Goal: Information Seeking & Learning: Find specific fact

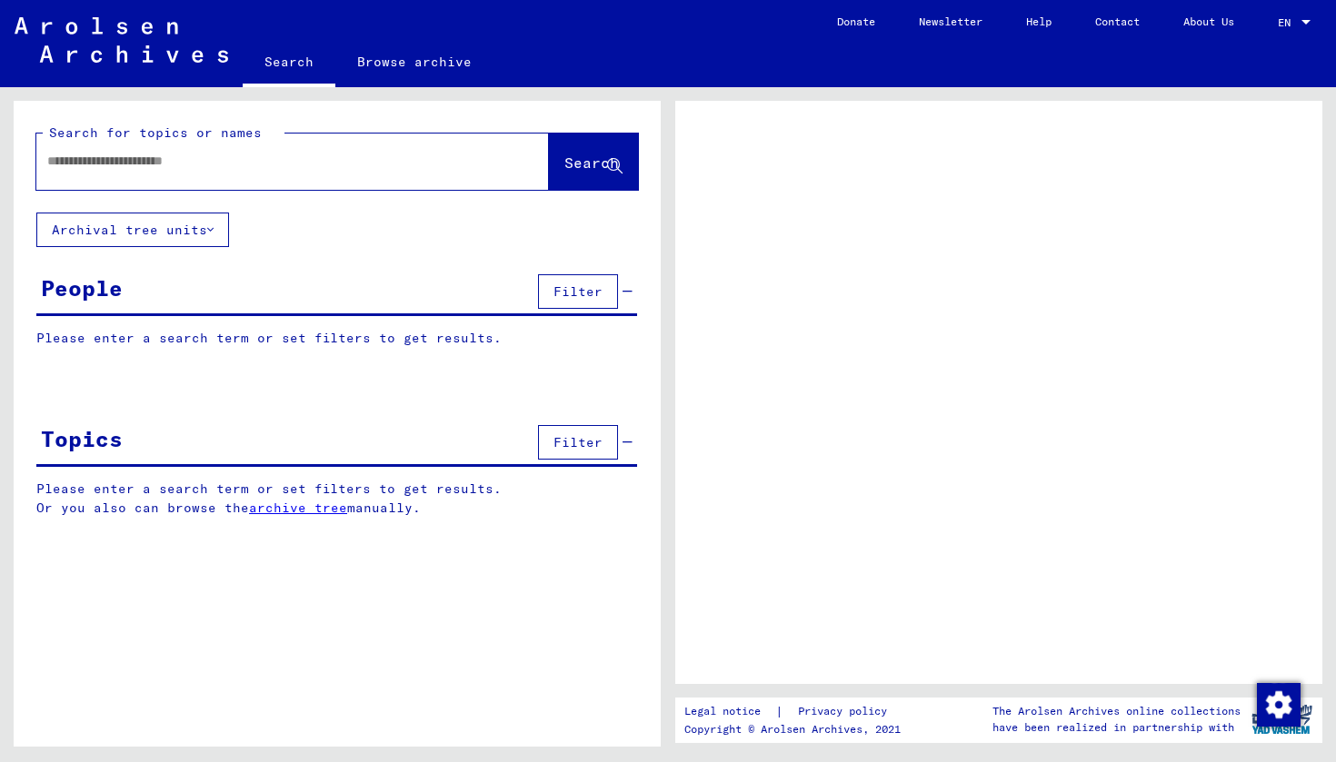
click at [356, 150] on div at bounding box center [270, 161] width 469 height 41
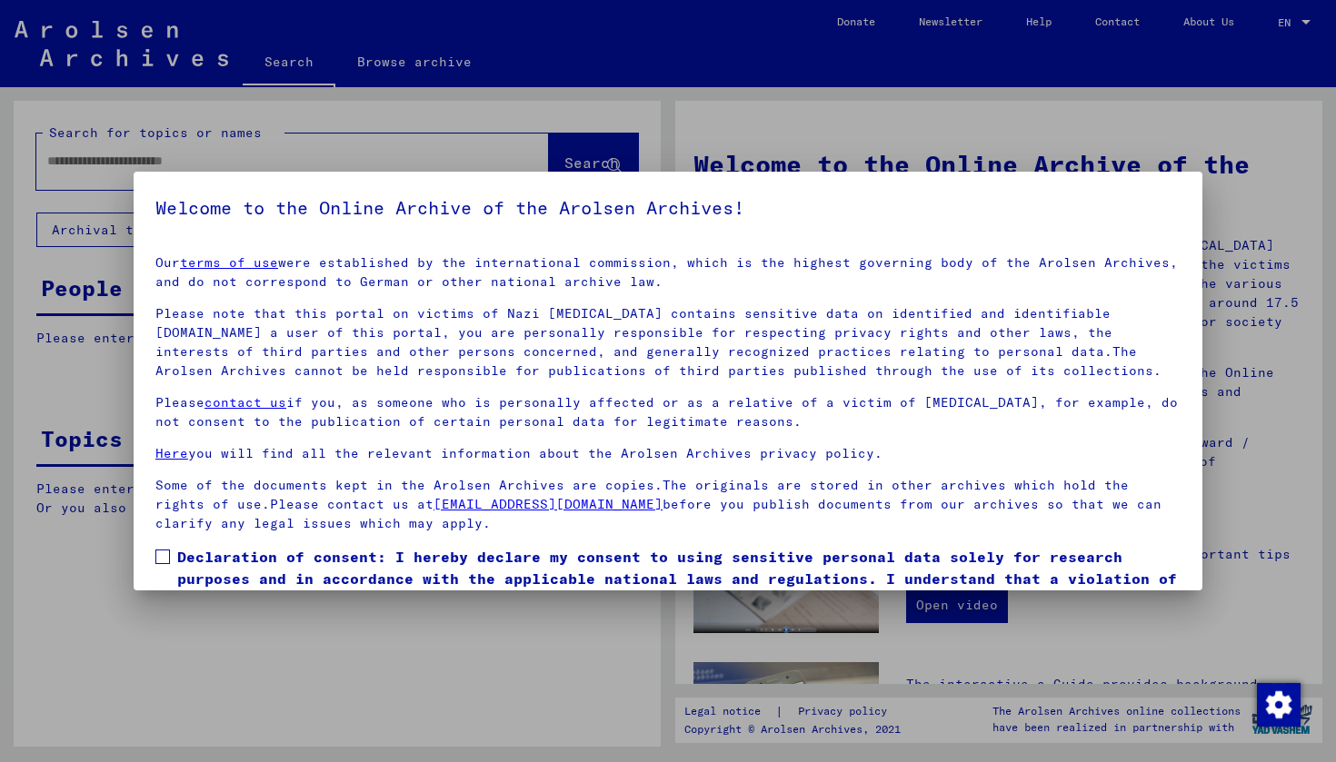
click at [219, 136] on div at bounding box center [668, 381] width 1336 height 762
click at [217, 159] on div at bounding box center [668, 381] width 1336 height 762
click at [172, 559] on label "Declaration of consent: I hereby declare my consent to using sensitive personal…" at bounding box center [667, 578] width 1025 height 65
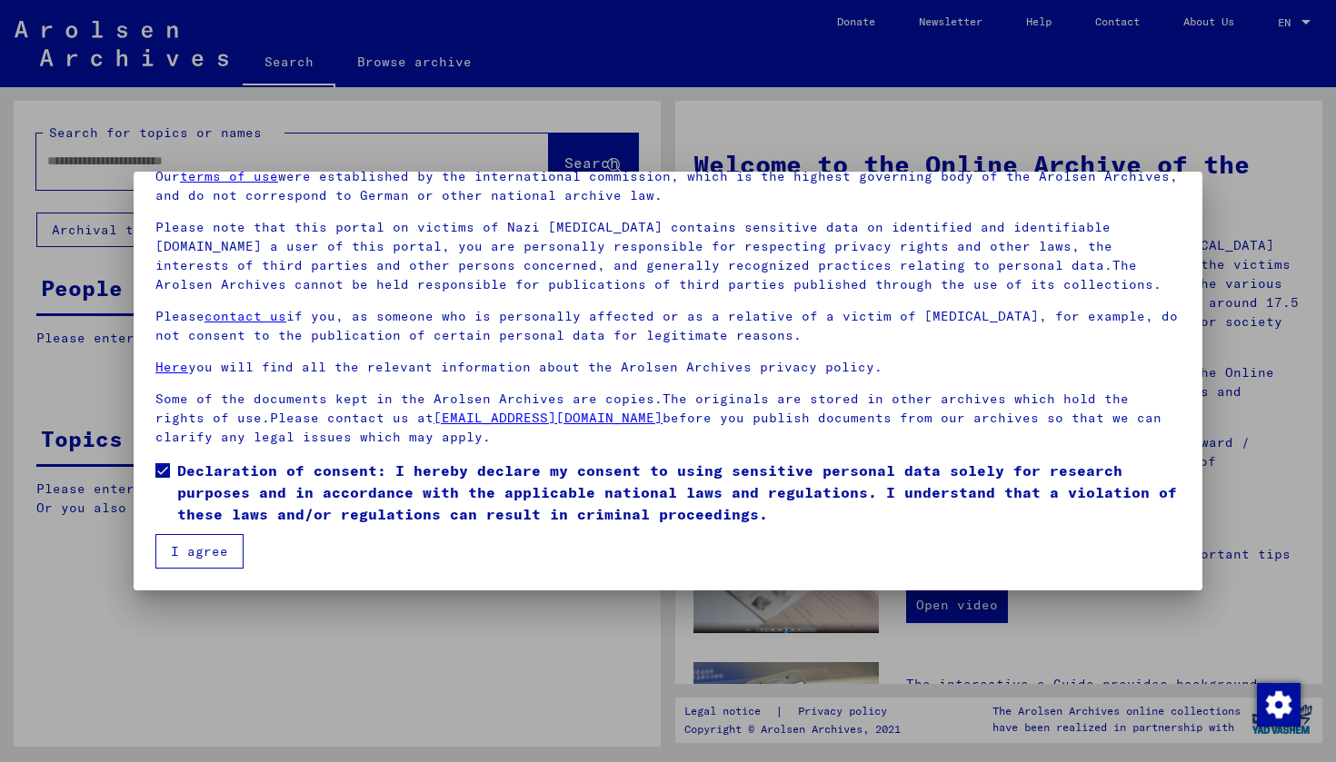
scroll to position [86, 0]
click at [206, 557] on button "I agree" at bounding box center [199, 551] width 88 height 35
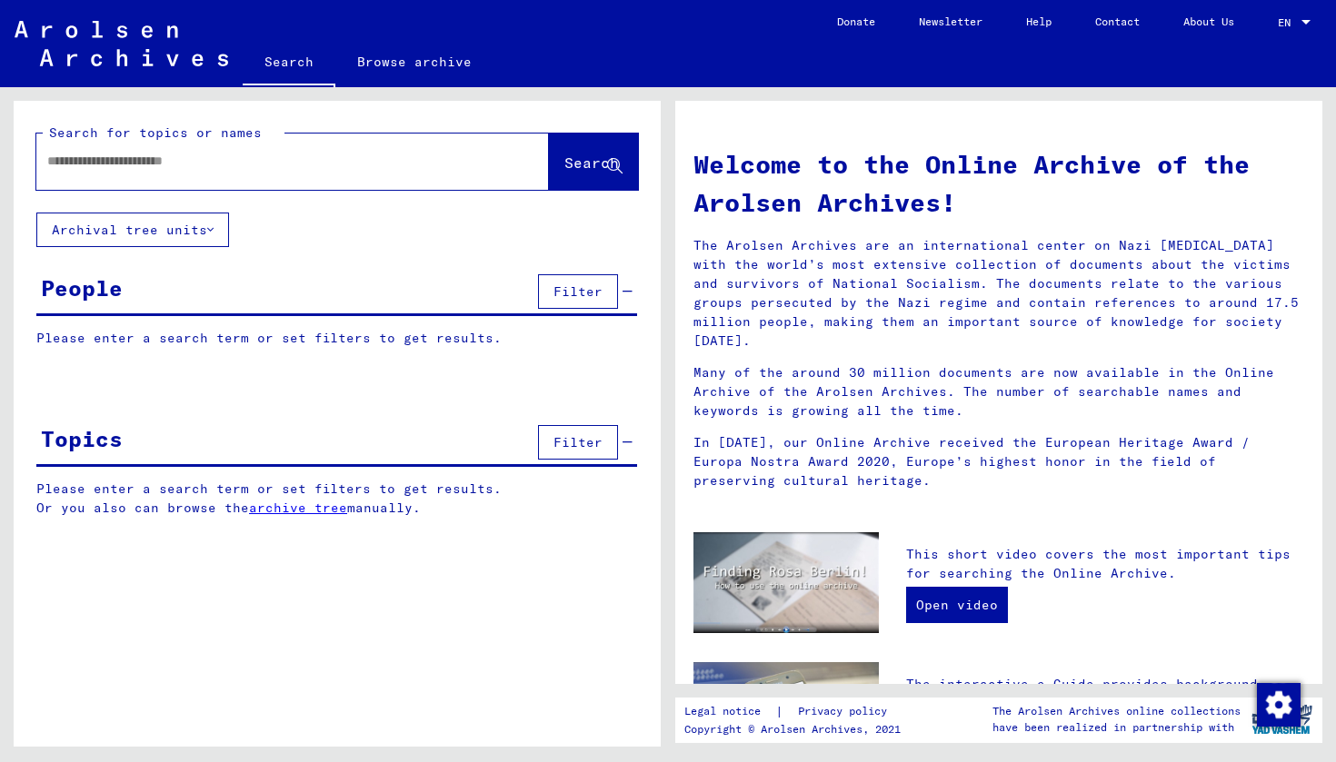
click at [596, 287] on span "Filter" at bounding box center [577, 292] width 49 height 16
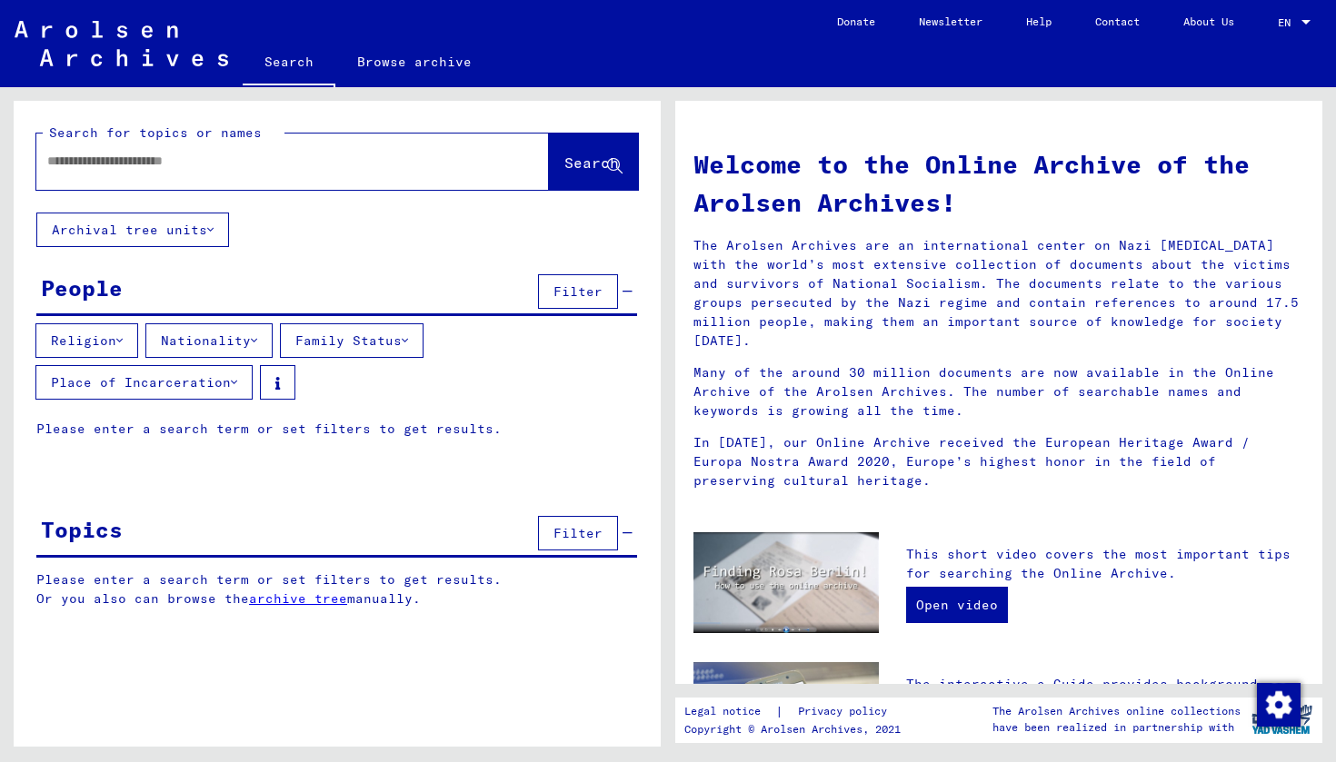
click at [203, 167] on input "text" at bounding box center [270, 161] width 447 height 19
click at [198, 341] on button "Nationality" at bounding box center [208, 341] width 127 height 35
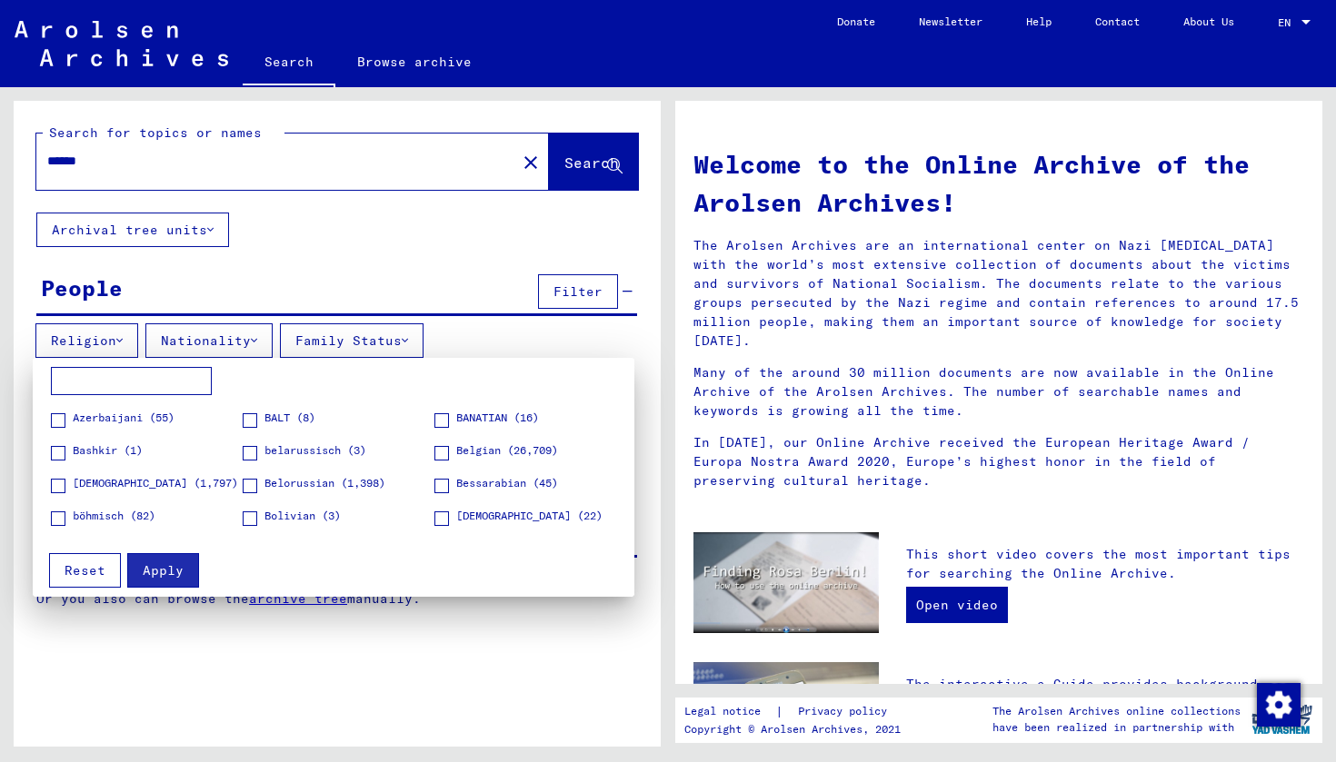
scroll to position [224, 0]
click at [225, 262] on div at bounding box center [668, 381] width 1336 height 762
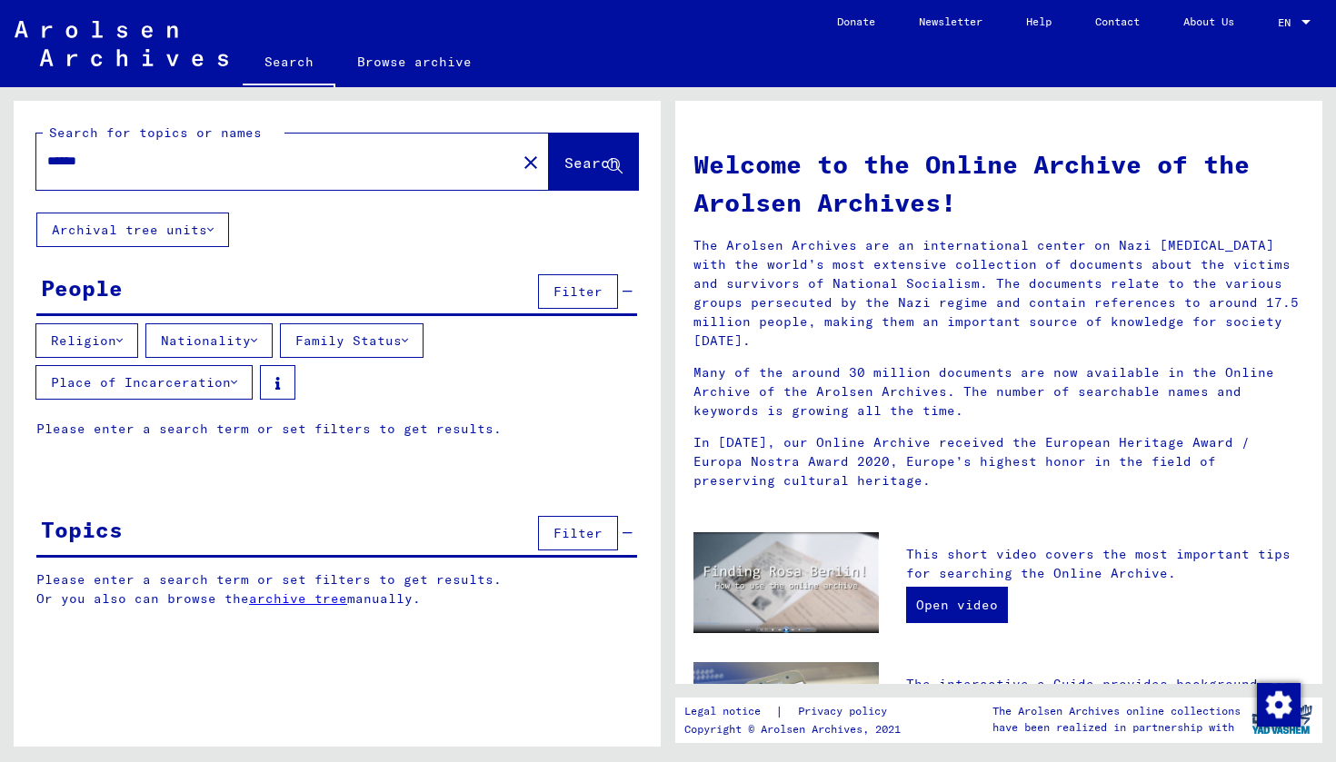
click at [564, 156] on span "Search" at bounding box center [591, 163] width 55 height 18
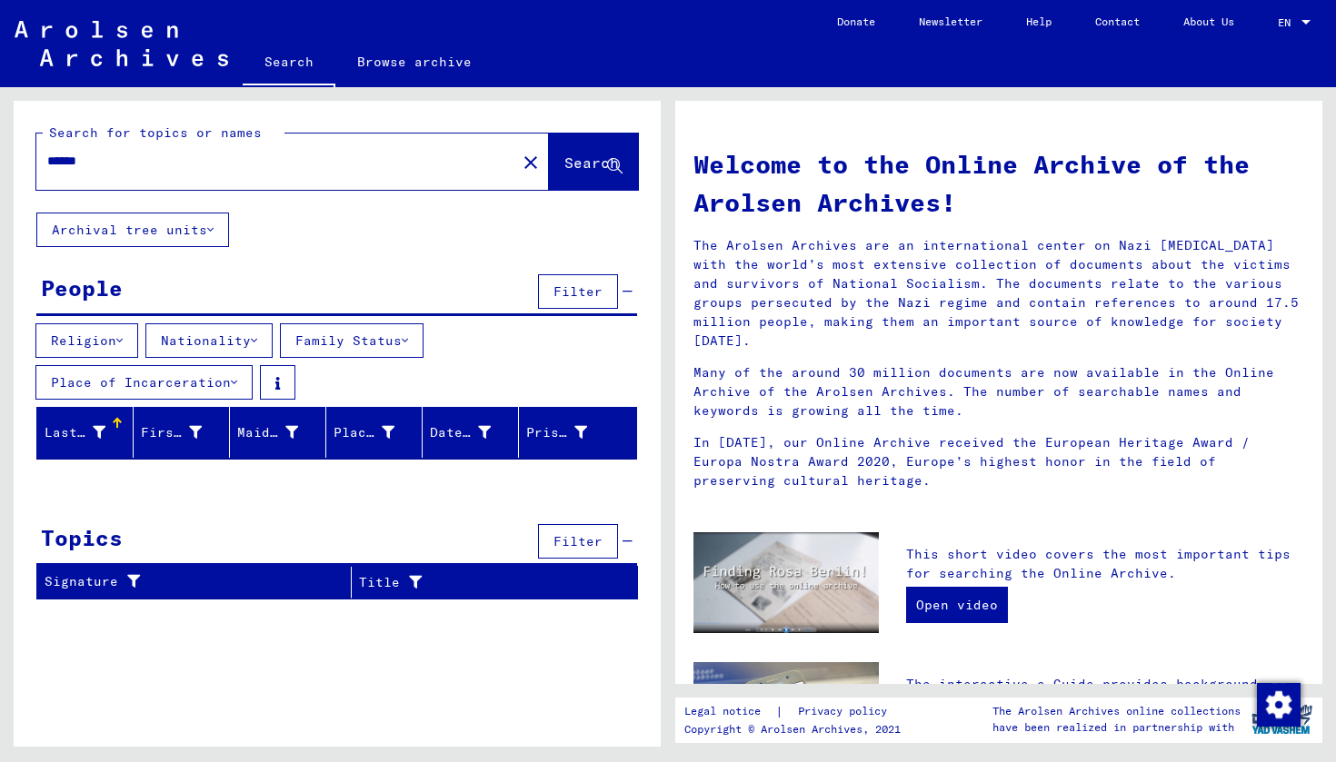
click at [209, 167] on input "******" at bounding box center [270, 161] width 447 height 19
click at [569, 167] on span "Search" at bounding box center [591, 163] width 55 height 18
click at [371, 157] on input "******" at bounding box center [270, 161] width 447 height 19
type input "******"
click at [571, 159] on span "Search" at bounding box center [591, 163] width 55 height 18
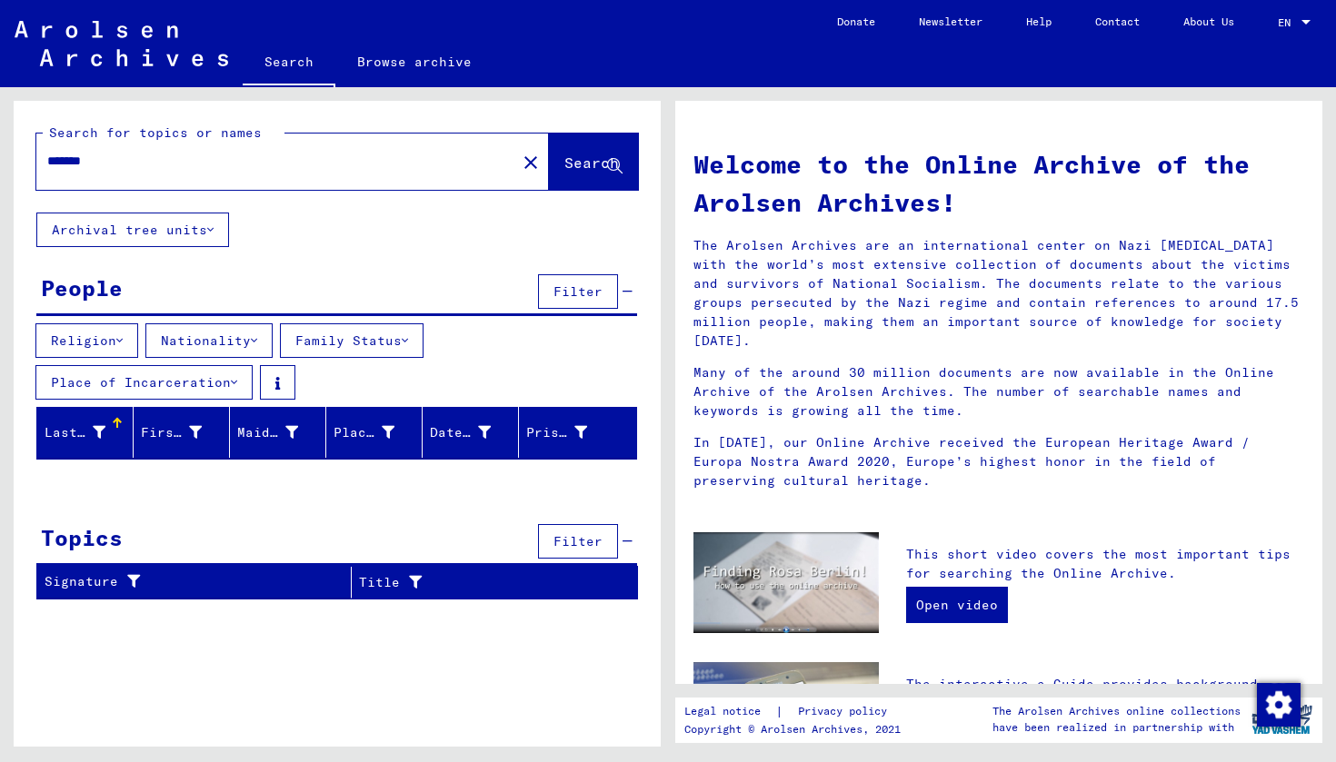
click at [195, 342] on button "Nationality" at bounding box center [208, 341] width 127 height 35
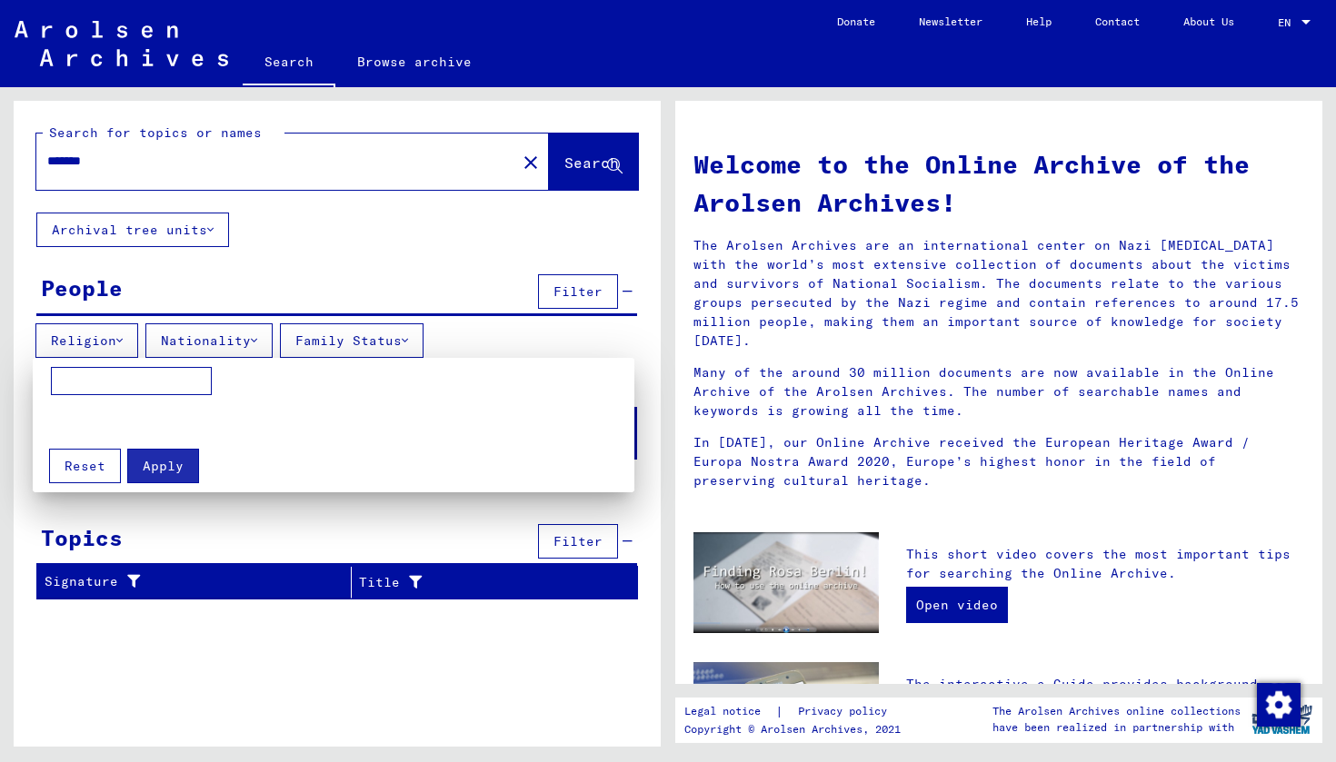
click at [140, 374] on input at bounding box center [131, 381] width 161 height 29
type input "*******"
click at [174, 458] on span "Apply" at bounding box center [163, 466] width 41 height 16
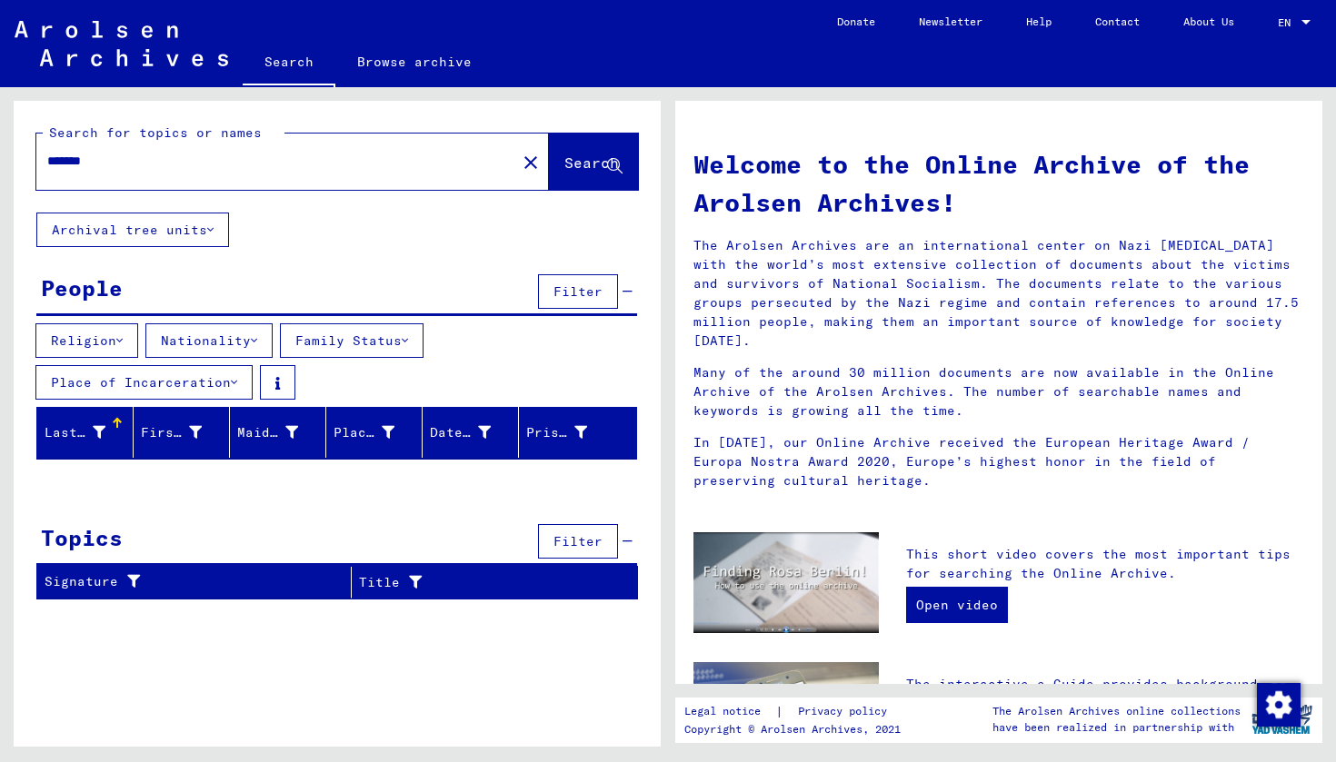
click at [601, 158] on span "Search" at bounding box center [591, 163] width 55 height 18
click at [426, 66] on link "Browse archive" at bounding box center [414, 62] width 158 height 44
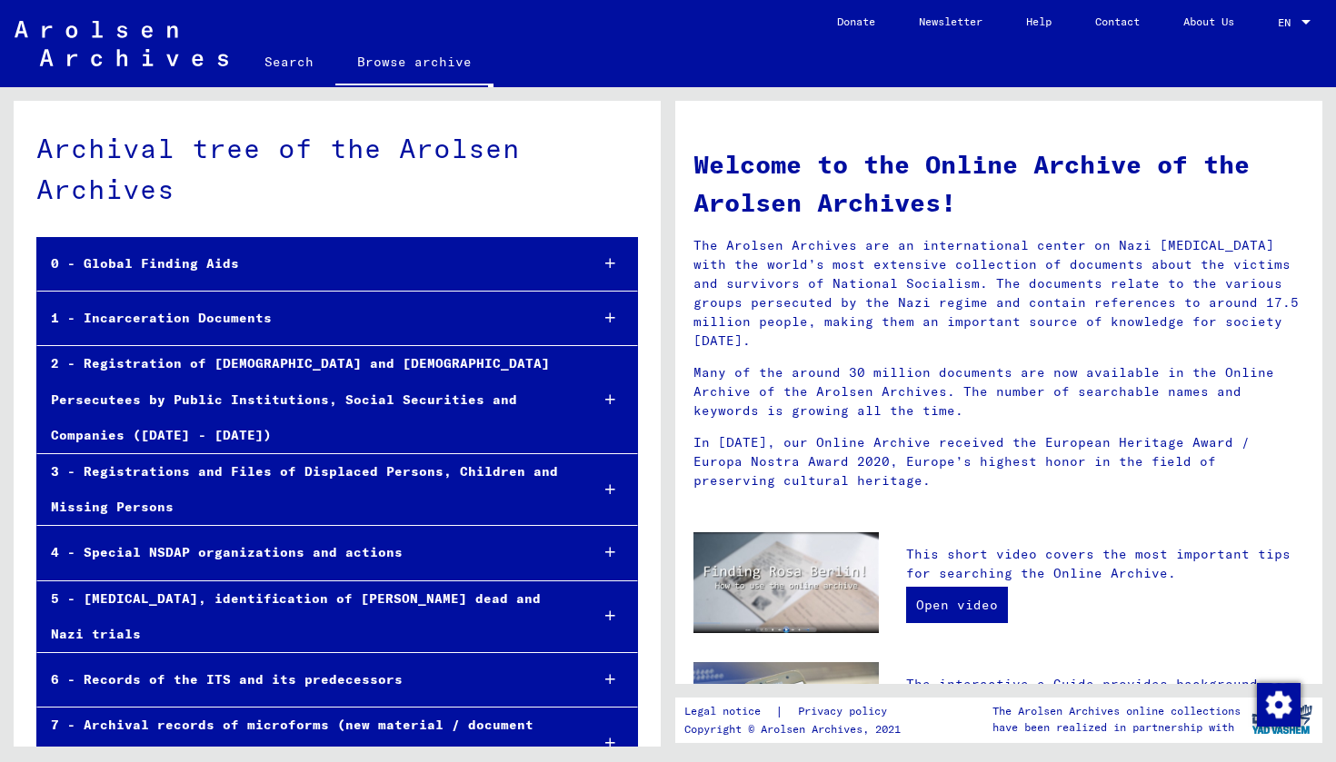
click at [237, 314] on div "1 - Incarceration Documents" at bounding box center [305, 318] width 537 height 35
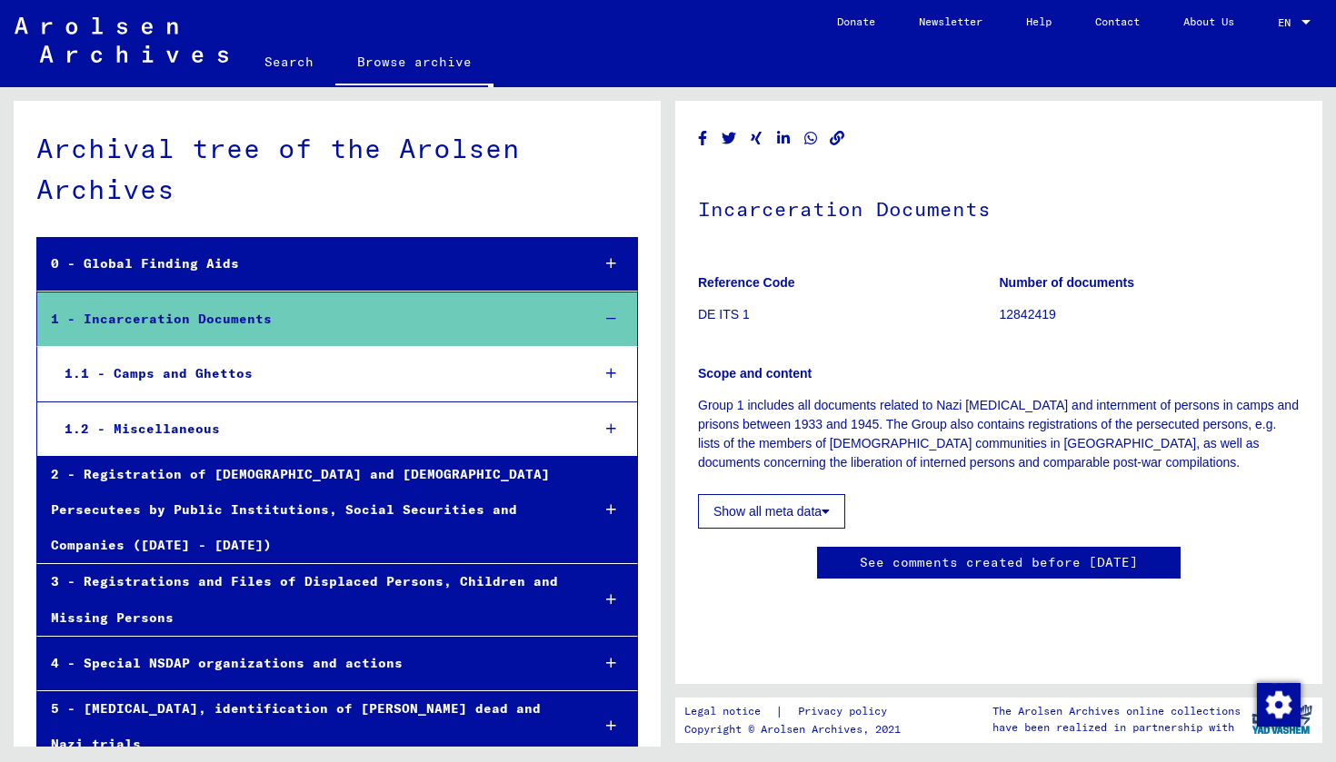
scroll to position [79, 0]
click at [274, 62] on link "Search" at bounding box center [289, 62] width 93 height 44
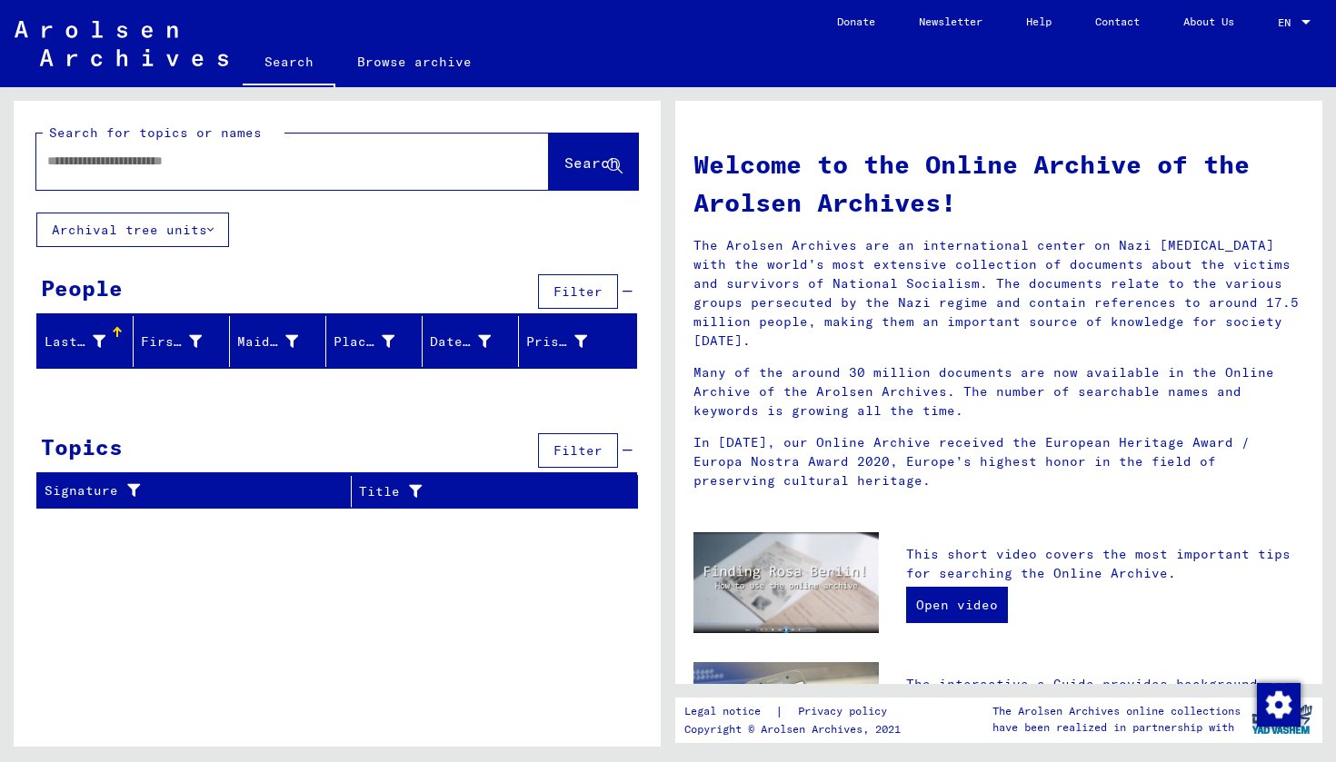
click at [193, 239] on button "Archival tree units" at bounding box center [132, 230] width 193 height 35
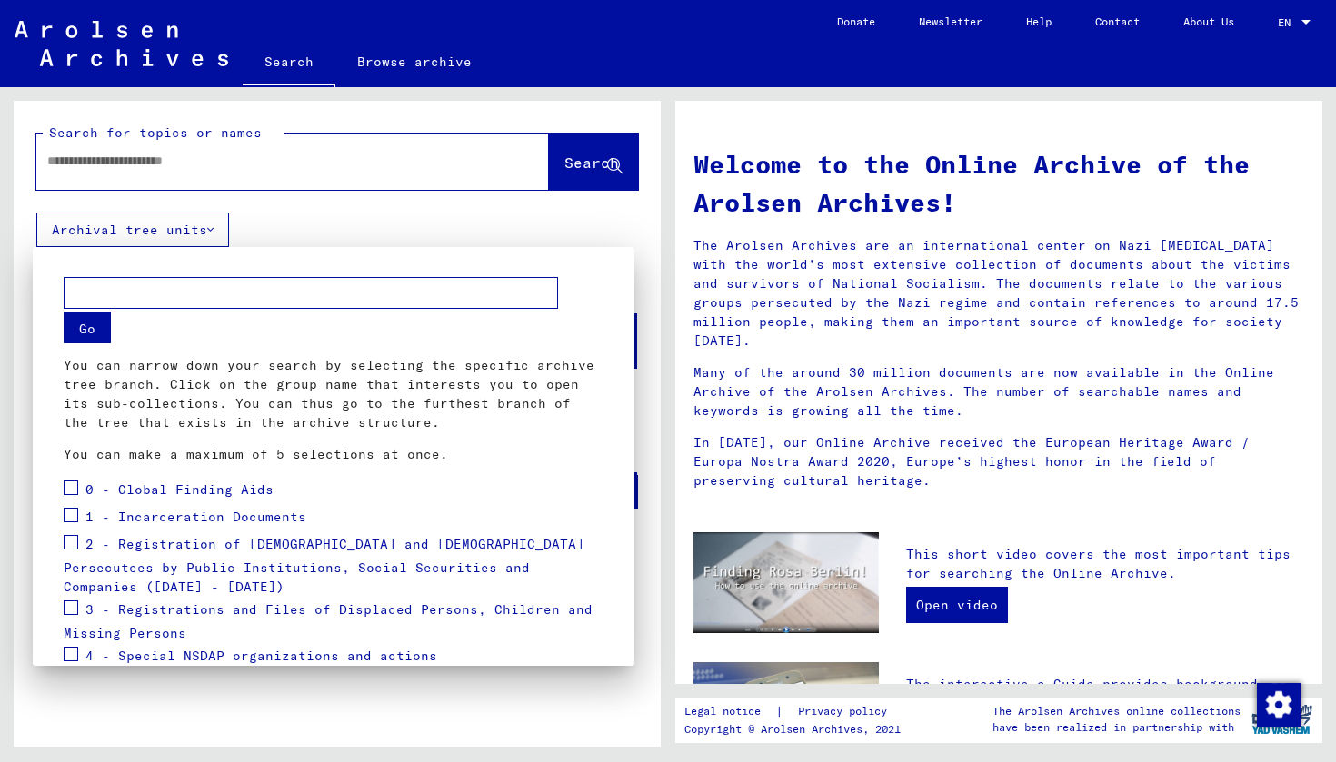
click at [154, 286] on input "text" at bounding box center [311, 293] width 494 height 32
type input "******"
click at [83, 331] on button "Go" at bounding box center [87, 328] width 47 height 32
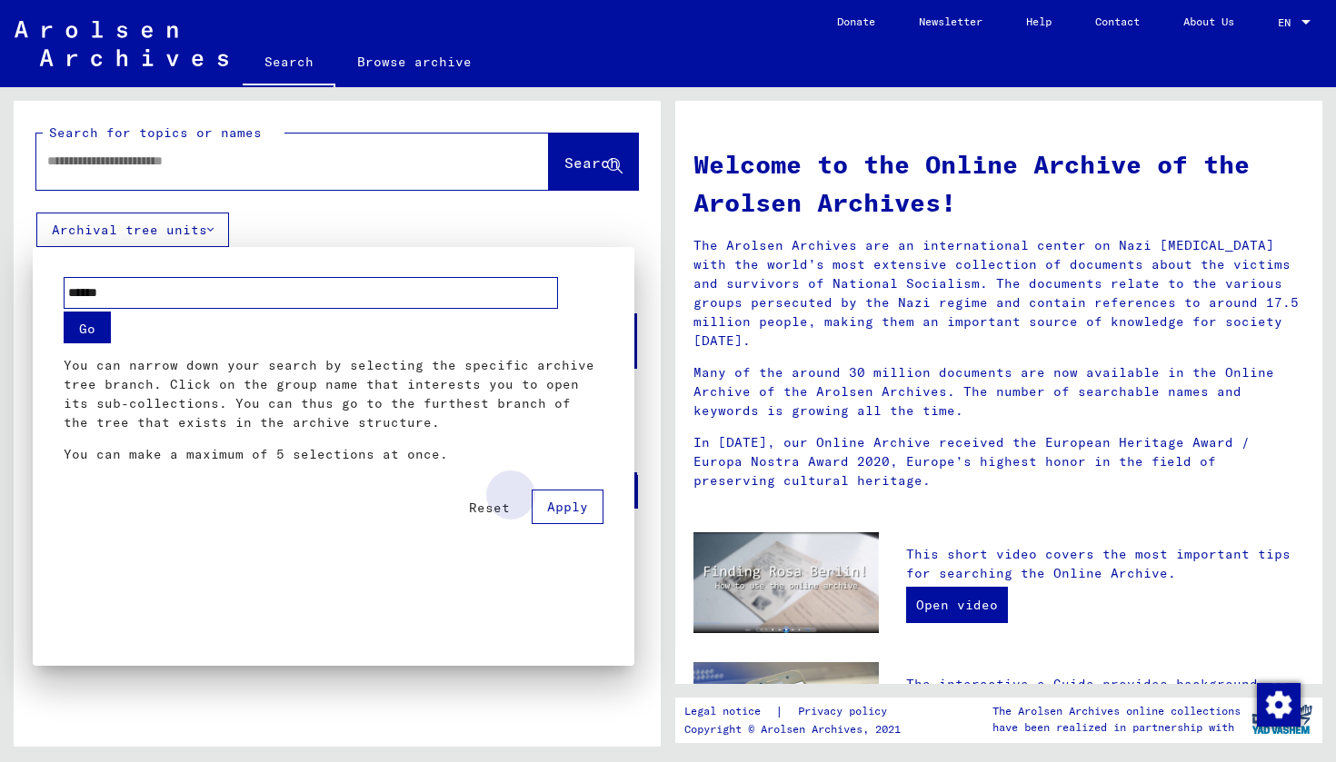
click at [566, 503] on span "Apply" at bounding box center [567, 507] width 41 height 16
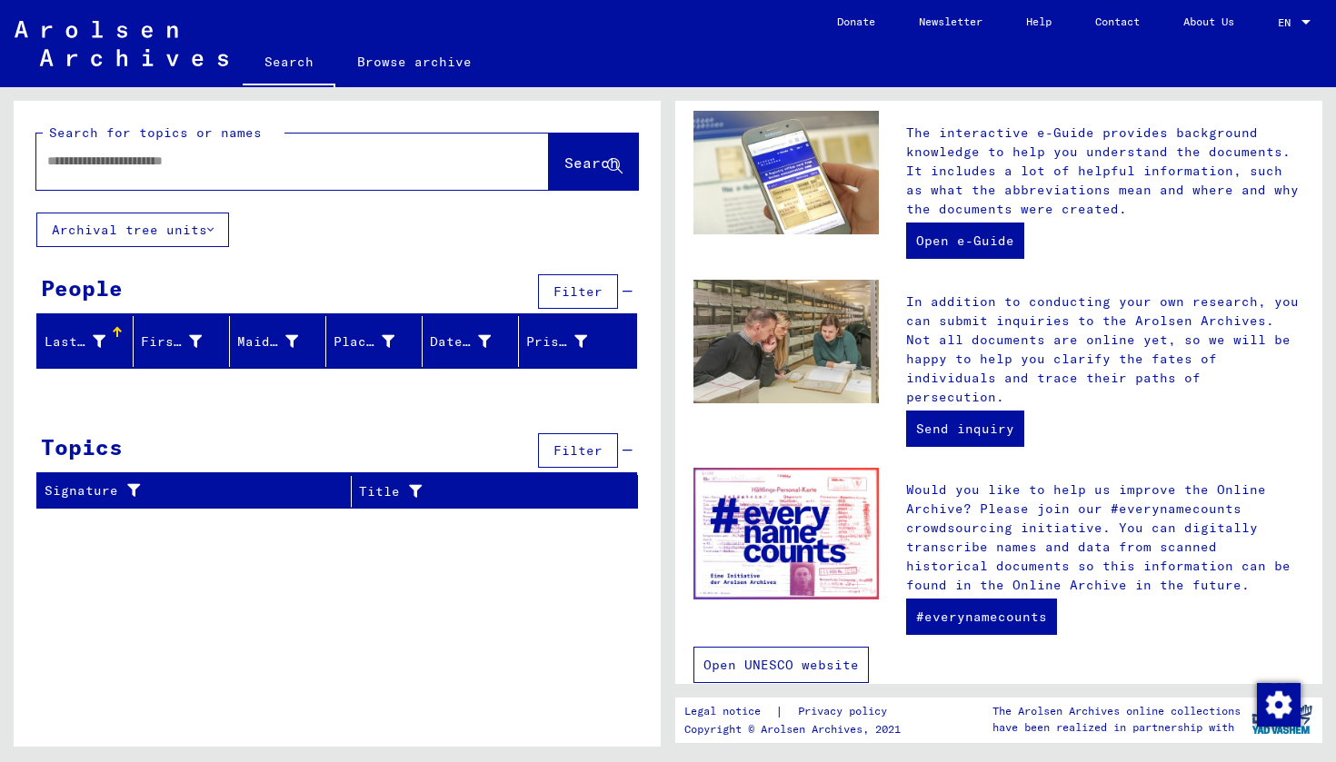
click at [782, 647] on link "Open UNESCO website" at bounding box center [780, 665] width 175 height 36
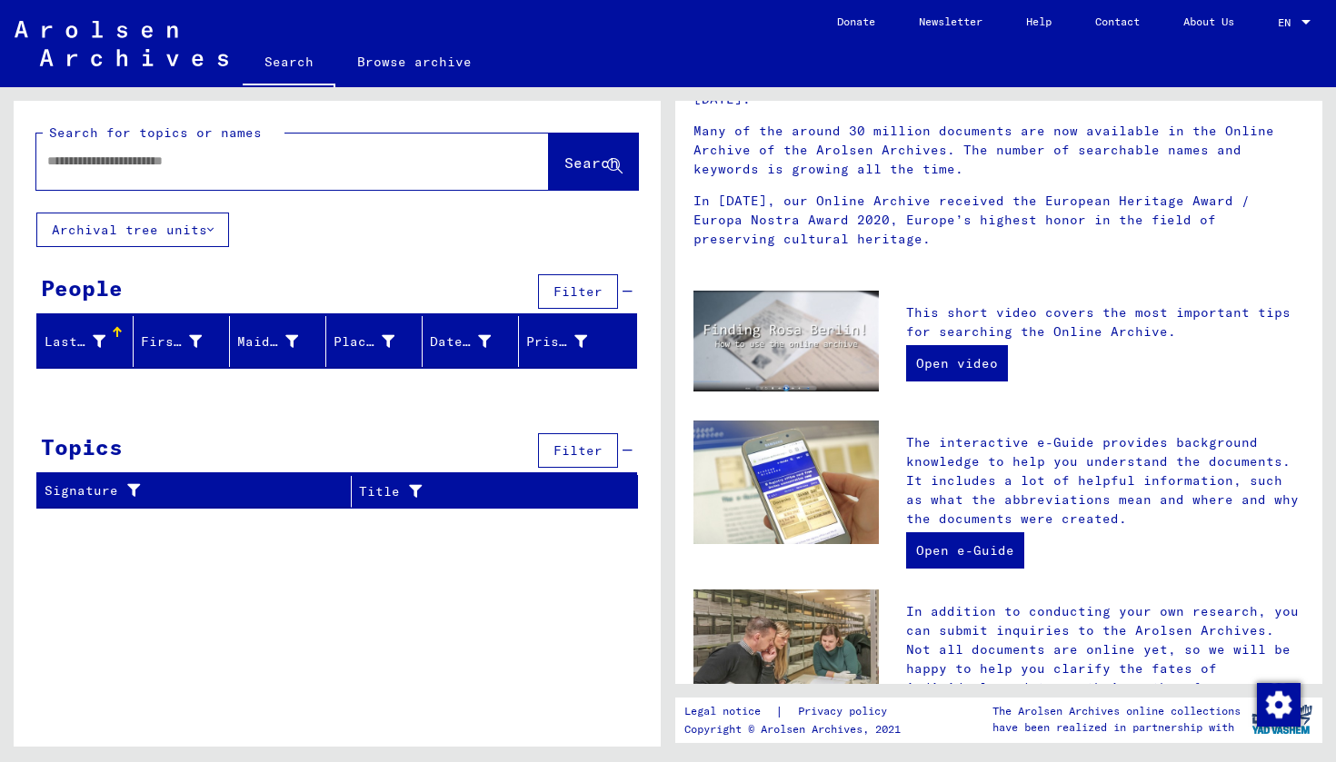
scroll to position [245, 0]
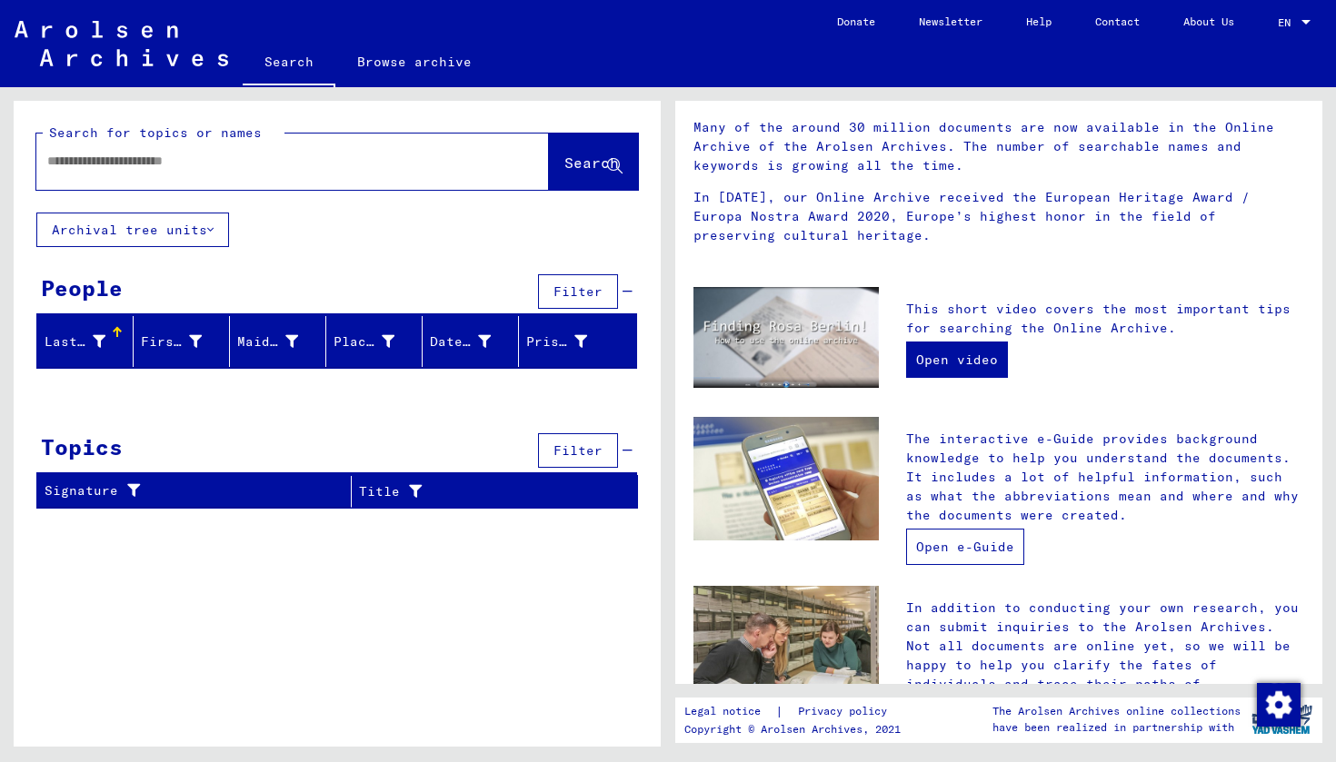
click at [930, 532] on link "Open e-Guide" at bounding box center [965, 547] width 118 height 36
click at [203, 234] on button "Archival tree units" at bounding box center [132, 230] width 193 height 35
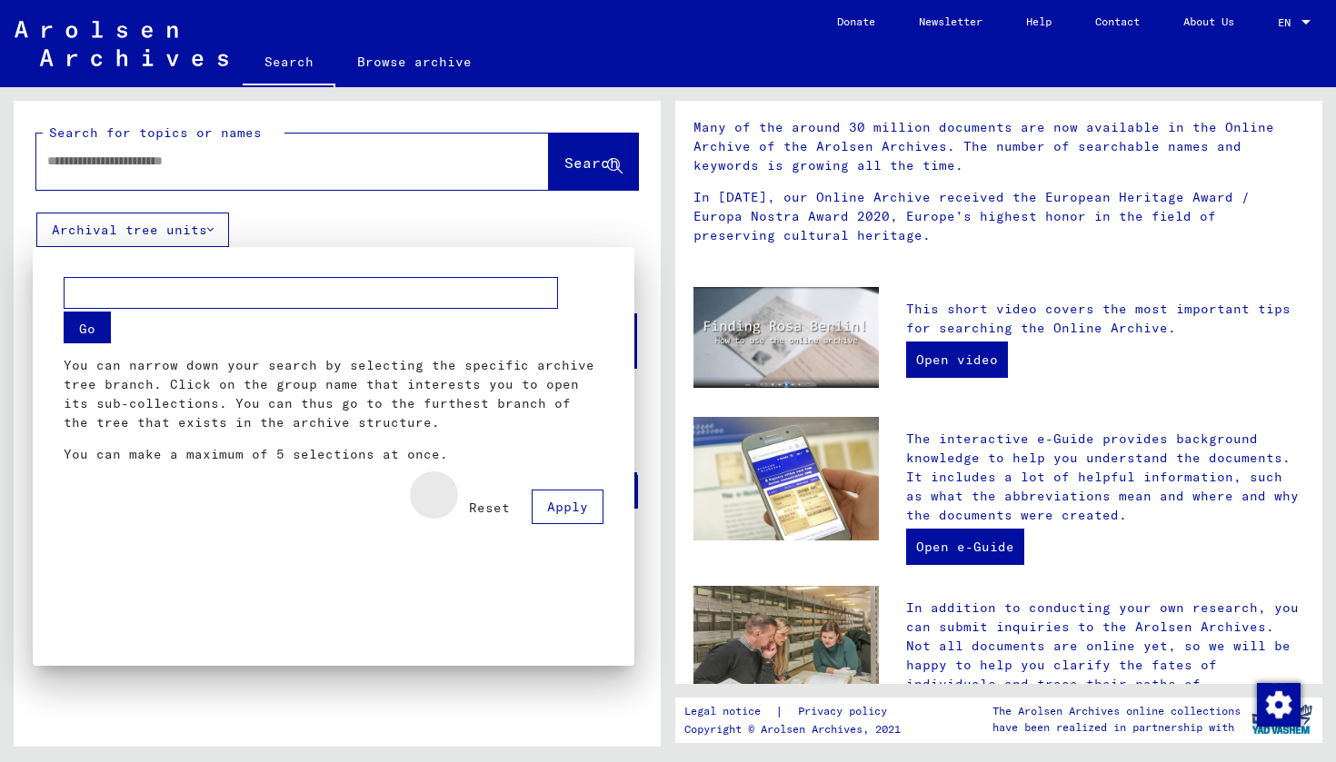
click at [491, 503] on span "Reset" at bounding box center [489, 508] width 41 height 16
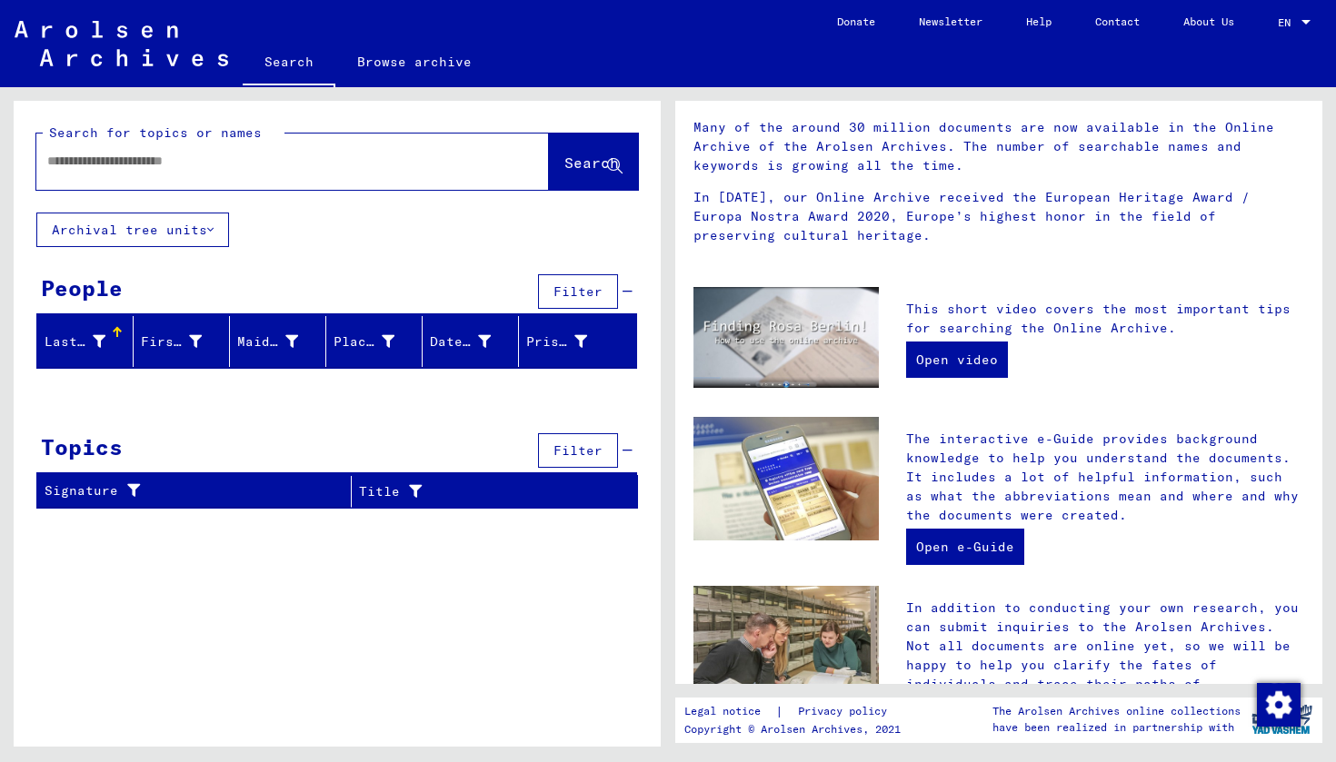
click at [423, 64] on link "Browse archive" at bounding box center [414, 62] width 158 height 44
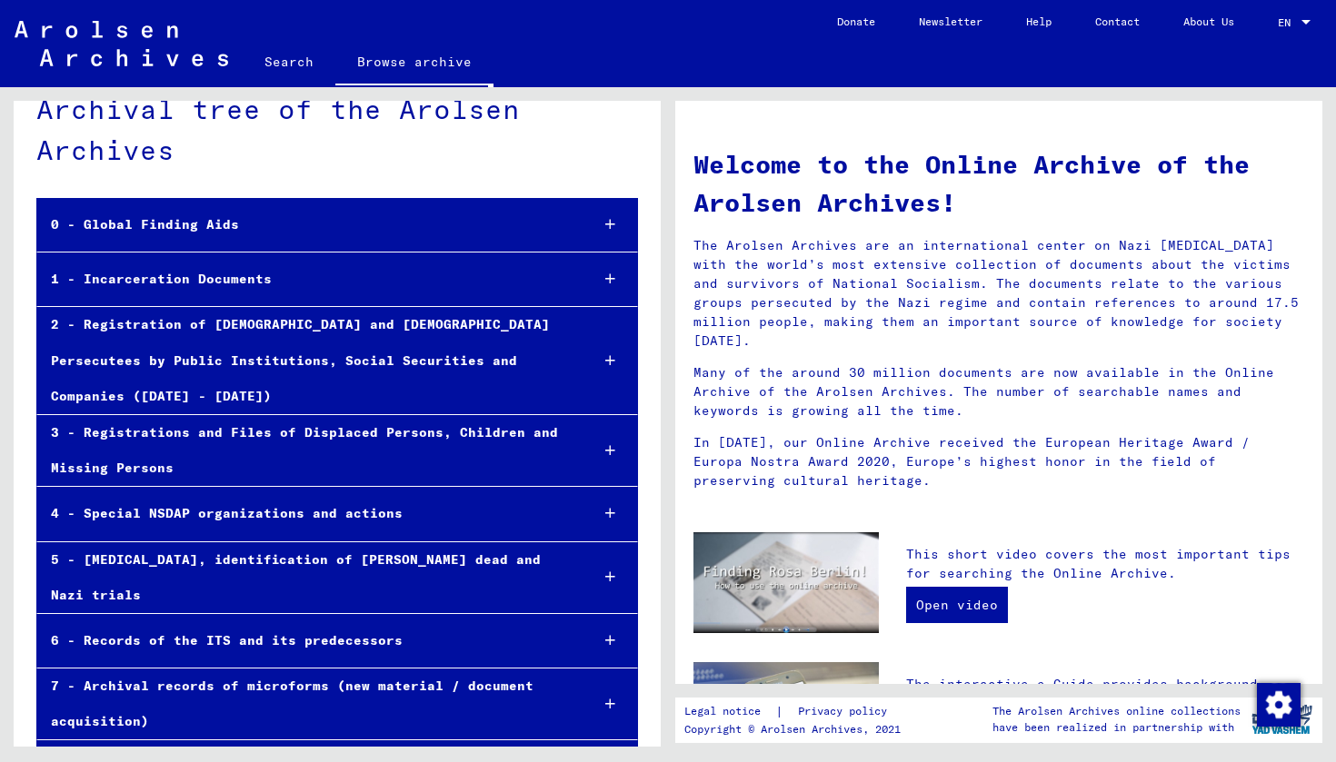
scroll to position [38, 0]
click at [212, 230] on div "0 - Global Finding Aids" at bounding box center [305, 225] width 537 height 35
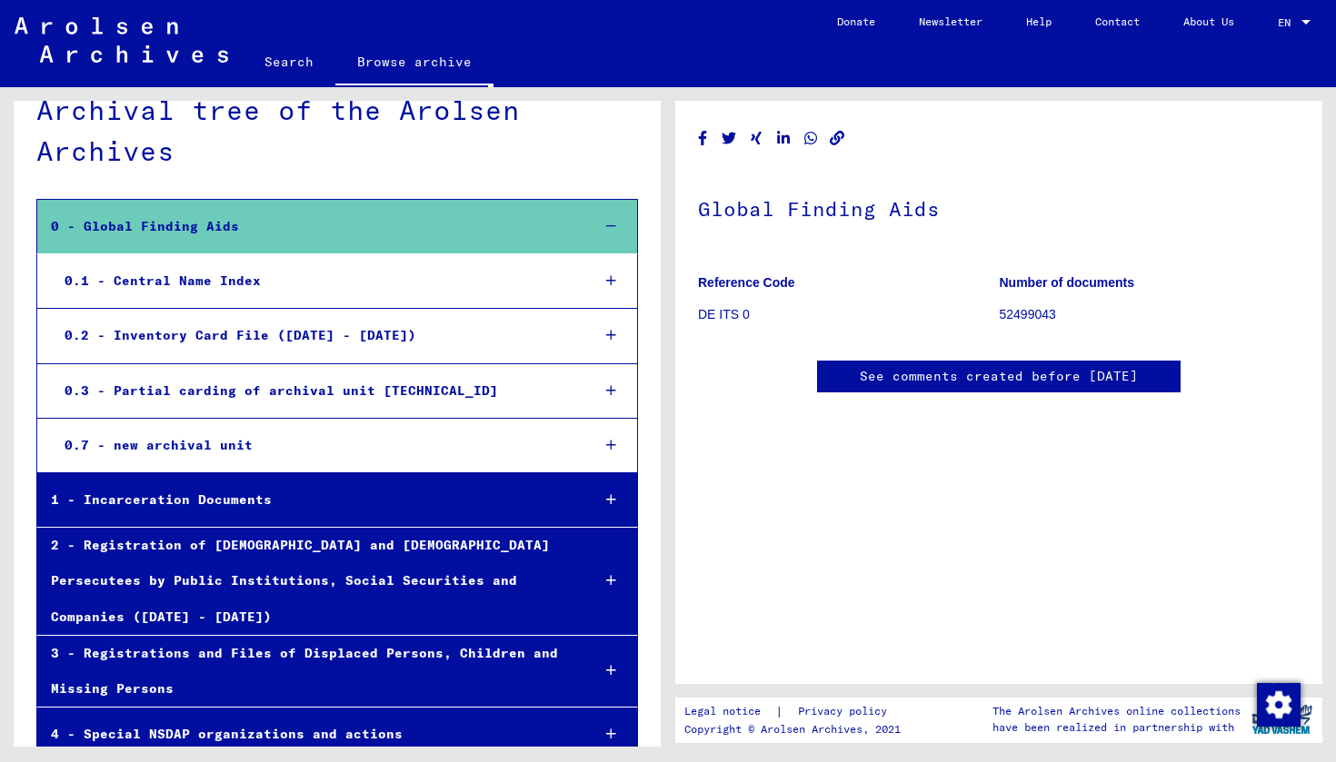
click at [192, 282] on div "0.1 - Central Name Index" at bounding box center [313, 281] width 524 height 35
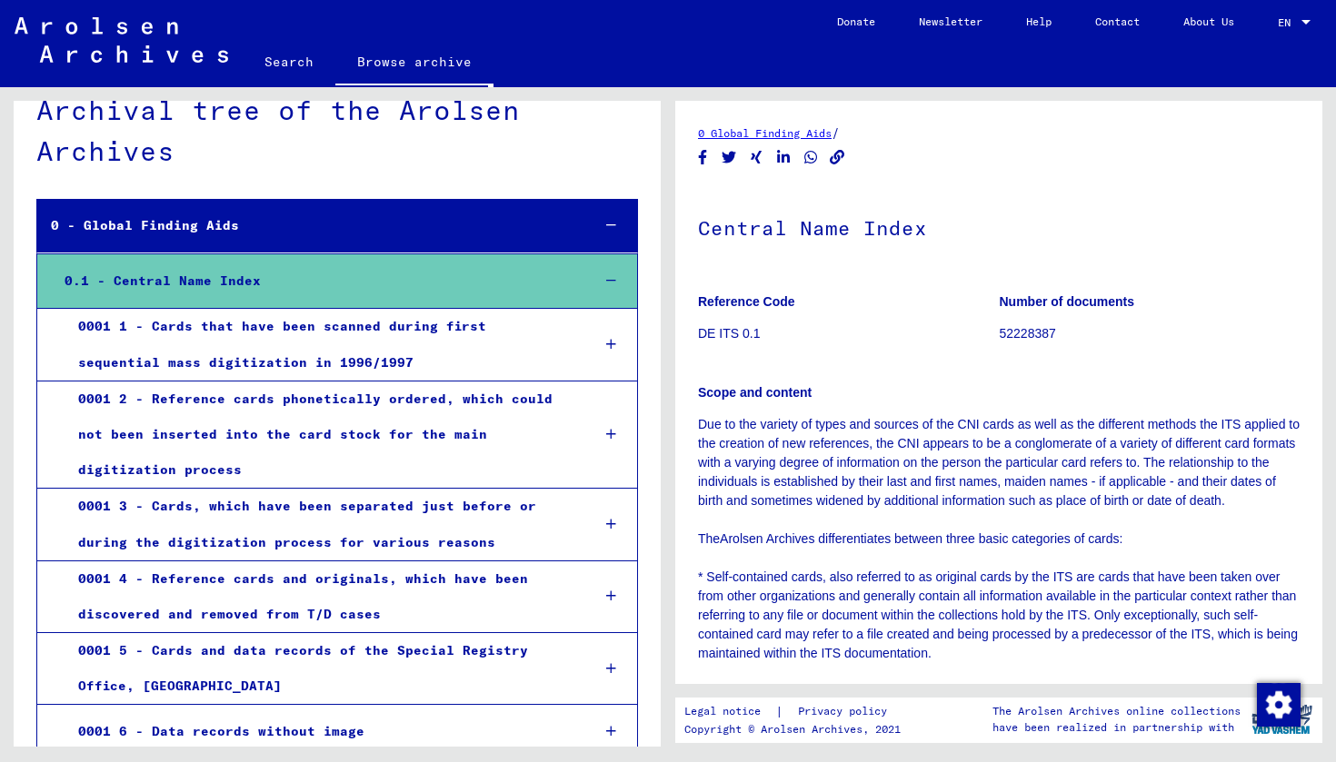
click at [172, 52] on img at bounding box center [122, 39] width 214 height 45
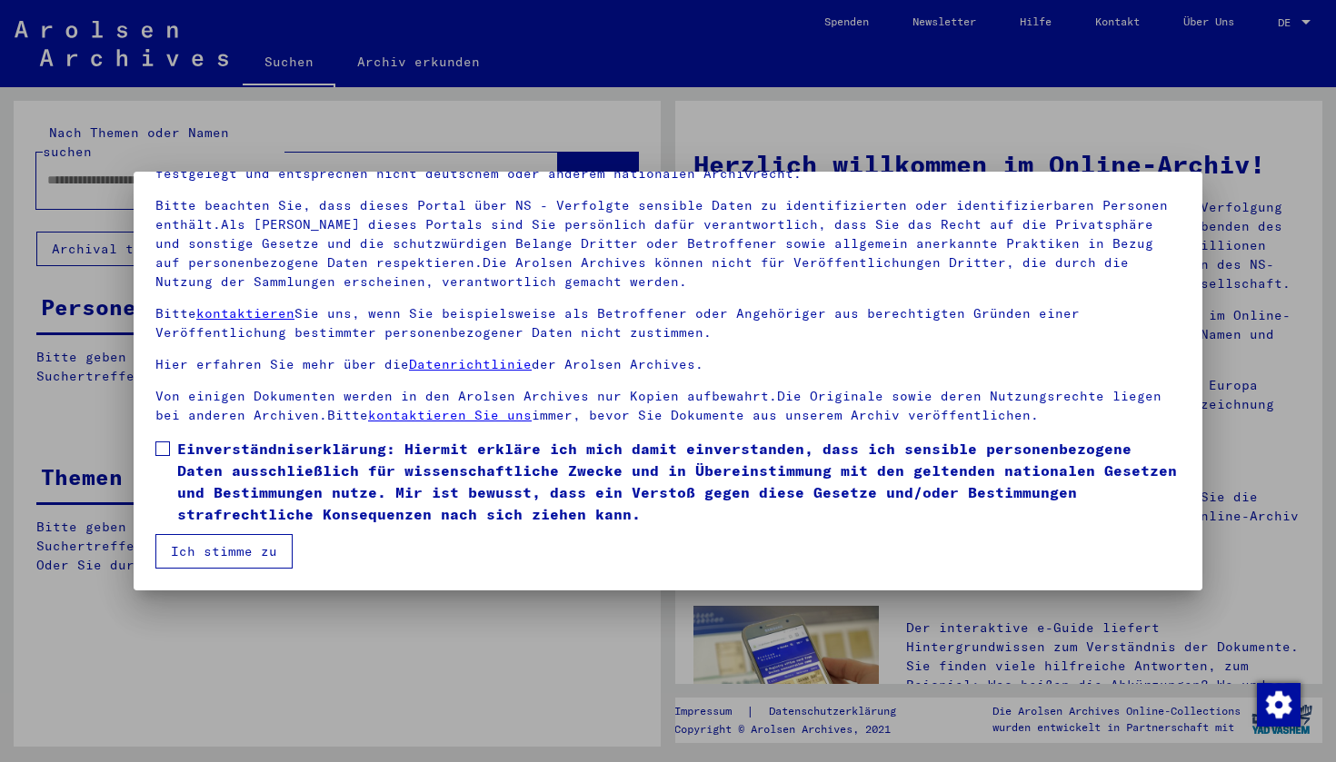
scroll to position [108, 0]
click at [164, 450] on span at bounding box center [162, 449] width 15 height 15
click at [205, 554] on button "Ich stimme zu" at bounding box center [223, 551] width 137 height 35
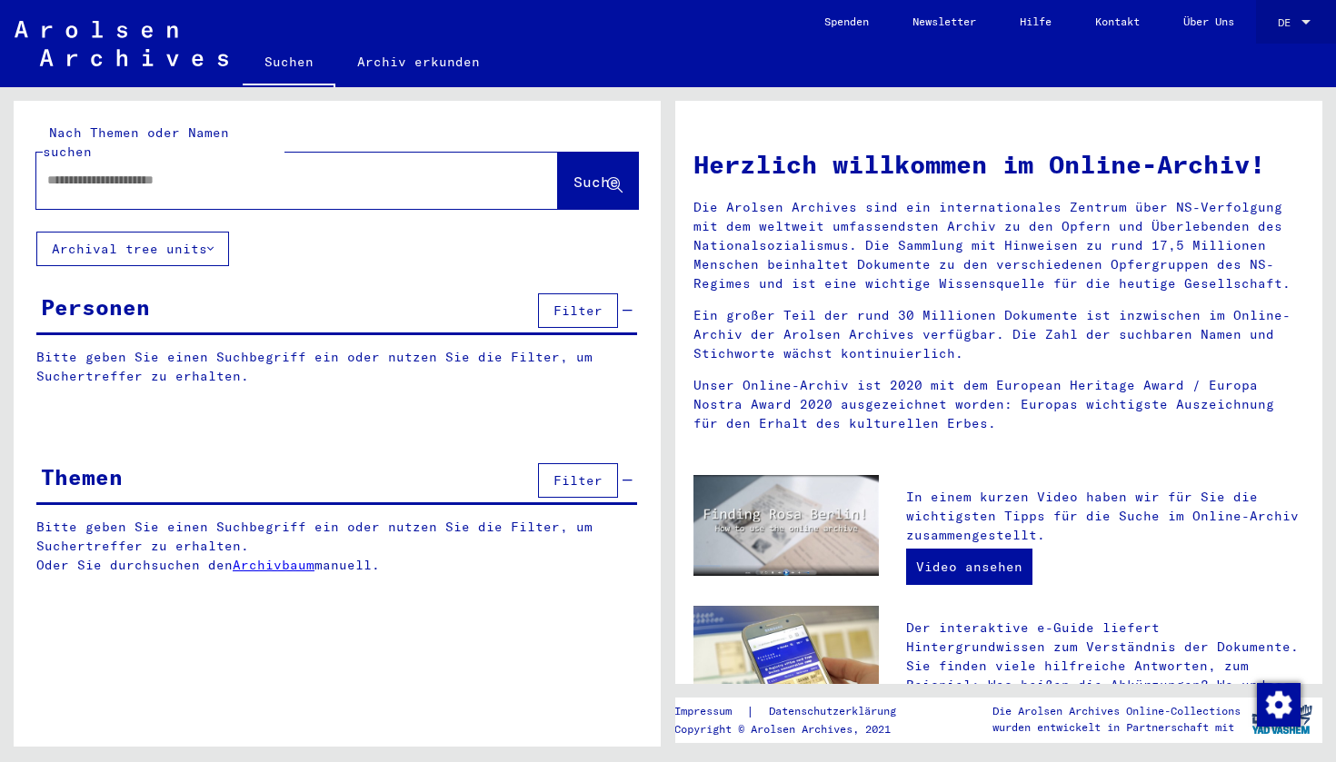
click at [1307, 24] on div at bounding box center [1305, 22] width 9 height 5
click at [1274, 33] on span "English" at bounding box center [1260, 32] width 45 height 14
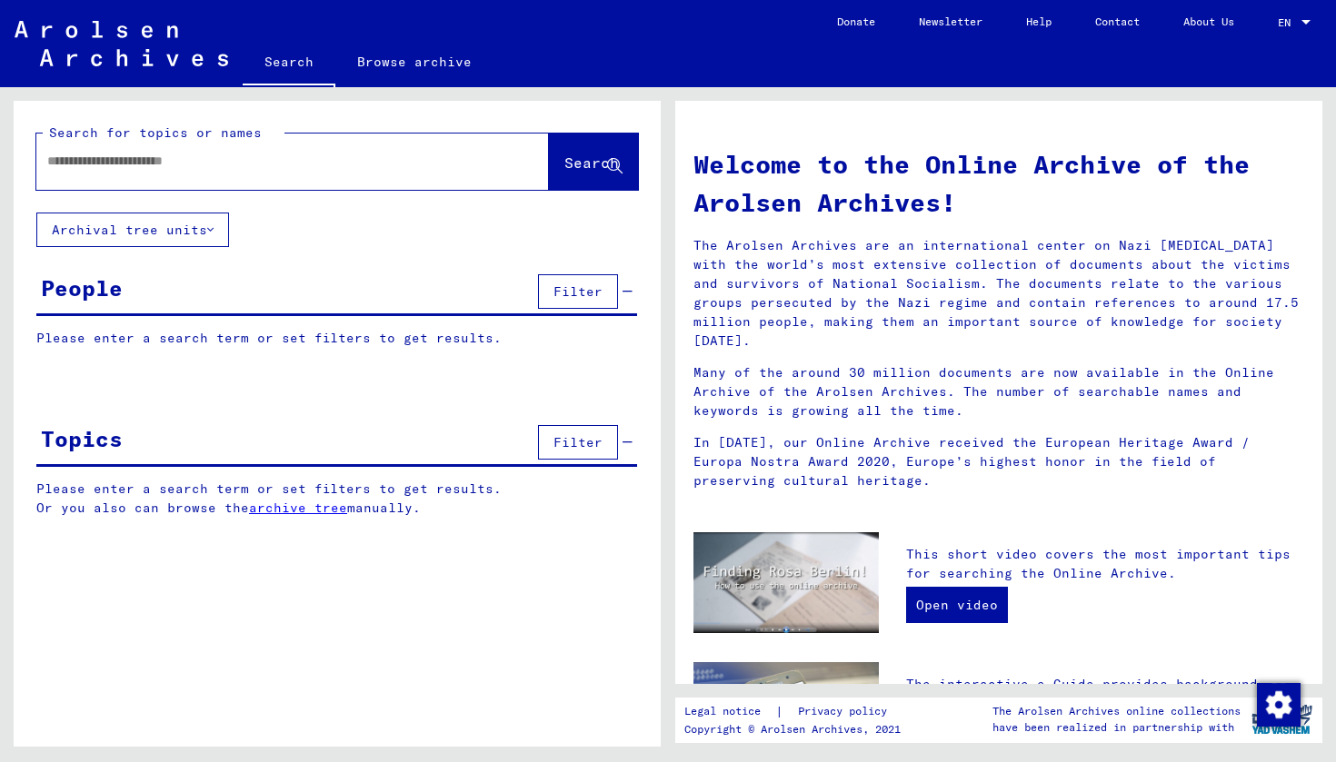
click at [308, 156] on input "text" at bounding box center [270, 161] width 447 height 19
type input "******"
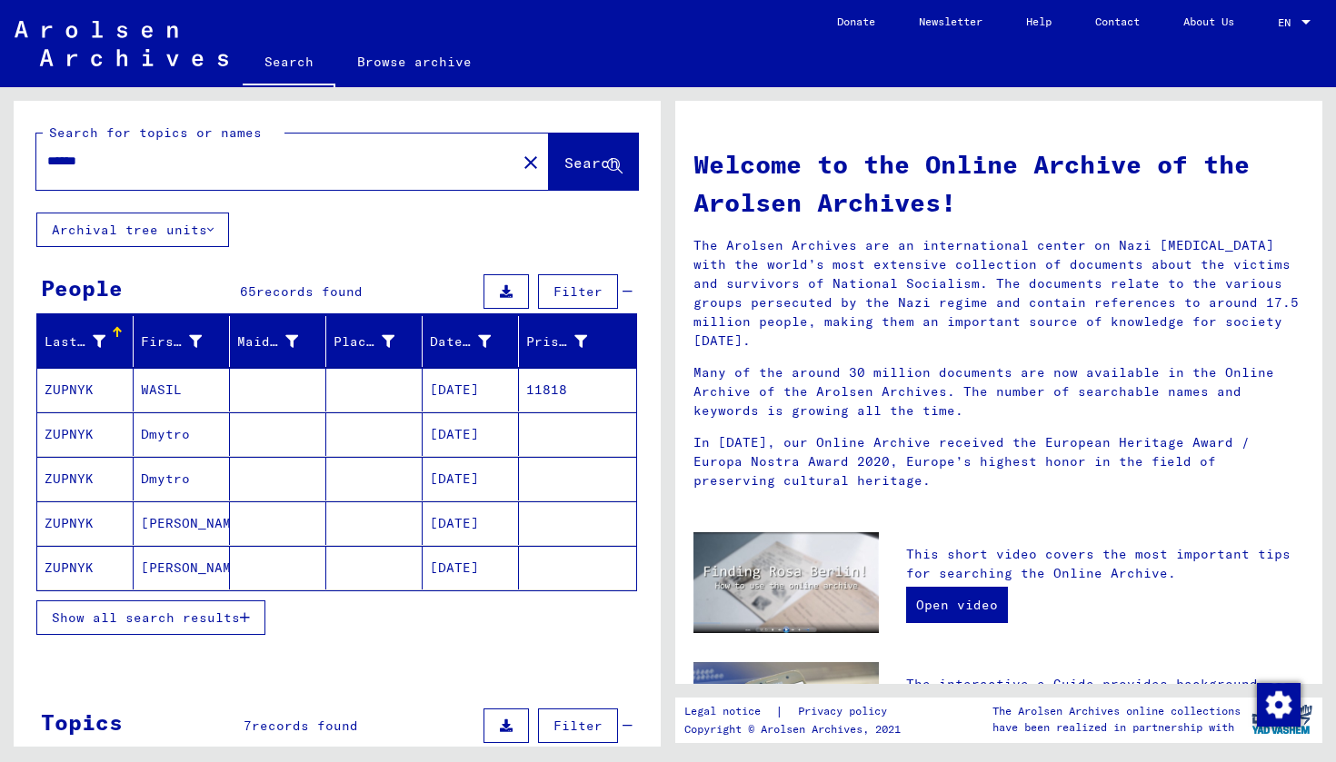
click at [83, 384] on mat-cell "ZUPNYK" at bounding box center [85, 390] width 96 height 44
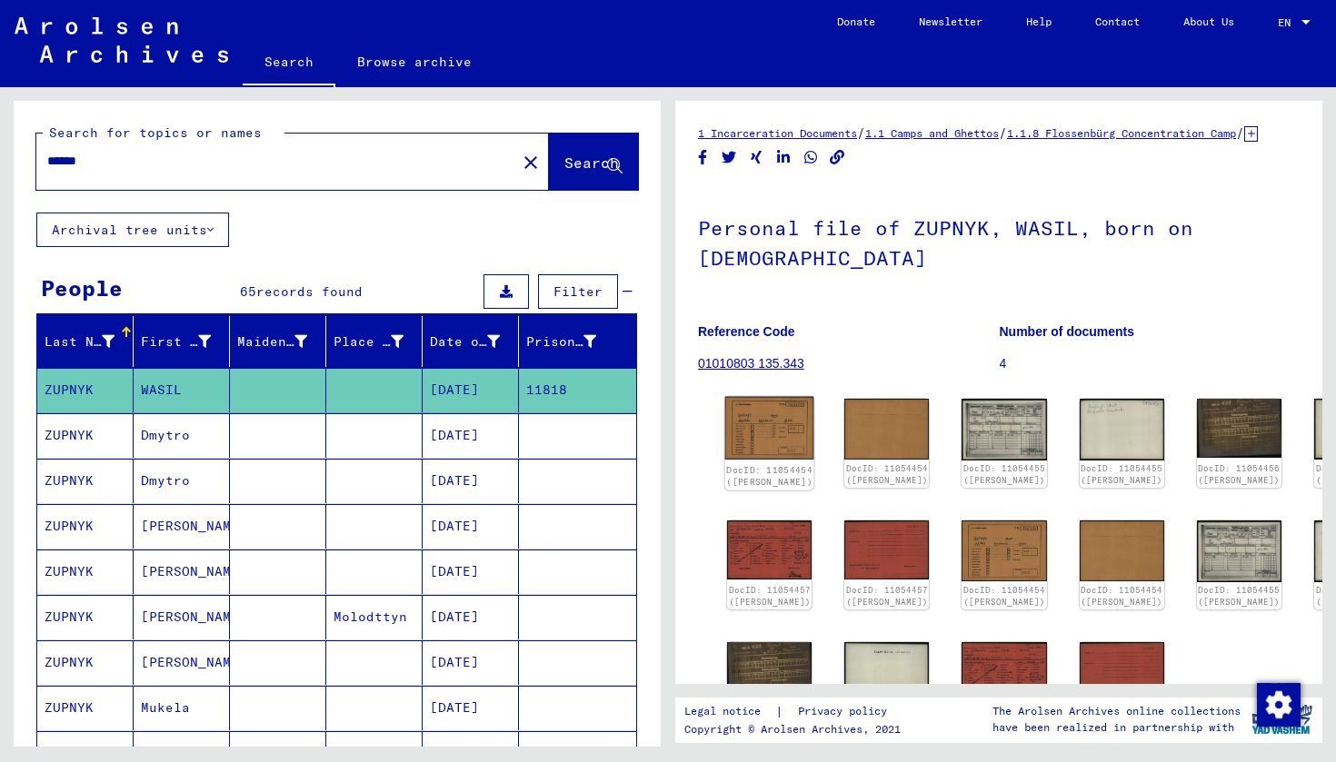
click at [760, 455] on img at bounding box center [769, 429] width 89 height 64
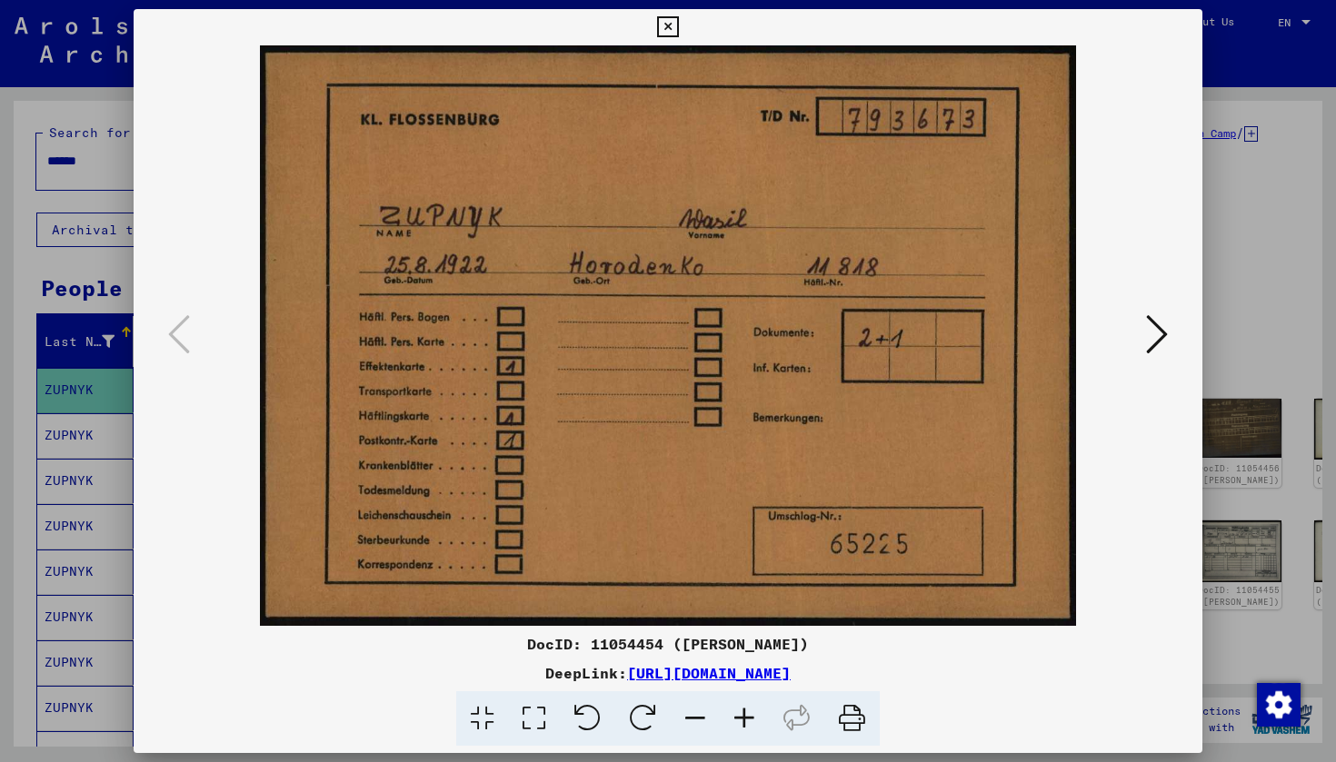
click at [1142, 339] on button at bounding box center [1157, 336] width 33 height 52
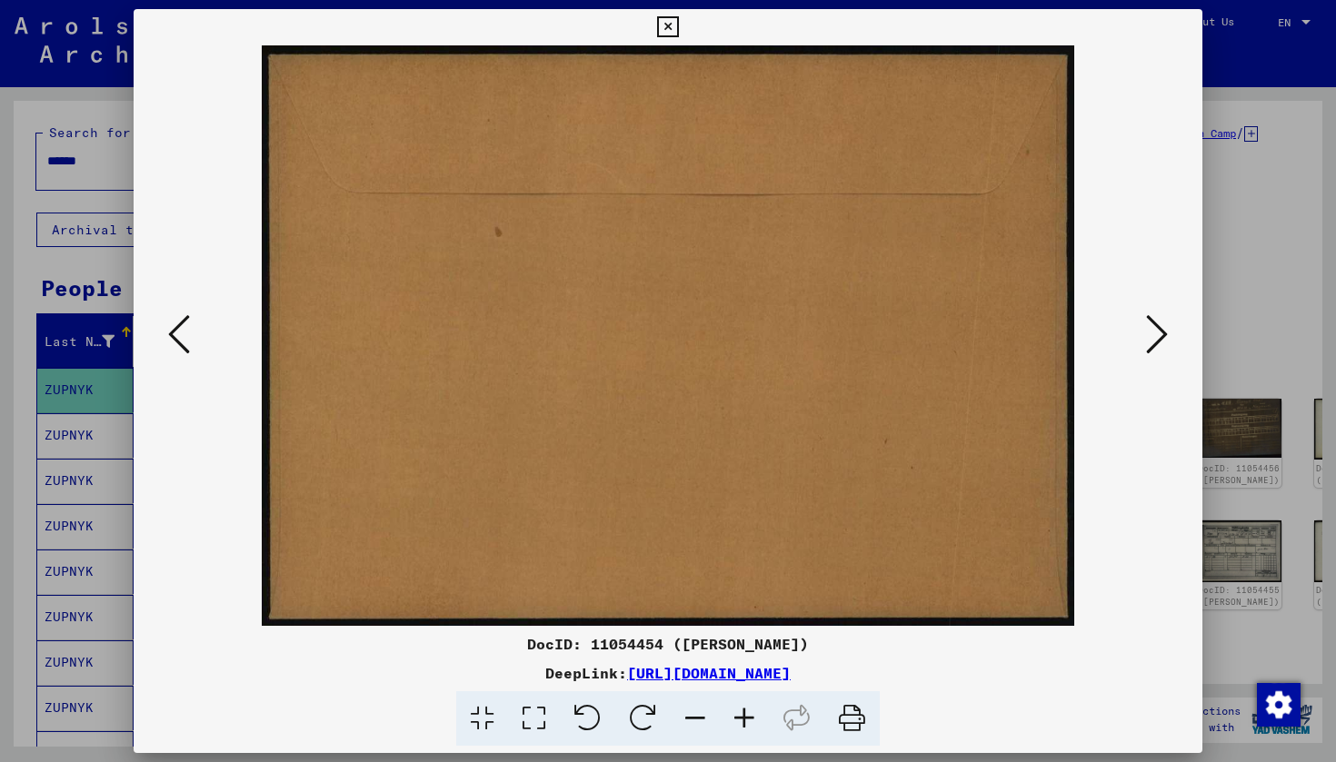
click at [170, 339] on icon at bounding box center [179, 335] width 22 height 44
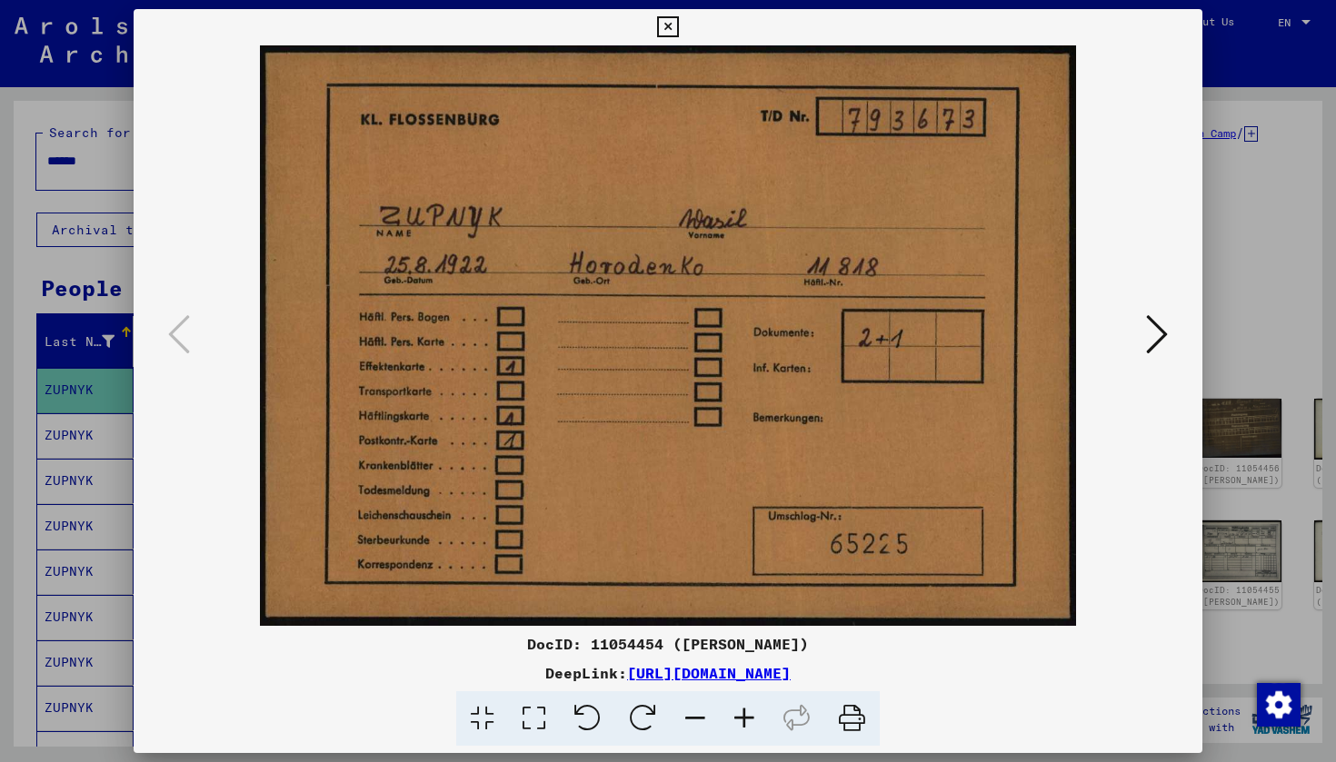
click at [1148, 345] on icon at bounding box center [1157, 335] width 22 height 44
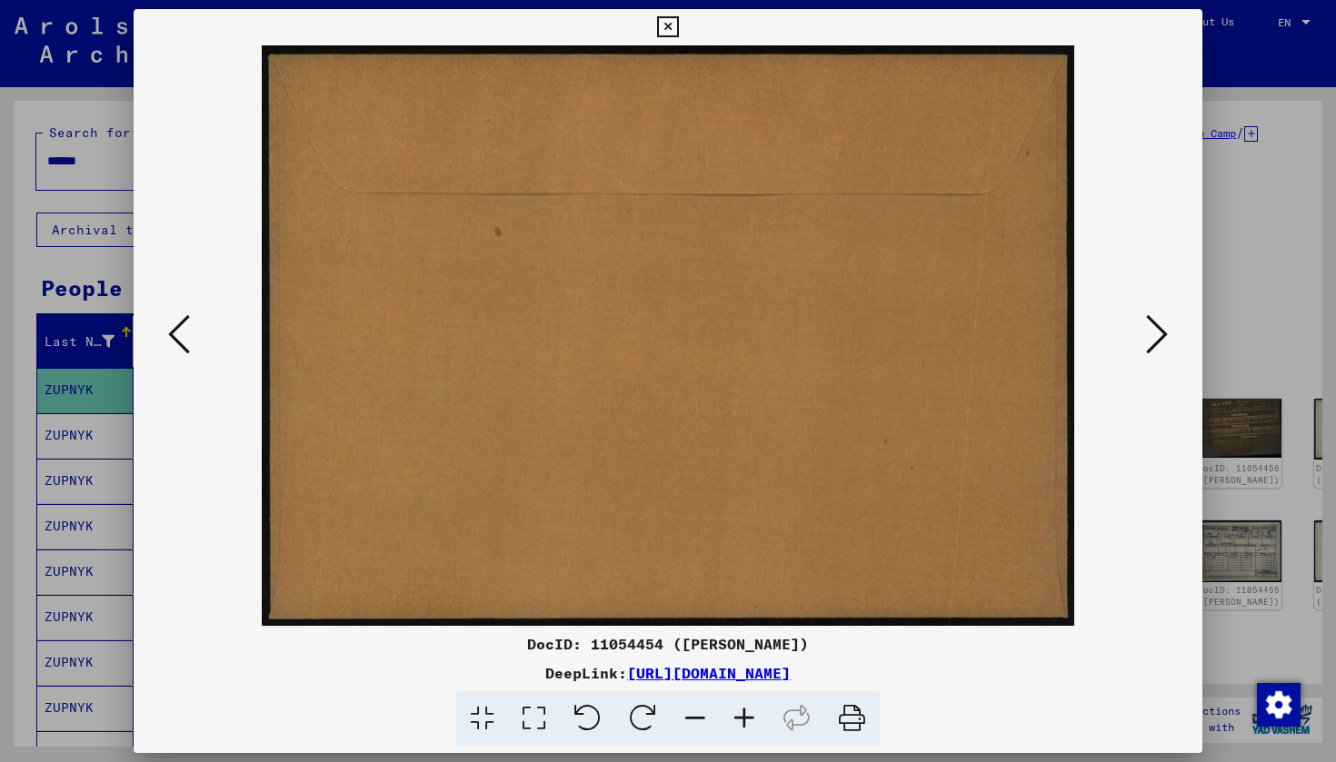
click at [1148, 345] on icon at bounding box center [1157, 335] width 22 height 44
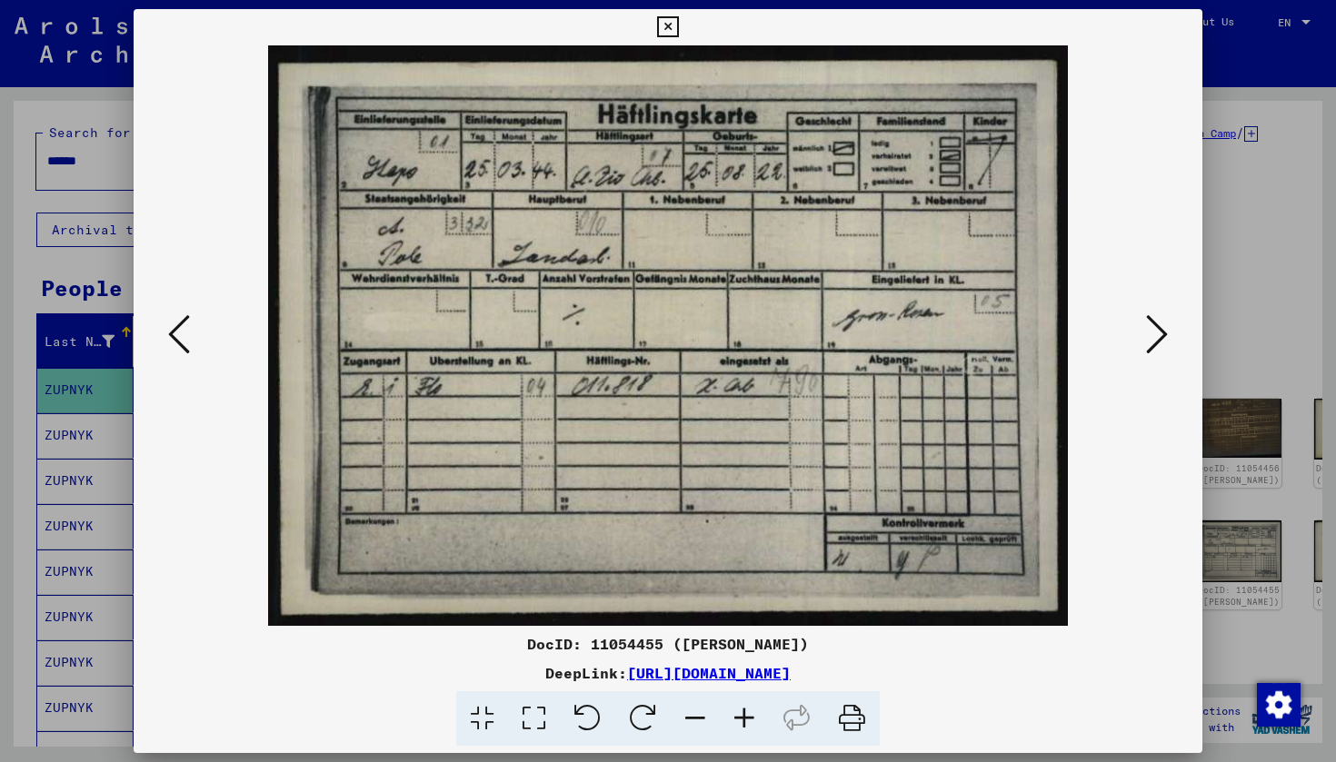
click at [1148, 346] on icon at bounding box center [1157, 335] width 22 height 44
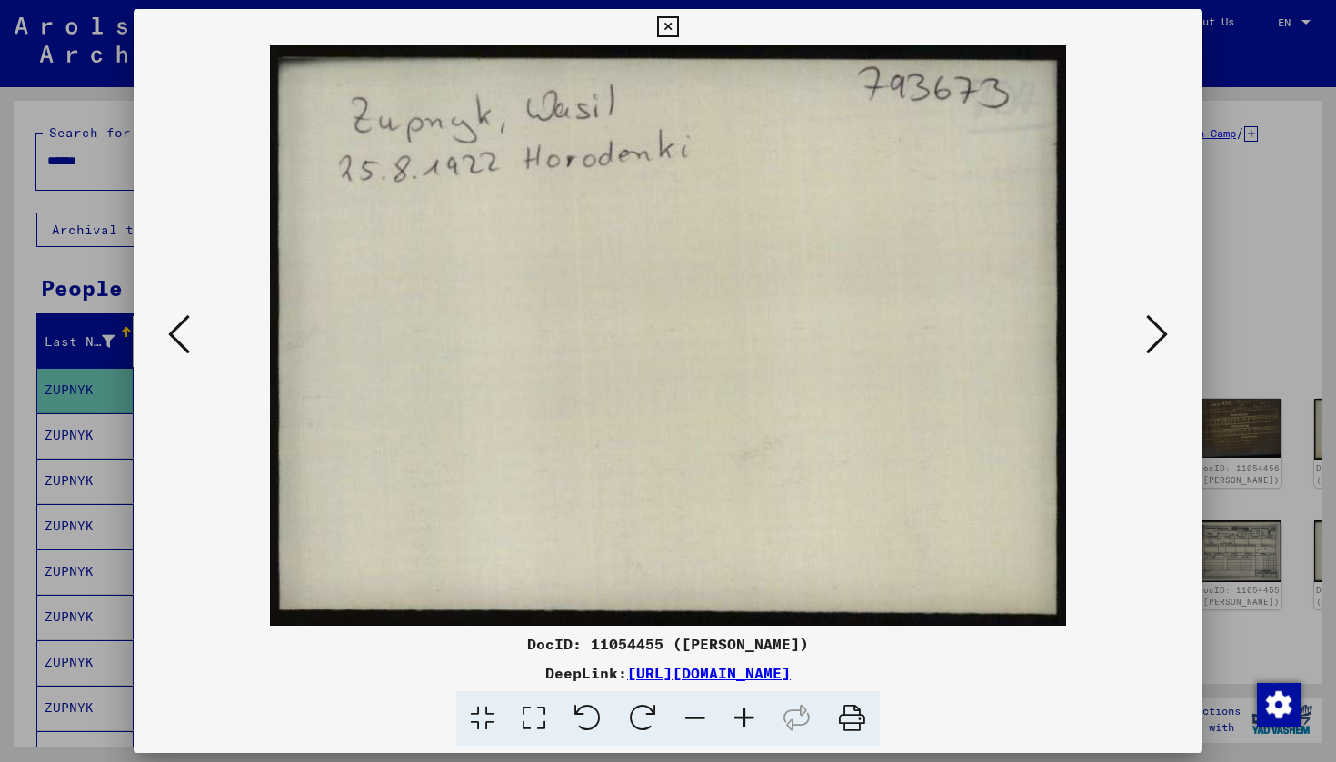
click at [1148, 346] on icon at bounding box center [1157, 335] width 22 height 44
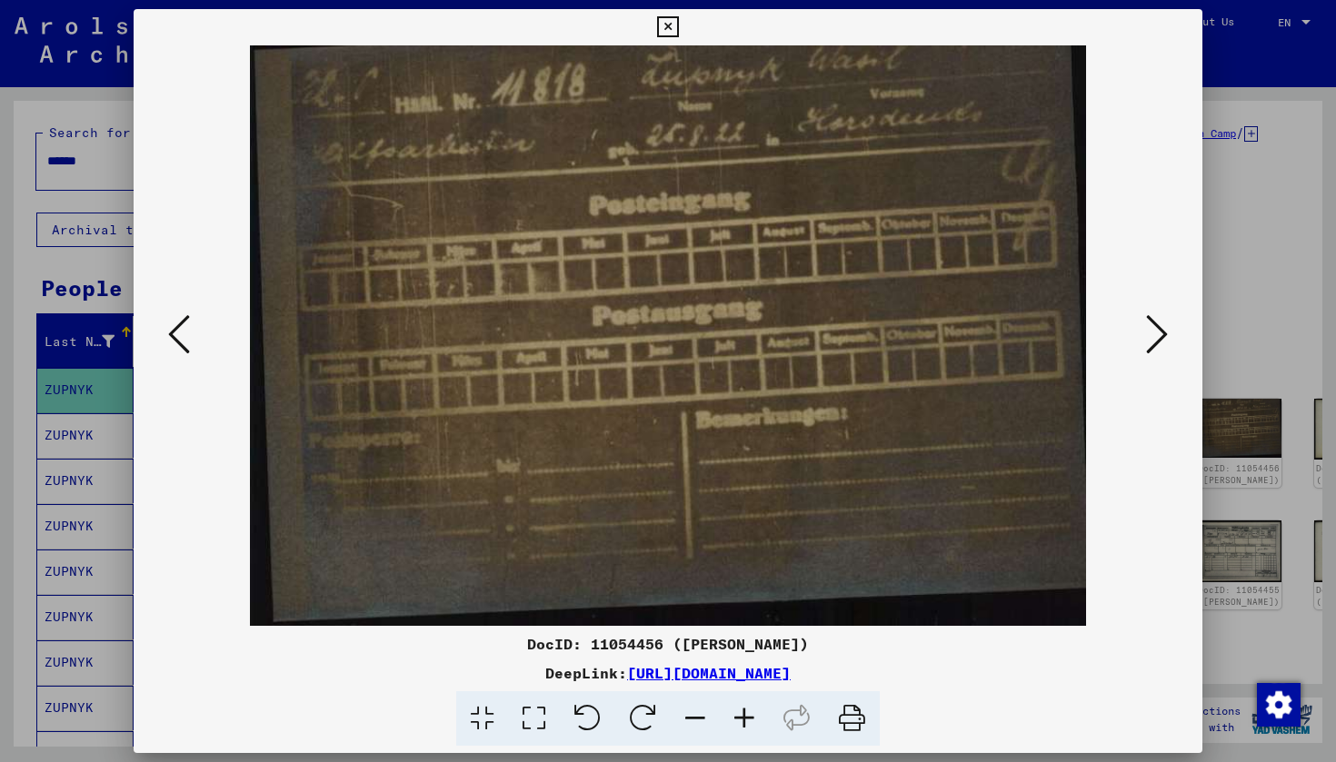
click at [1148, 346] on icon at bounding box center [1157, 335] width 22 height 44
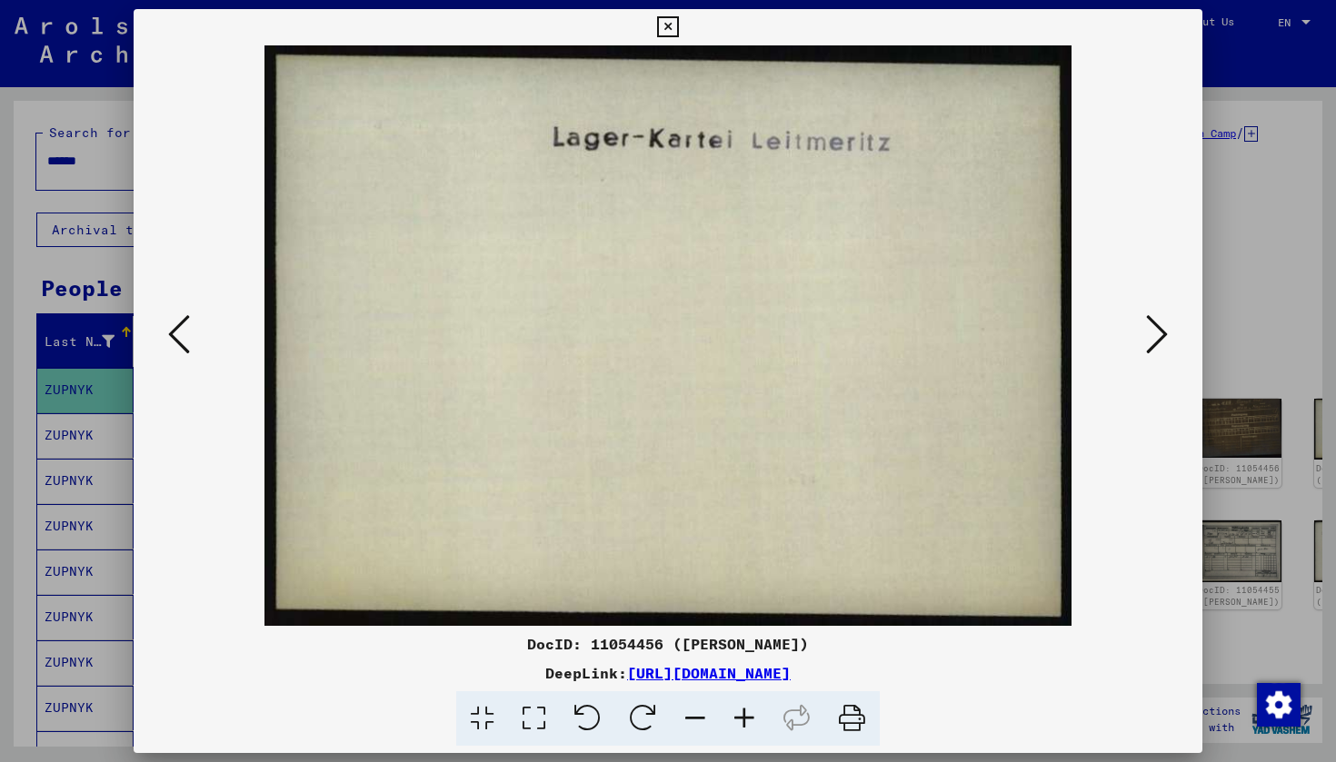
click at [1148, 346] on icon at bounding box center [1157, 335] width 22 height 44
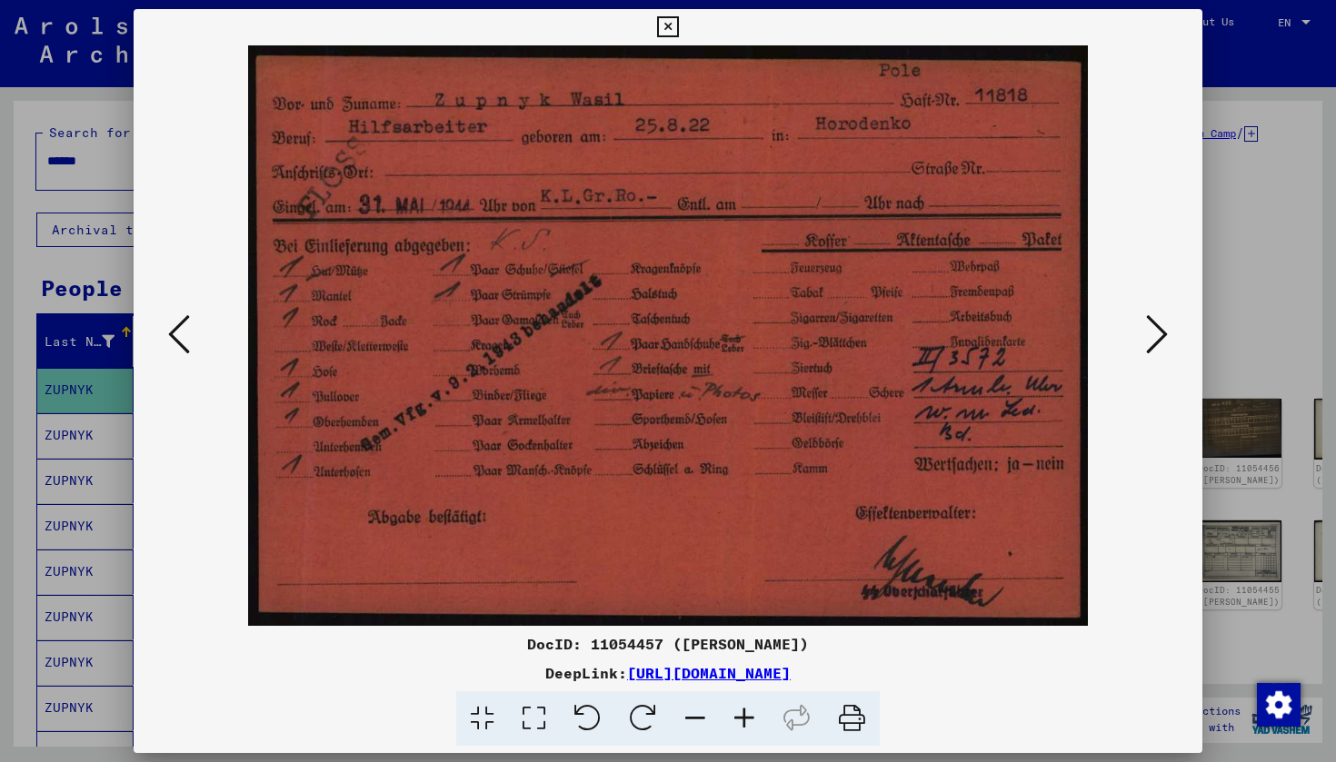
click at [1148, 346] on icon at bounding box center [1157, 335] width 22 height 44
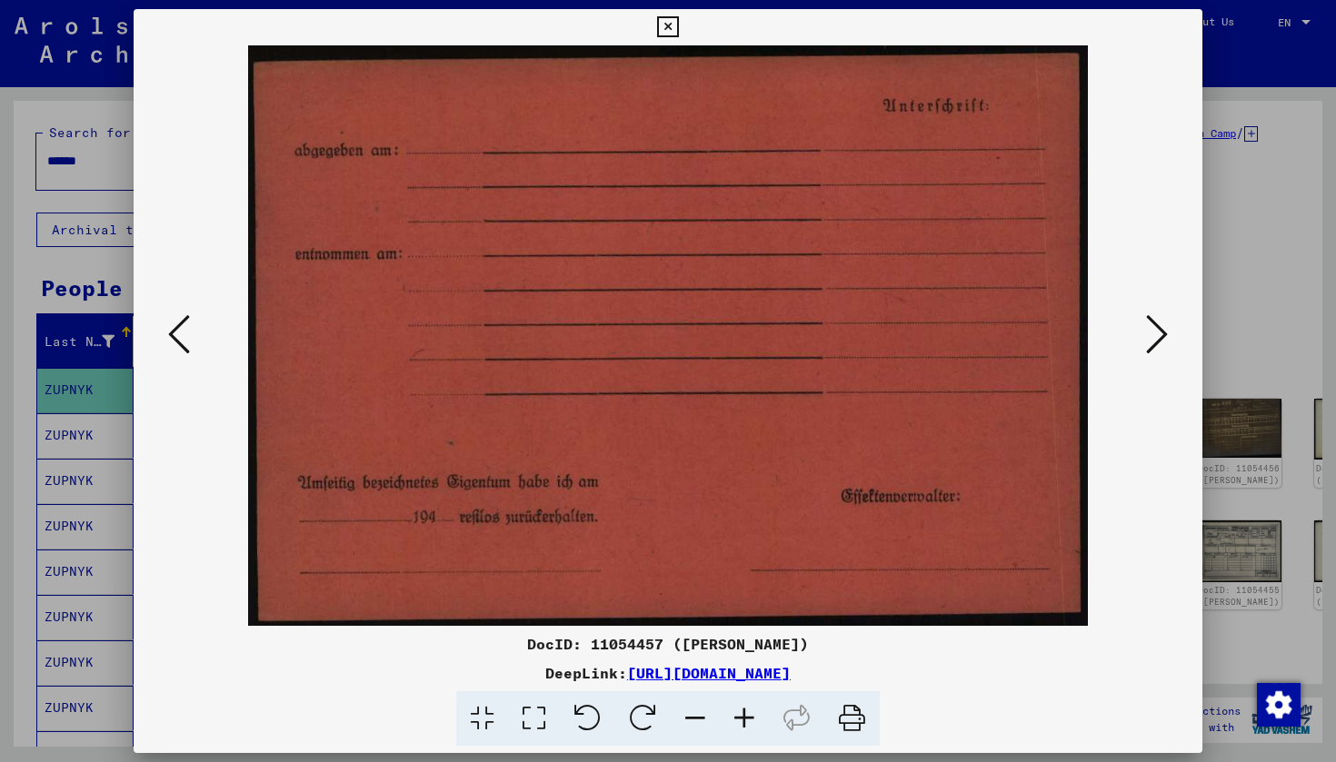
click at [1148, 346] on icon at bounding box center [1157, 335] width 22 height 44
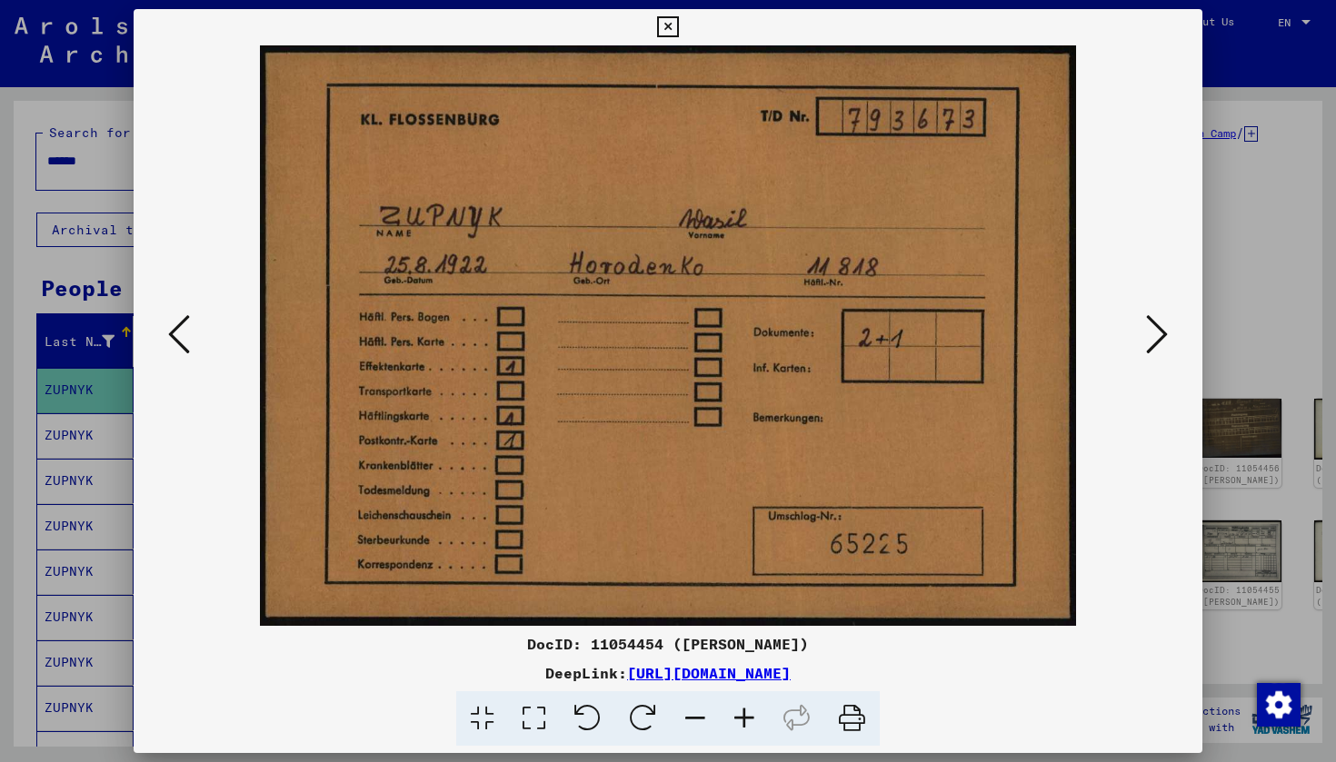
click at [1148, 346] on icon at bounding box center [1157, 335] width 22 height 44
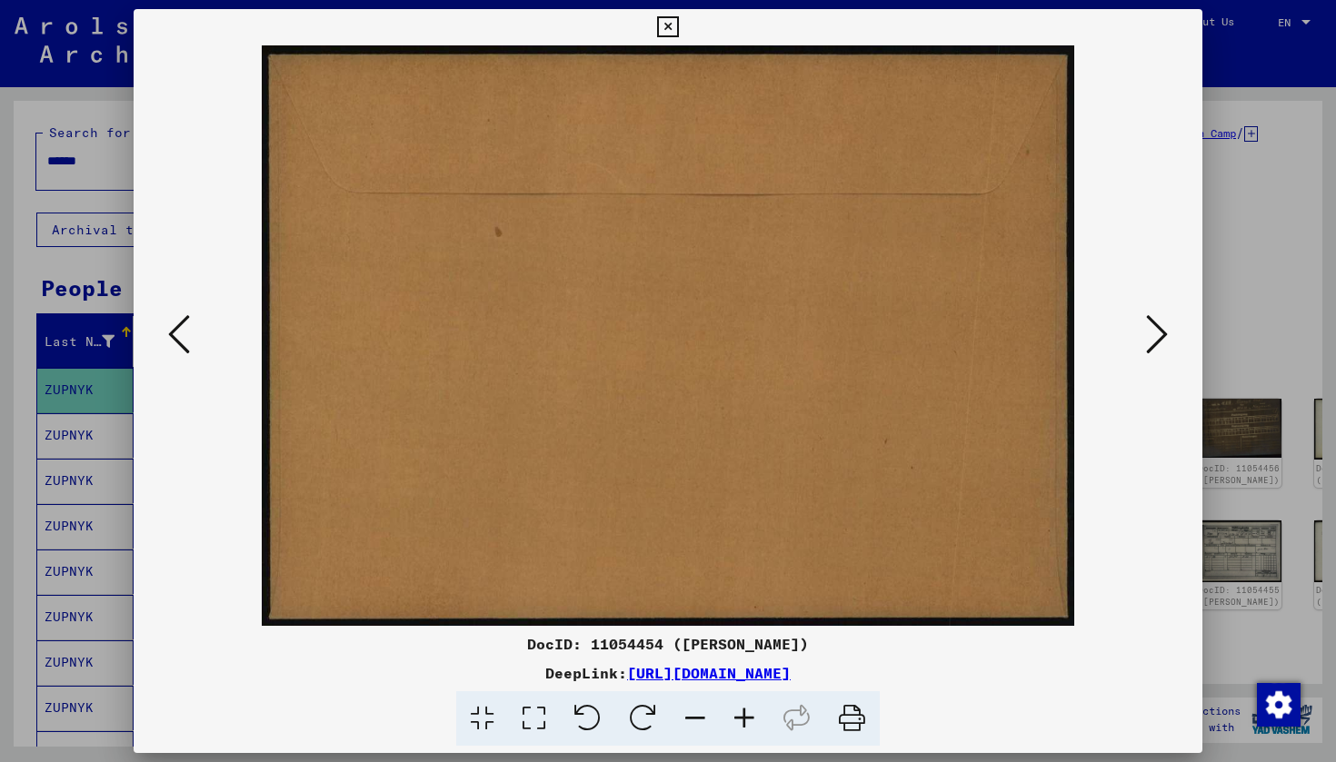
click at [678, 30] on icon at bounding box center [667, 27] width 21 height 22
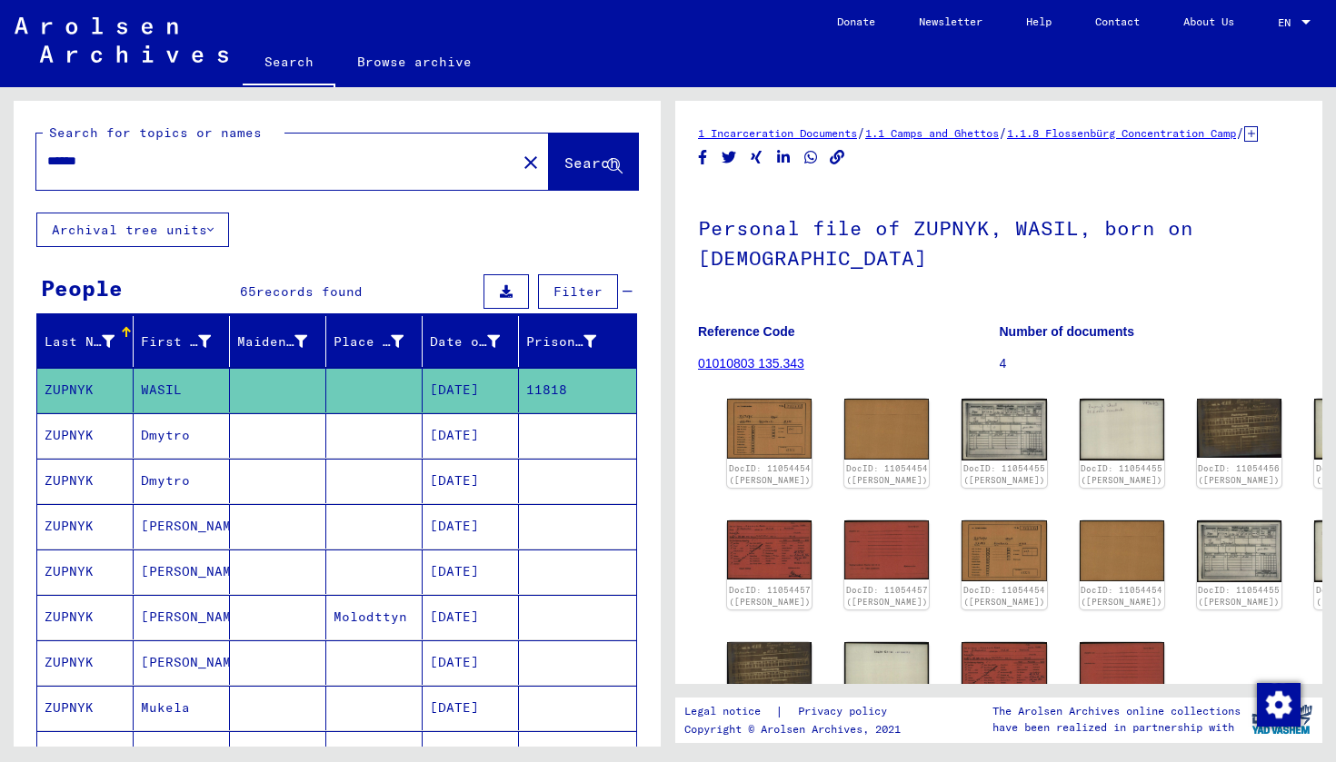
click at [94, 437] on mat-cell "ZUPNYK" at bounding box center [85, 436] width 96 height 45
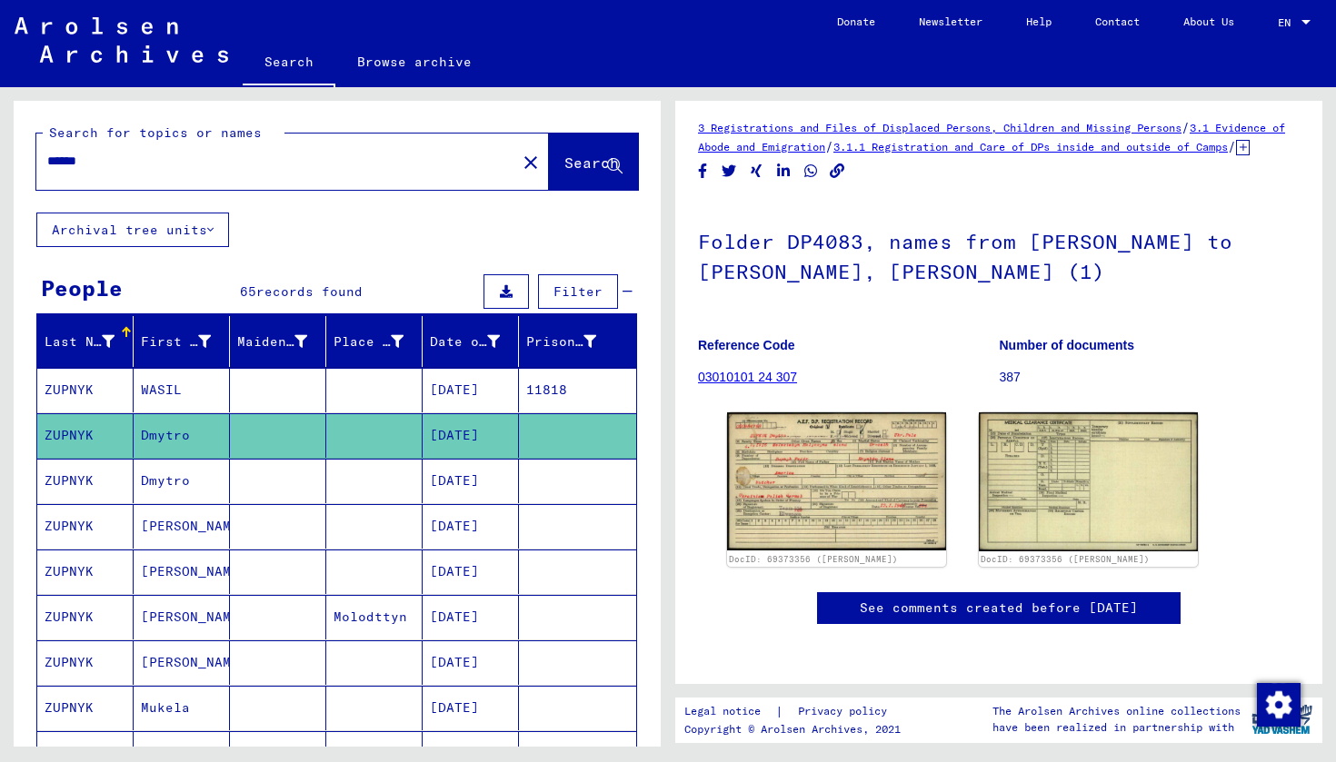
scroll to position [165, 0]
click at [842, 593] on div "See comments created before [DATE]" at bounding box center [999, 609] width 364 height 32
click at [937, 599] on link "See comments created before [DATE]" at bounding box center [999, 608] width 278 height 19
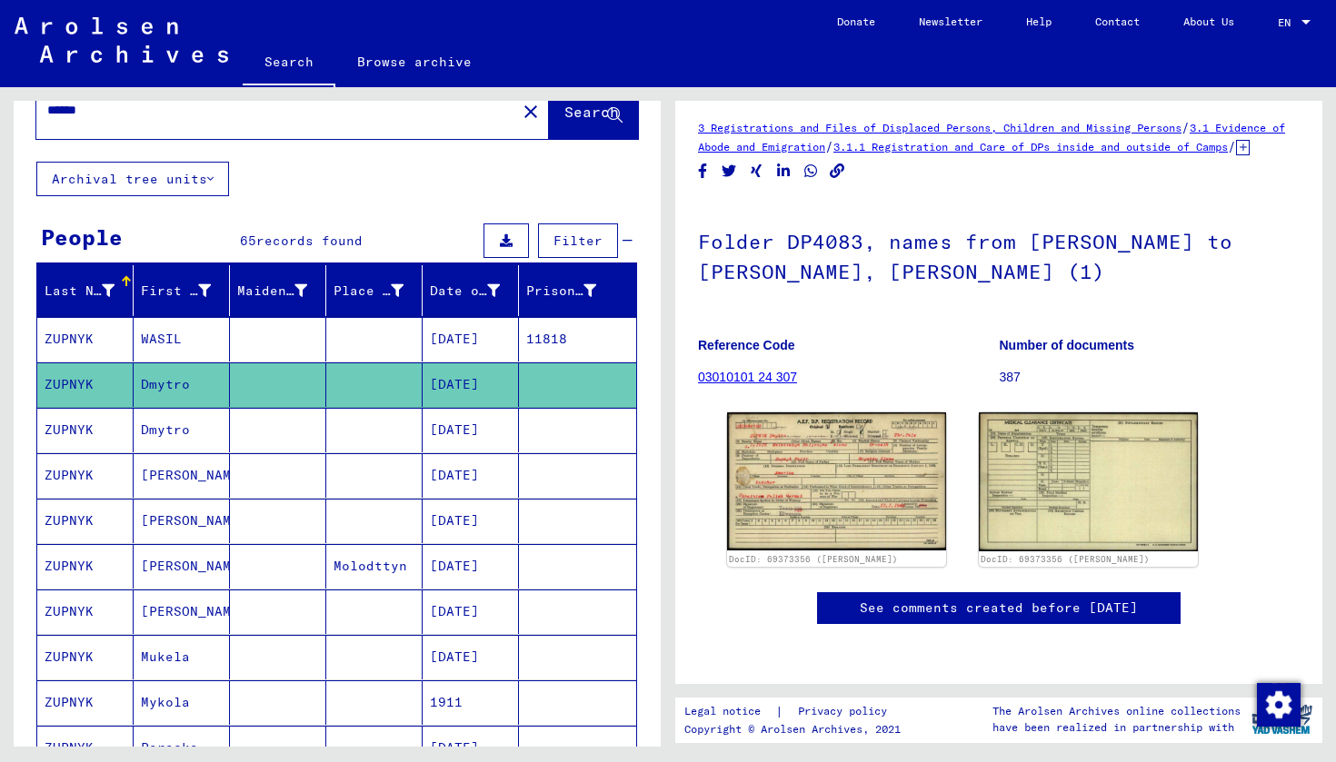
scroll to position [69, 0]
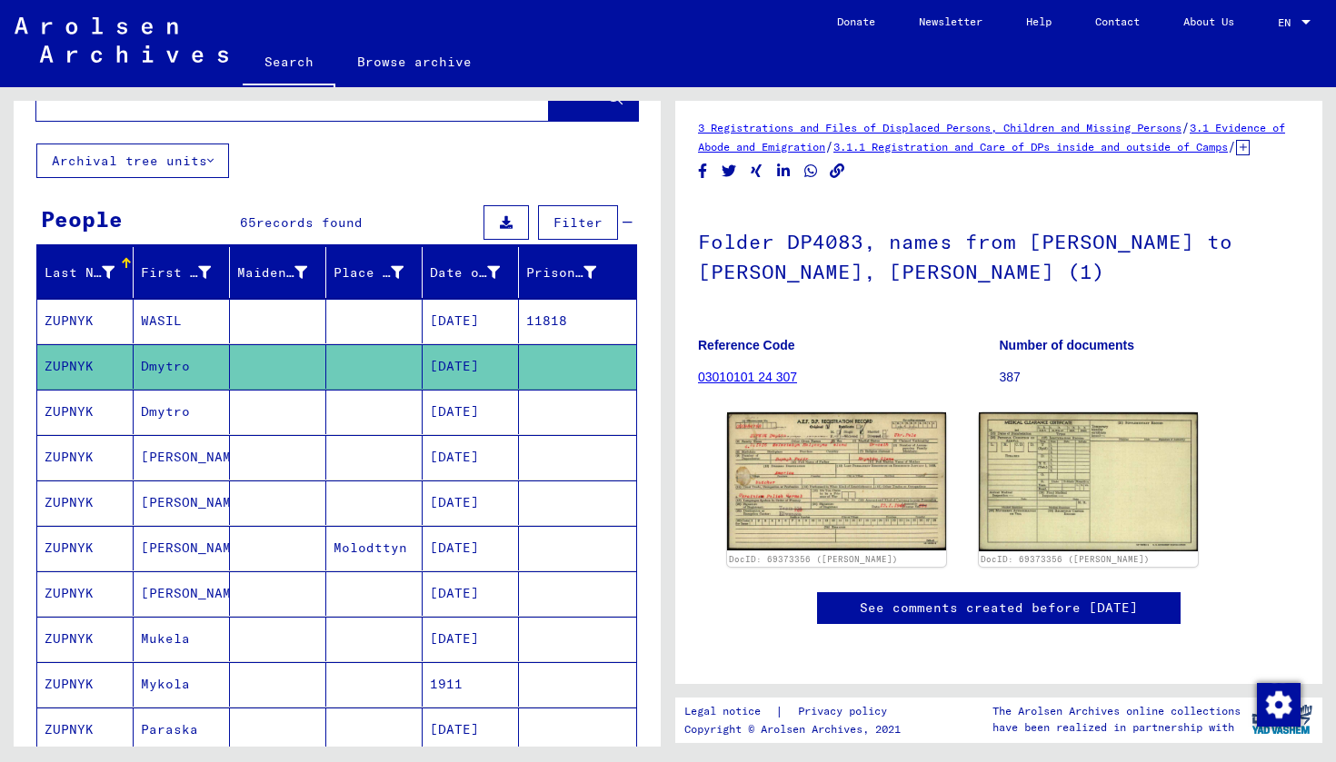
click at [75, 414] on mat-cell "ZUPNYK" at bounding box center [85, 412] width 96 height 45
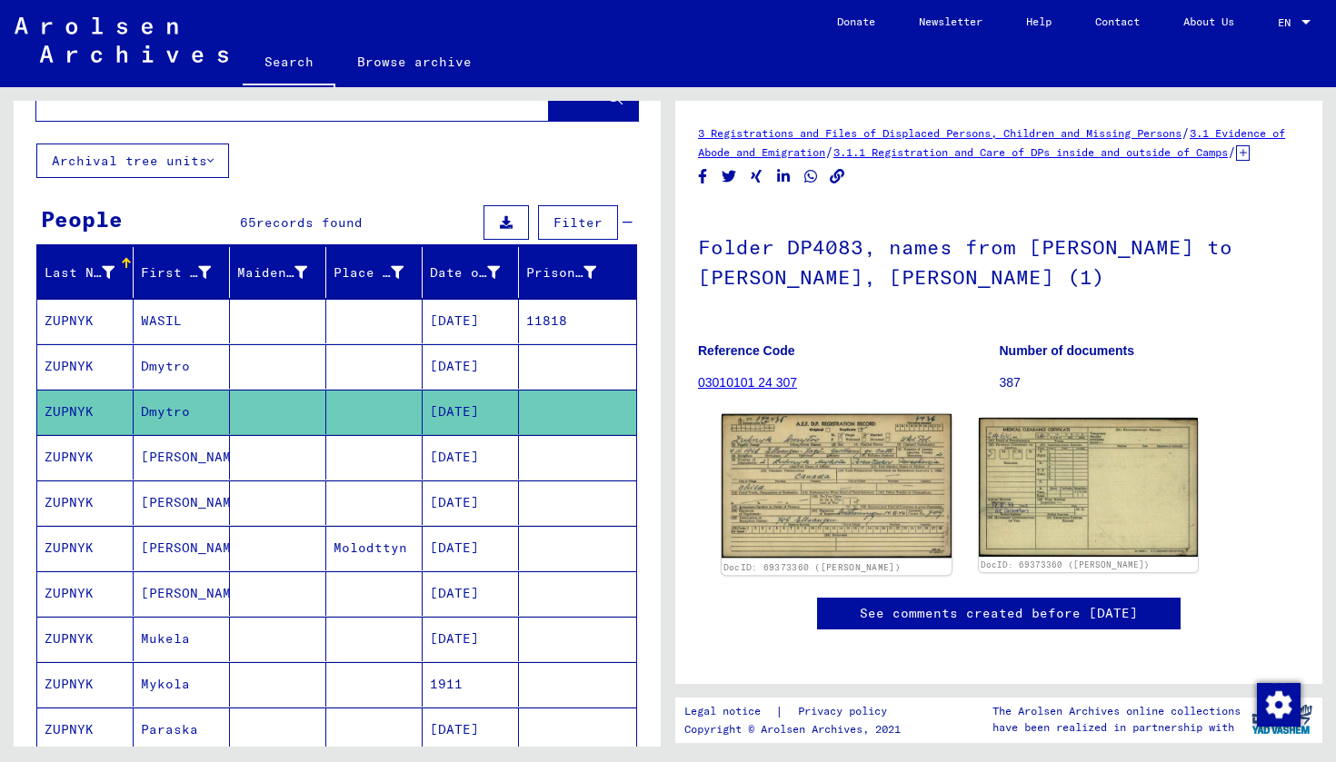
click at [832, 493] on img at bounding box center [837, 486] width 230 height 145
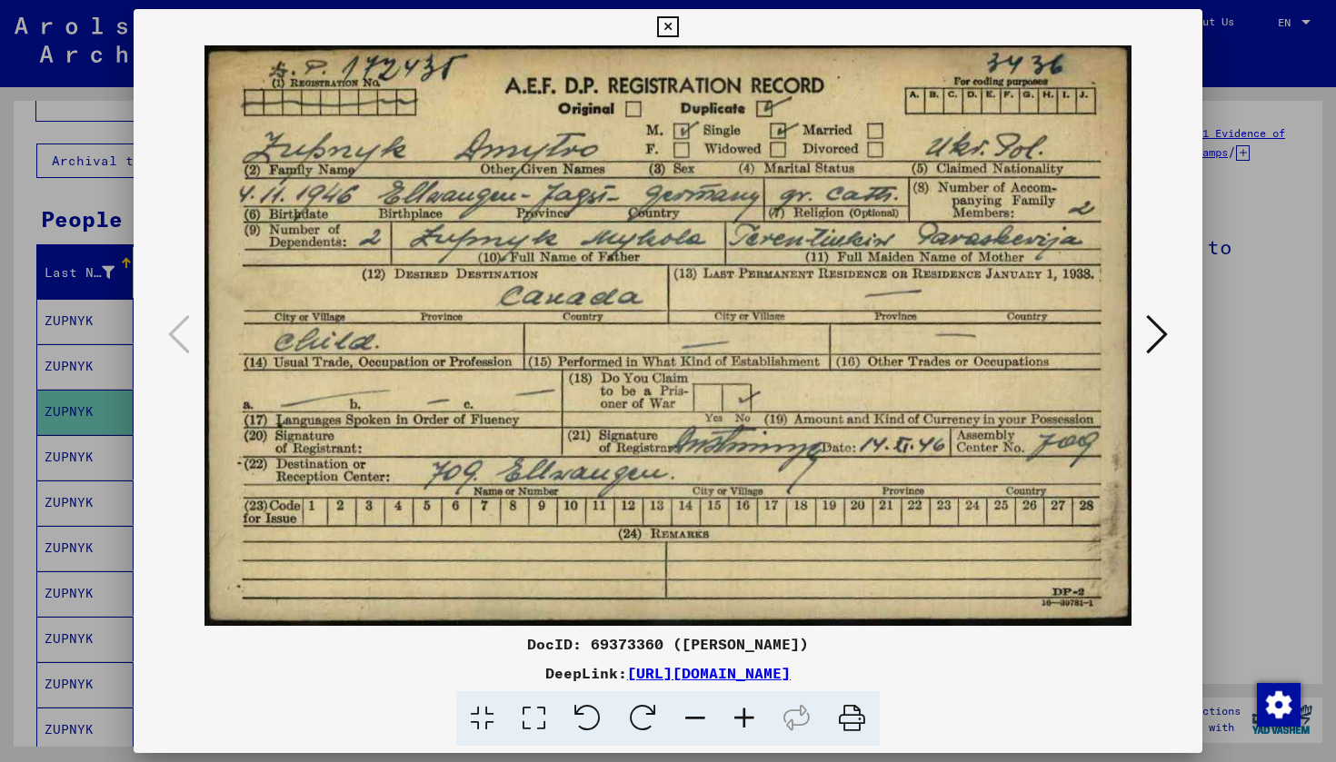
click at [678, 23] on icon at bounding box center [667, 27] width 21 height 22
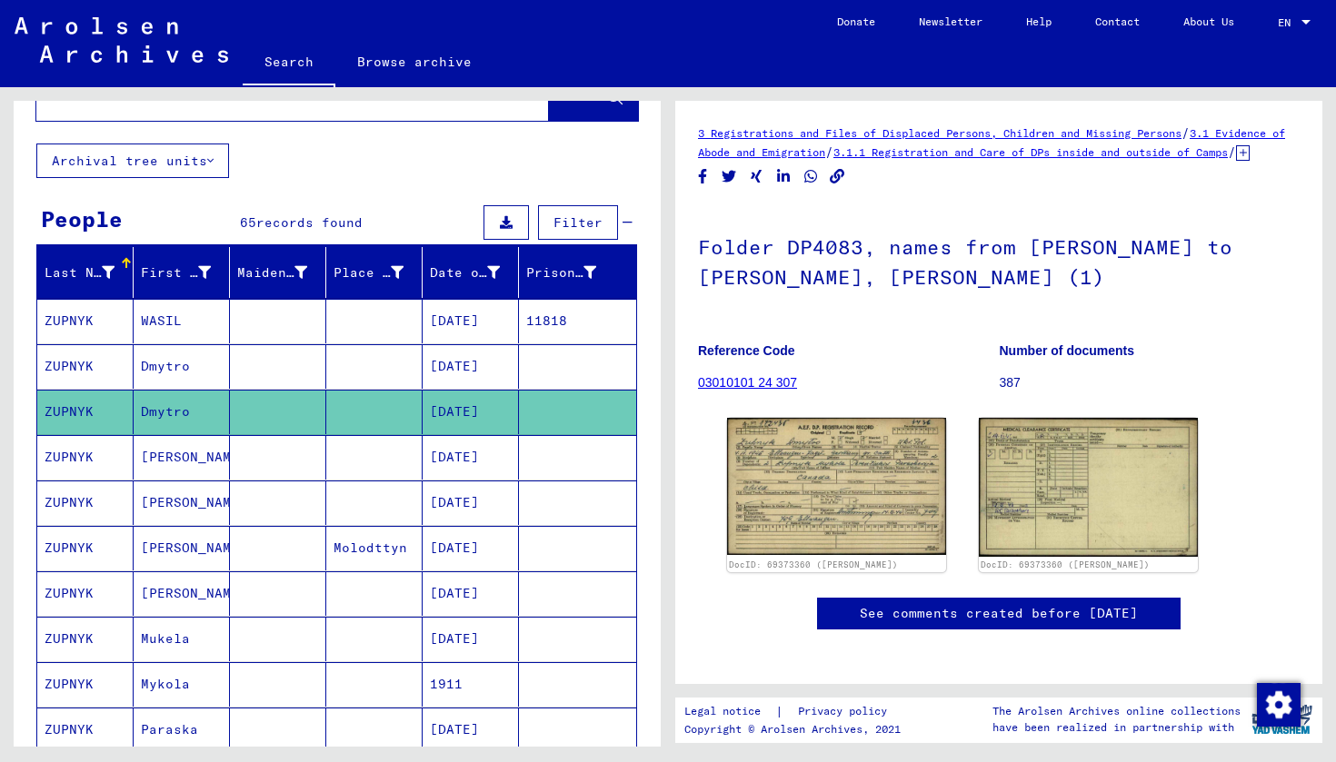
click at [98, 457] on mat-cell "ZUPNYK" at bounding box center [85, 457] width 96 height 45
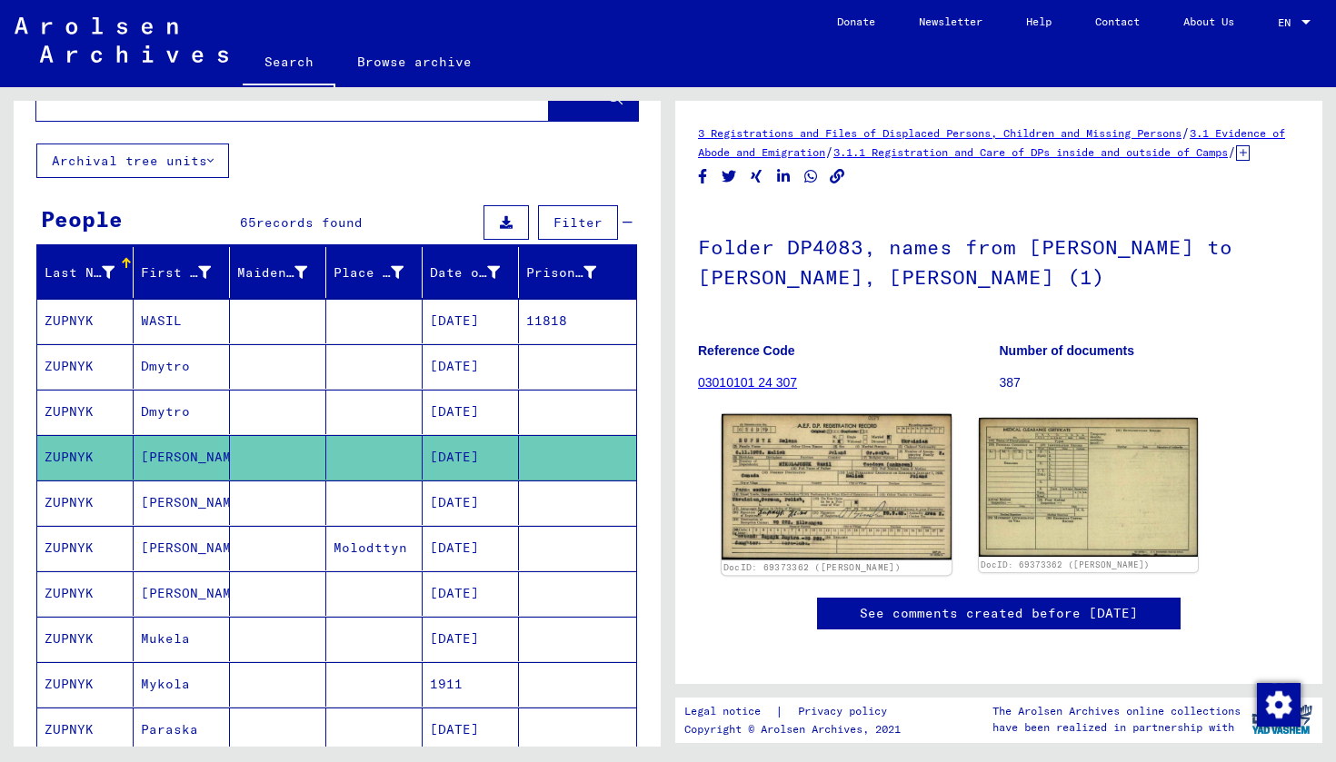
click at [787, 487] on img at bounding box center [837, 486] width 230 height 145
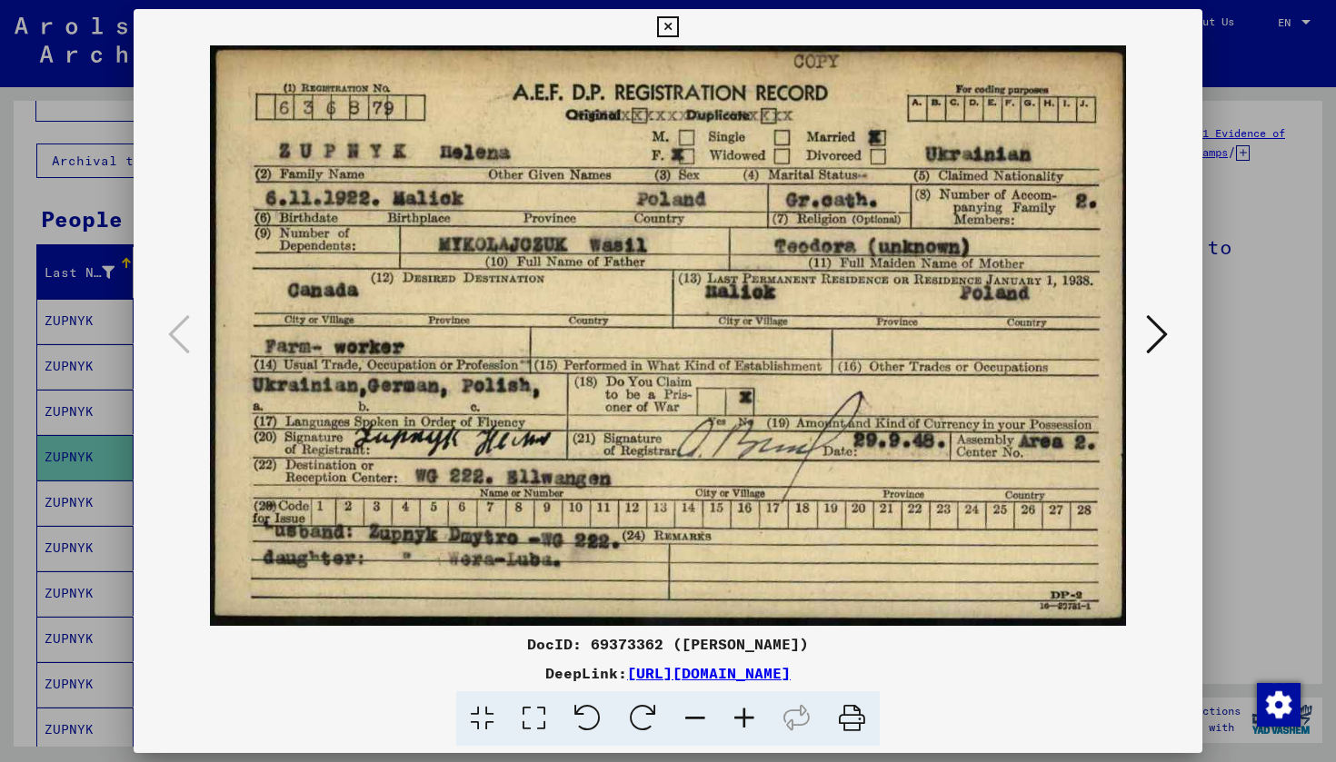
click at [678, 25] on icon at bounding box center [667, 27] width 21 height 22
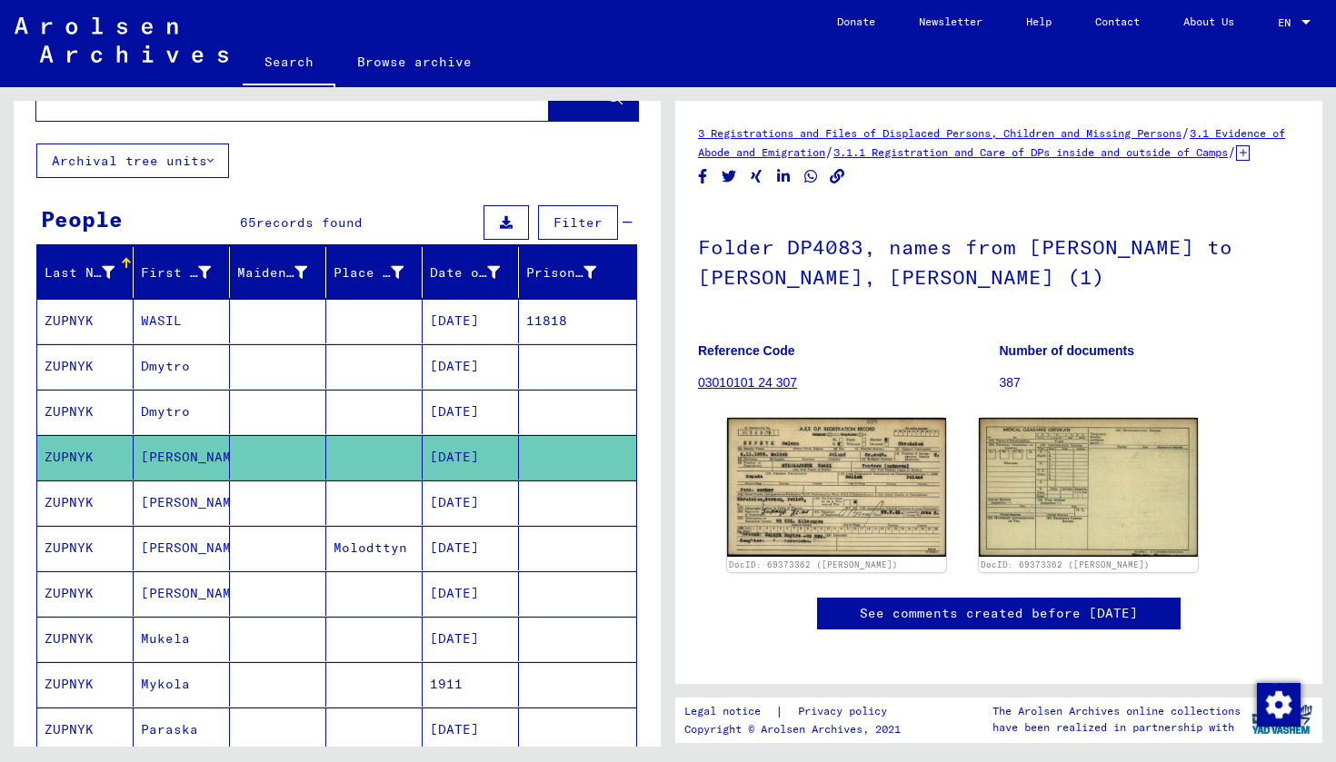
click at [95, 501] on mat-cell "ZUPNYK" at bounding box center [85, 503] width 96 height 45
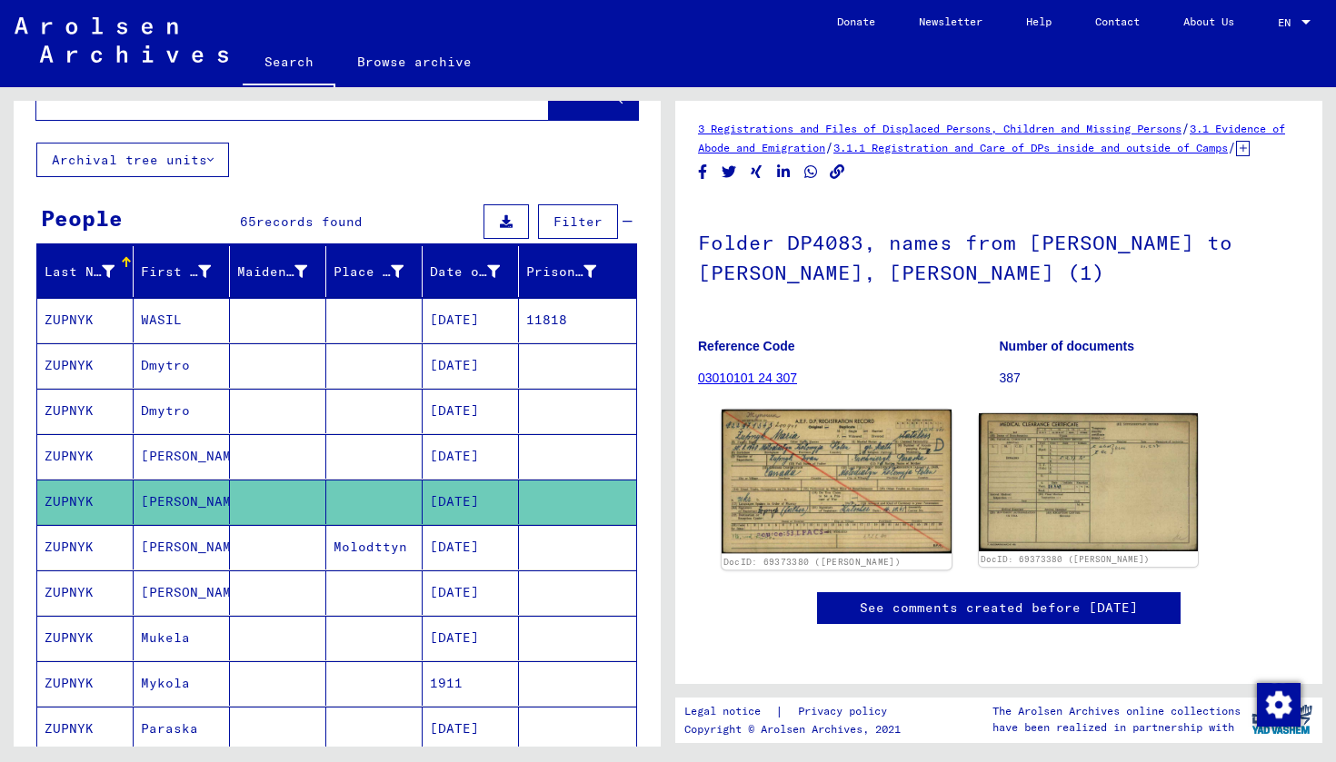
scroll to position [601, 0]
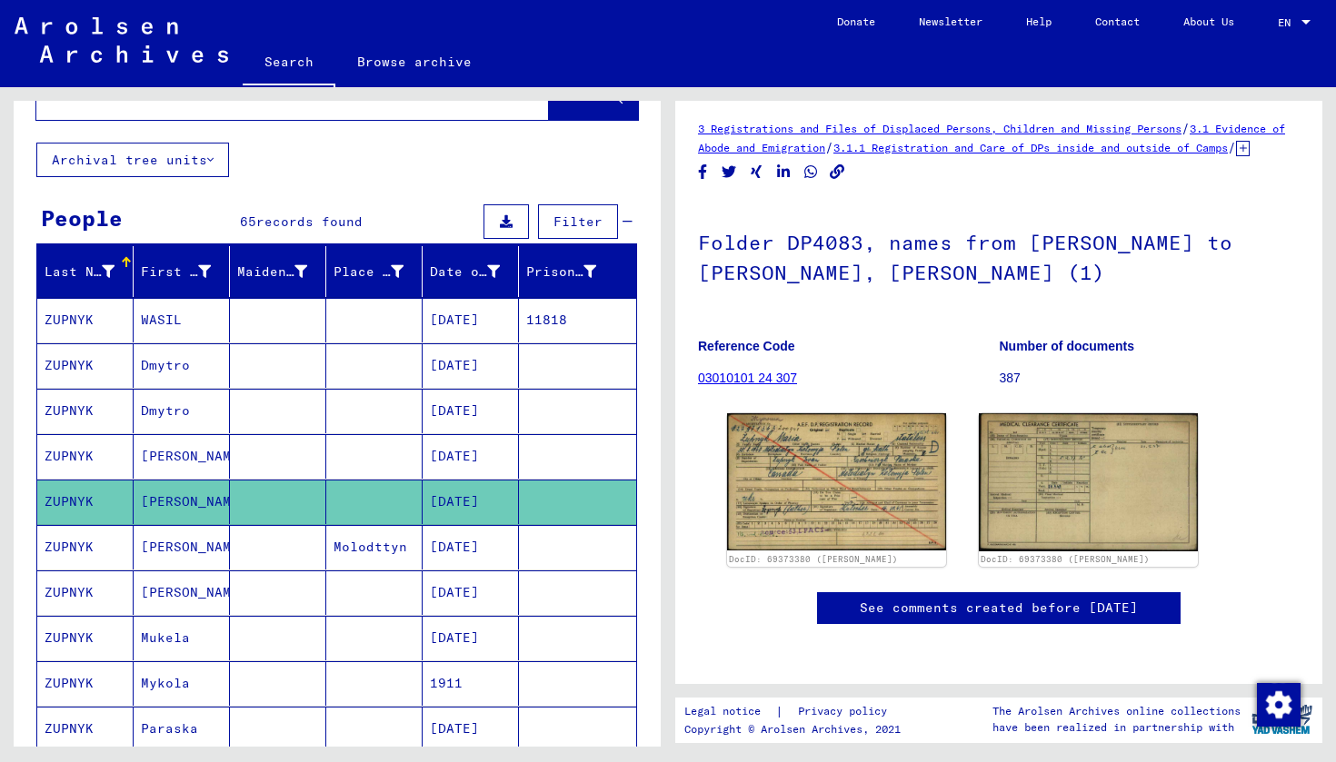
click at [88, 546] on mat-cell "ZUPNYK" at bounding box center [85, 547] width 96 height 45
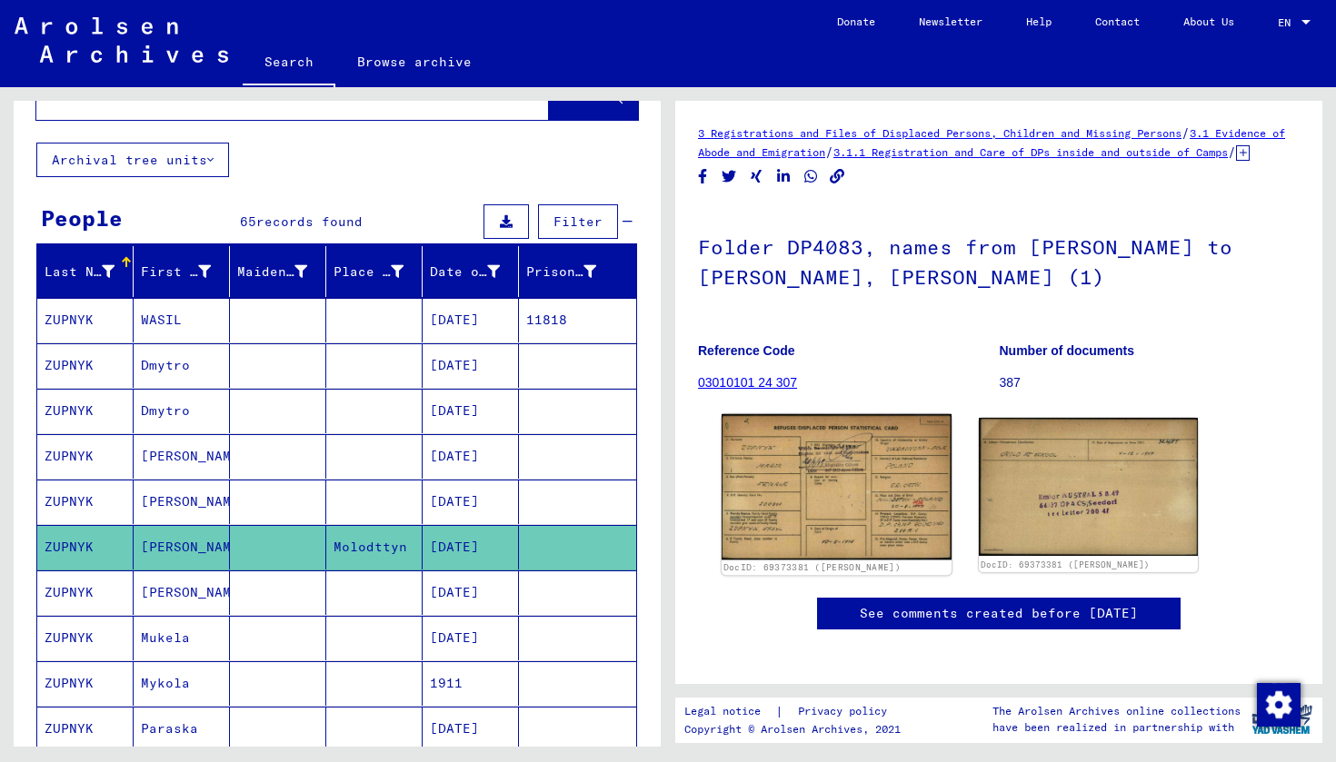
click at [842, 489] on img at bounding box center [837, 486] width 230 height 145
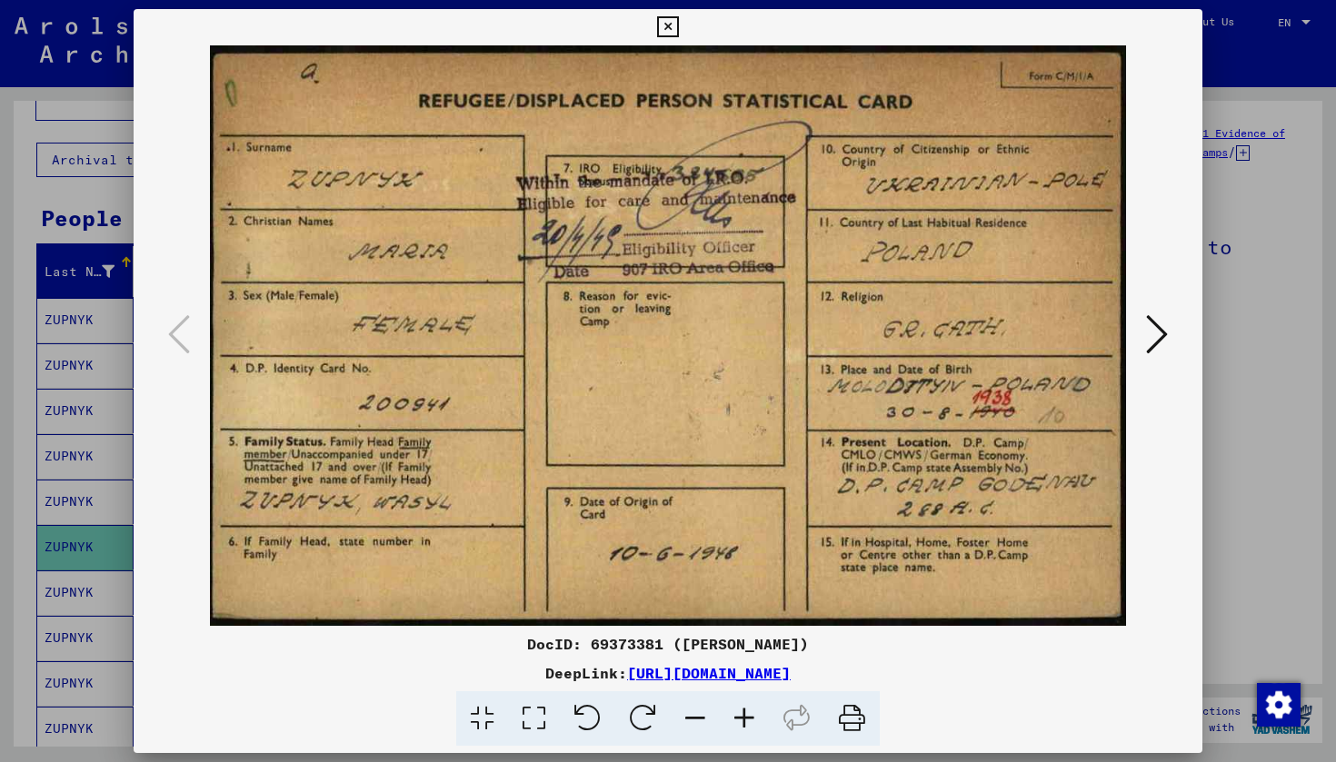
click at [1151, 334] on icon at bounding box center [1157, 335] width 22 height 44
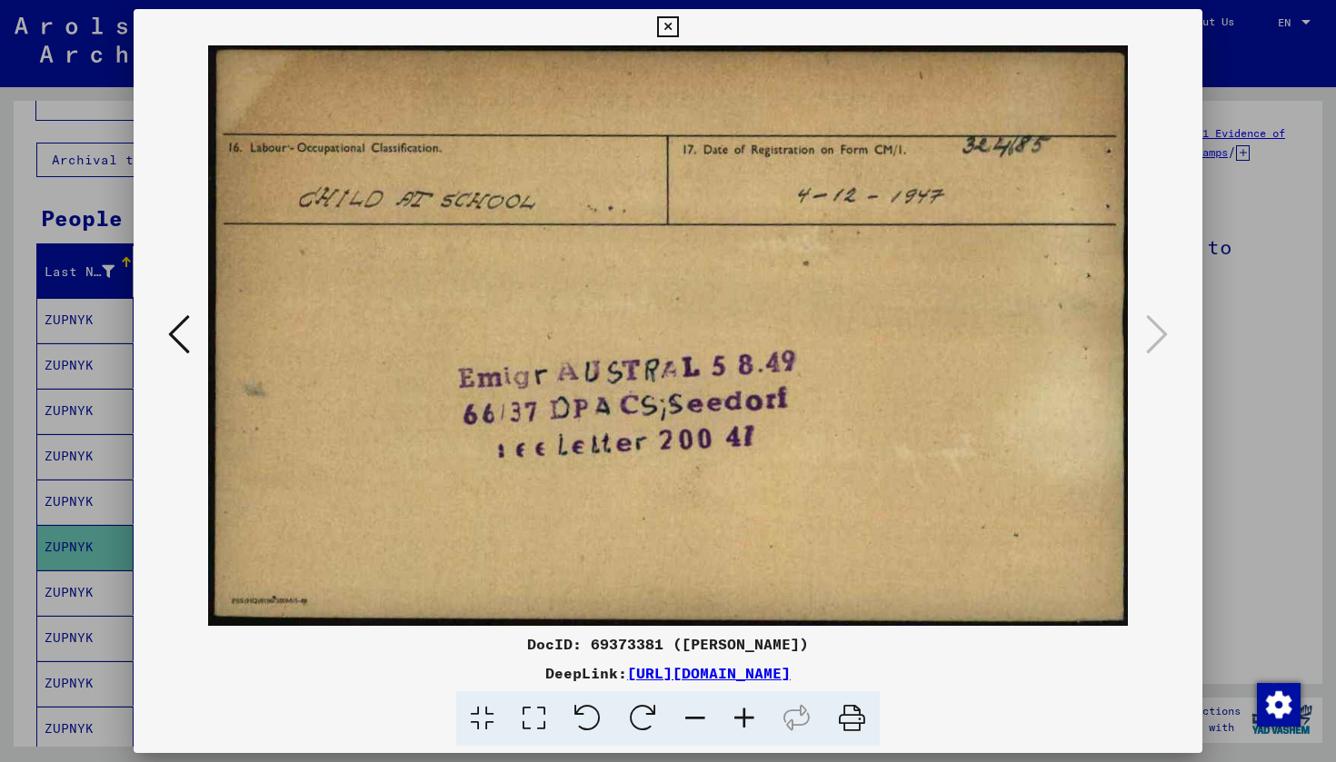
click at [678, 25] on icon at bounding box center [667, 27] width 21 height 22
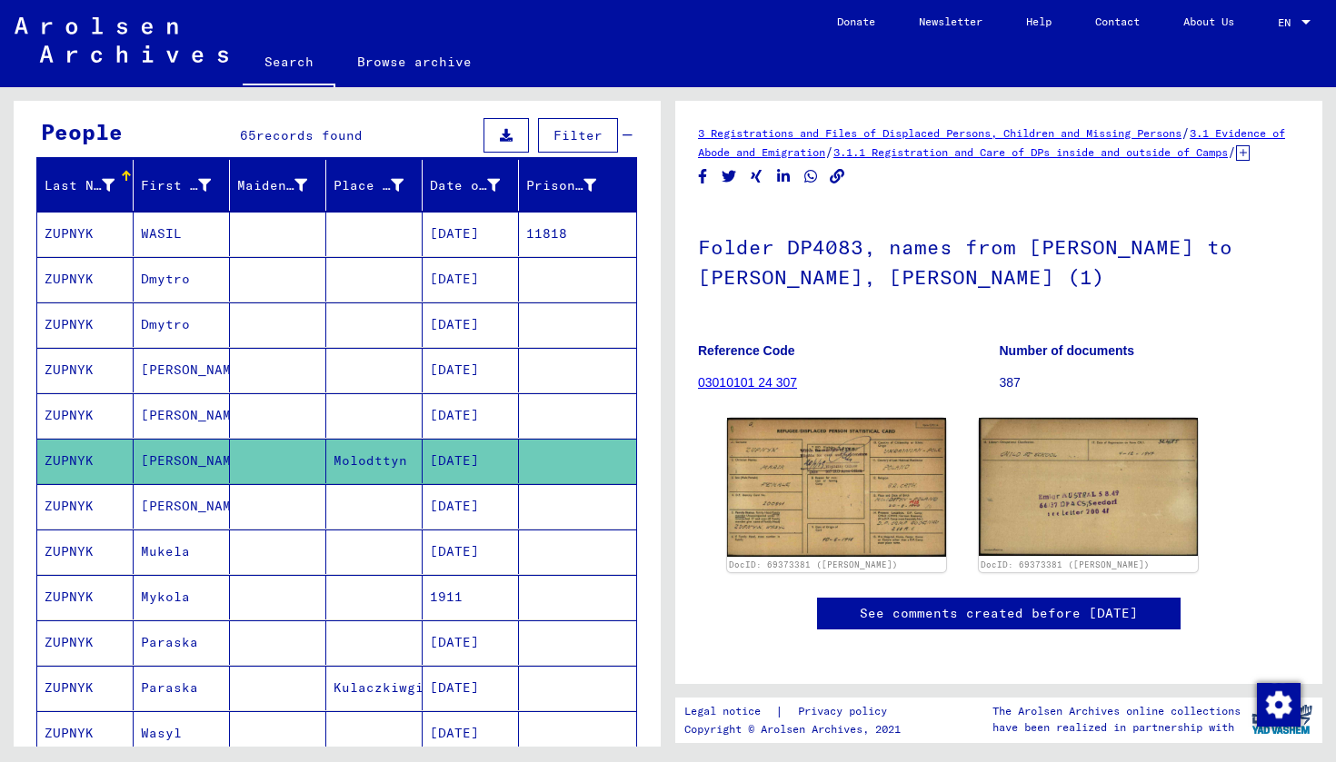
scroll to position [157, 0]
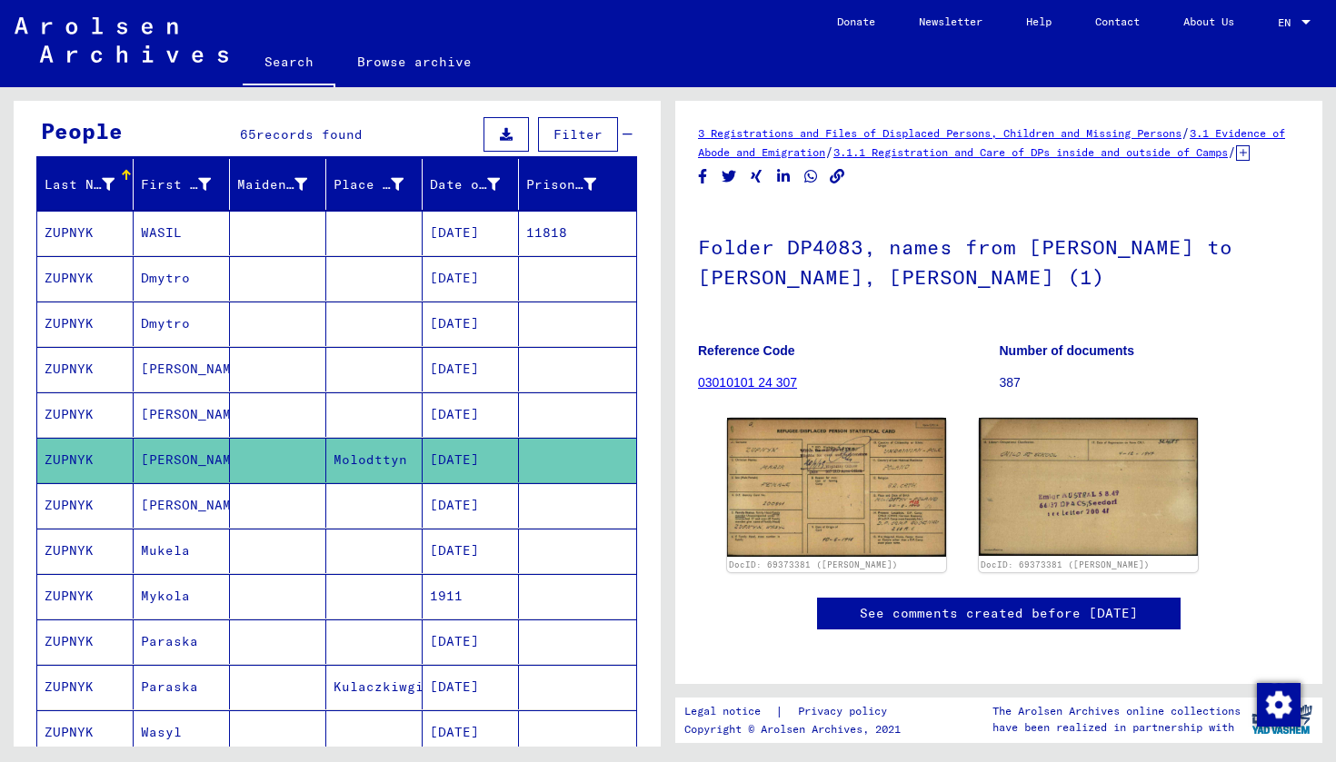
click at [108, 501] on mat-cell "ZUPNYK" at bounding box center [85, 505] width 96 height 45
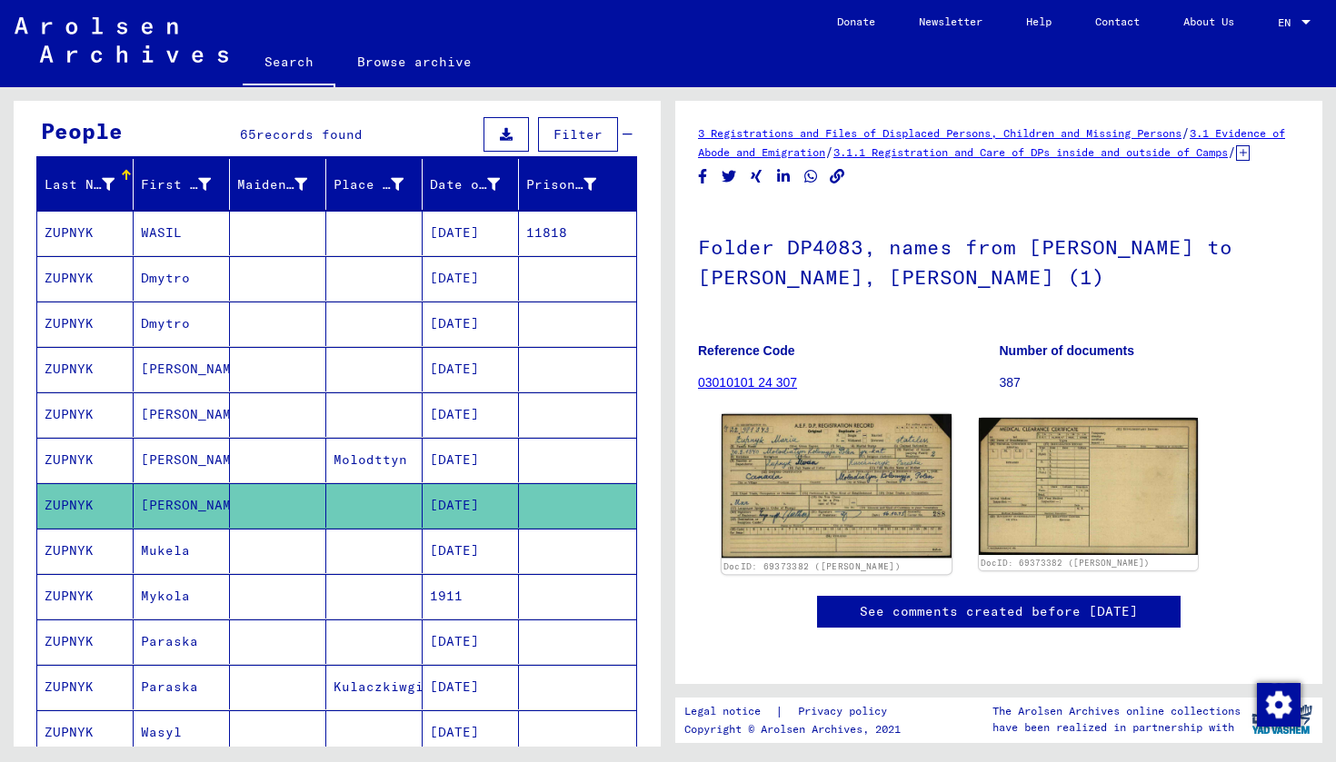
click at [779, 505] on img at bounding box center [837, 486] width 230 height 144
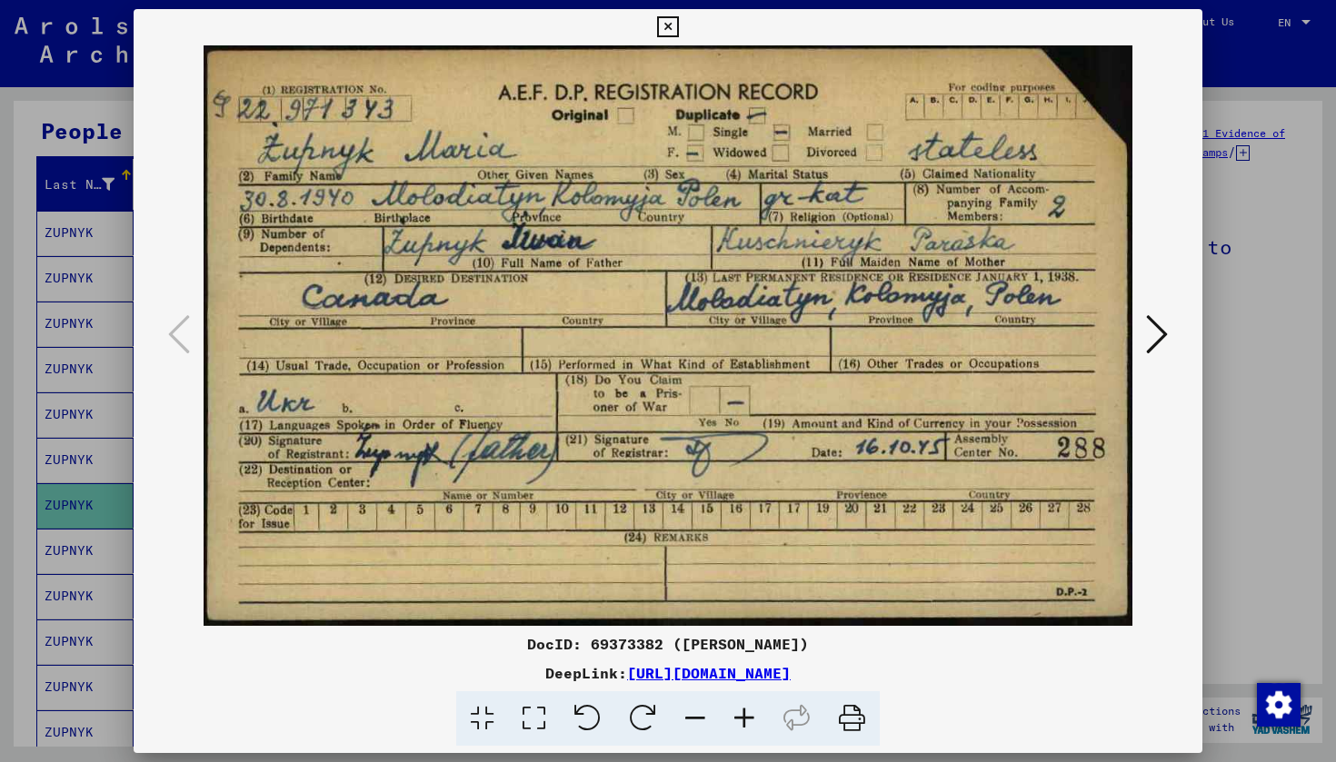
click at [678, 28] on icon at bounding box center [667, 27] width 21 height 22
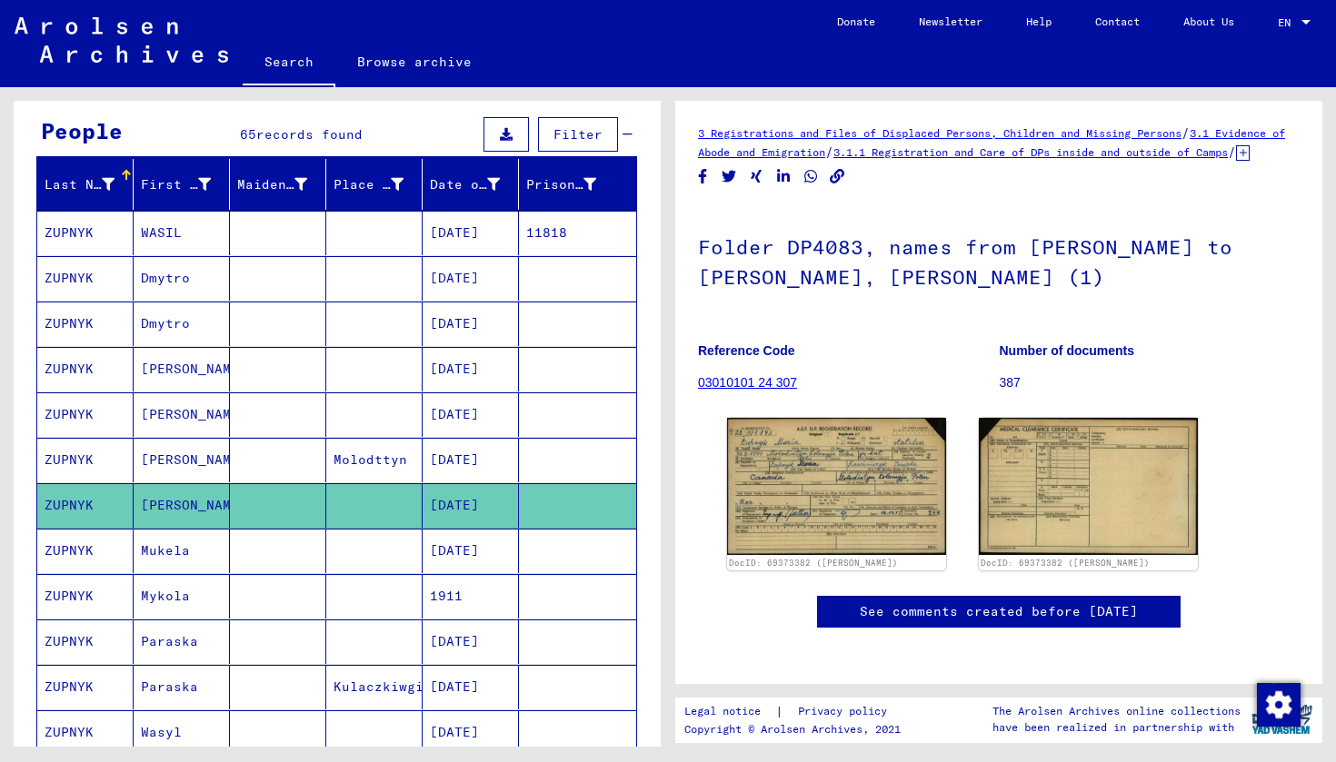
click at [77, 555] on mat-cell "ZUPNYK" at bounding box center [85, 551] width 96 height 45
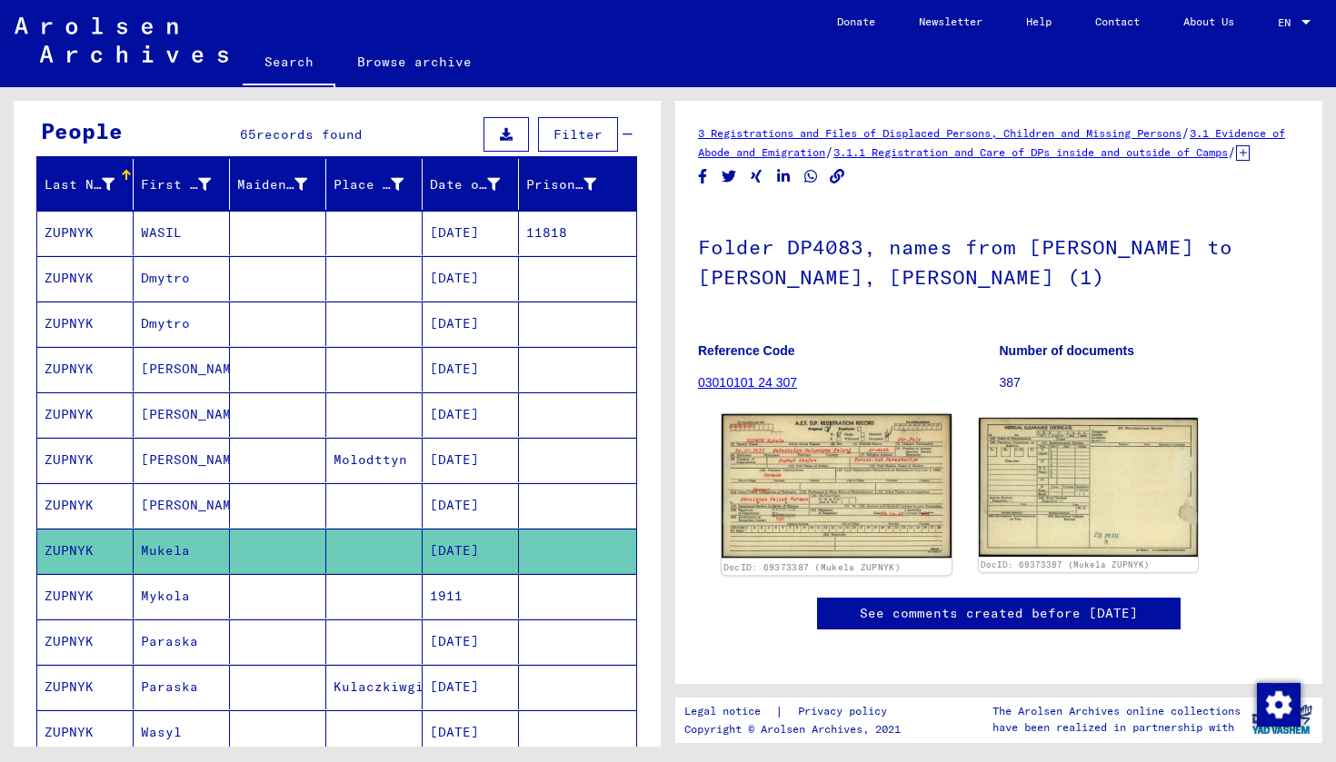
click at [852, 484] on img at bounding box center [837, 486] width 230 height 144
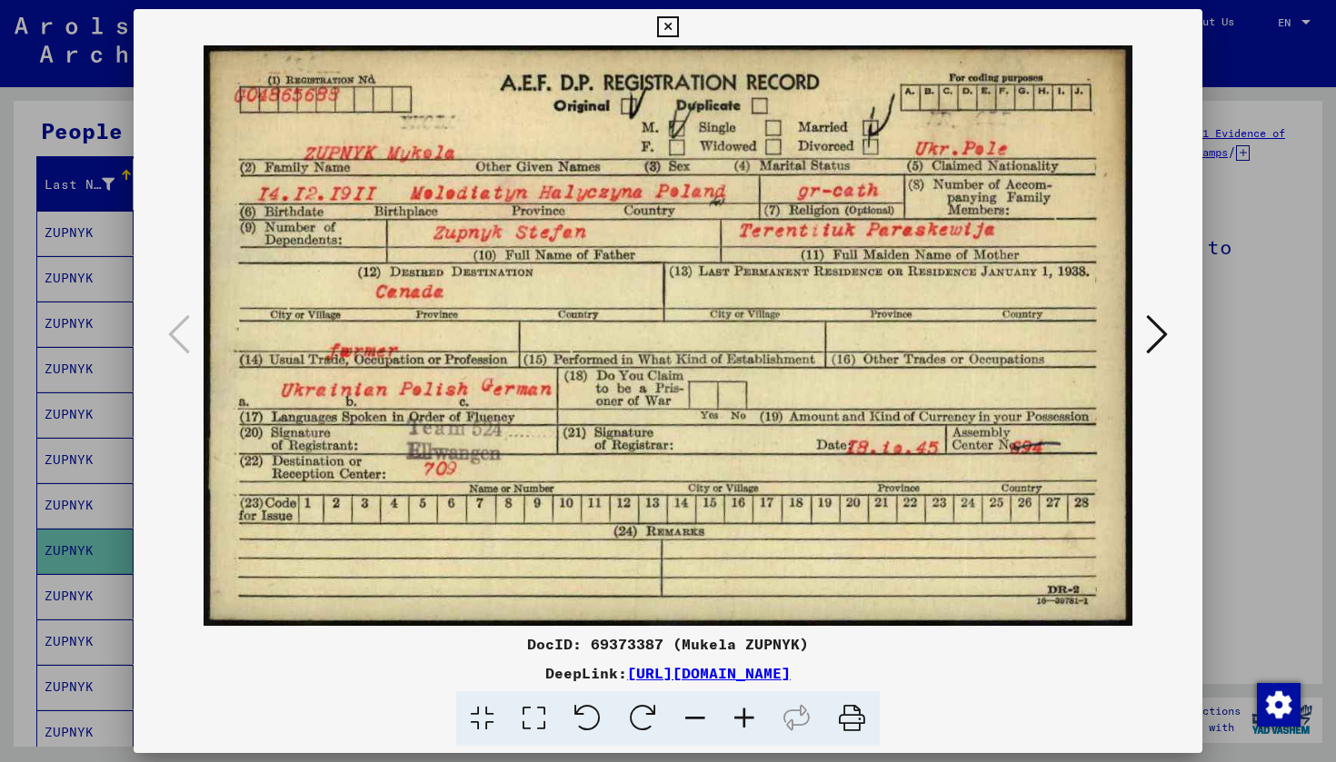
click at [1154, 327] on icon at bounding box center [1157, 335] width 22 height 44
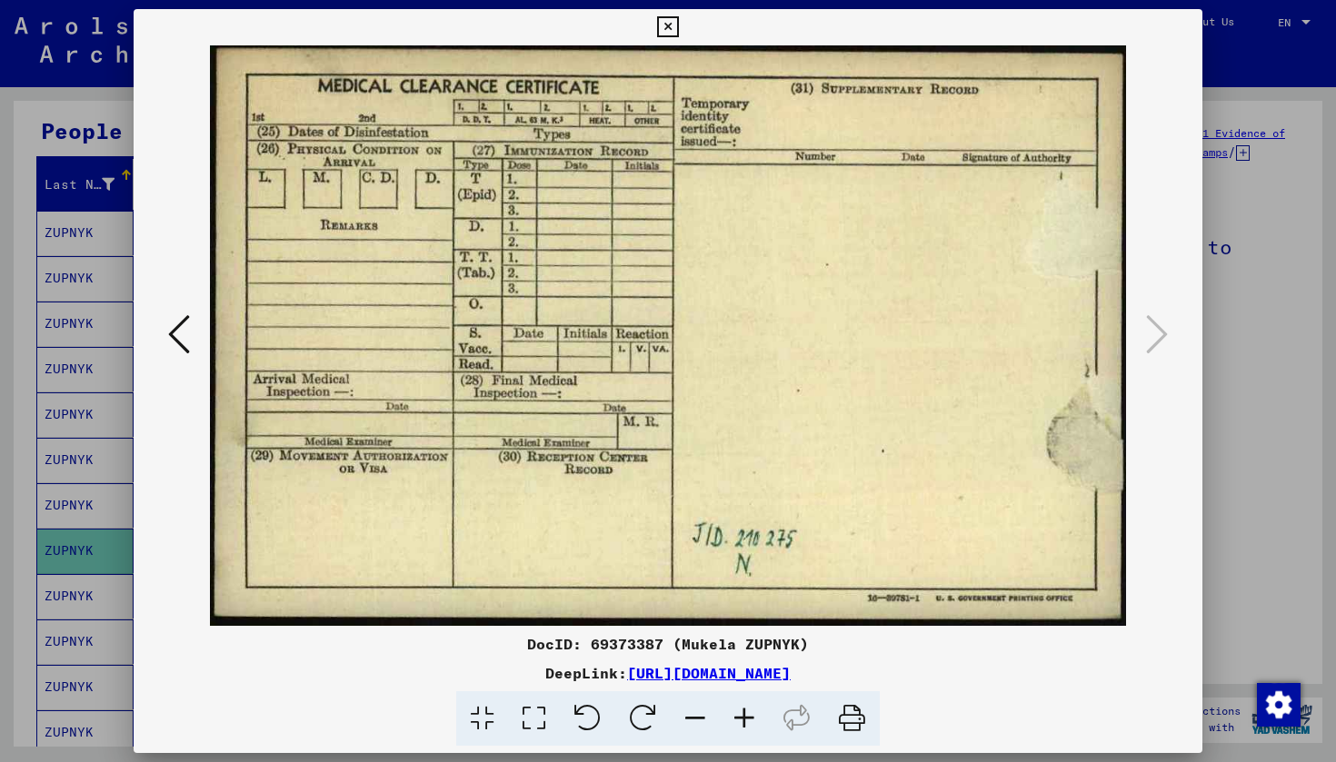
click at [678, 29] on icon at bounding box center [667, 27] width 21 height 22
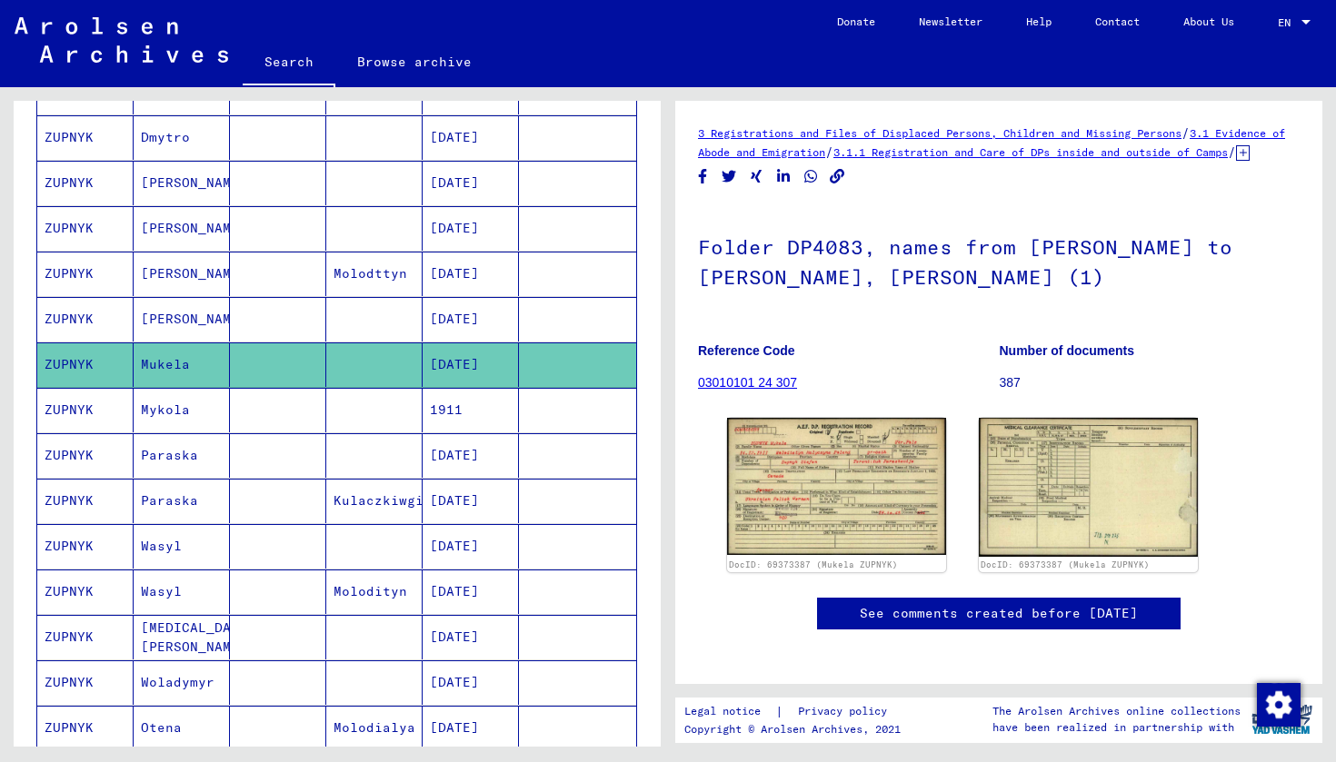
scroll to position [351, 0]
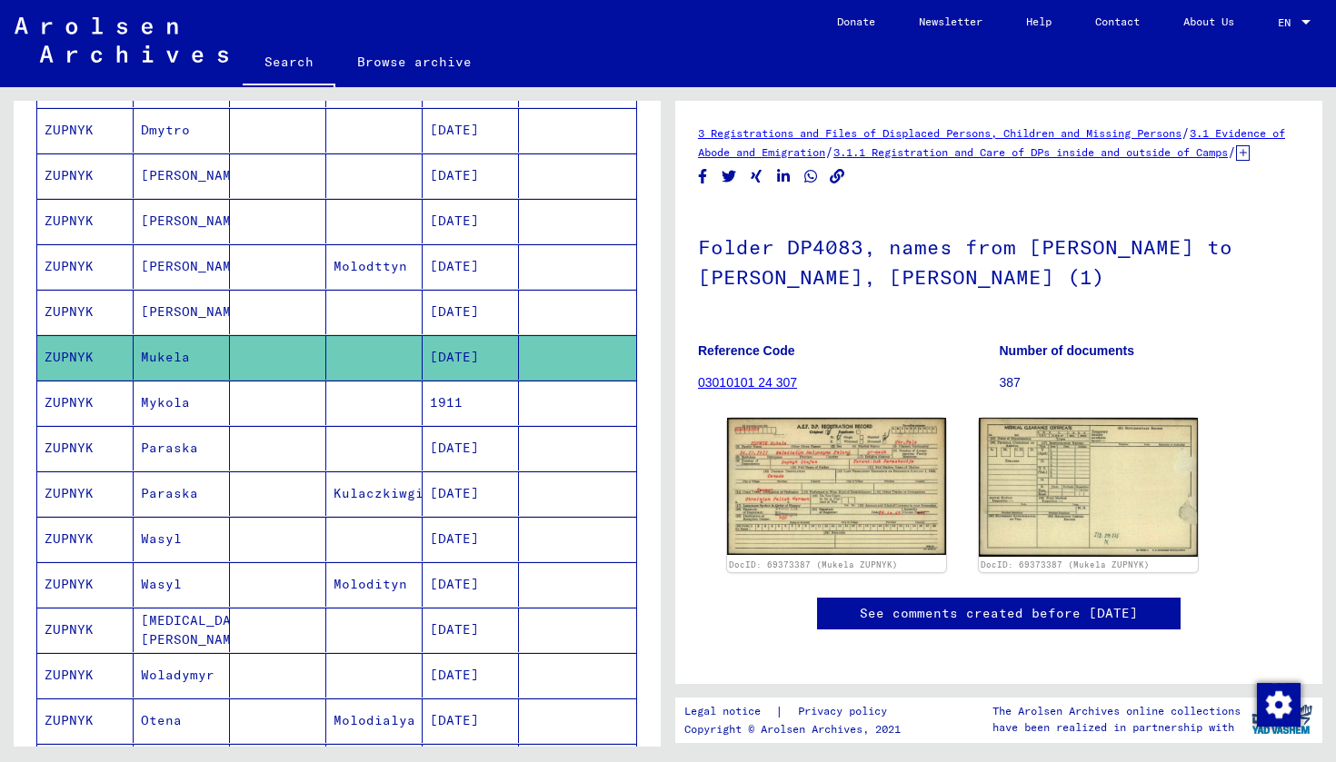
click at [102, 396] on mat-cell "ZUPNYK" at bounding box center [85, 403] width 96 height 45
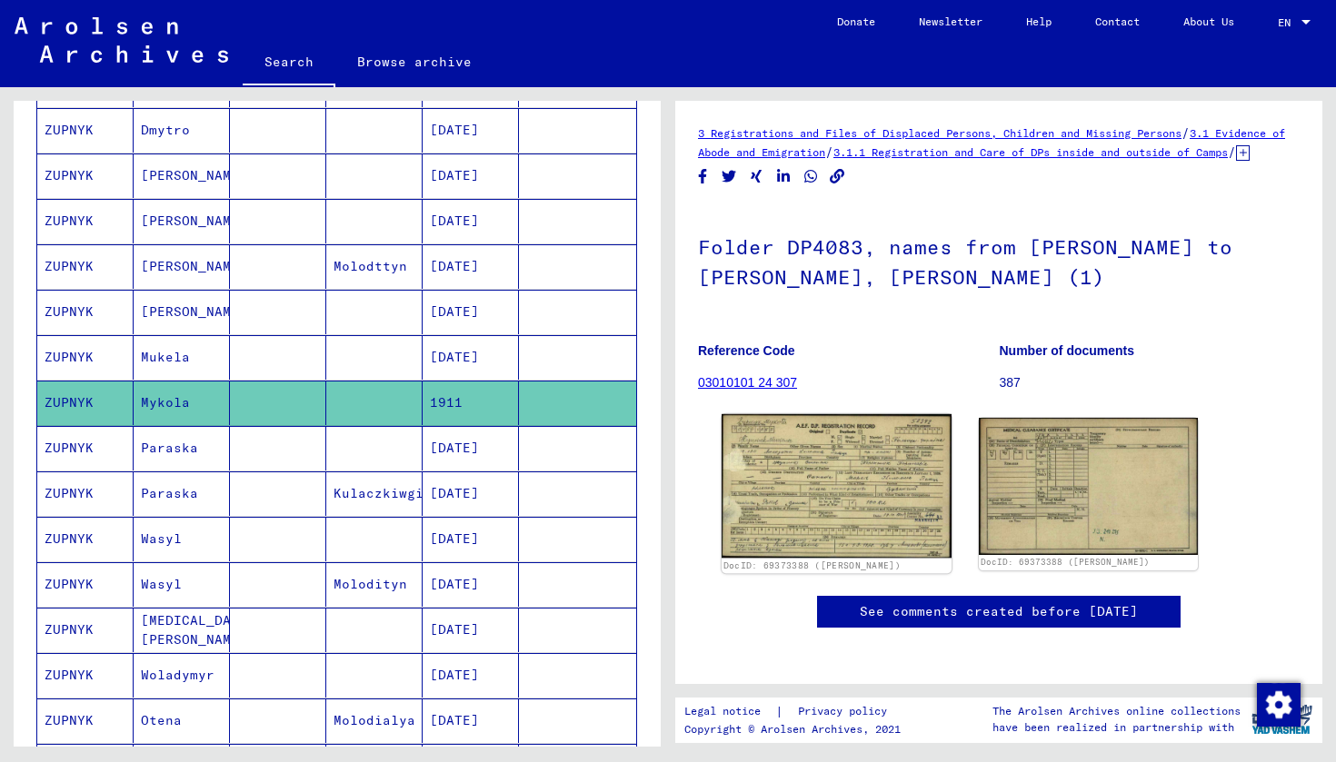
click at [782, 504] on img at bounding box center [837, 486] width 230 height 144
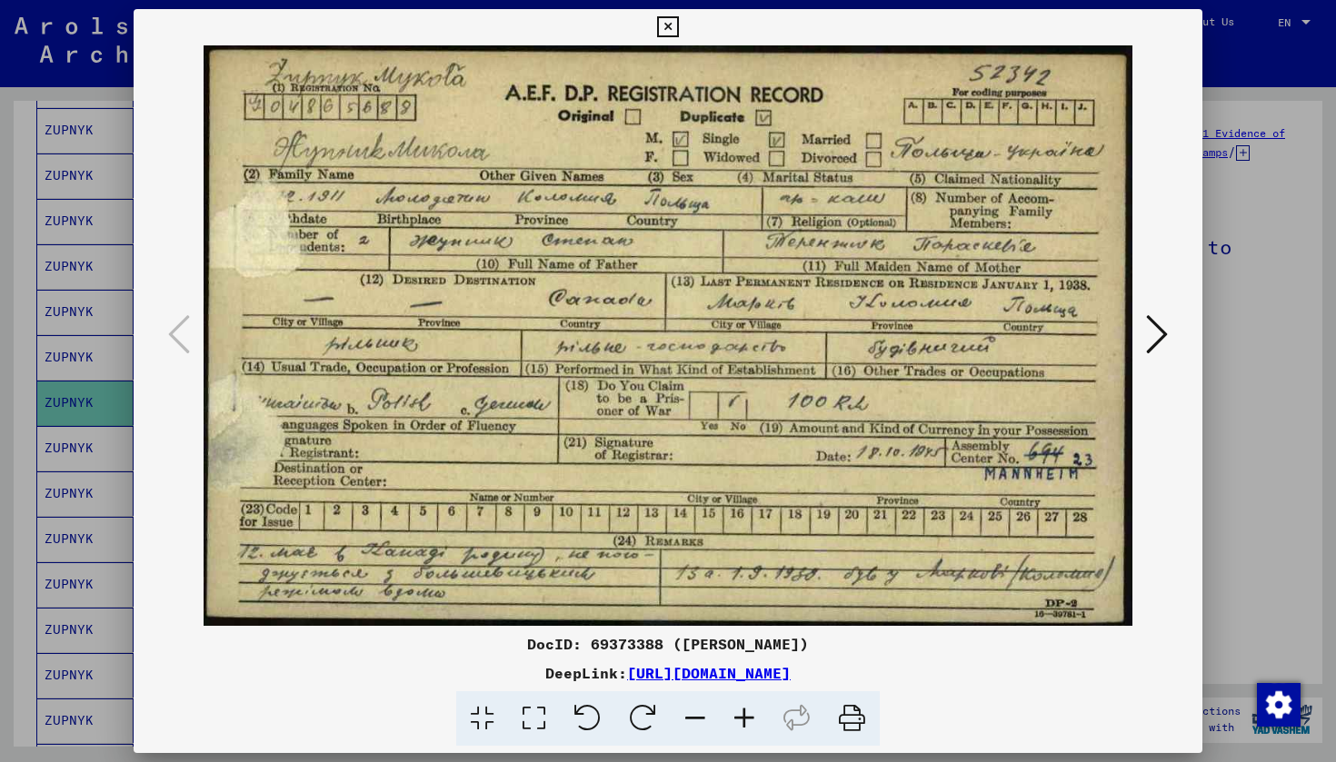
click at [678, 25] on icon at bounding box center [667, 27] width 21 height 22
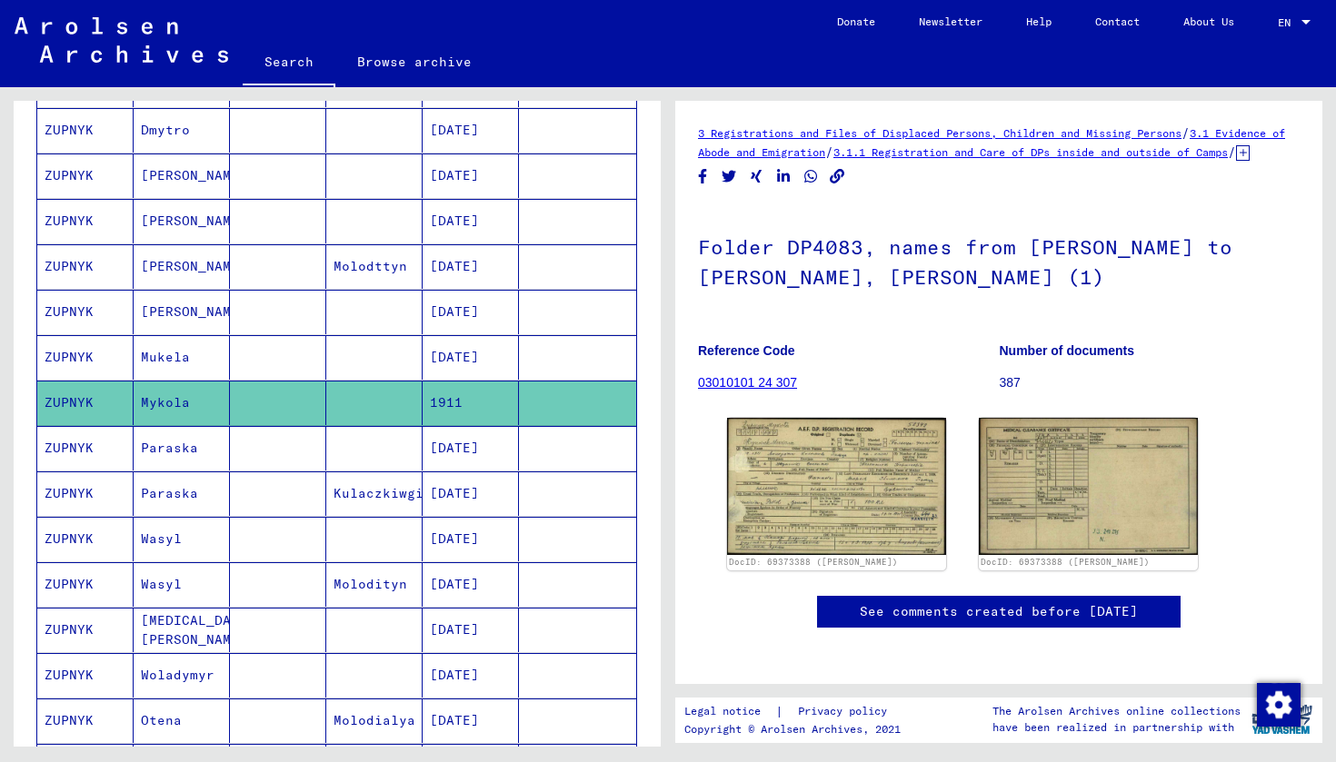
click at [94, 452] on mat-cell "ZUPNYK" at bounding box center [85, 448] width 96 height 45
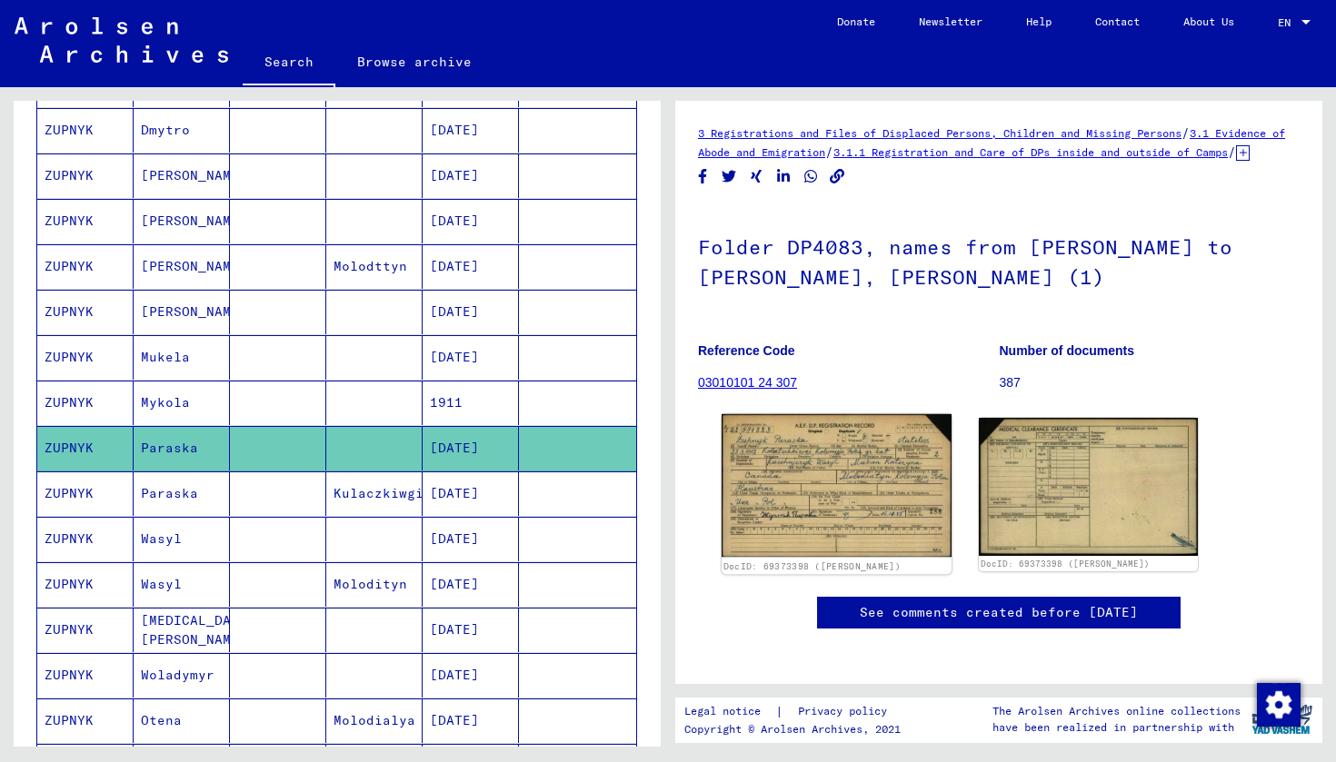
click at [824, 467] on img at bounding box center [837, 485] width 230 height 143
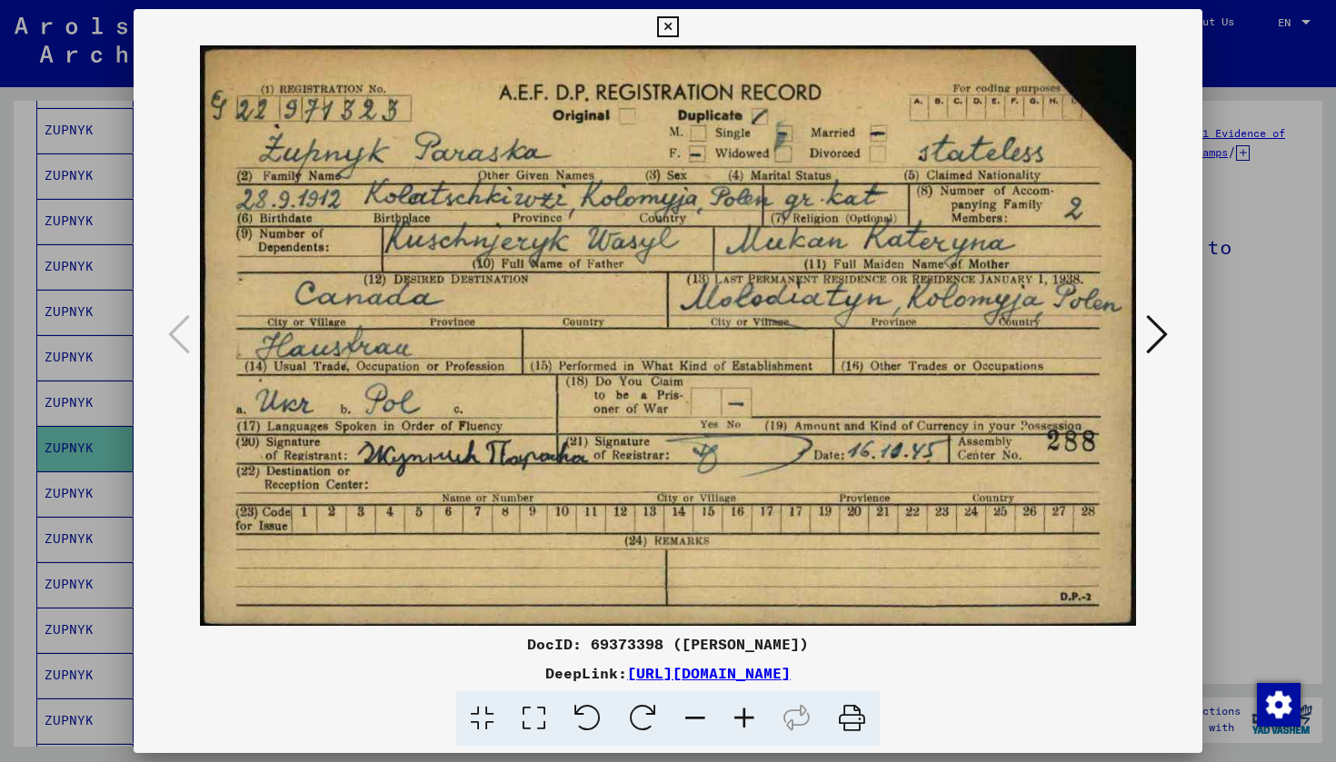
click at [678, 25] on icon at bounding box center [667, 27] width 21 height 22
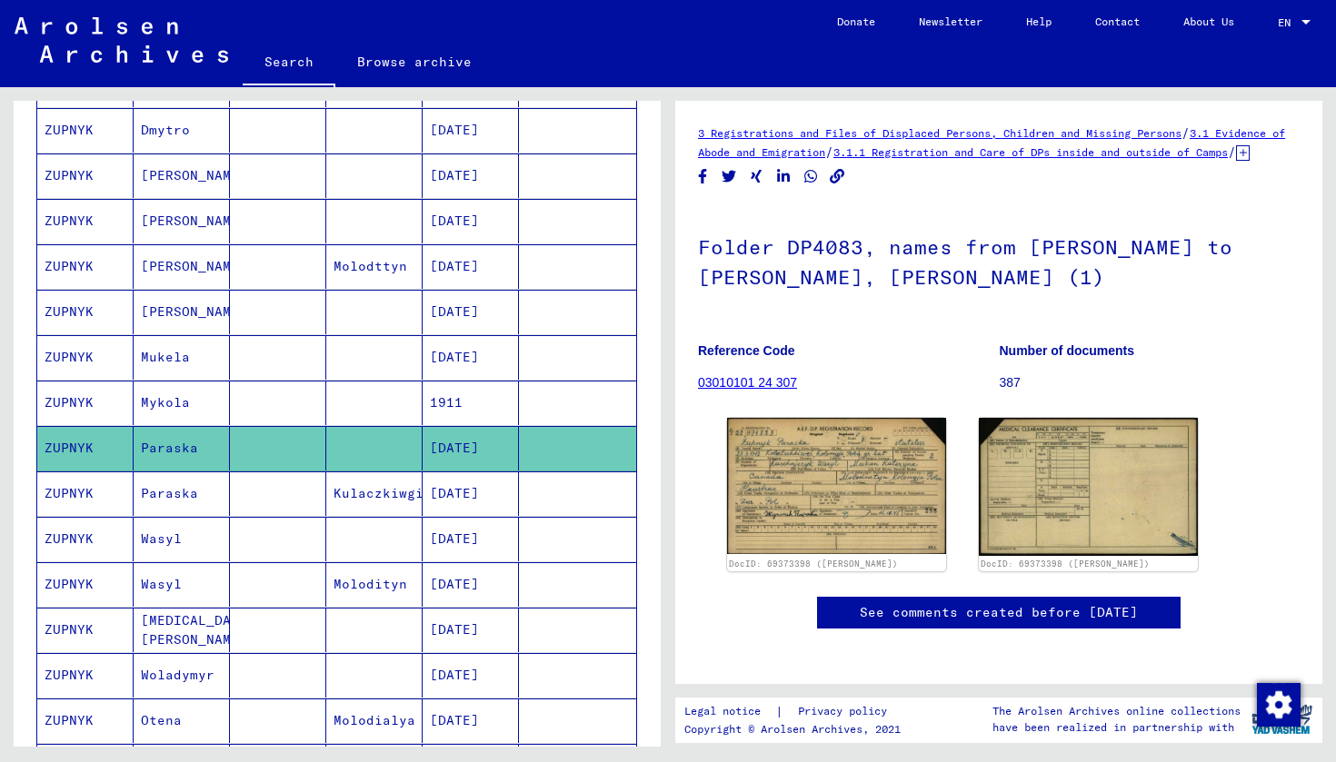
click at [87, 487] on mat-cell "ZUPNYK" at bounding box center [85, 494] width 96 height 45
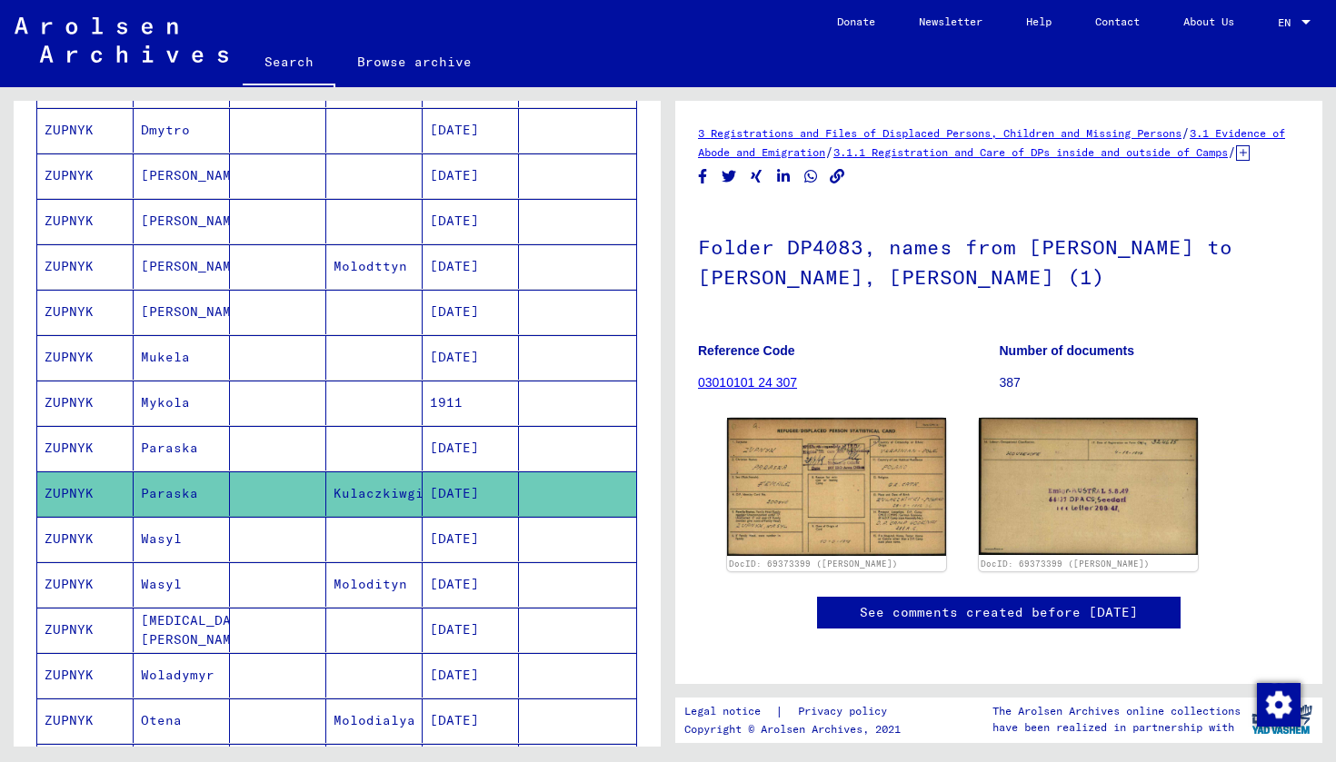
click at [86, 535] on mat-cell "ZUPNYK" at bounding box center [85, 539] width 96 height 45
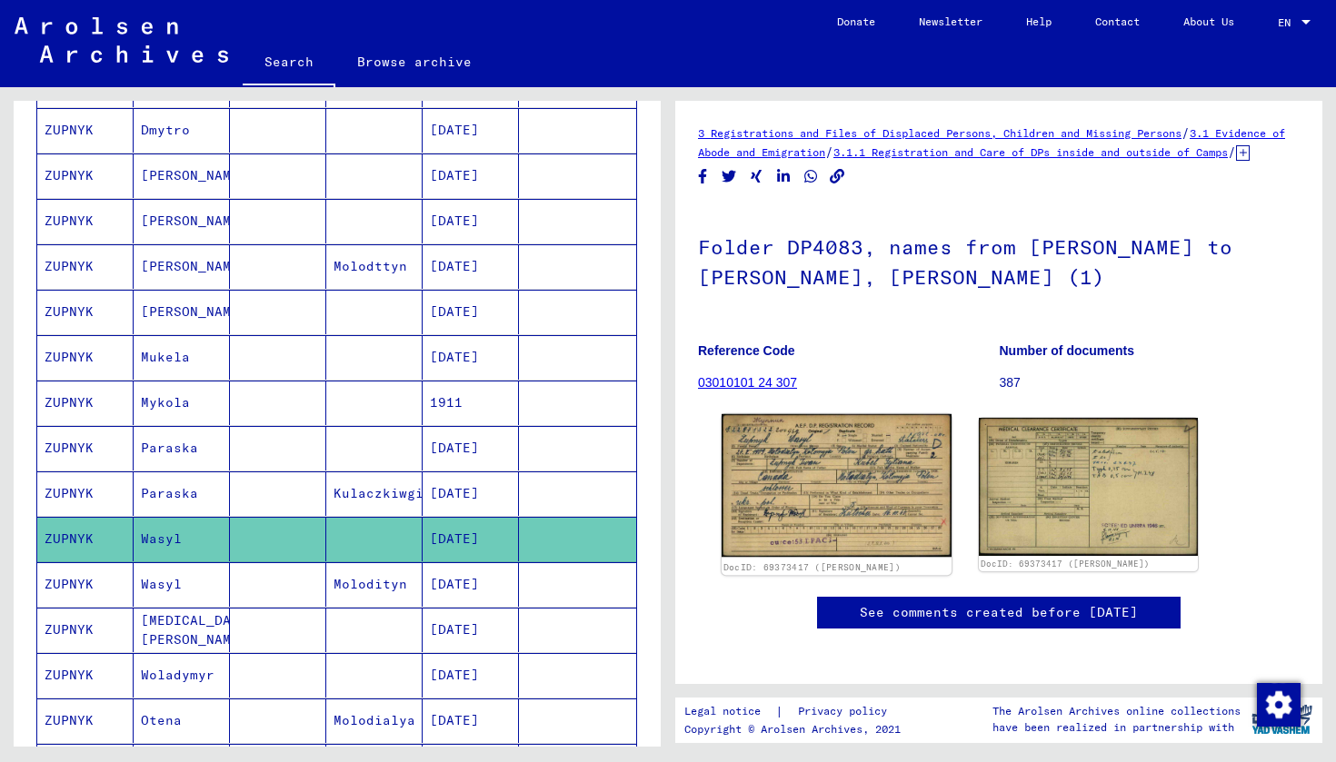
click at [751, 523] on img at bounding box center [837, 486] width 230 height 144
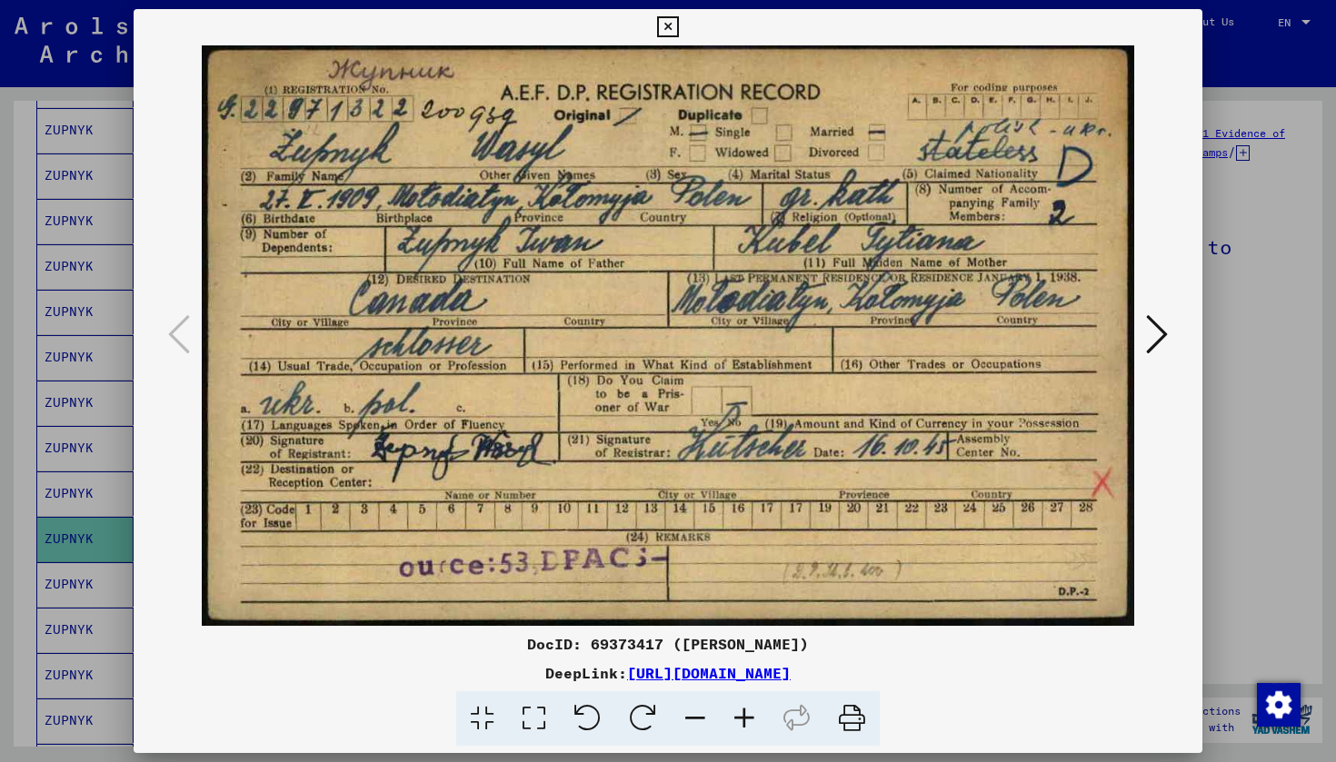
click at [678, 31] on icon at bounding box center [667, 27] width 21 height 22
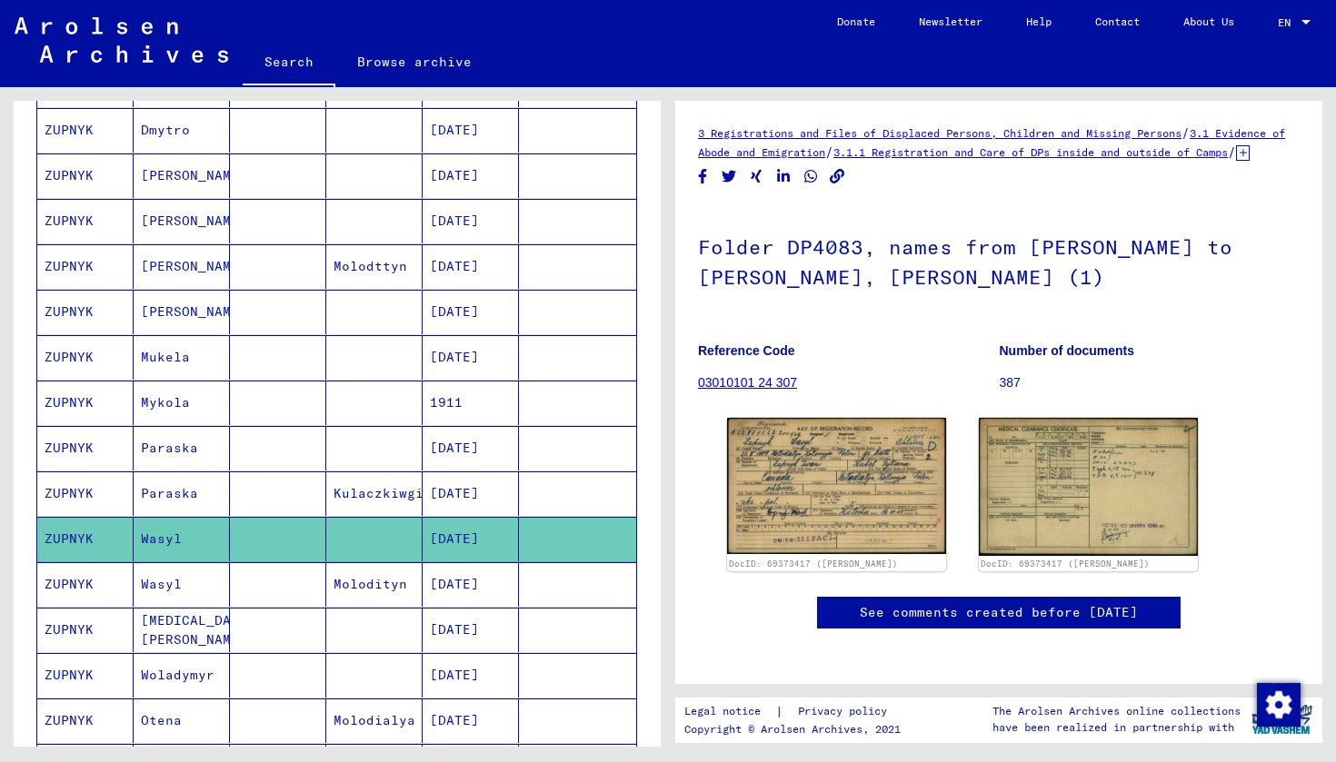
click at [72, 583] on mat-cell "ZUPNYK" at bounding box center [85, 585] width 96 height 45
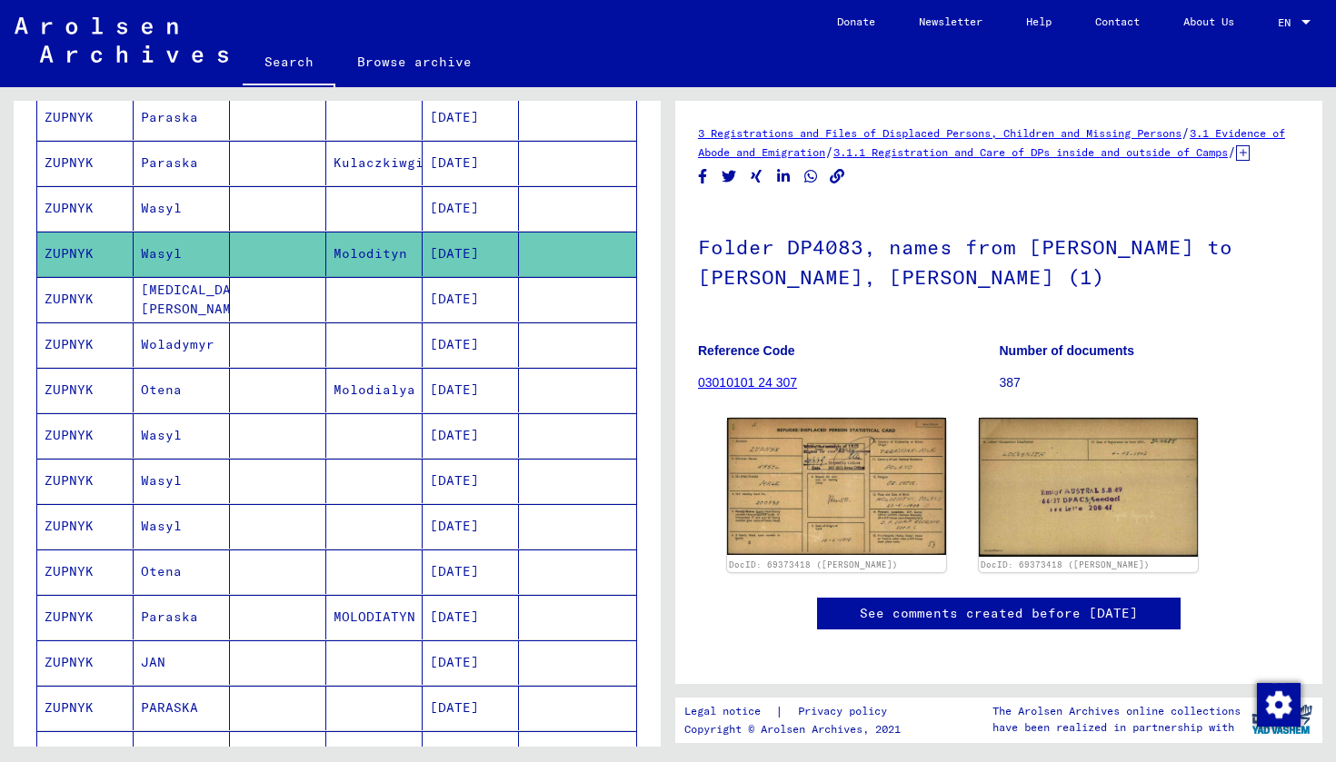
scroll to position [683, 0]
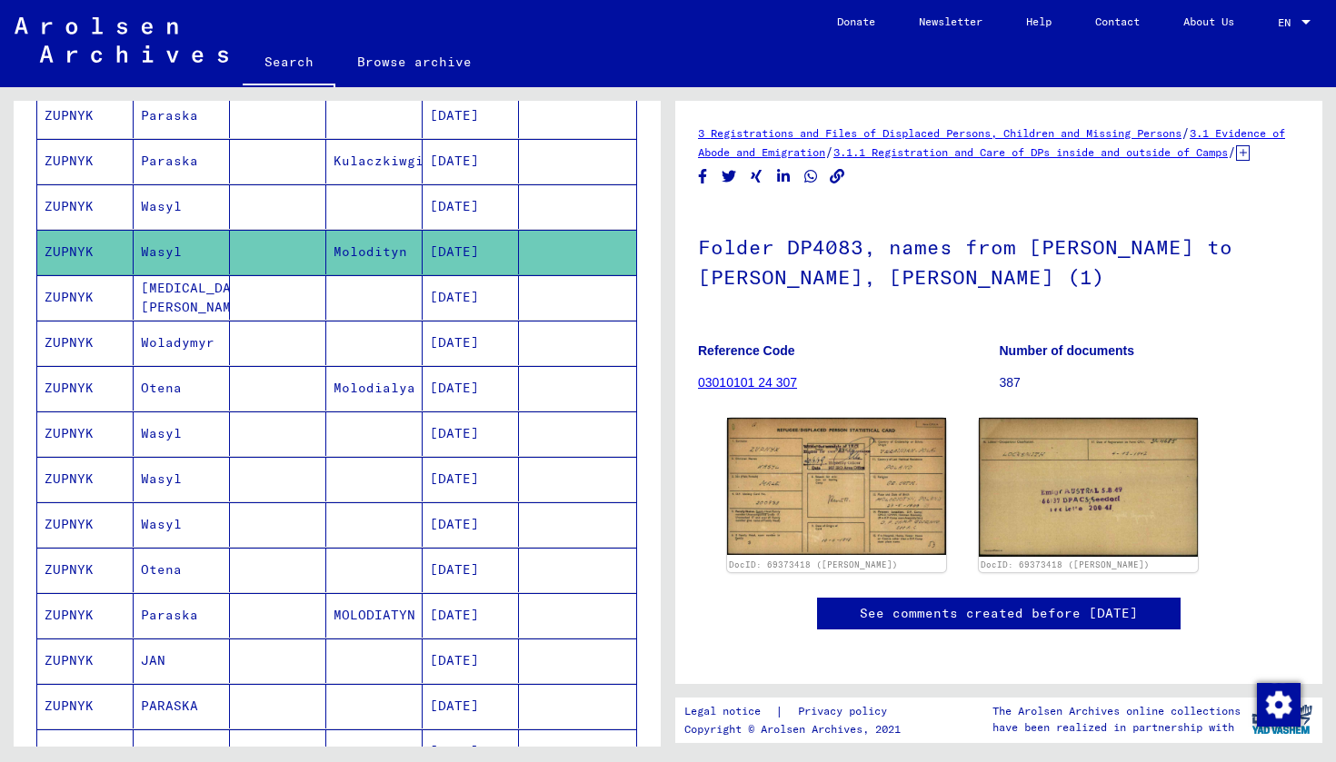
click at [144, 290] on mat-cell "[MEDICAL_DATA][PERSON_NAME]" at bounding box center [182, 297] width 96 height 45
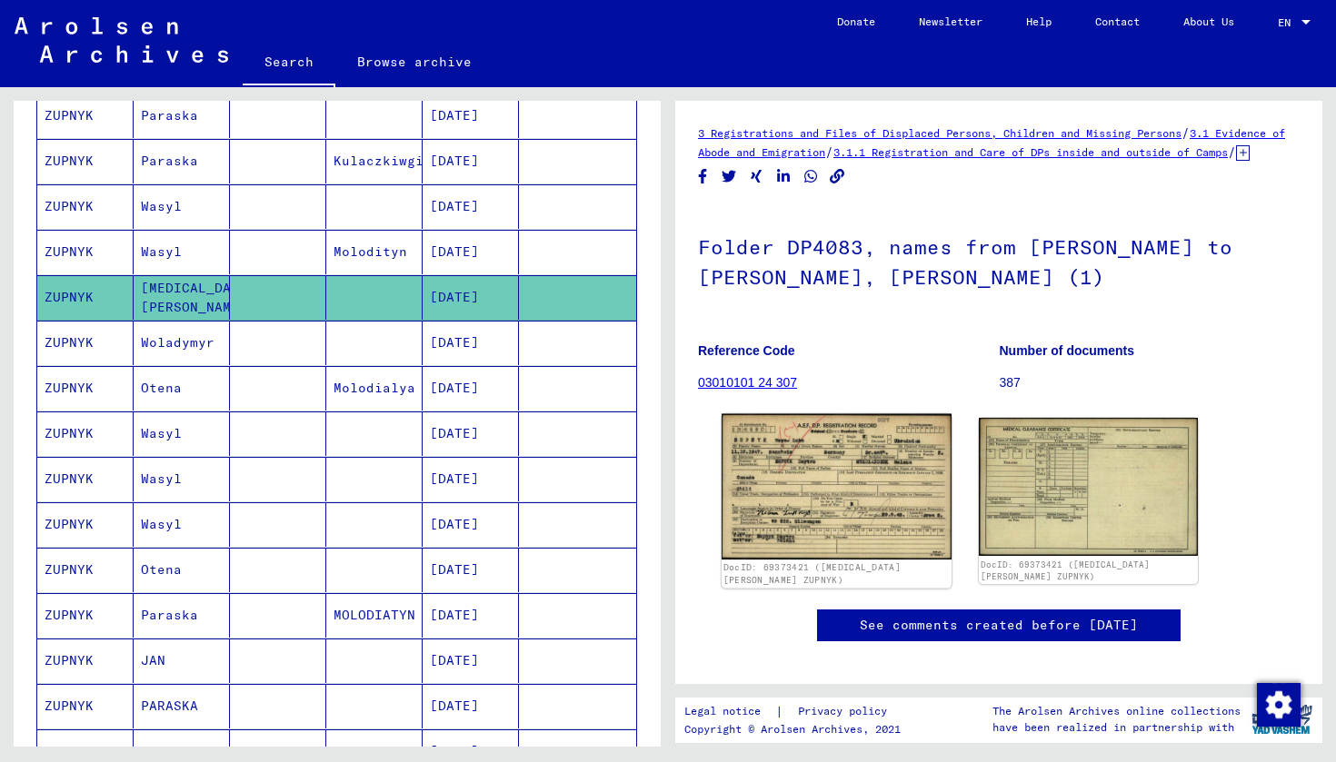
click at [811, 501] on img at bounding box center [837, 486] width 230 height 145
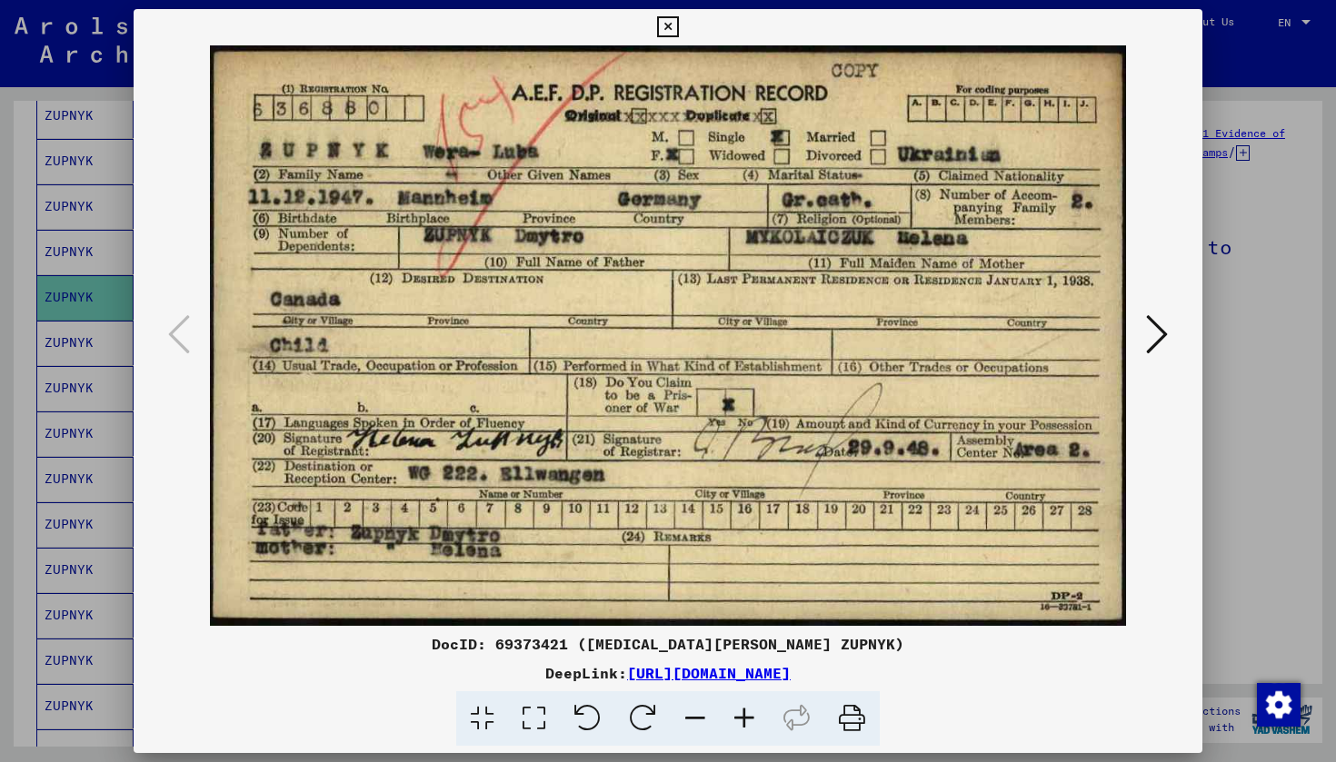
click at [678, 29] on icon at bounding box center [667, 27] width 21 height 22
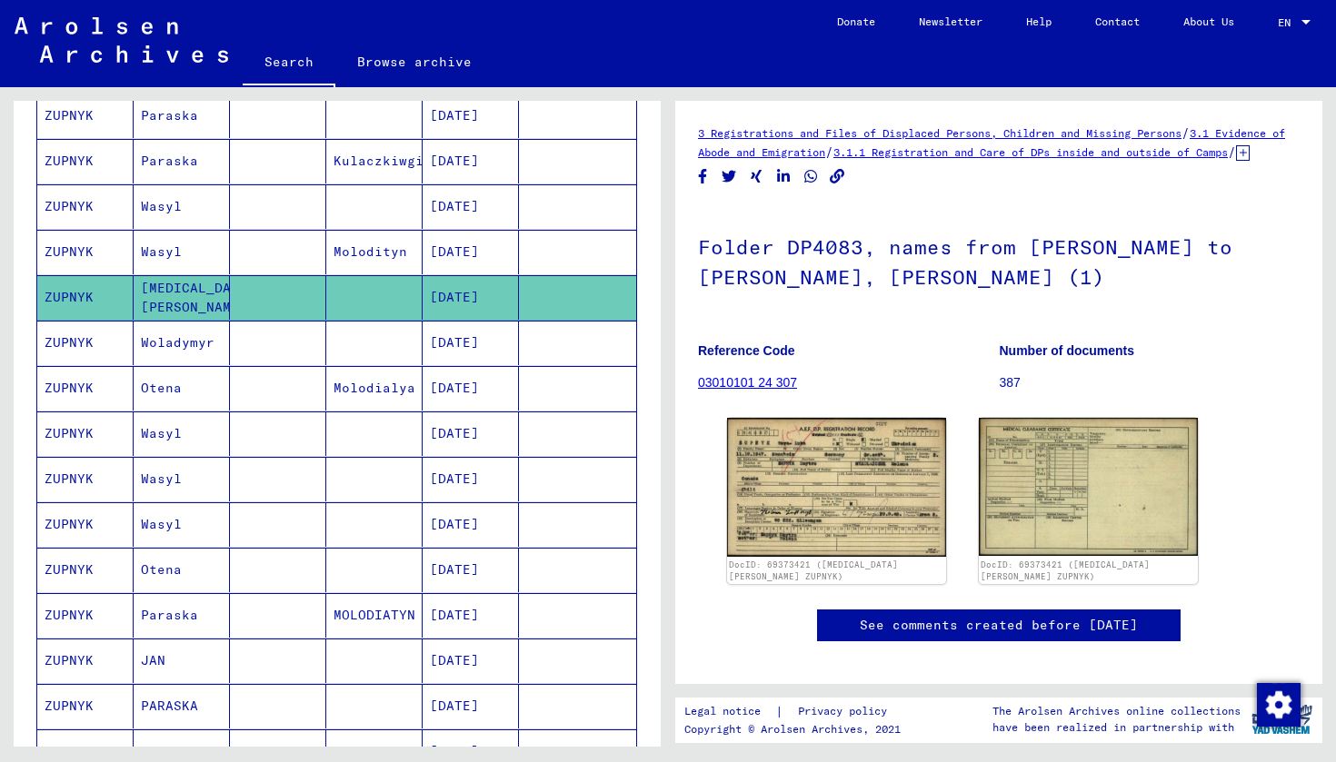
click at [144, 353] on mat-cell "Woladymyr" at bounding box center [182, 343] width 96 height 45
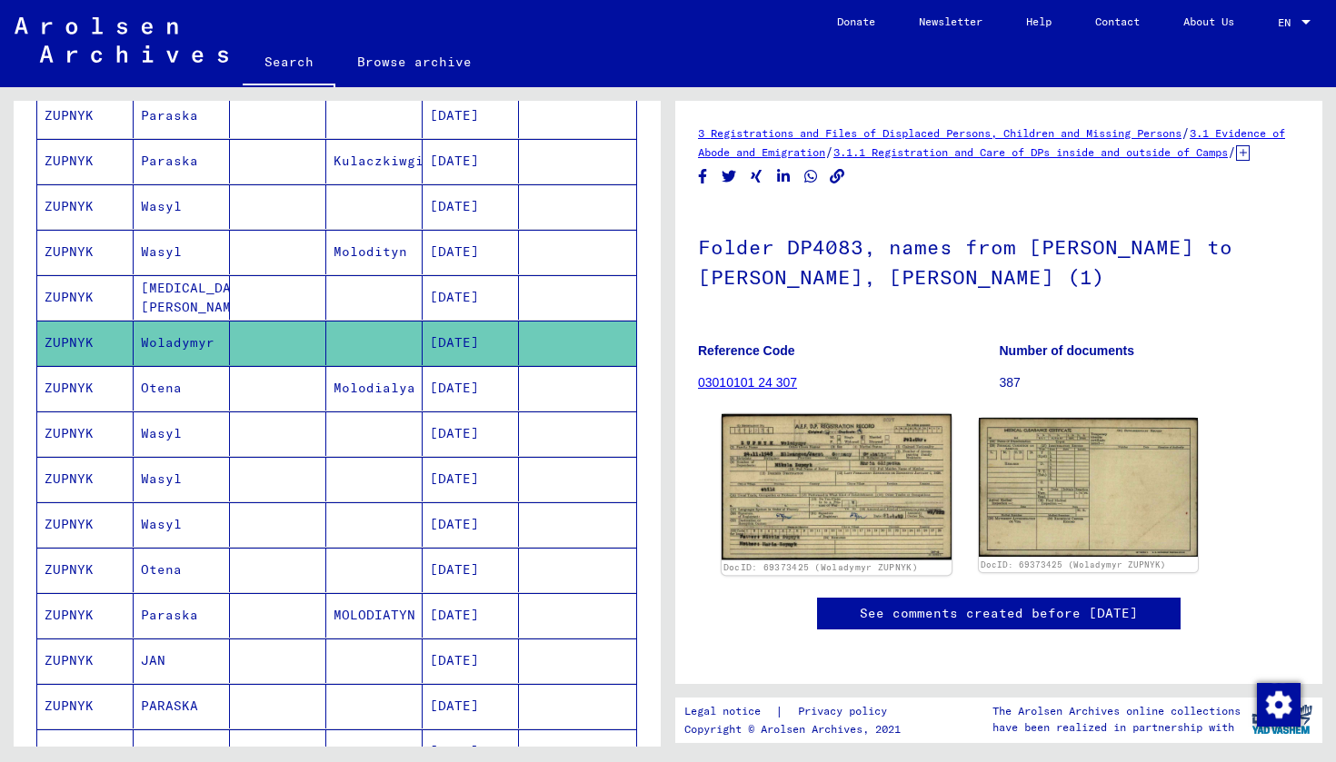
click at [856, 489] on img at bounding box center [837, 486] width 230 height 145
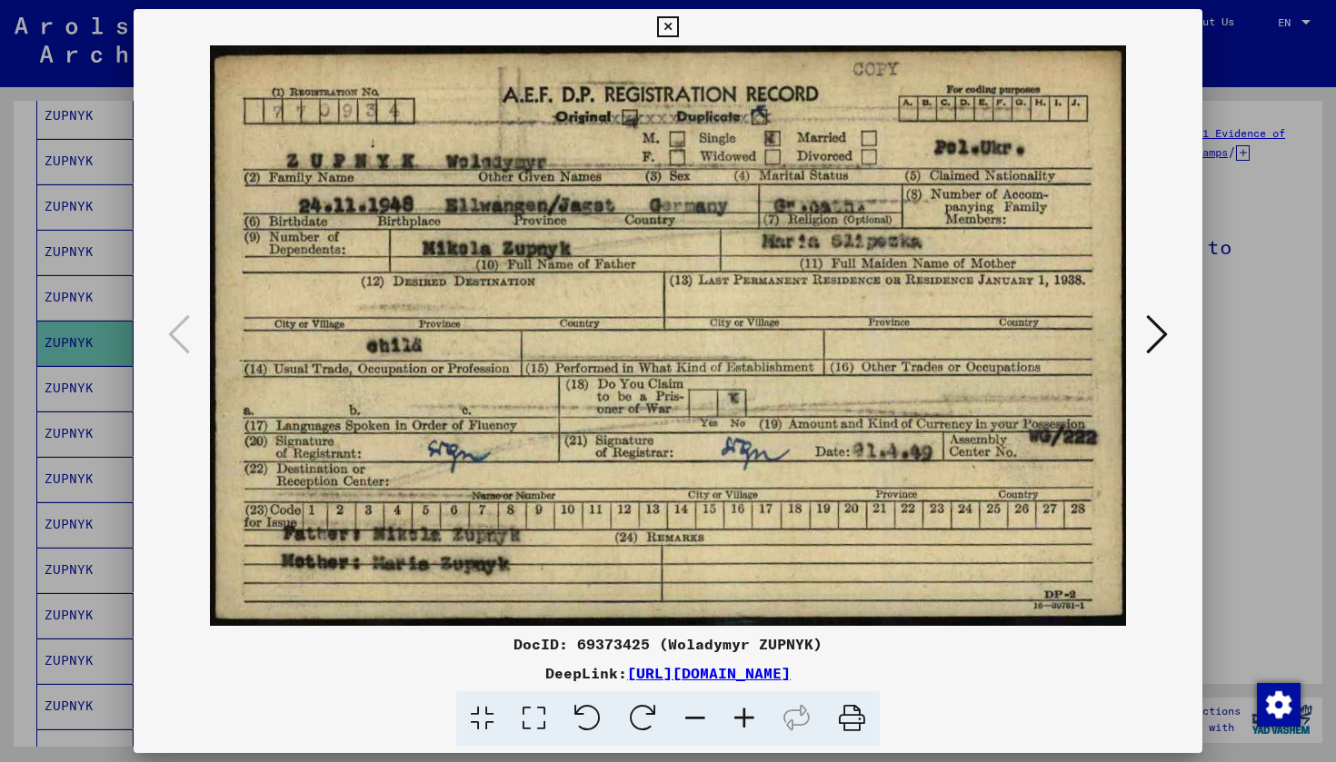
click at [678, 28] on icon at bounding box center [667, 27] width 21 height 22
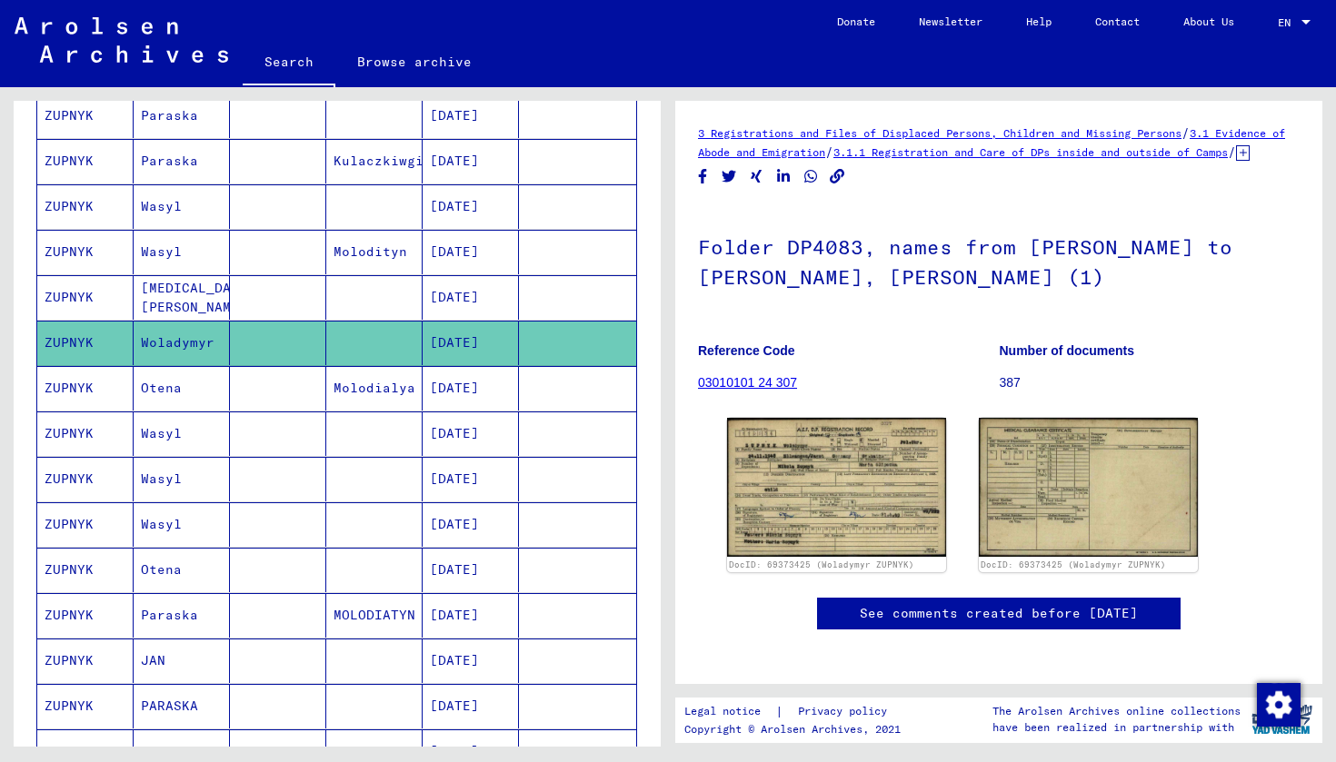
click at [85, 390] on mat-cell "ZUPNYK" at bounding box center [85, 388] width 96 height 45
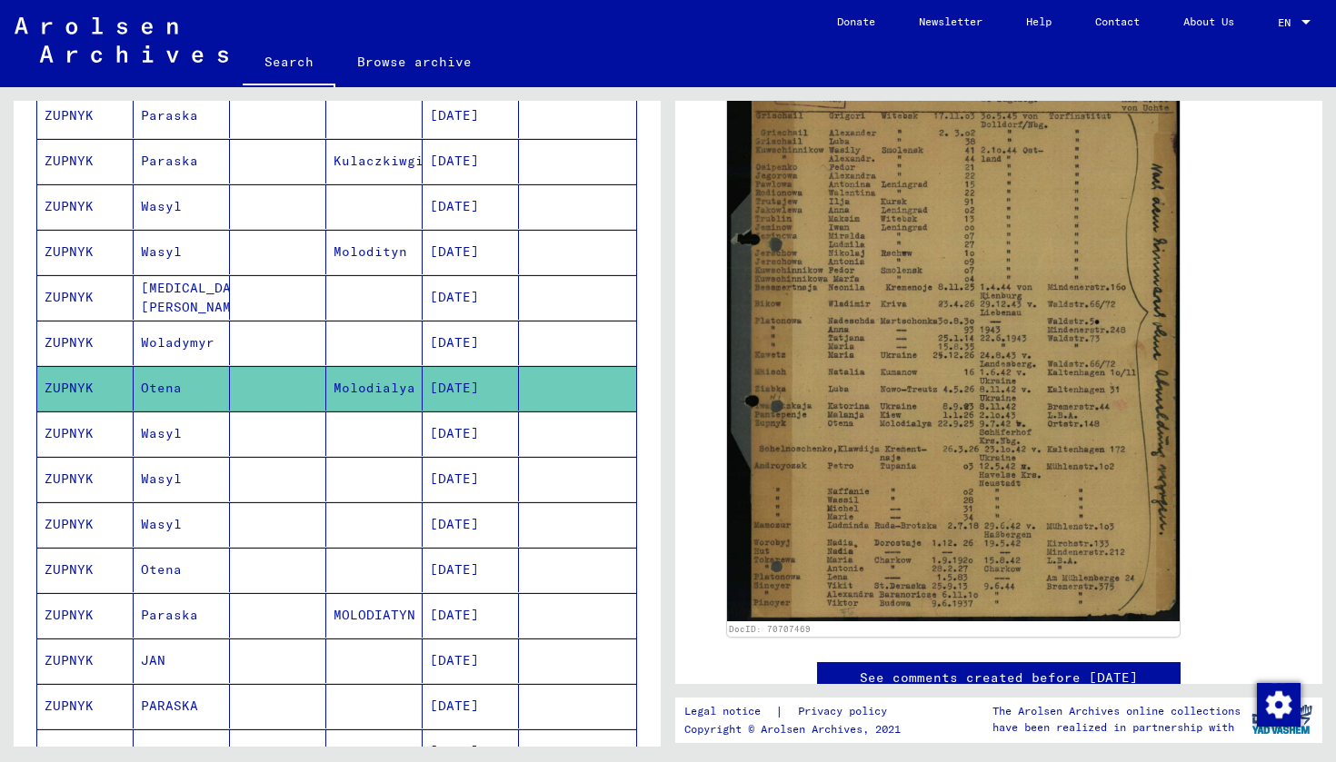
scroll to position [459, 0]
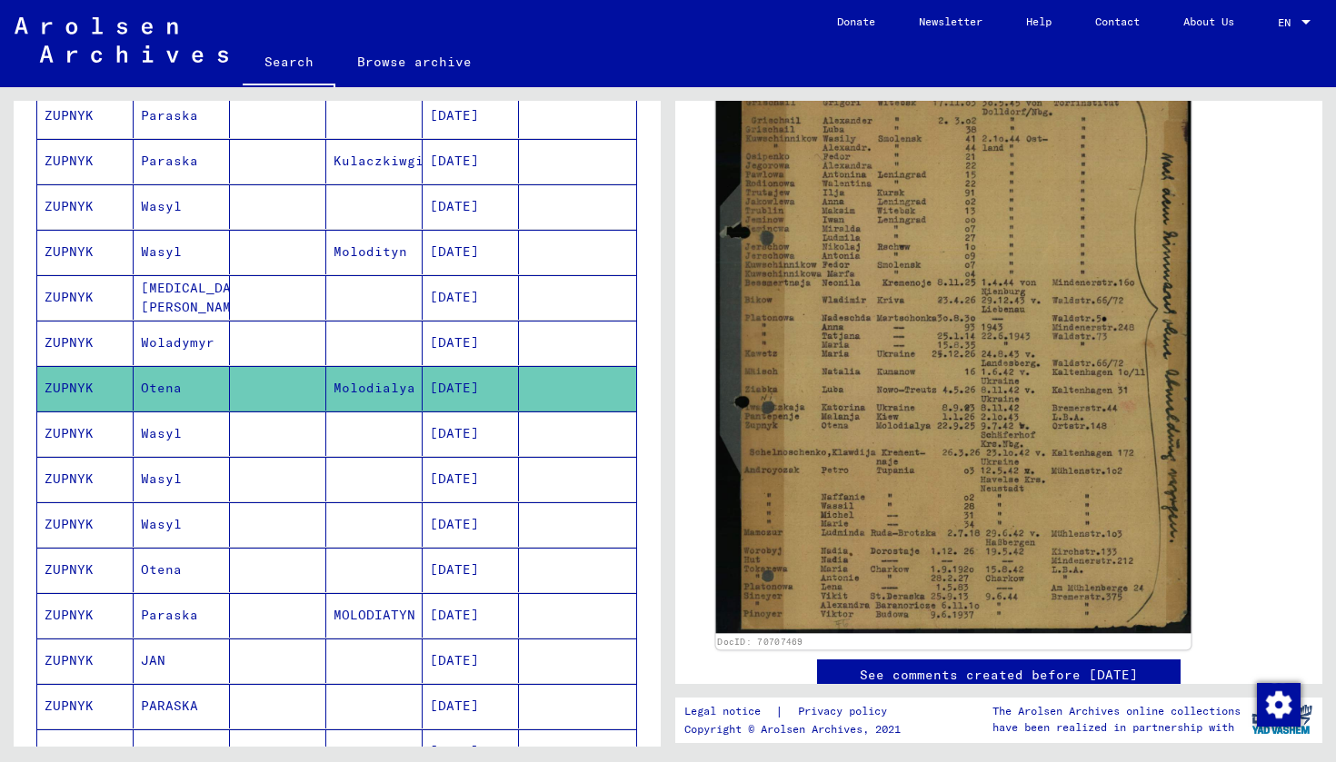
click at [949, 238] on img at bounding box center [953, 314] width 475 height 638
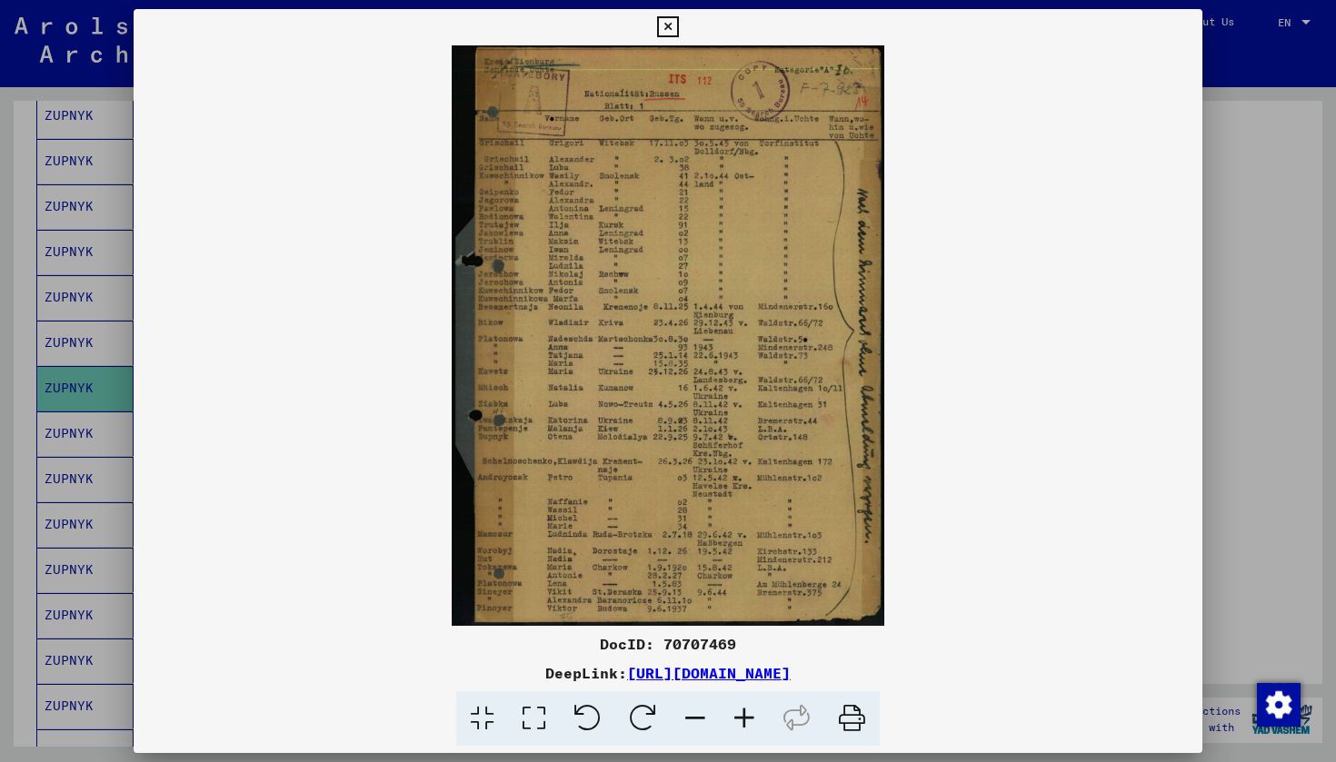
click at [579, 303] on img at bounding box center [668, 335] width 1069 height 581
click at [678, 25] on icon at bounding box center [667, 27] width 21 height 22
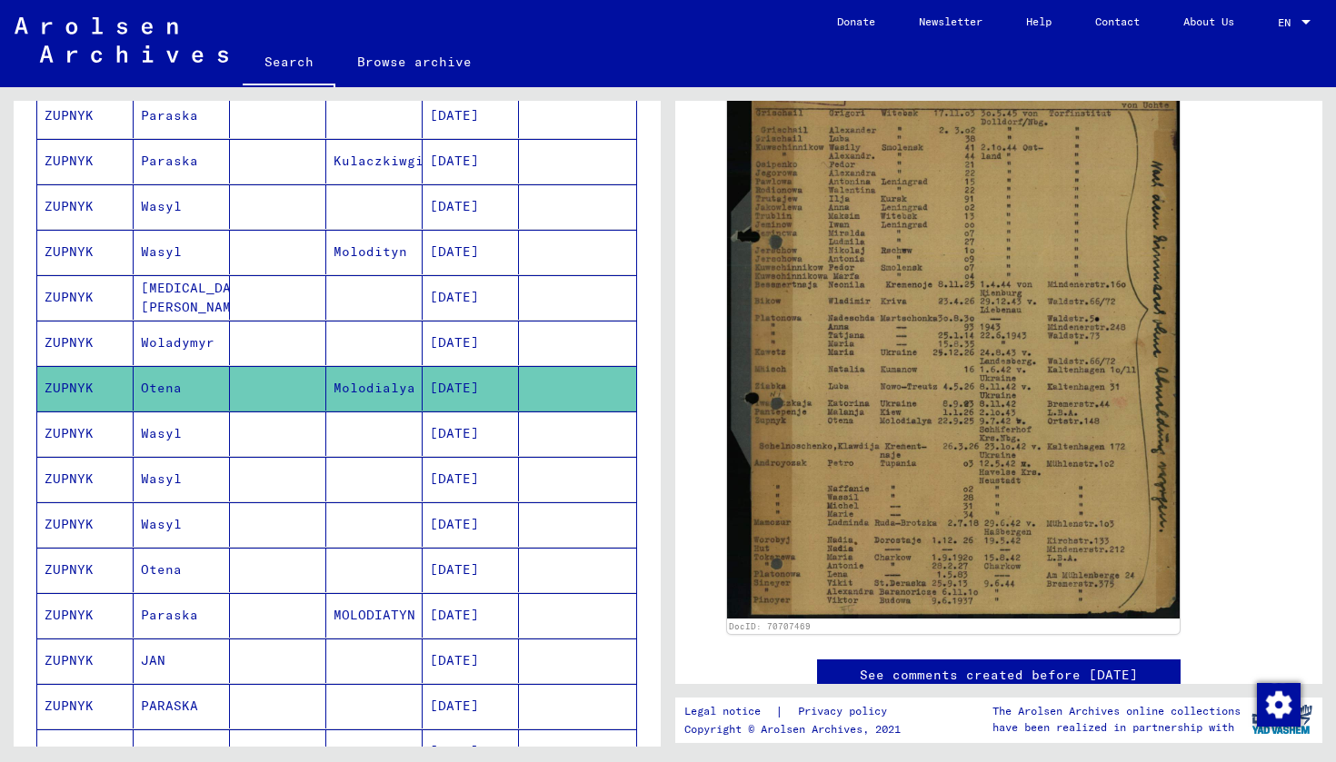
click at [162, 428] on mat-cell "Wasyl" at bounding box center [182, 434] width 96 height 45
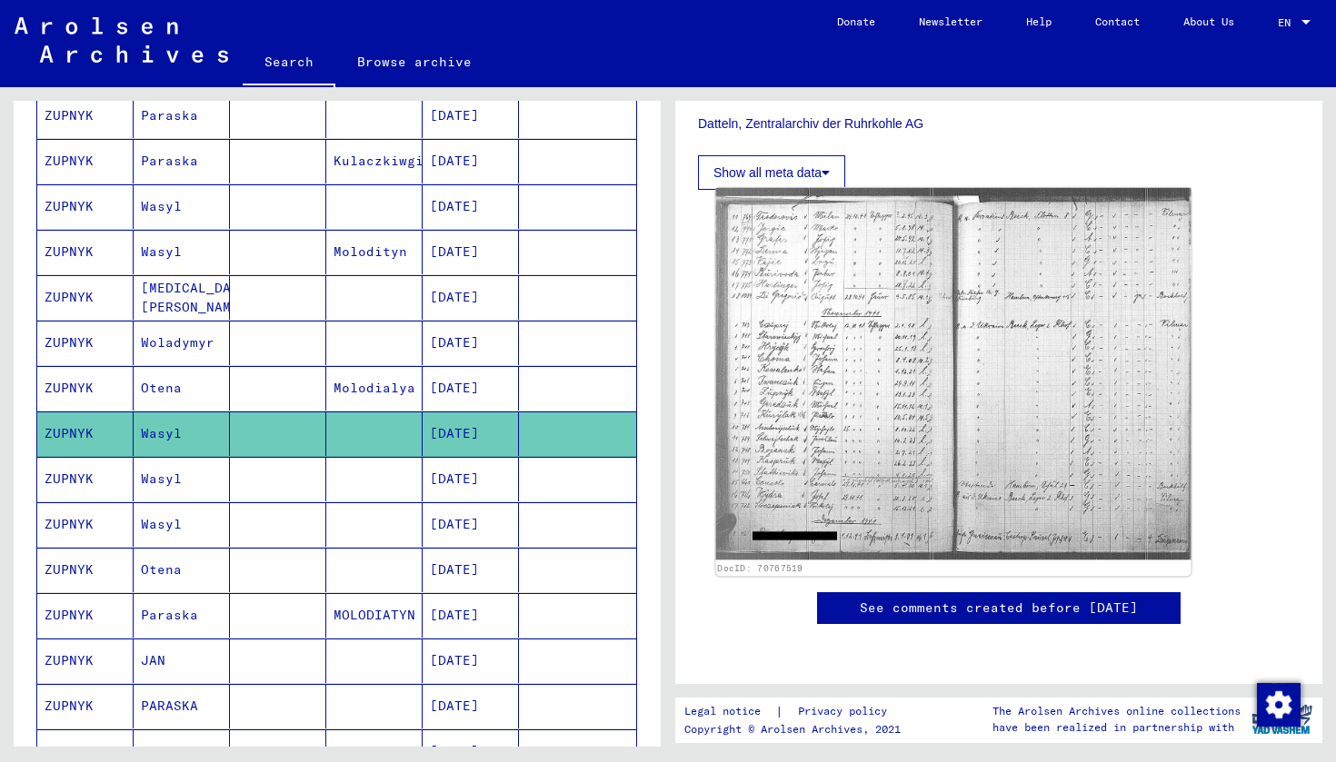
scroll to position [741, 0]
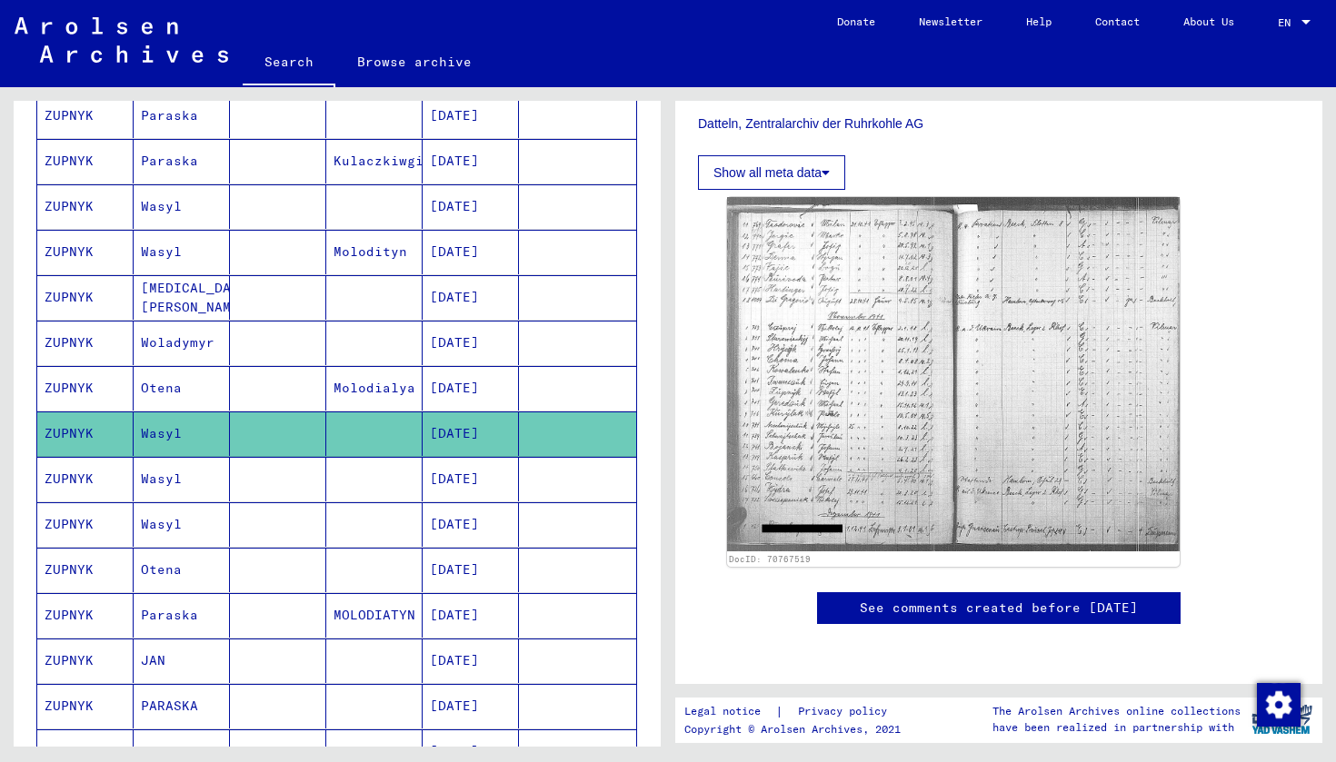
click at [174, 483] on mat-cell "Wasyl" at bounding box center [182, 479] width 96 height 45
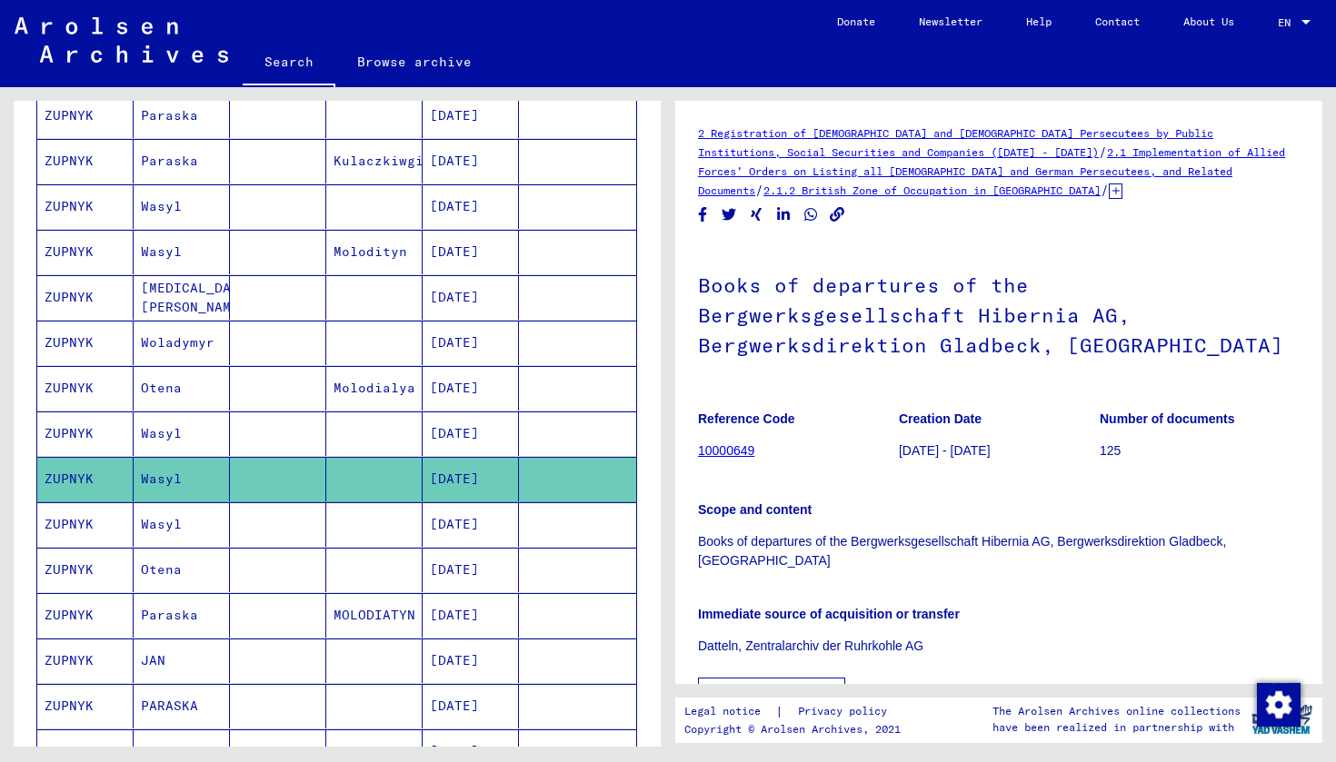
click at [167, 479] on mat-cell "Wasyl" at bounding box center [182, 479] width 96 height 45
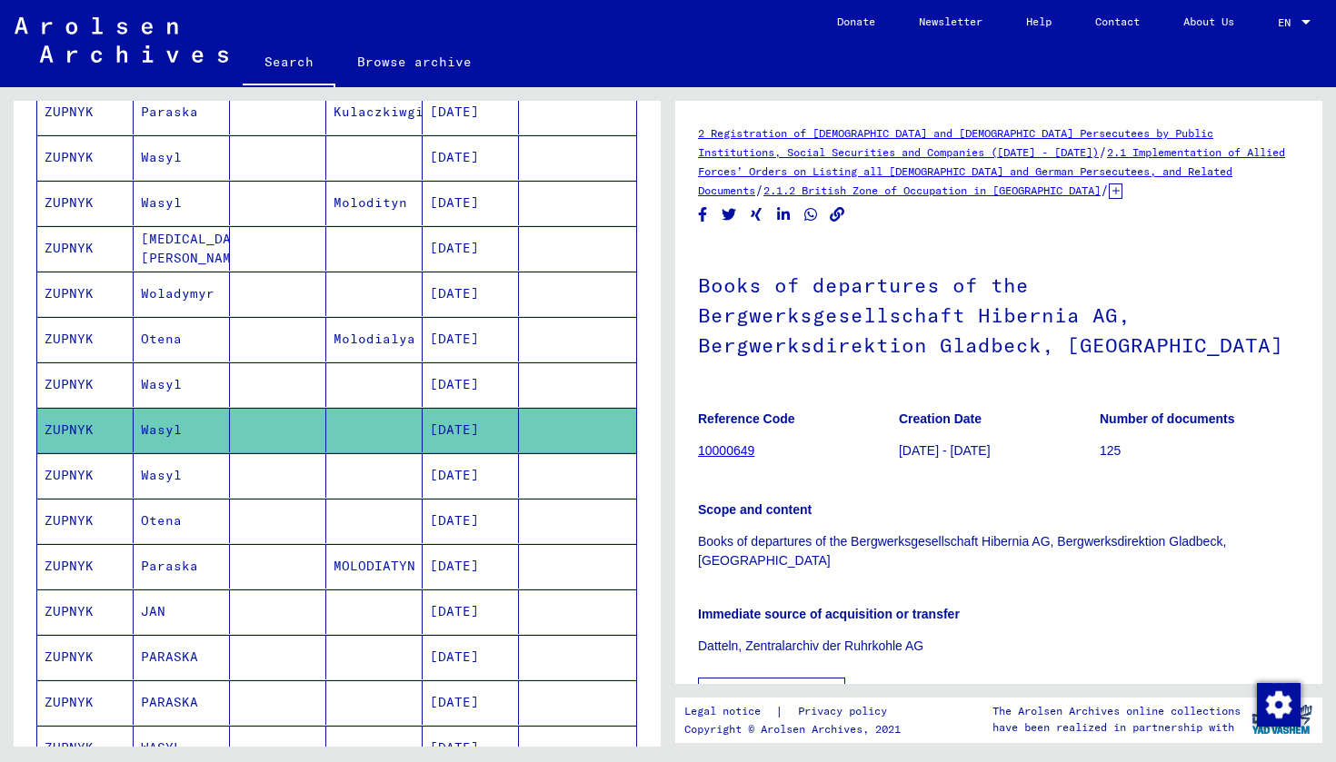
scroll to position [735, 0]
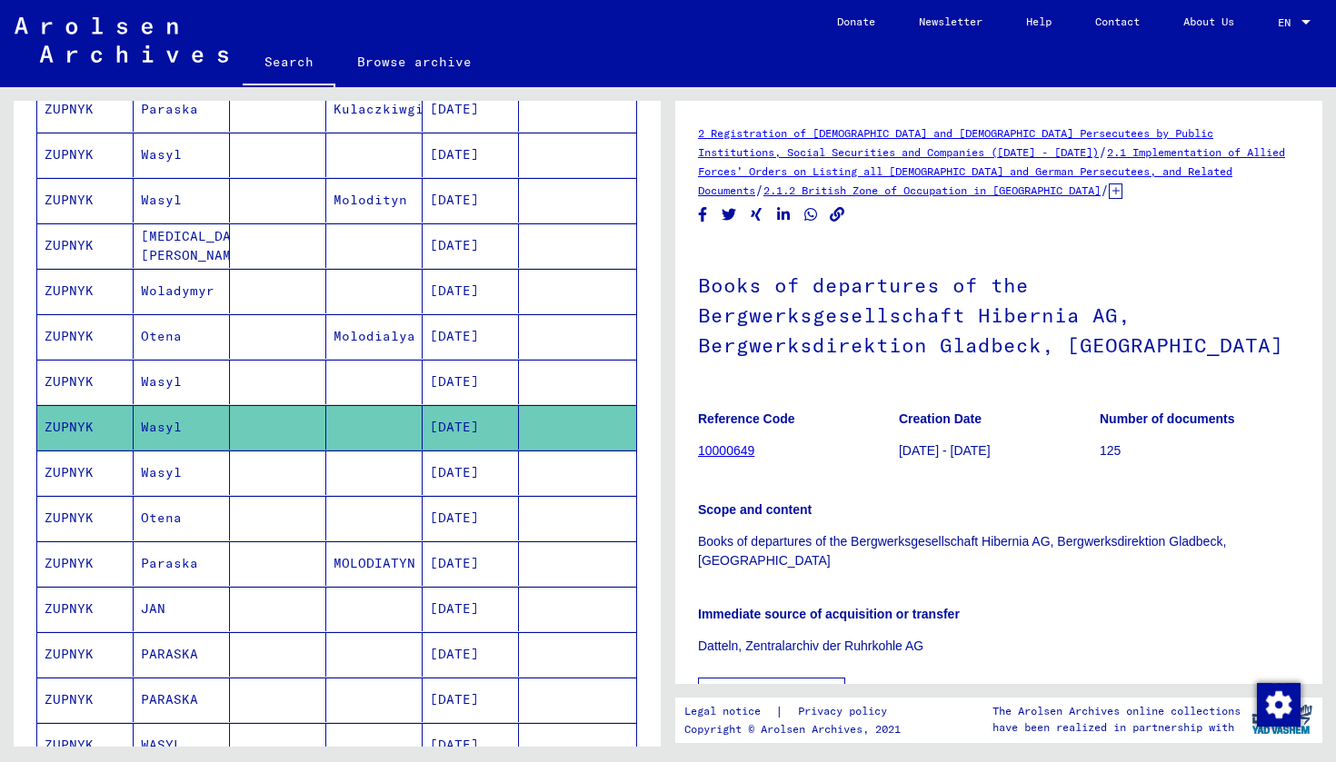
click at [165, 556] on mat-cell "Paraska" at bounding box center [182, 564] width 96 height 45
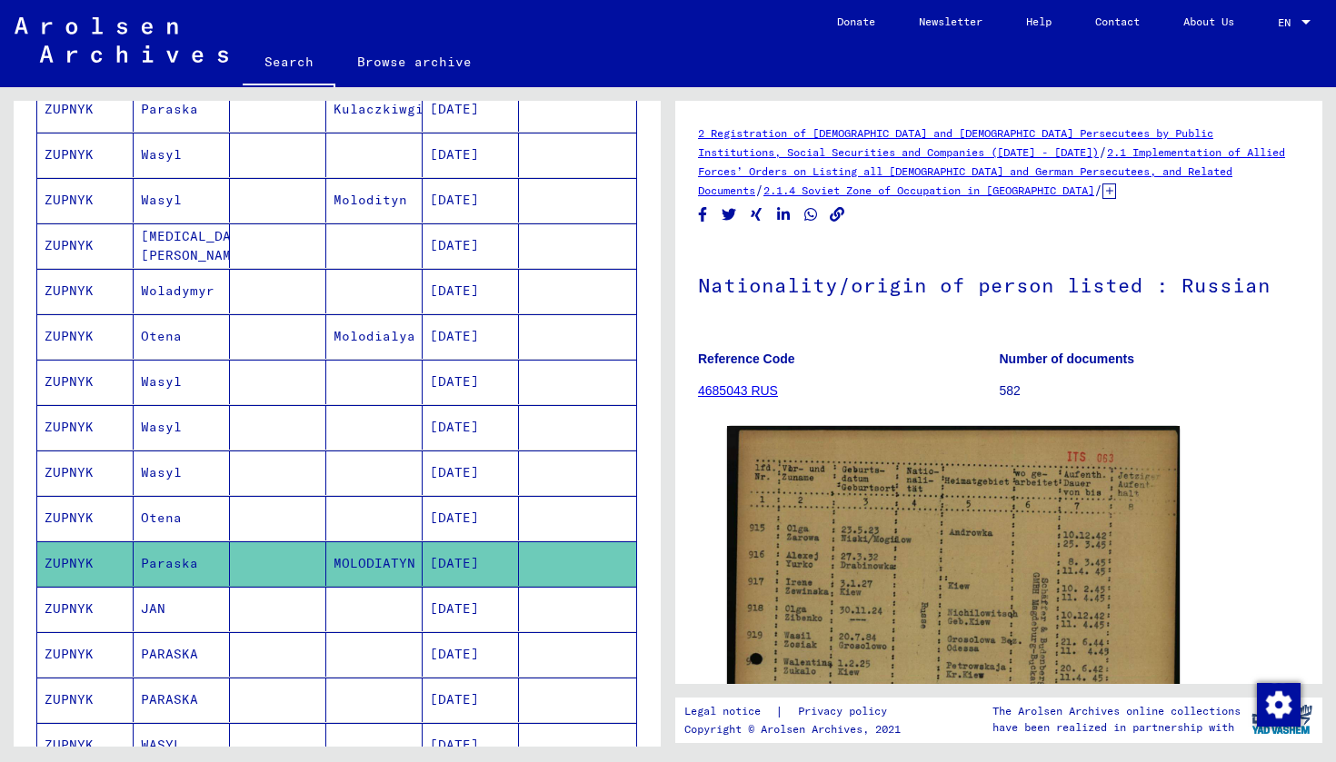
click at [154, 613] on mat-cell "JAN" at bounding box center [182, 609] width 96 height 45
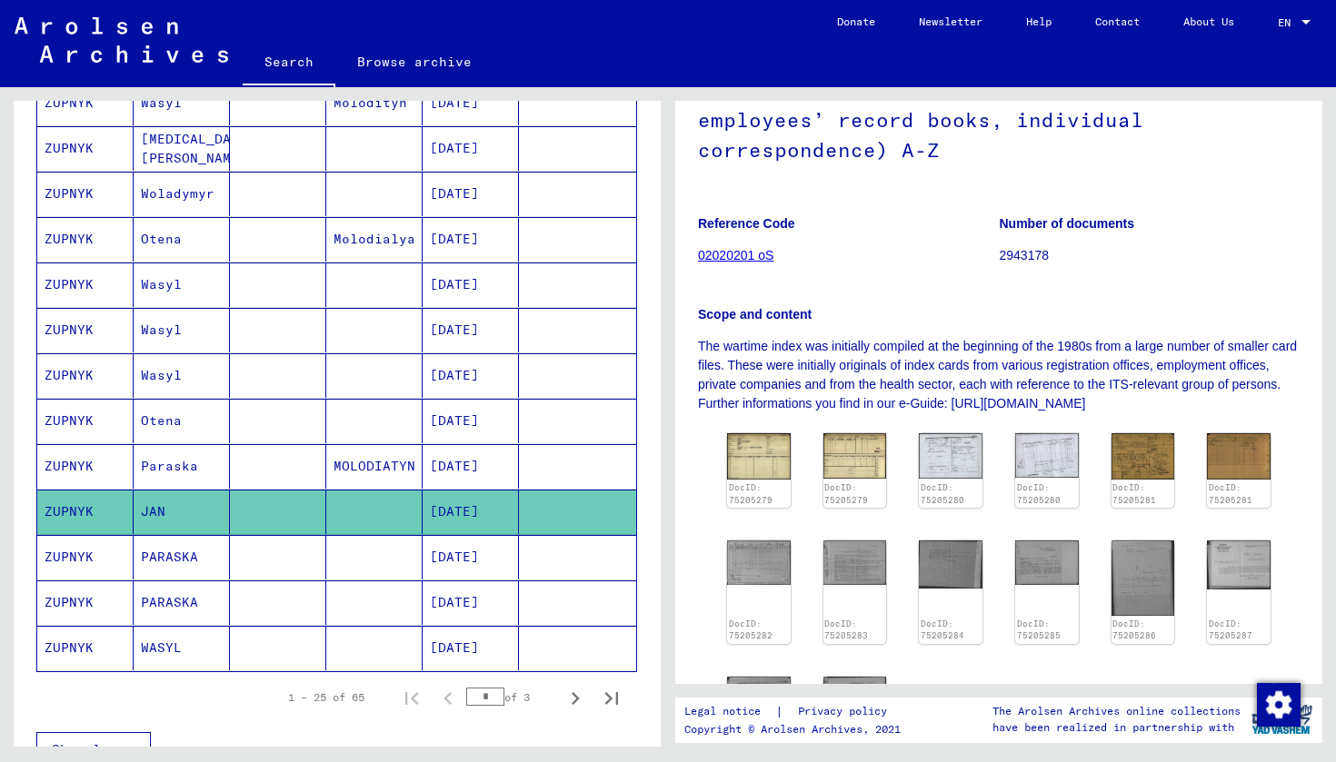
scroll to position [215, 0]
click at [752, 445] on img at bounding box center [758, 455] width 66 height 48
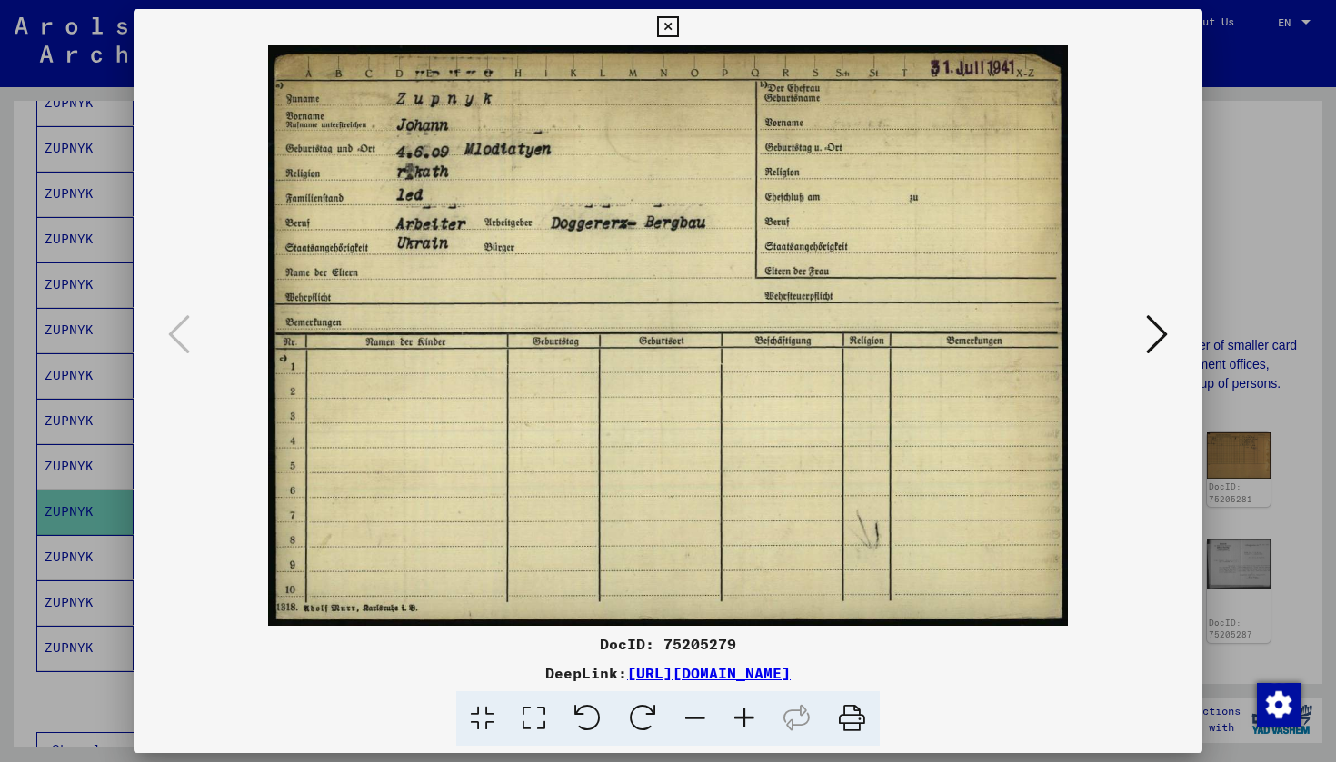
click at [1152, 341] on icon at bounding box center [1157, 335] width 22 height 44
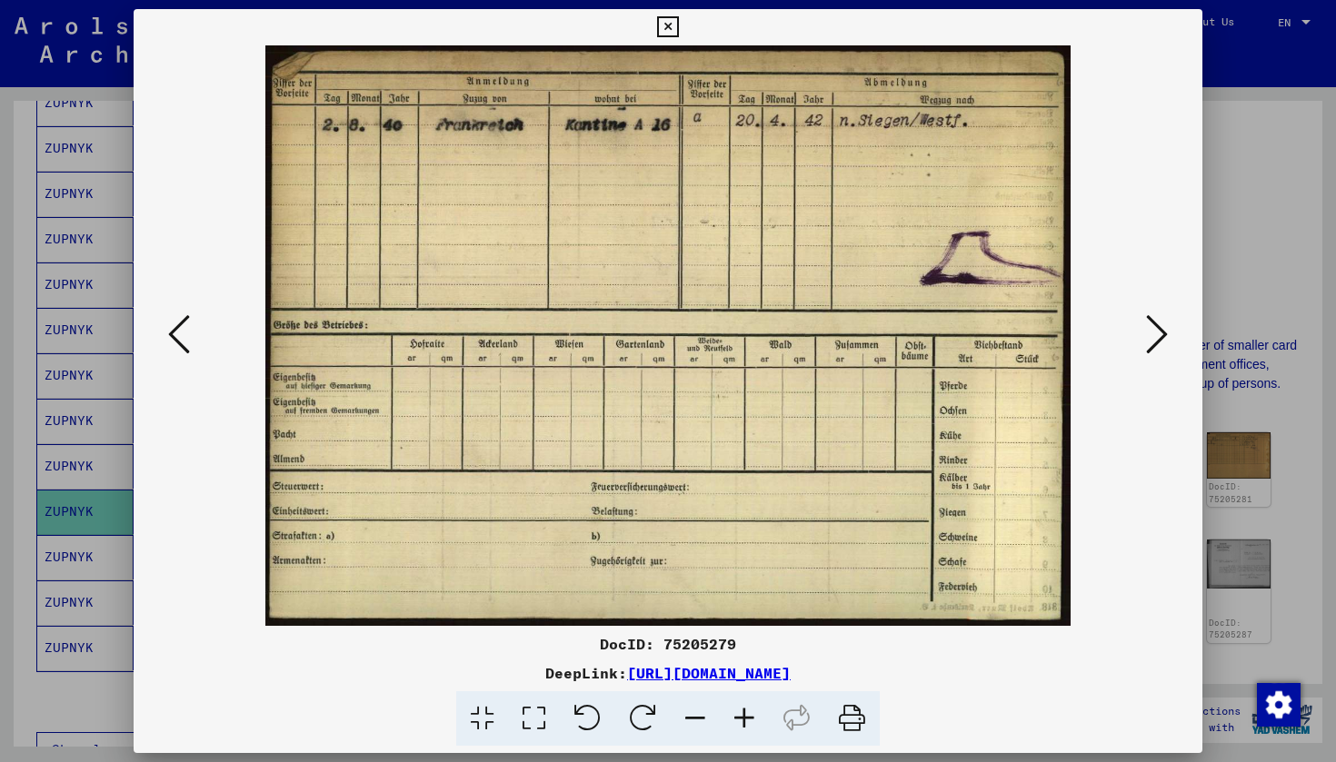
click at [1151, 341] on icon at bounding box center [1157, 335] width 22 height 44
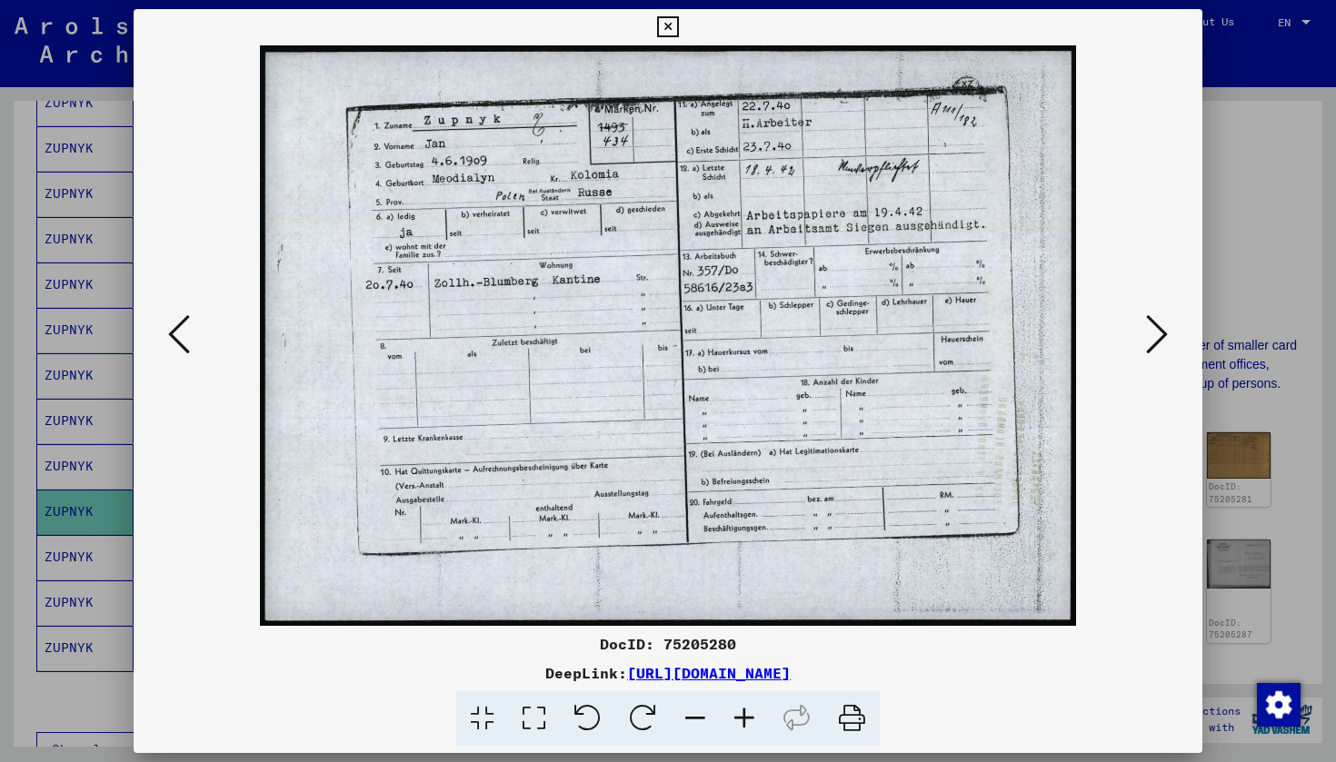
click at [1151, 341] on icon at bounding box center [1157, 335] width 22 height 44
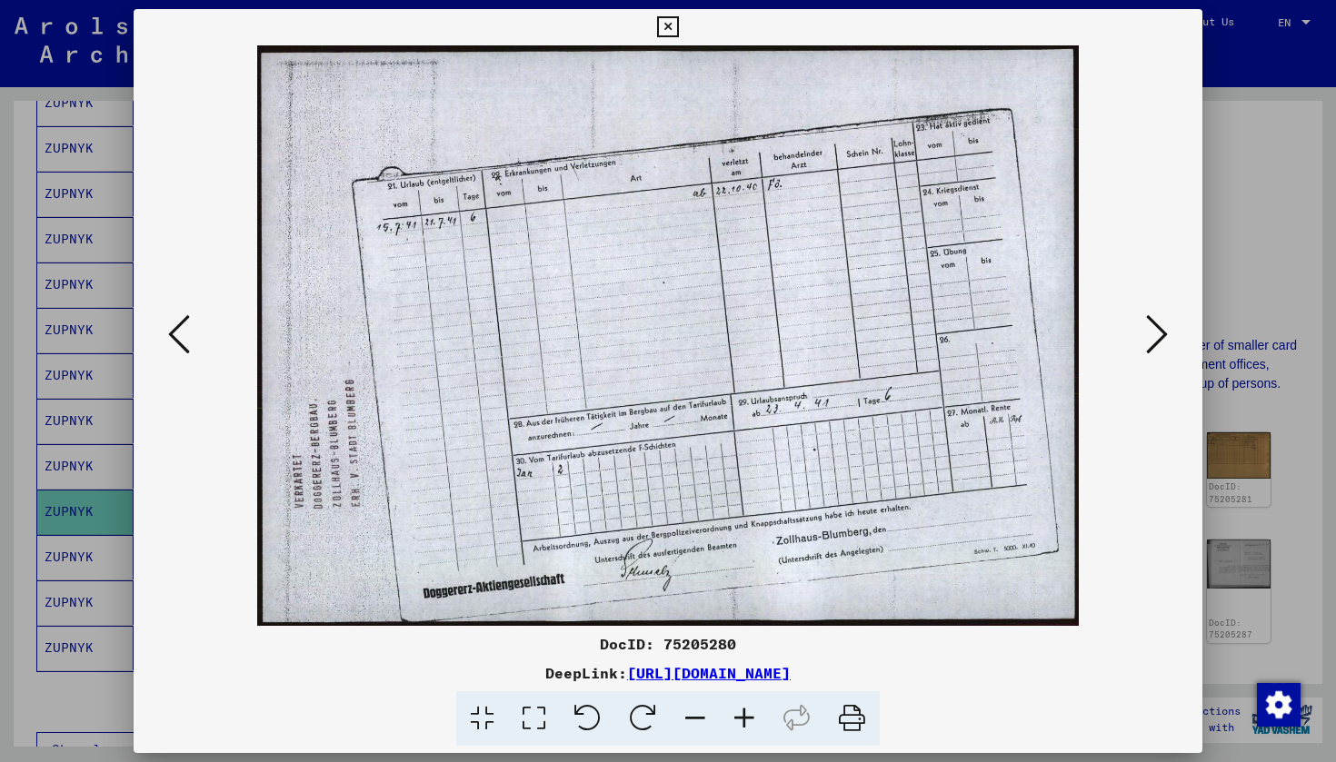
click at [1151, 341] on icon at bounding box center [1157, 335] width 22 height 44
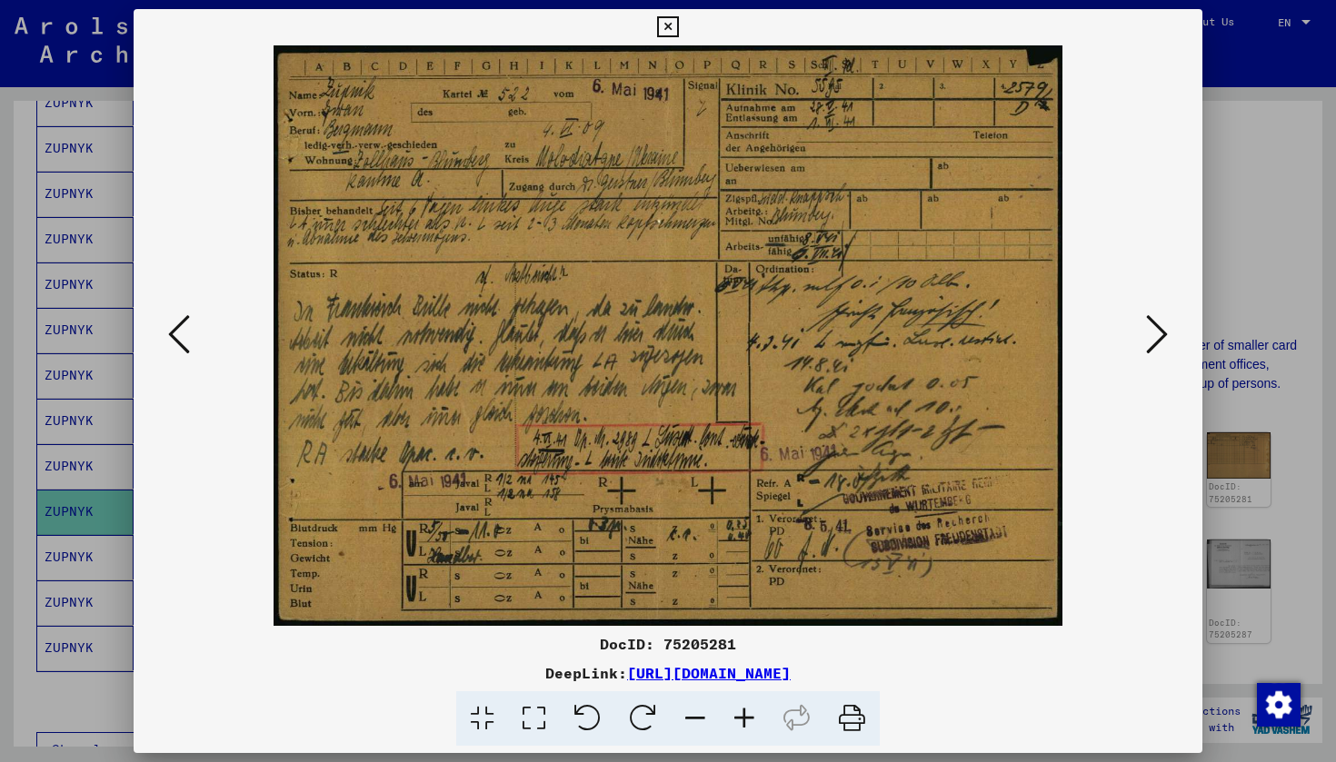
click at [1151, 341] on icon at bounding box center [1157, 335] width 22 height 44
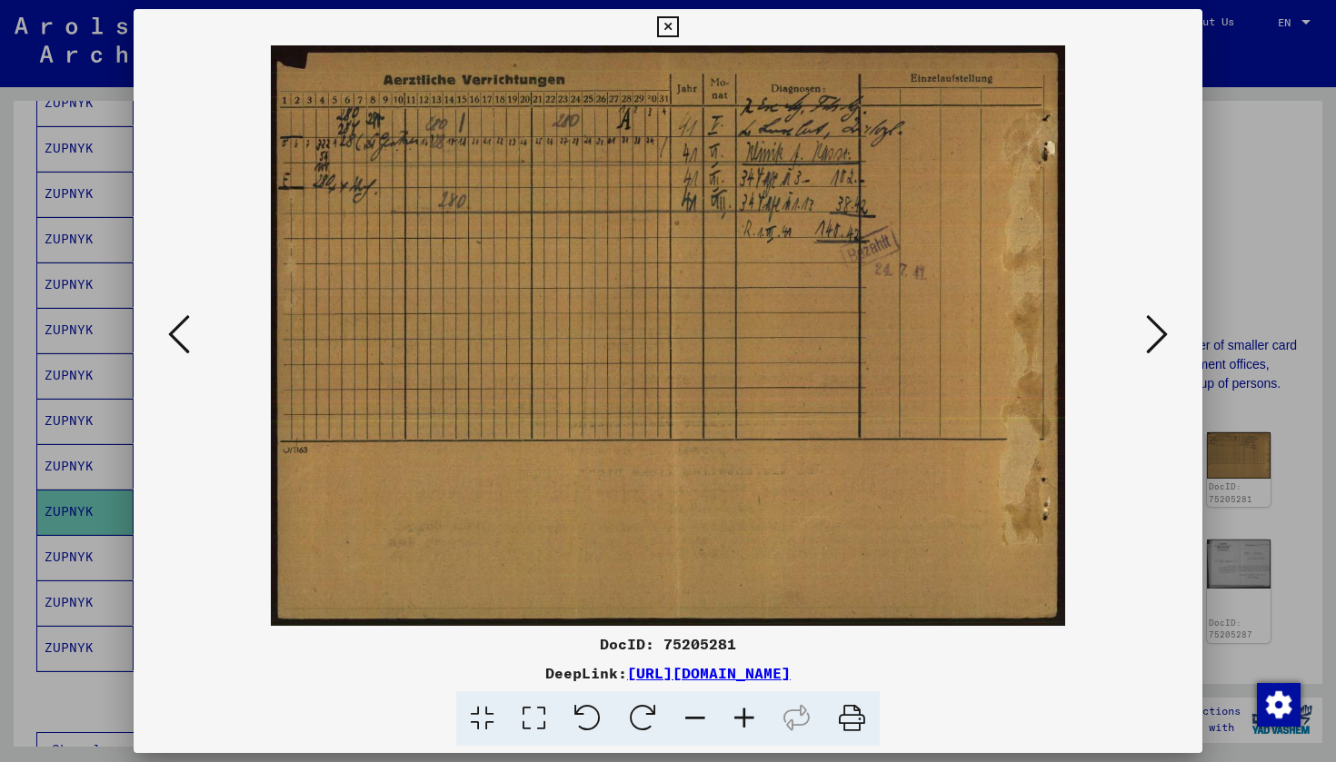
click at [1152, 341] on icon at bounding box center [1157, 335] width 22 height 44
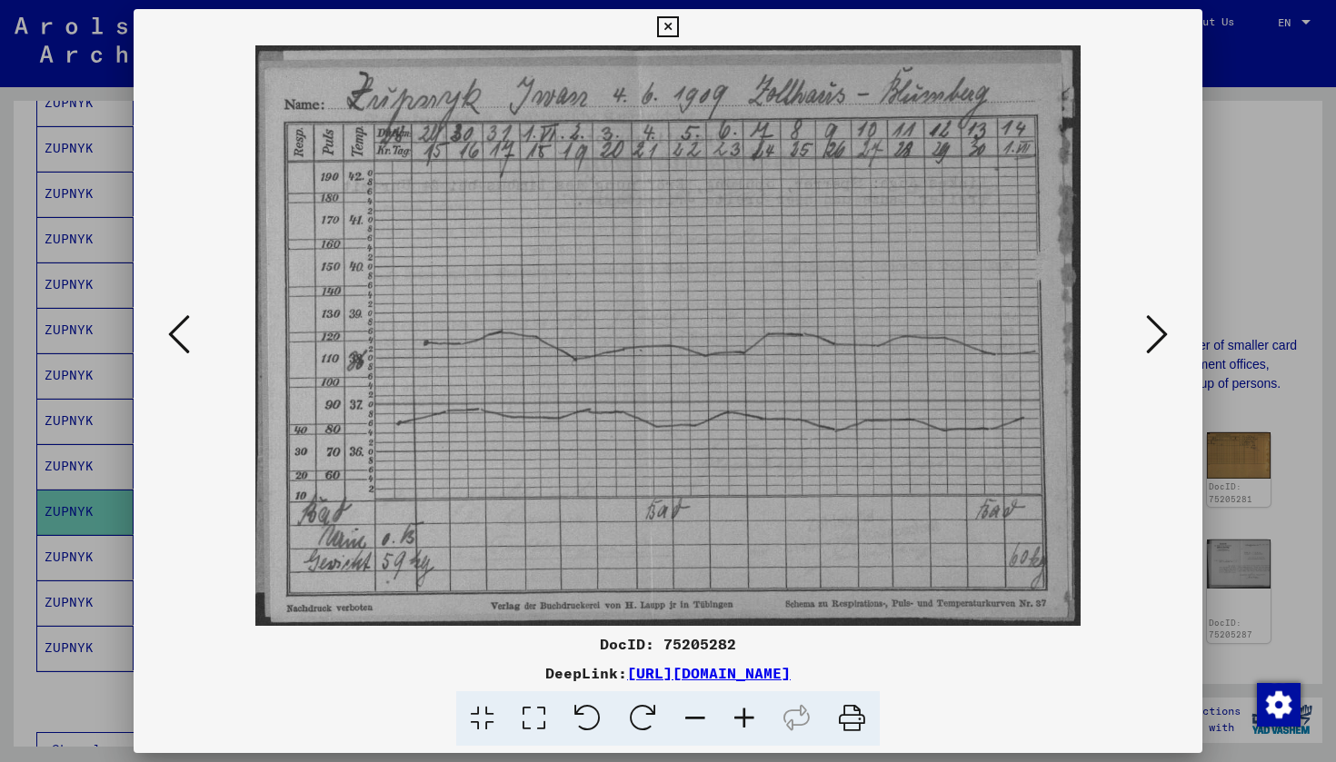
click at [1157, 324] on icon at bounding box center [1157, 335] width 22 height 44
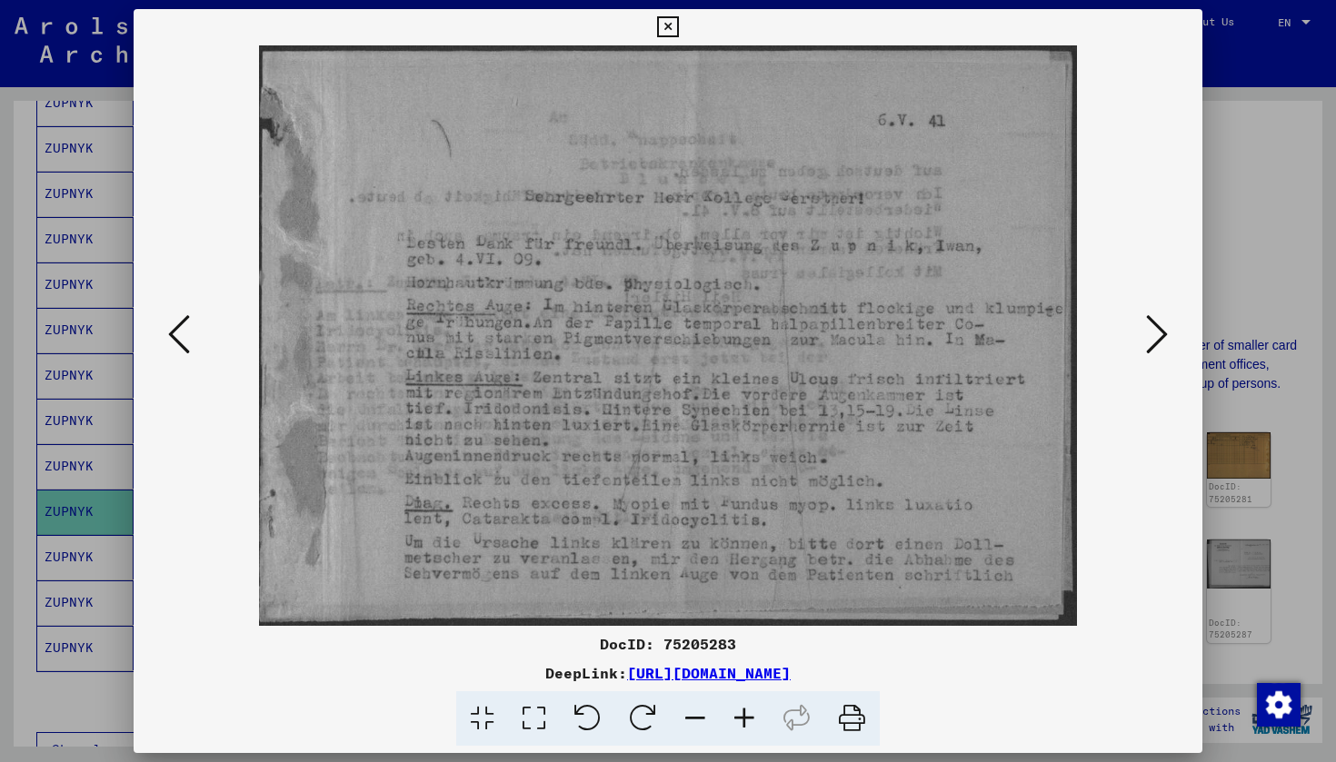
click at [1157, 325] on icon at bounding box center [1157, 335] width 22 height 44
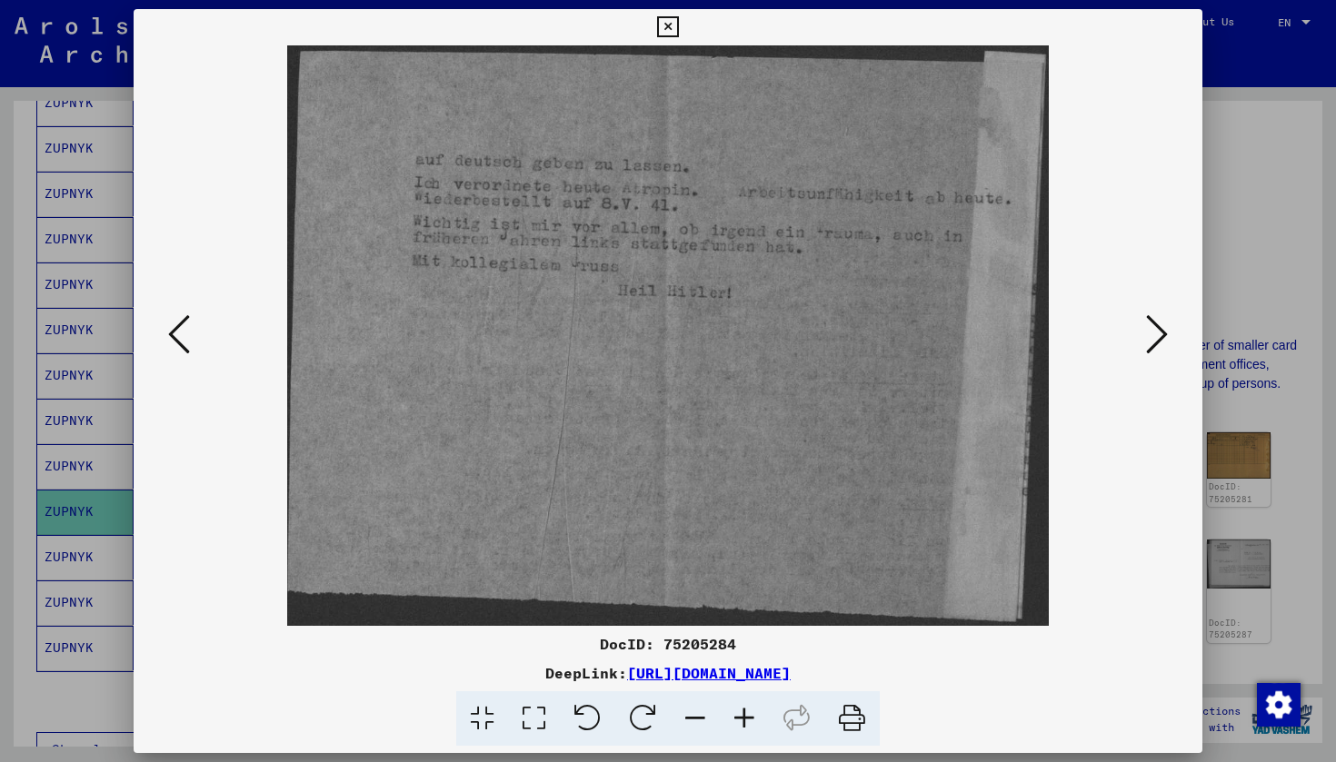
click at [1157, 326] on icon at bounding box center [1157, 335] width 22 height 44
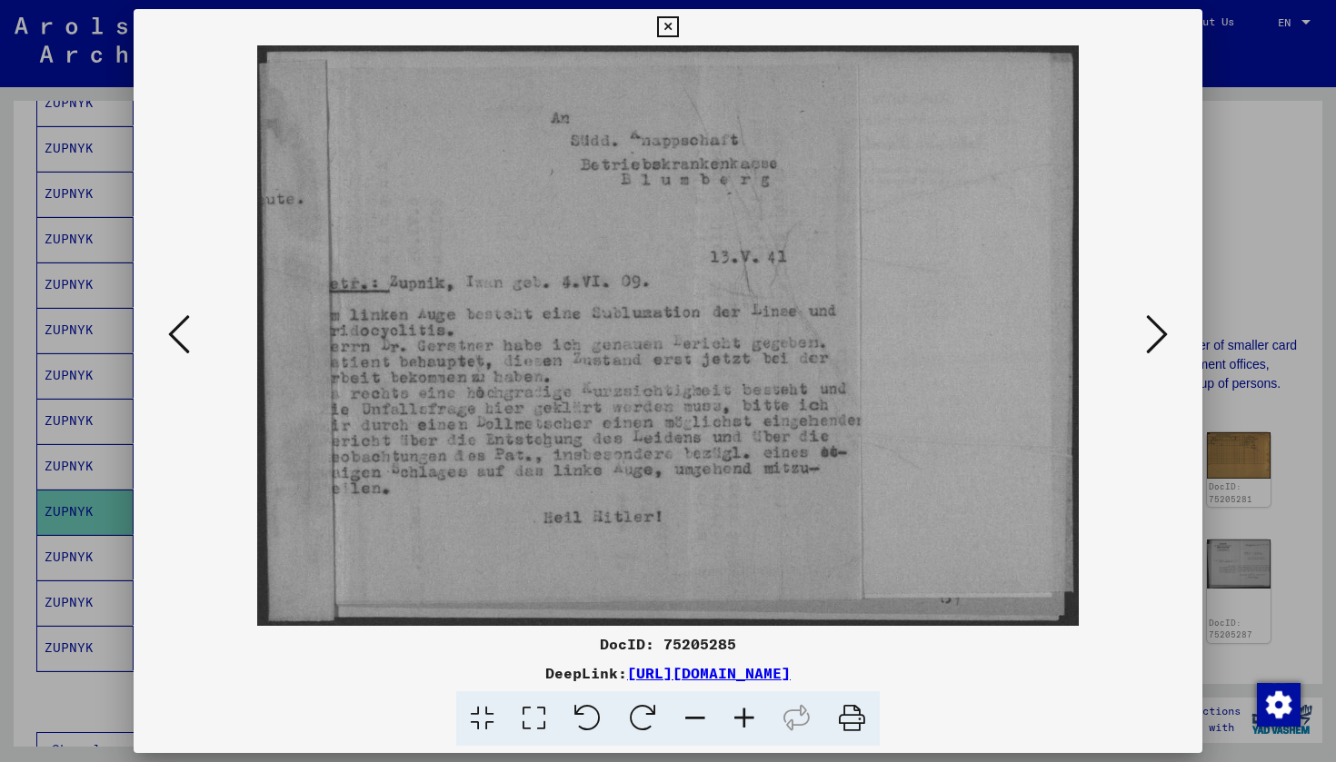
click at [1157, 326] on icon at bounding box center [1157, 335] width 22 height 44
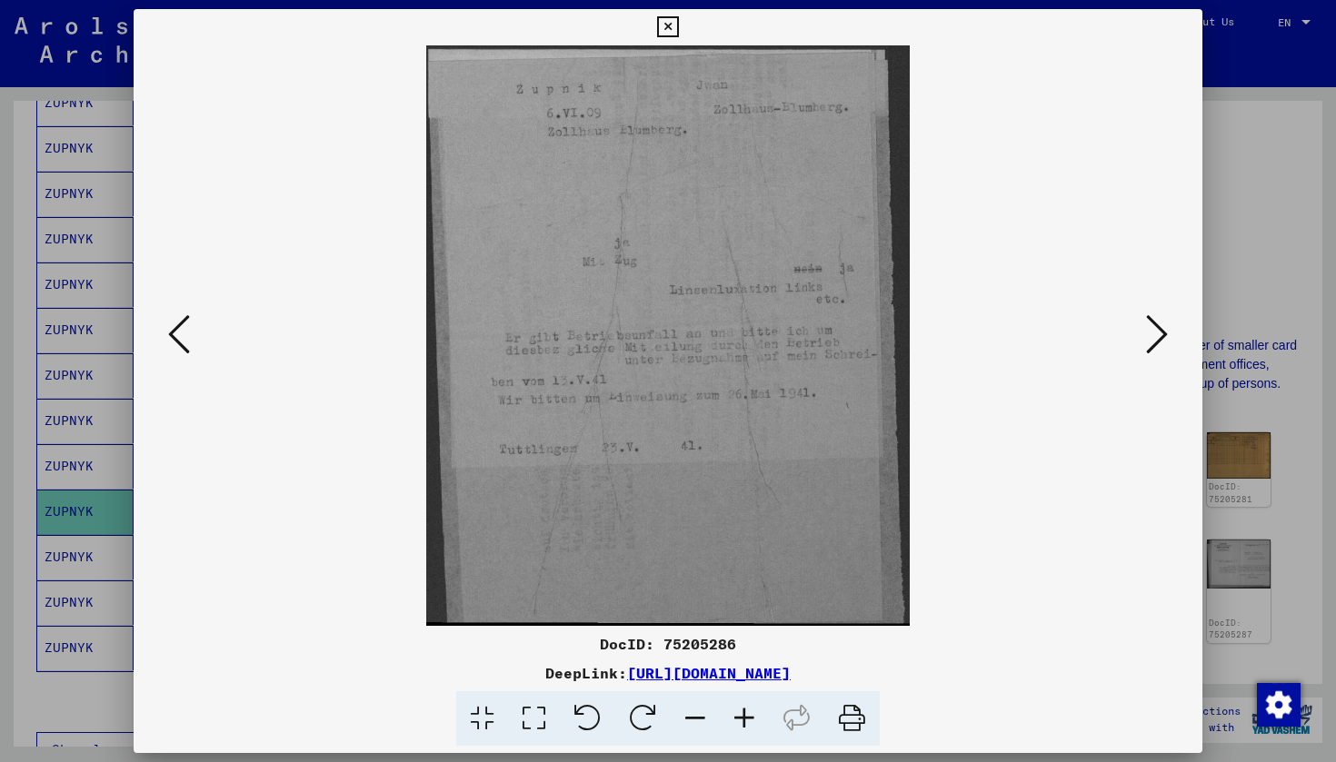
click at [1158, 328] on icon at bounding box center [1157, 335] width 22 height 44
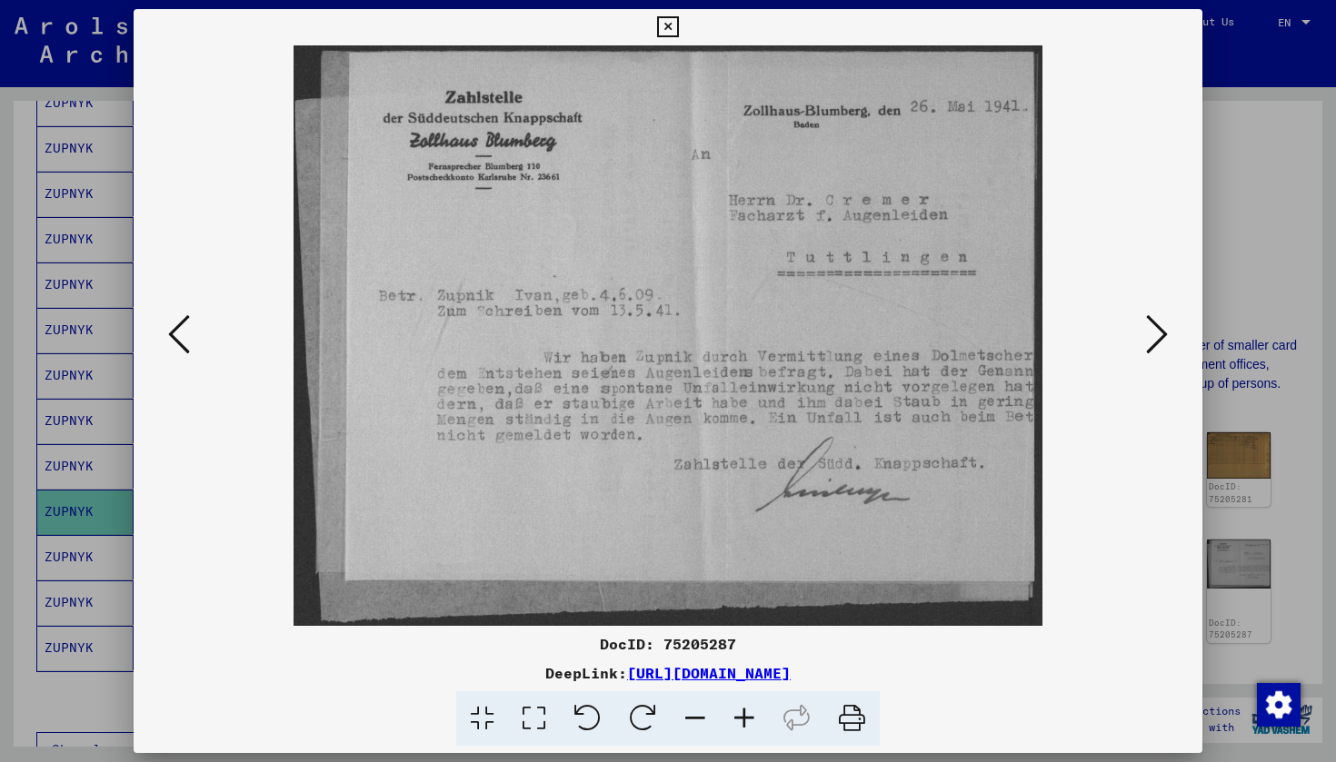
click at [1159, 329] on icon at bounding box center [1157, 335] width 22 height 44
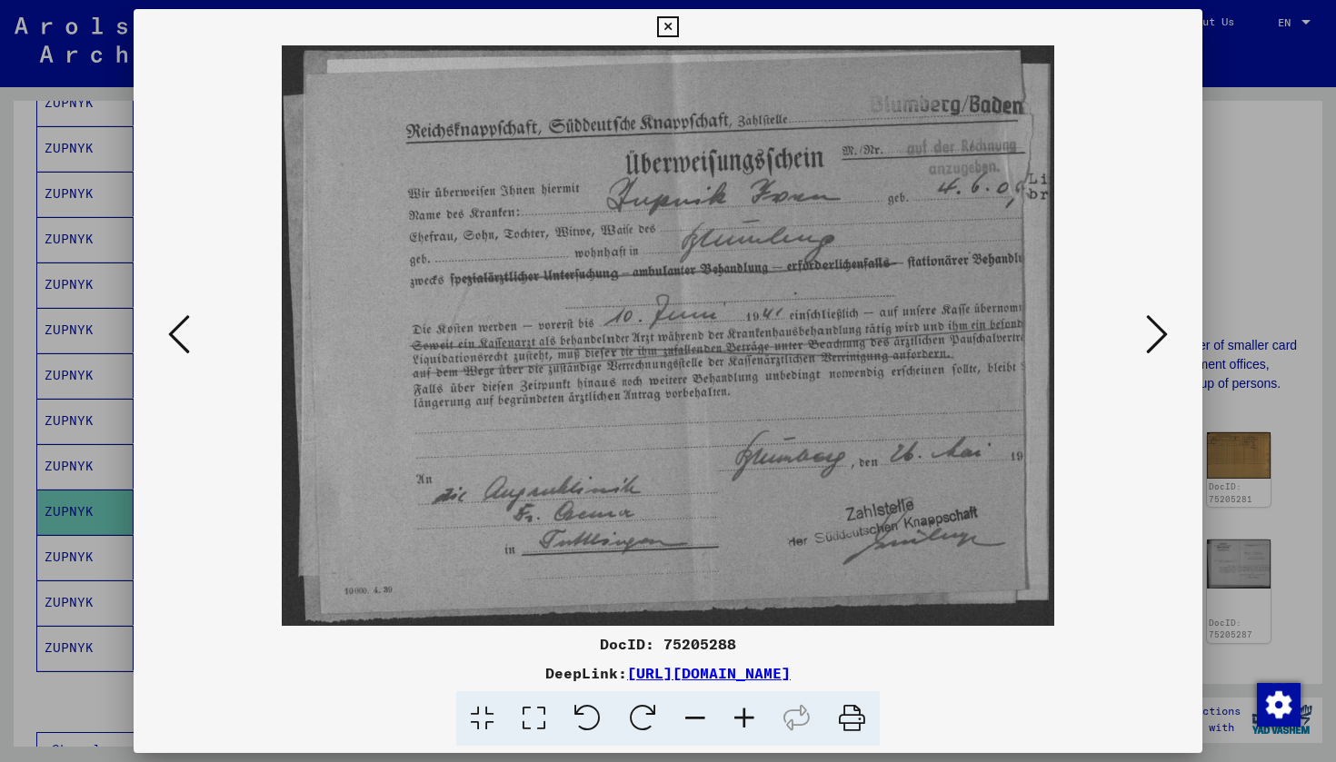
click at [678, 27] on icon at bounding box center [667, 27] width 21 height 22
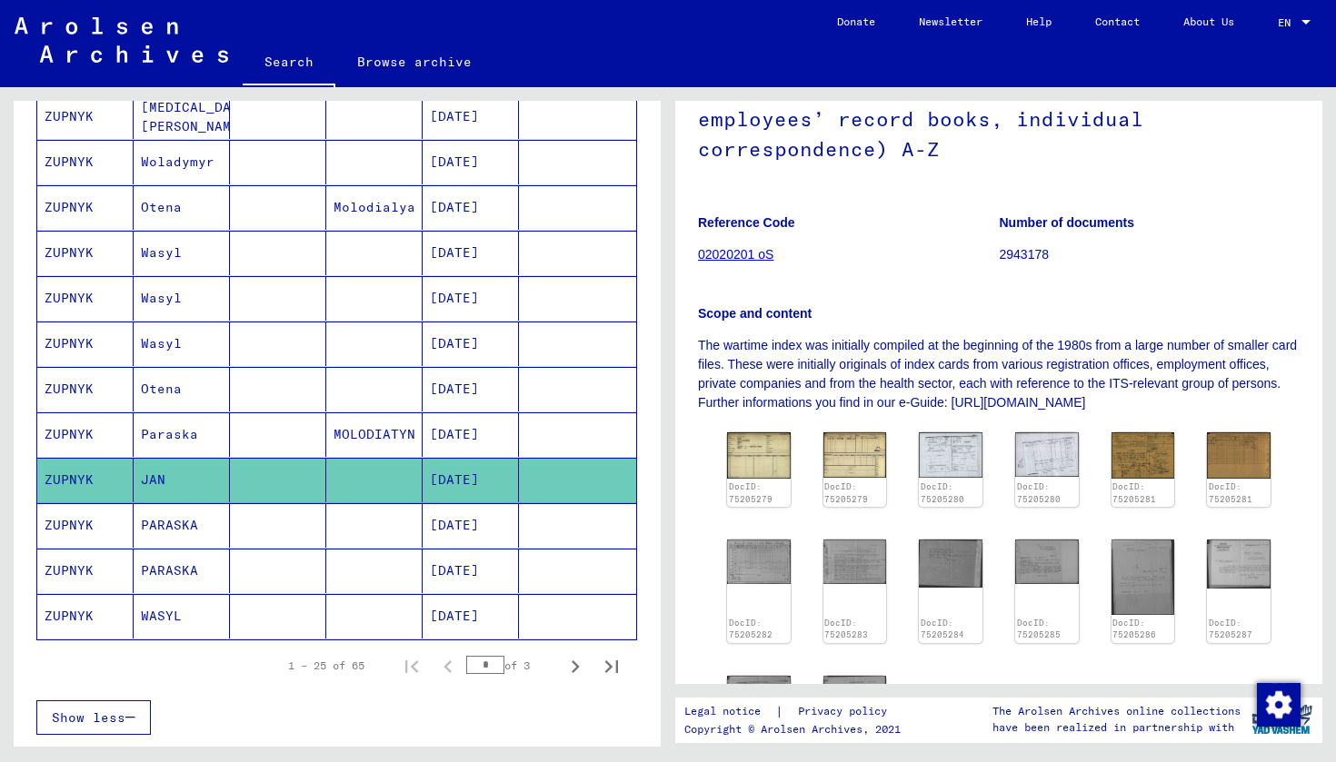
scroll to position [876, 0]
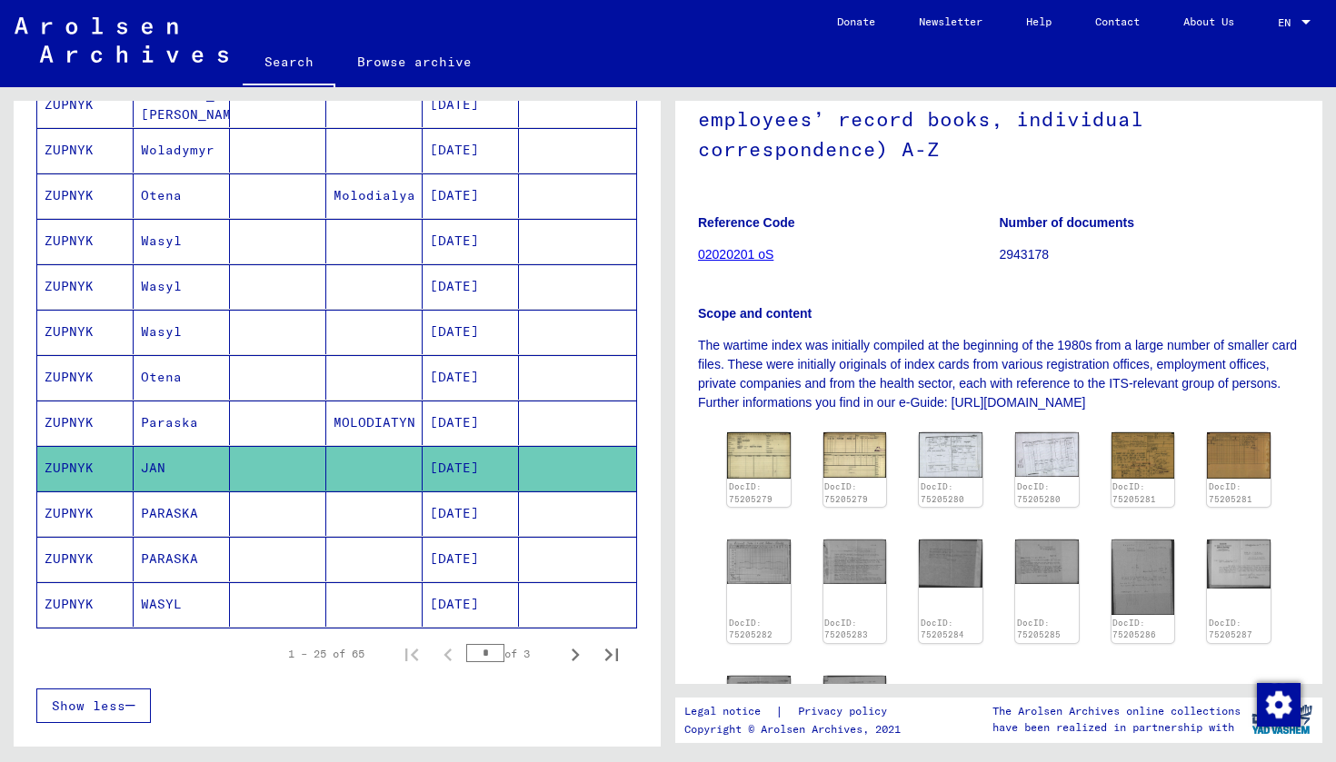
click at [194, 553] on mat-cell "PARASKA" at bounding box center [182, 559] width 96 height 45
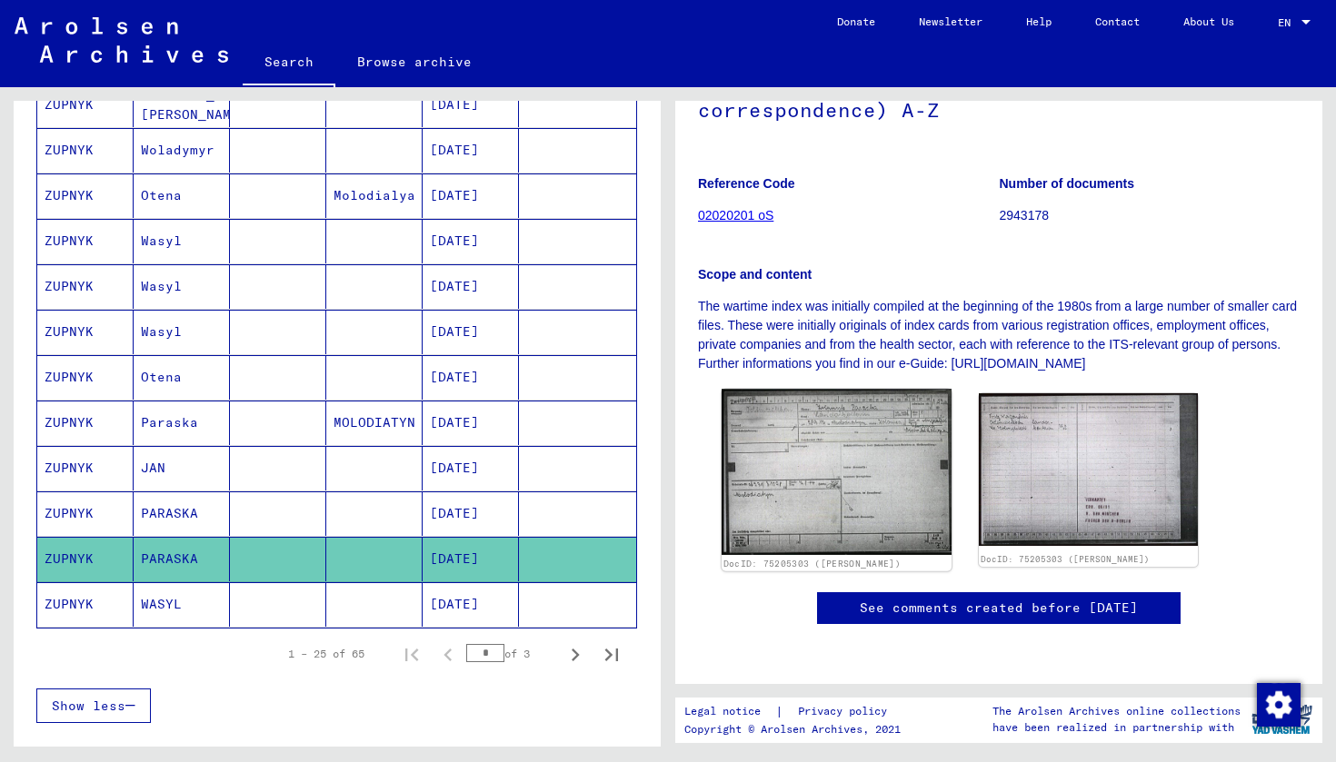
scroll to position [279, 0]
click at [853, 450] on img at bounding box center [837, 472] width 230 height 166
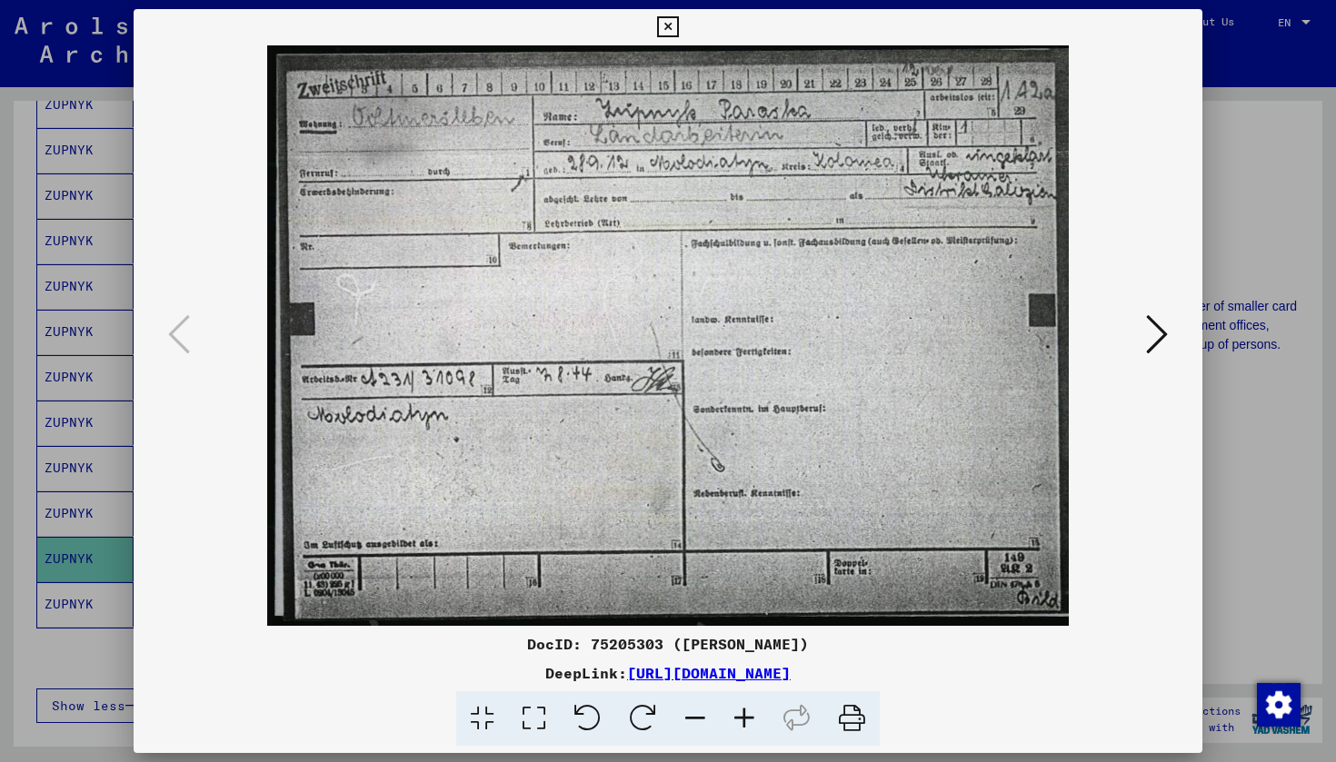
click at [111, 367] on div at bounding box center [668, 381] width 1336 height 762
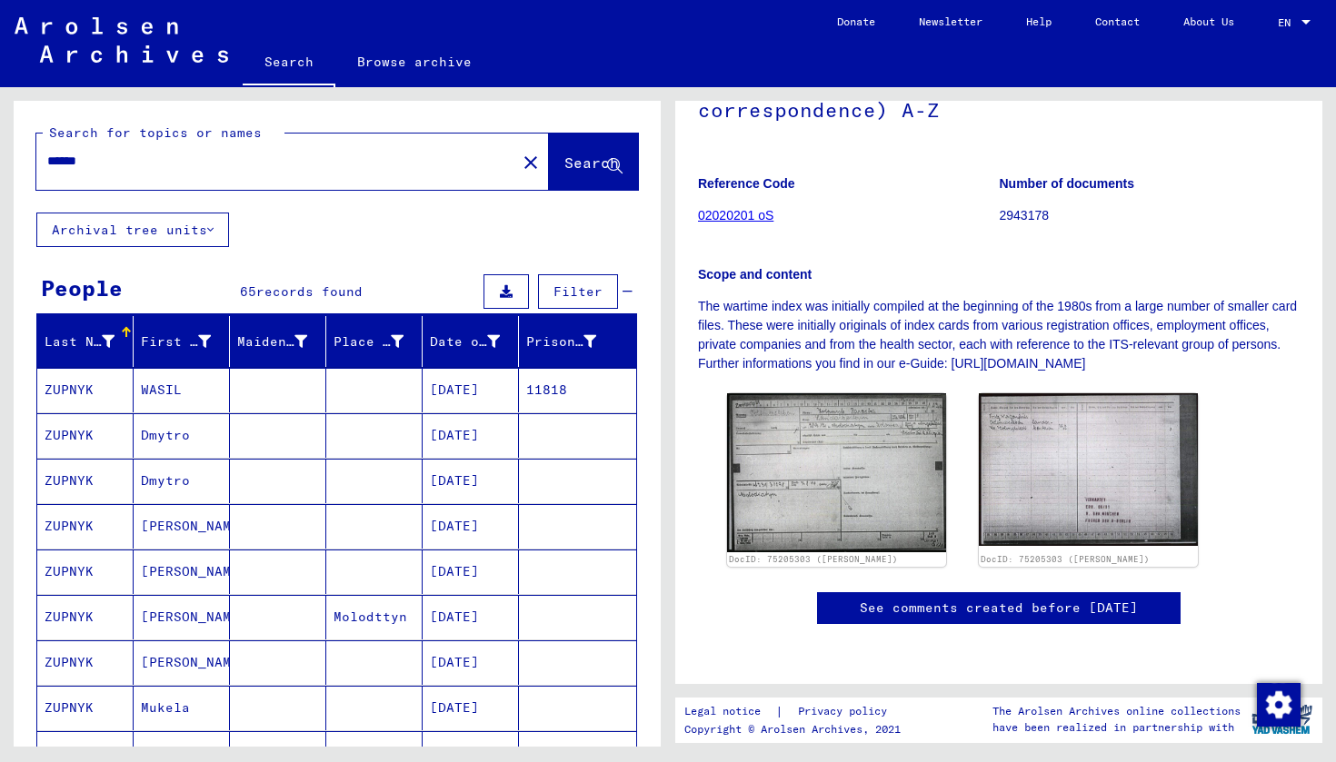
scroll to position [0, 0]
click at [250, 173] on div "******" at bounding box center [270, 161] width 469 height 41
click at [520, 157] on mat-icon "close" at bounding box center [531, 163] width 22 height 22
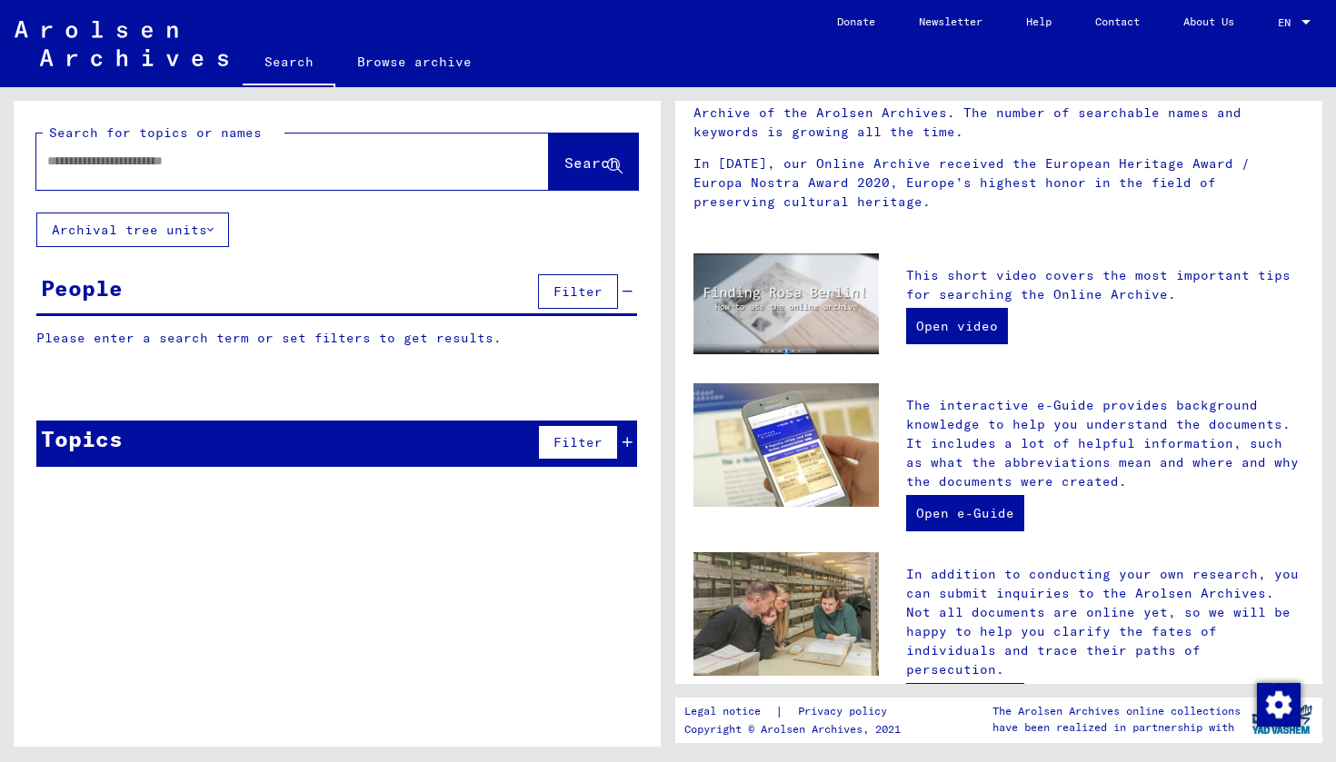
click at [277, 172] on div at bounding box center [265, 161] width 458 height 41
click at [264, 165] on input "text" at bounding box center [270, 161] width 447 height 19
type input "**********"
click at [564, 172] on span "Search" at bounding box center [591, 163] width 55 height 18
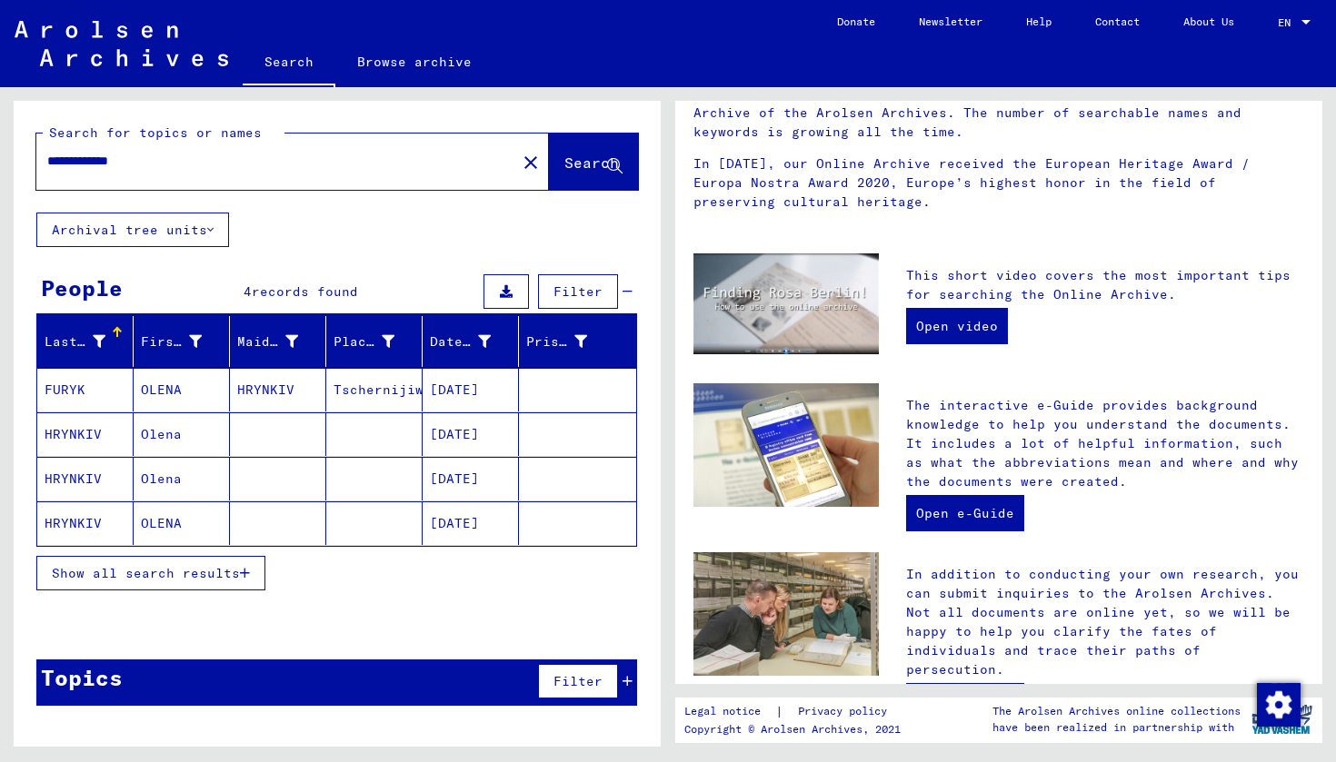
click at [93, 394] on mat-cell "FURYK" at bounding box center [85, 390] width 96 height 44
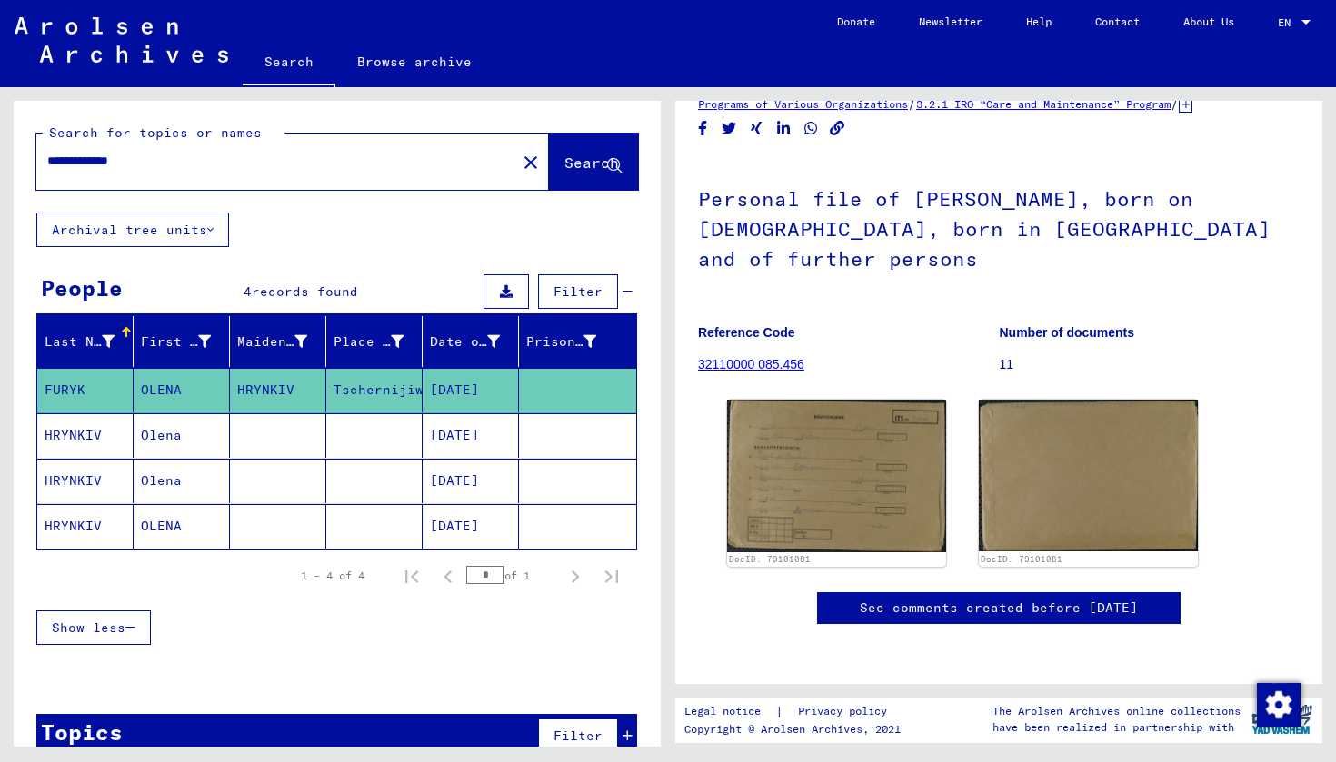
scroll to position [60, 0]
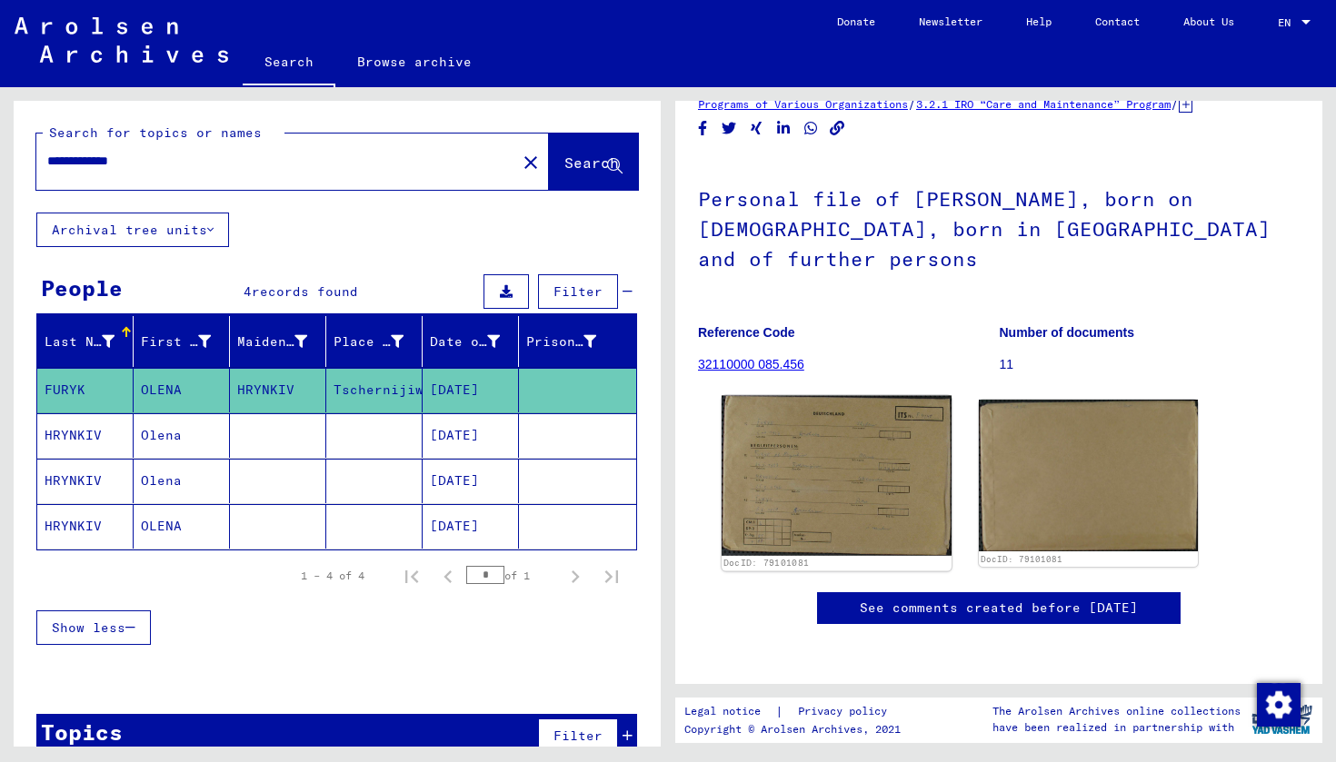
click at [804, 435] on img at bounding box center [837, 476] width 230 height 160
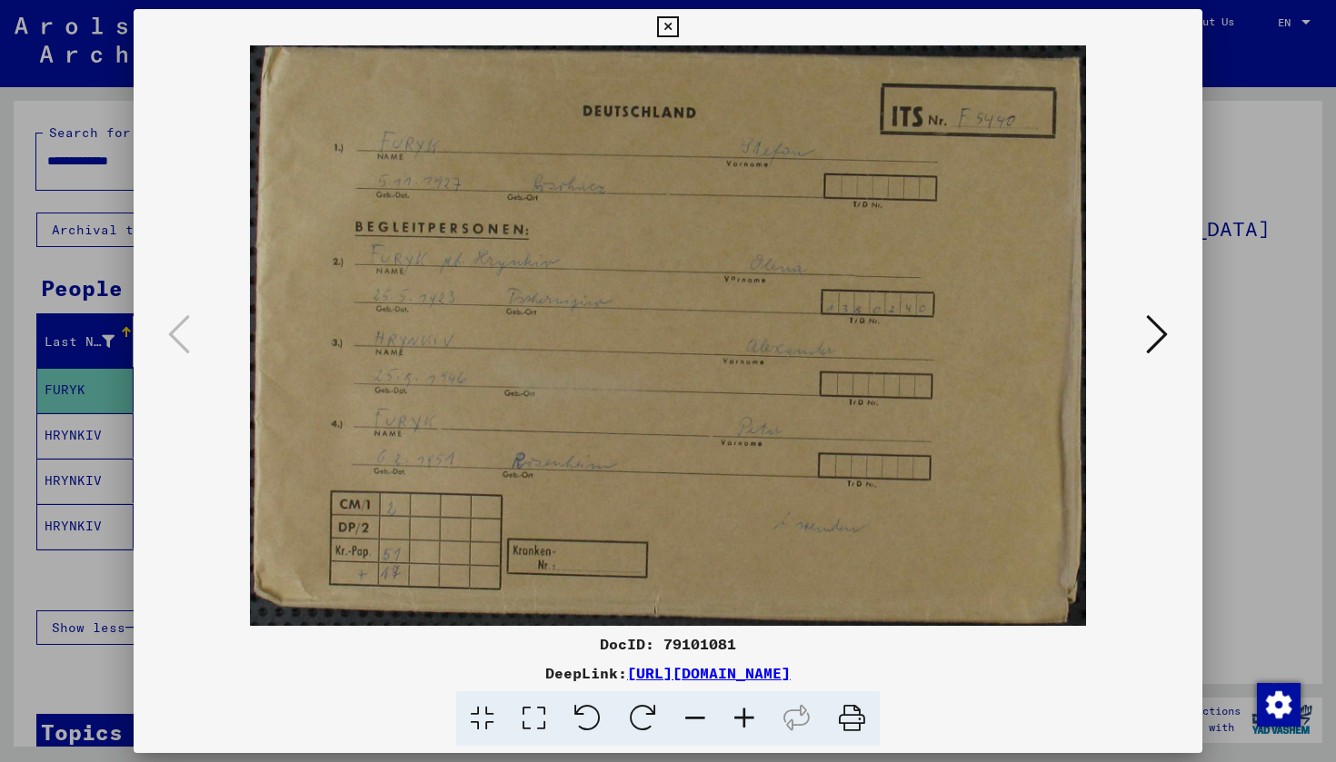
click at [678, 33] on icon at bounding box center [667, 27] width 21 height 22
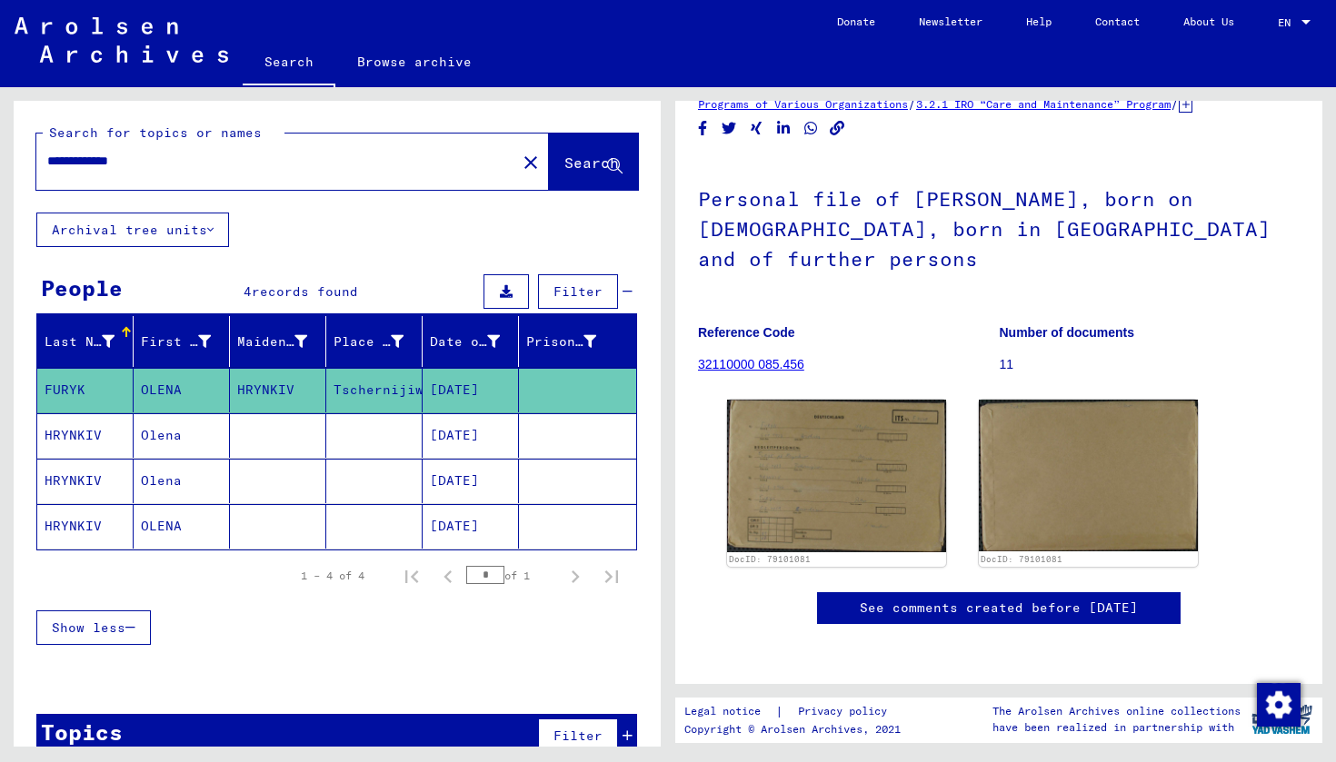
click at [94, 432] on mat-cell "HRYNKIV" at bounding box center [85, 436] width 96 height 45
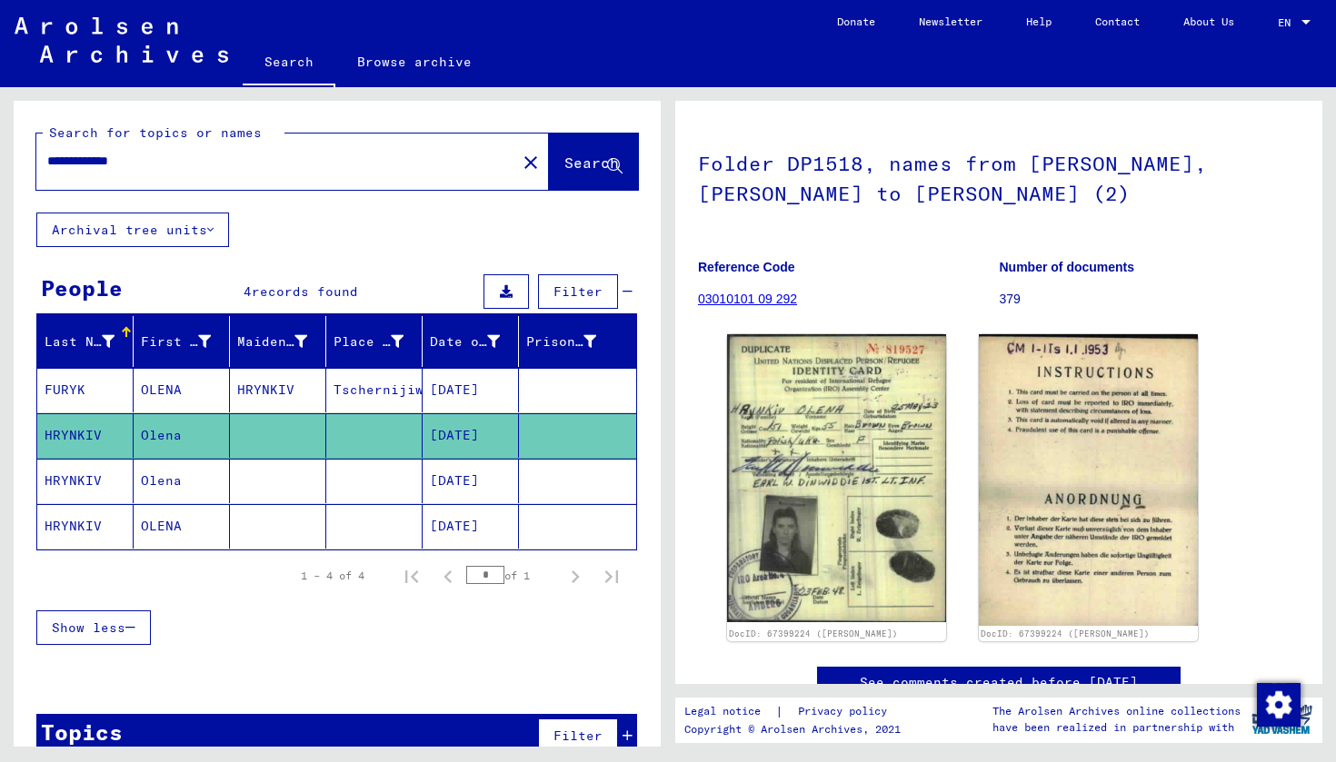
scroll to position [85, 0]
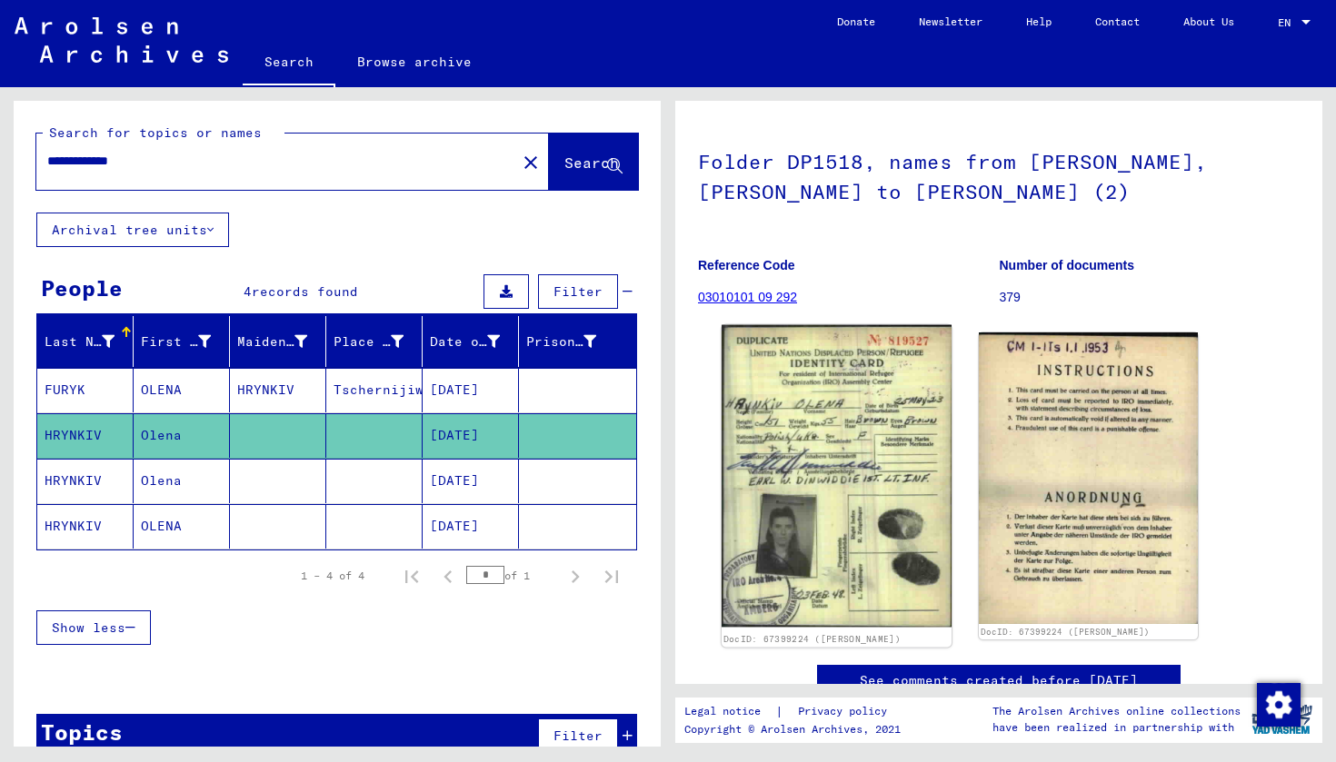
click at [850, 442] on img at bounding box center [837, 476] width 230 height 303
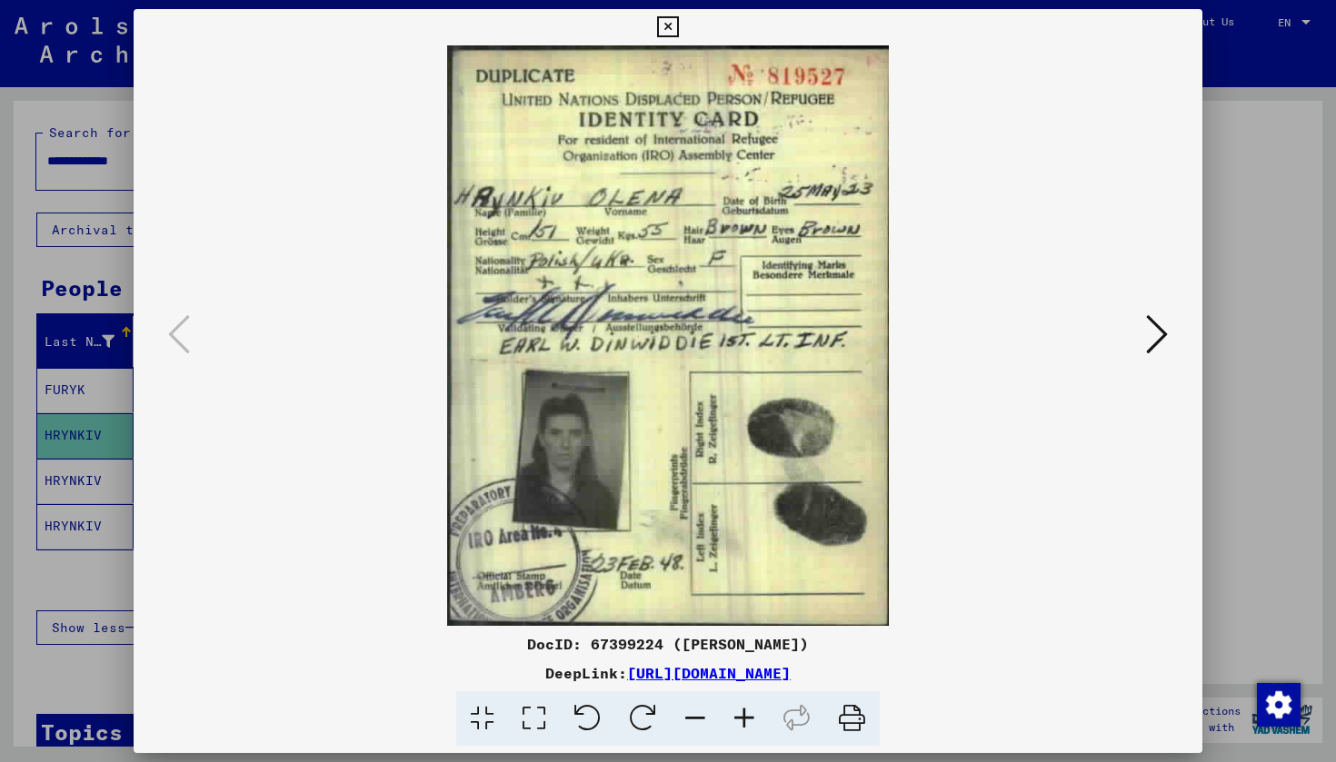
click at [1161, 333] on icon at bounding box center [1157, 335] width 22 height 44
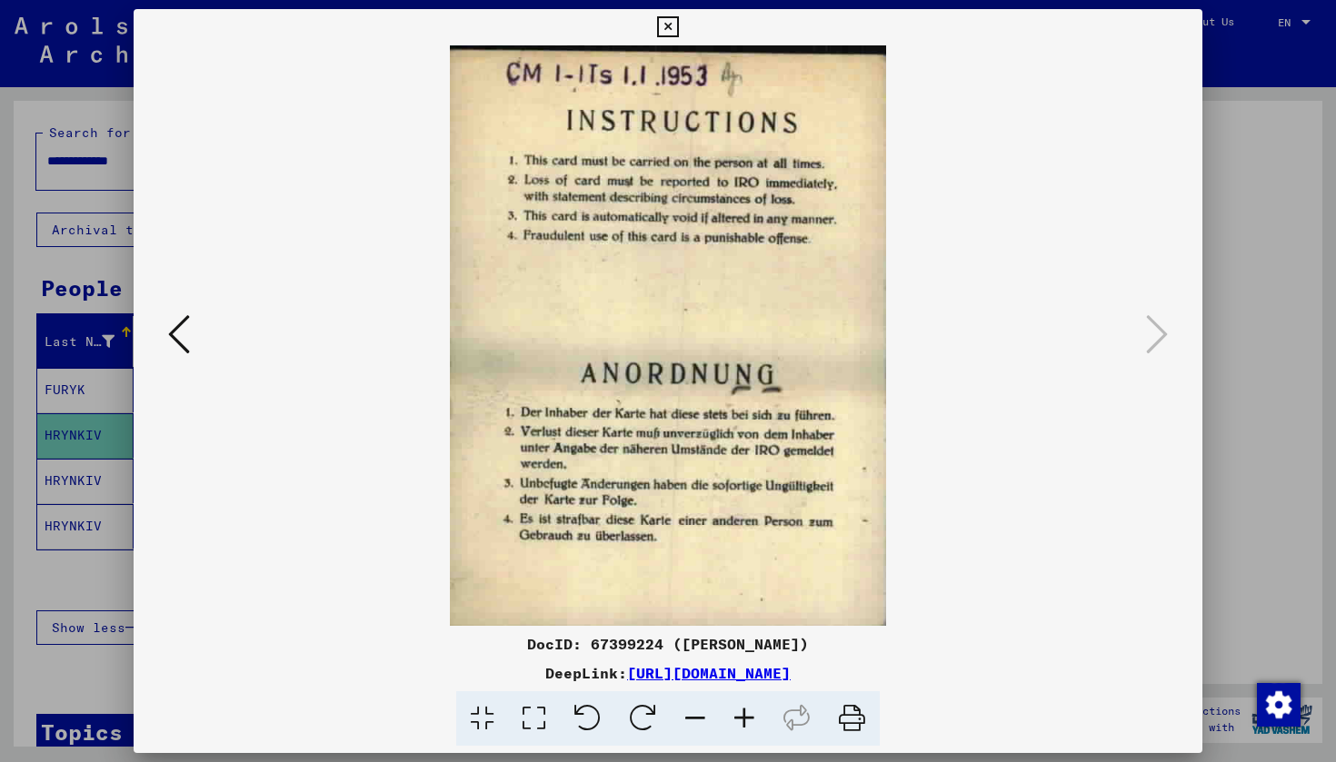
click at [678, 17] on icon at bounding box center [667, 27] width 21 height 22
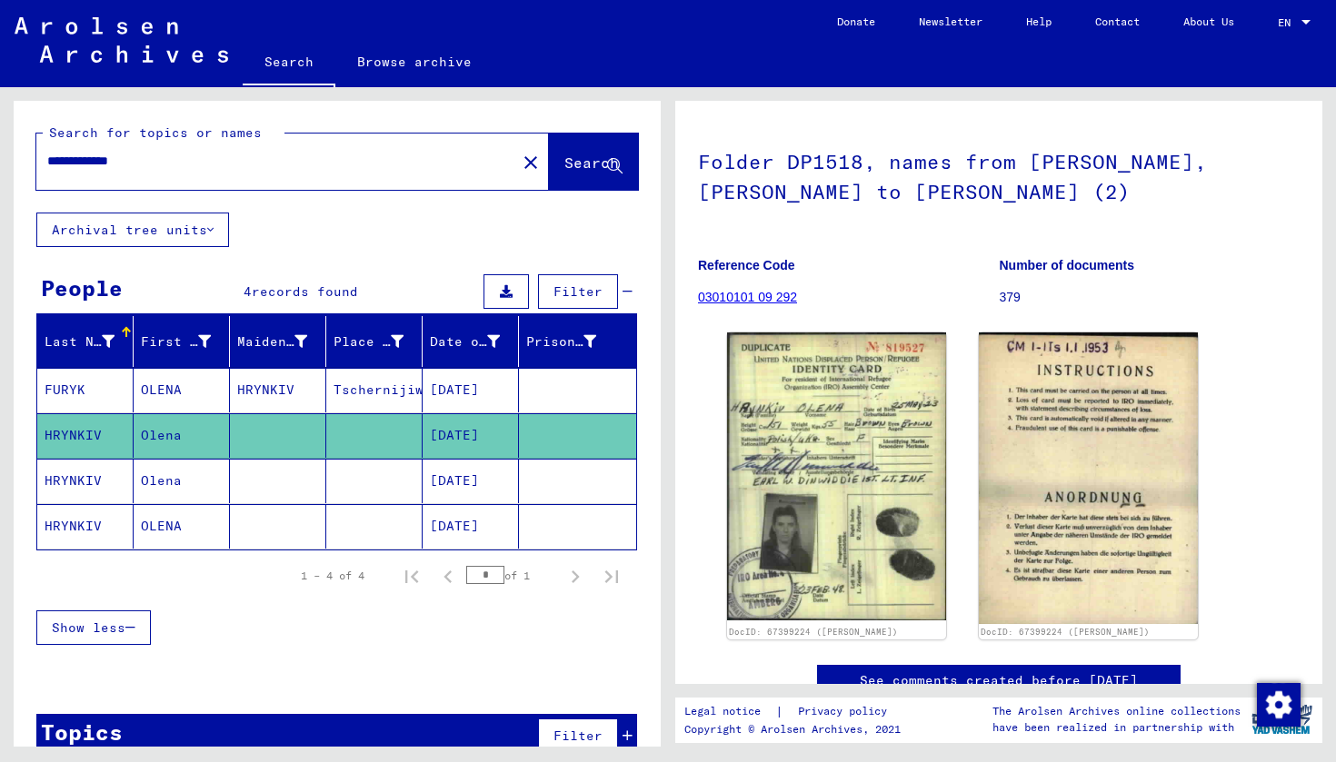
click at [144, 483] on mat-cell "Olena" at bounding box center [182, 481] width 96 height 45
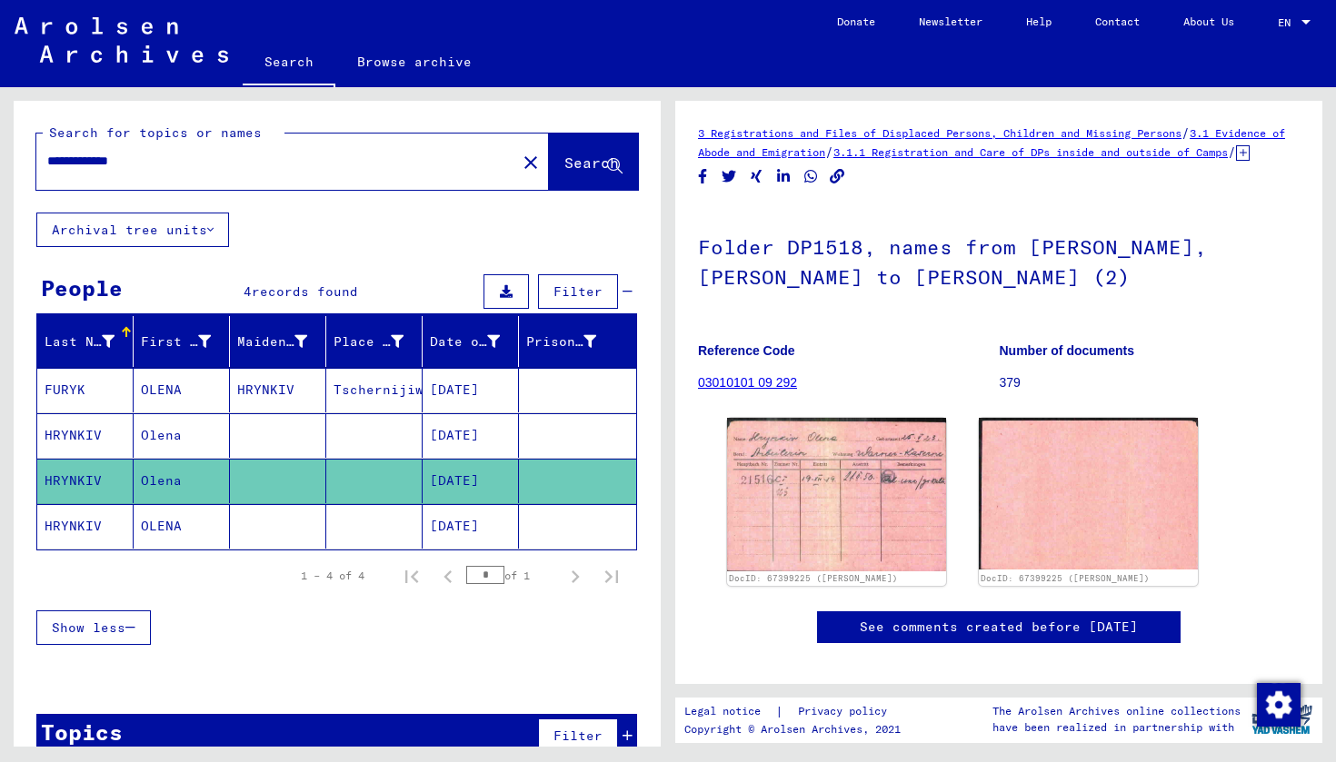
click at [136, 525] on mat-cell "OLENA" at bounding box center [182, 526] width 96 height 45
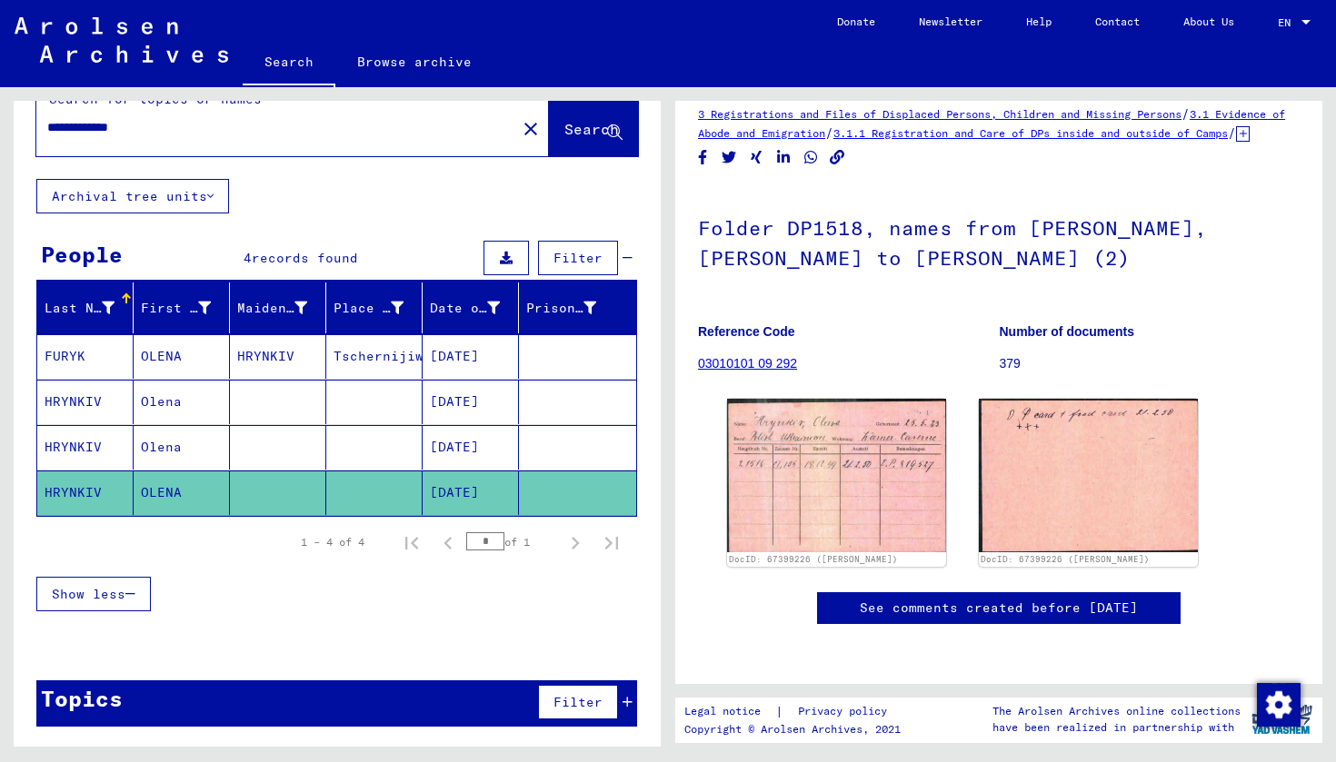
scroll to position [146, 0]
click at [93, 349] on mat-cell "FURYK" at bounding box center [85, 356] width 96 height 45
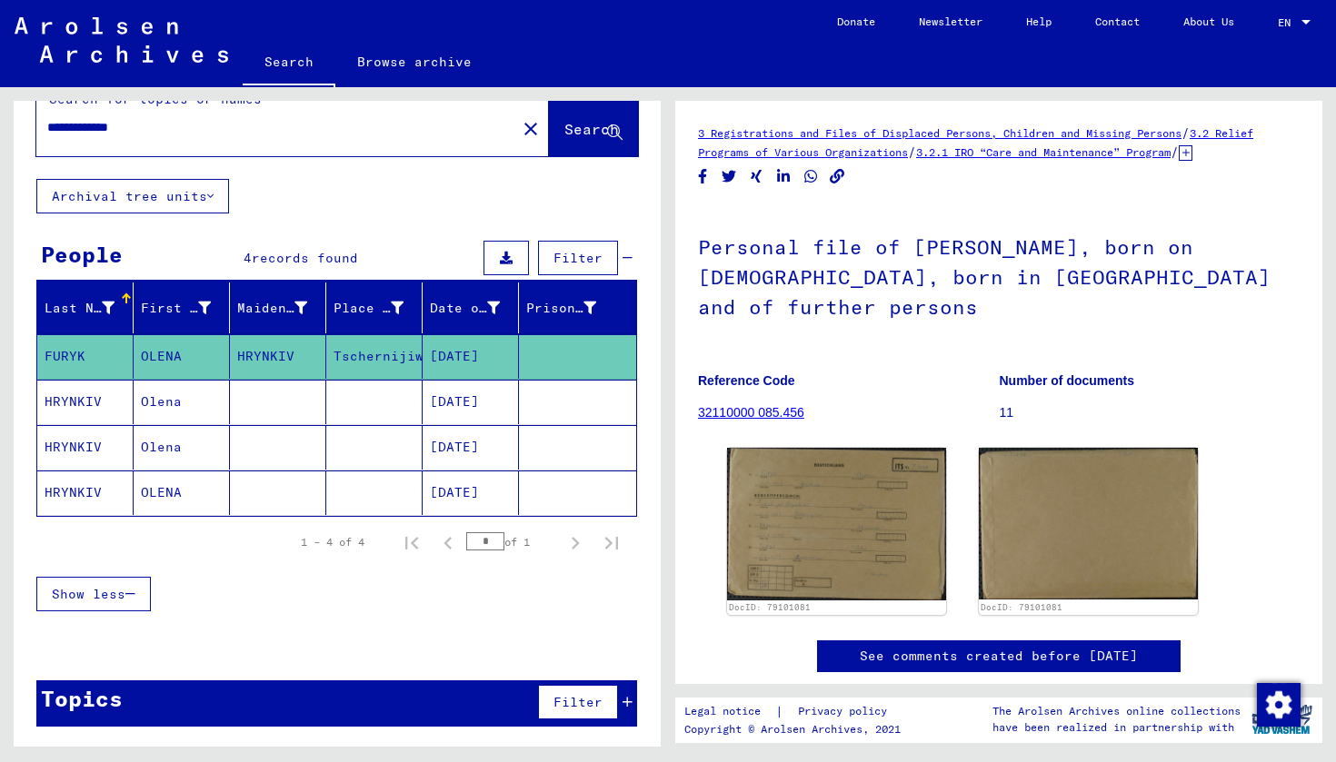
click at [520, 125] on mat-icon "close" at bounding box center [531, 129] width 22 height 22
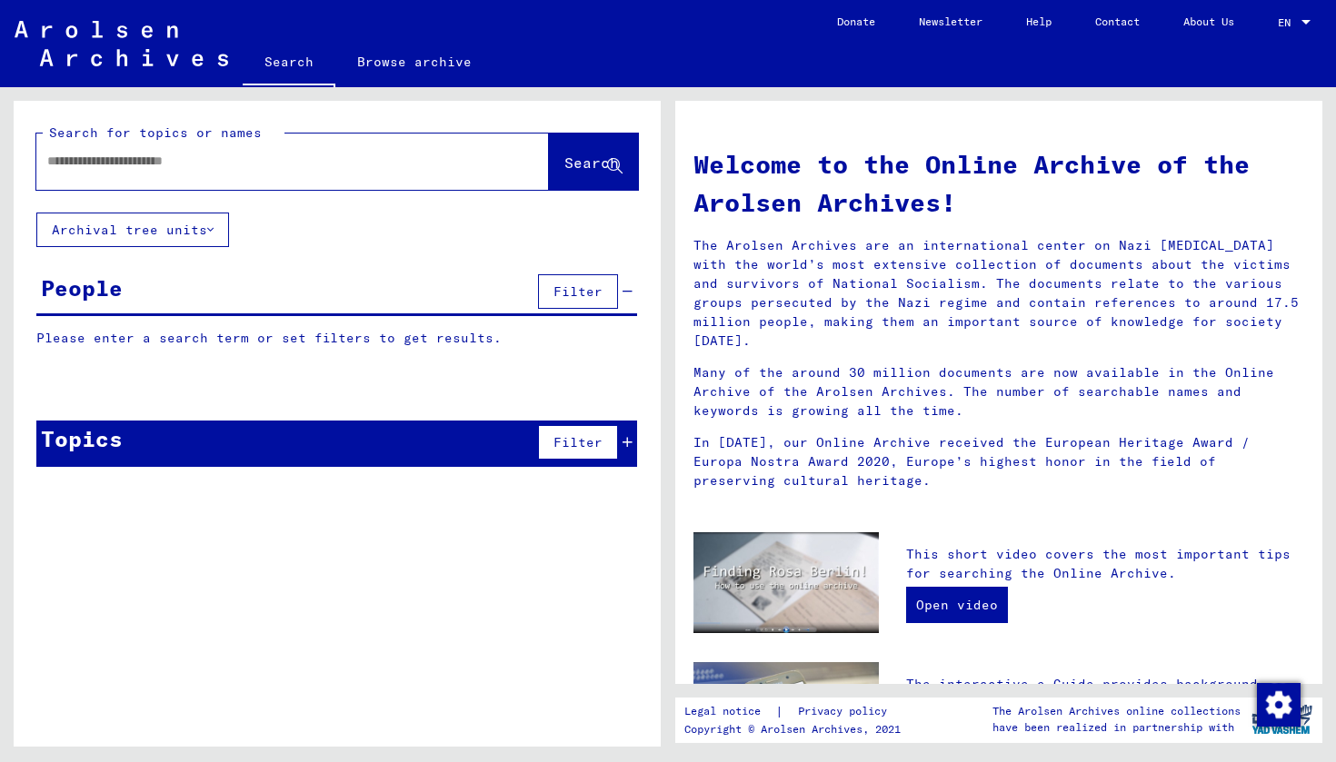
click at [253, 156] on input "text" at bounding box center [270, 161] width 447 height 19
type input "******"
click at [572, 169] on span "Search" at bounding box center [591, 163] width 55 height 18
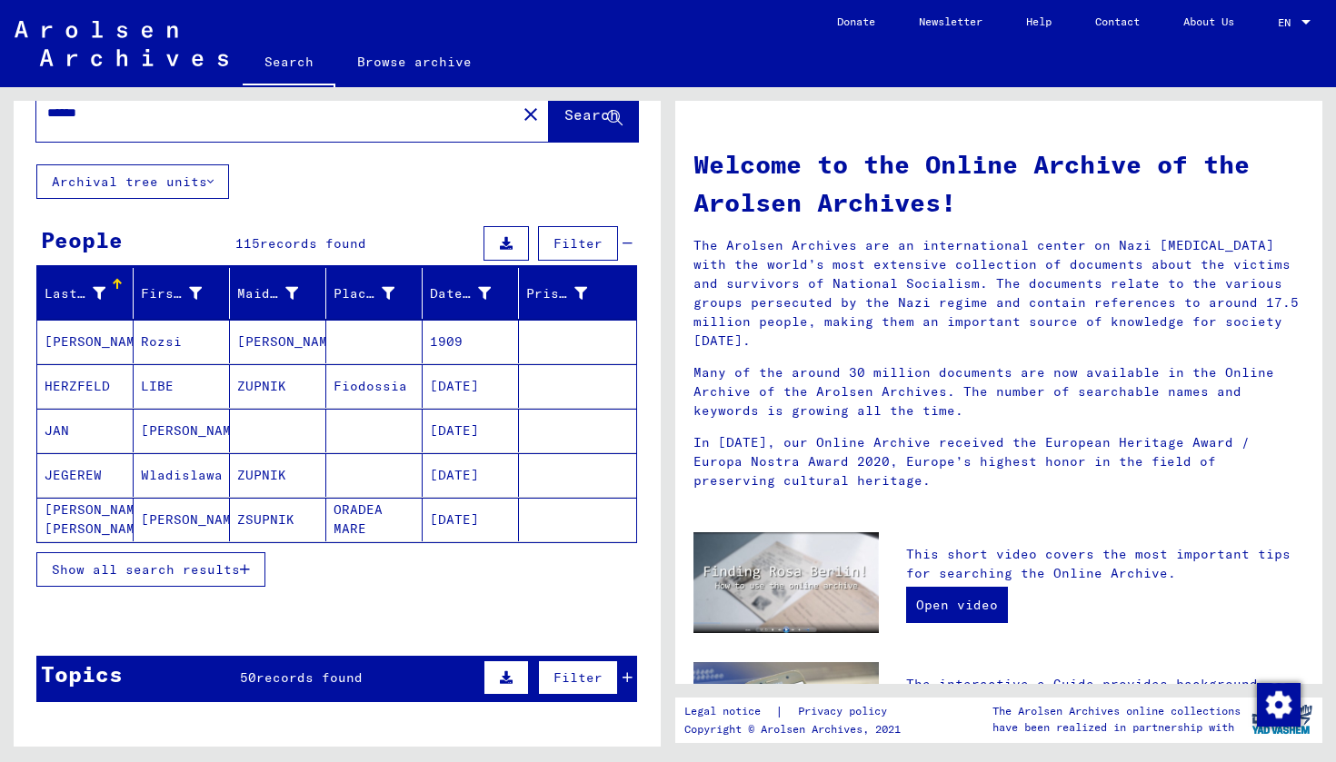
scroll to position [83, 0]
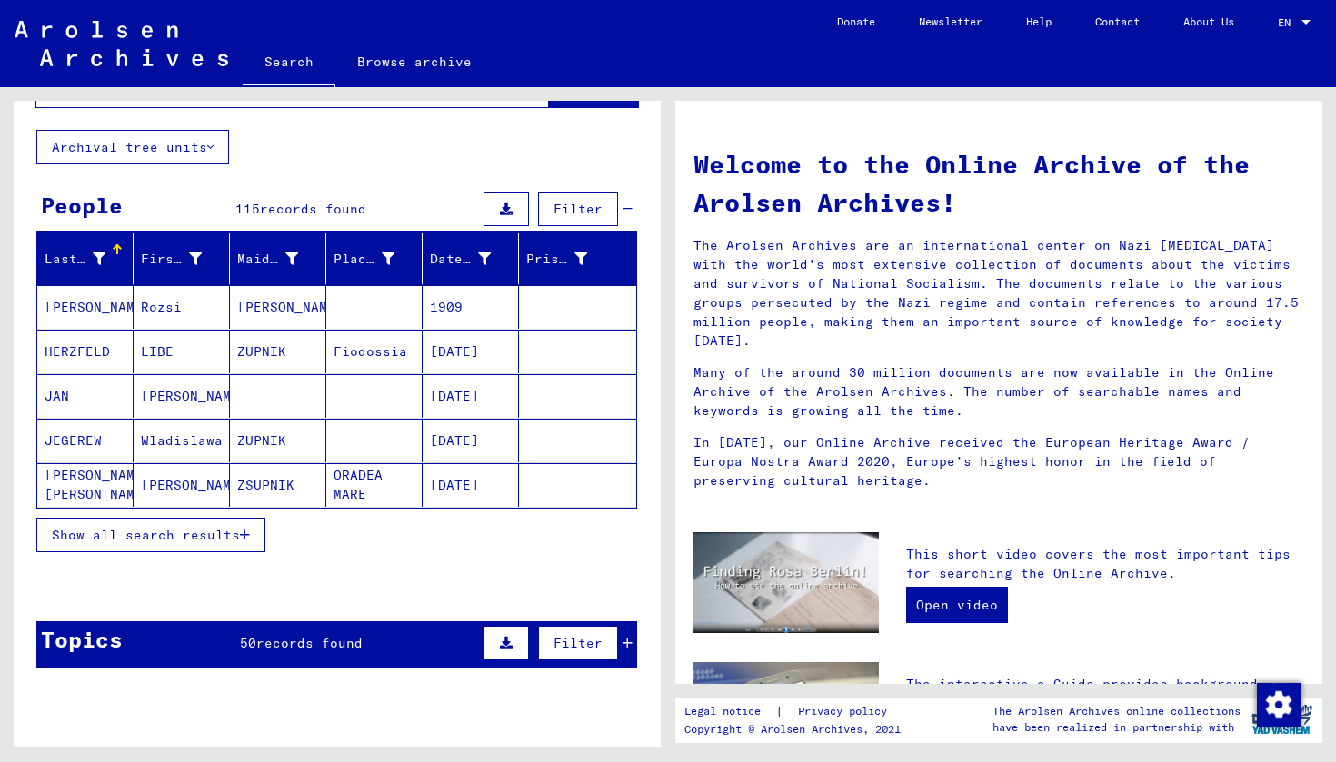
click at [92, 311] on mat-cell "[PERSON_NAME]" at bounding box center [85, 307] width 96 height 44
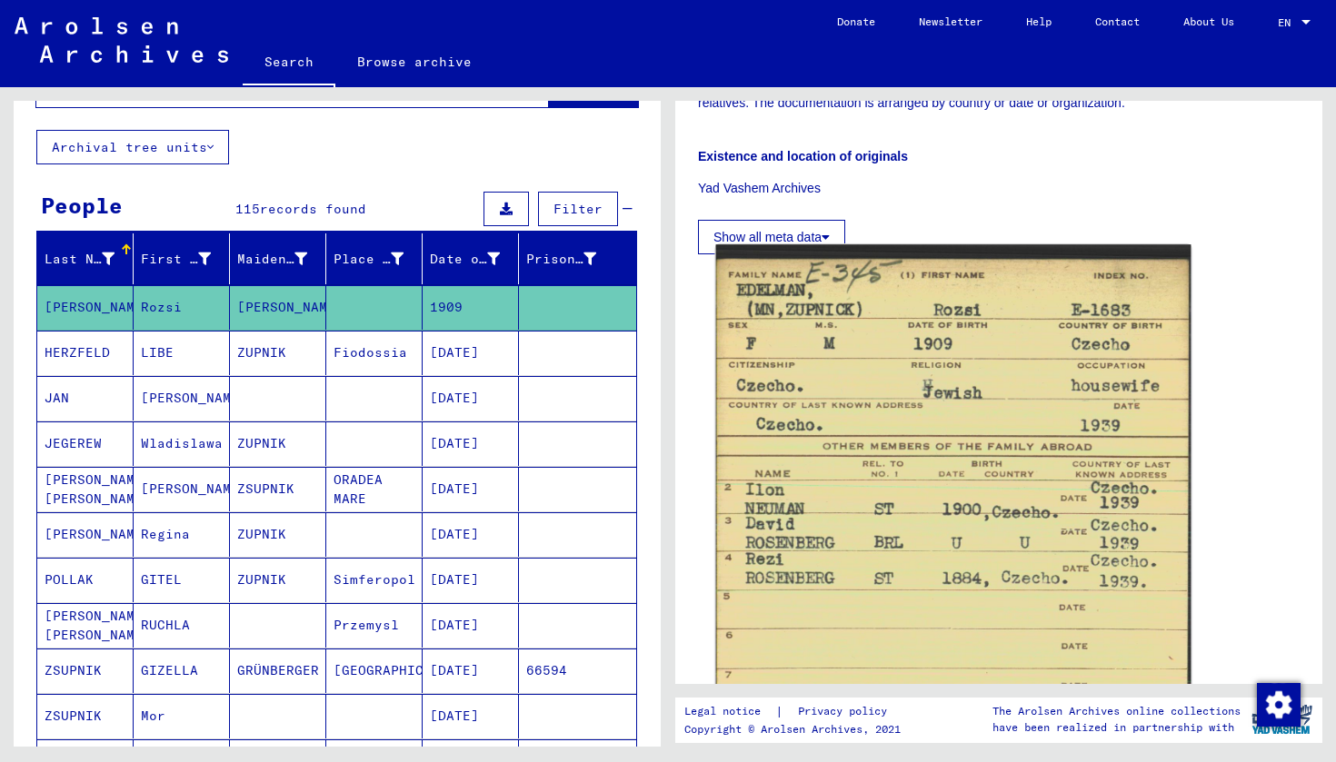
scroll to position [844, 0]
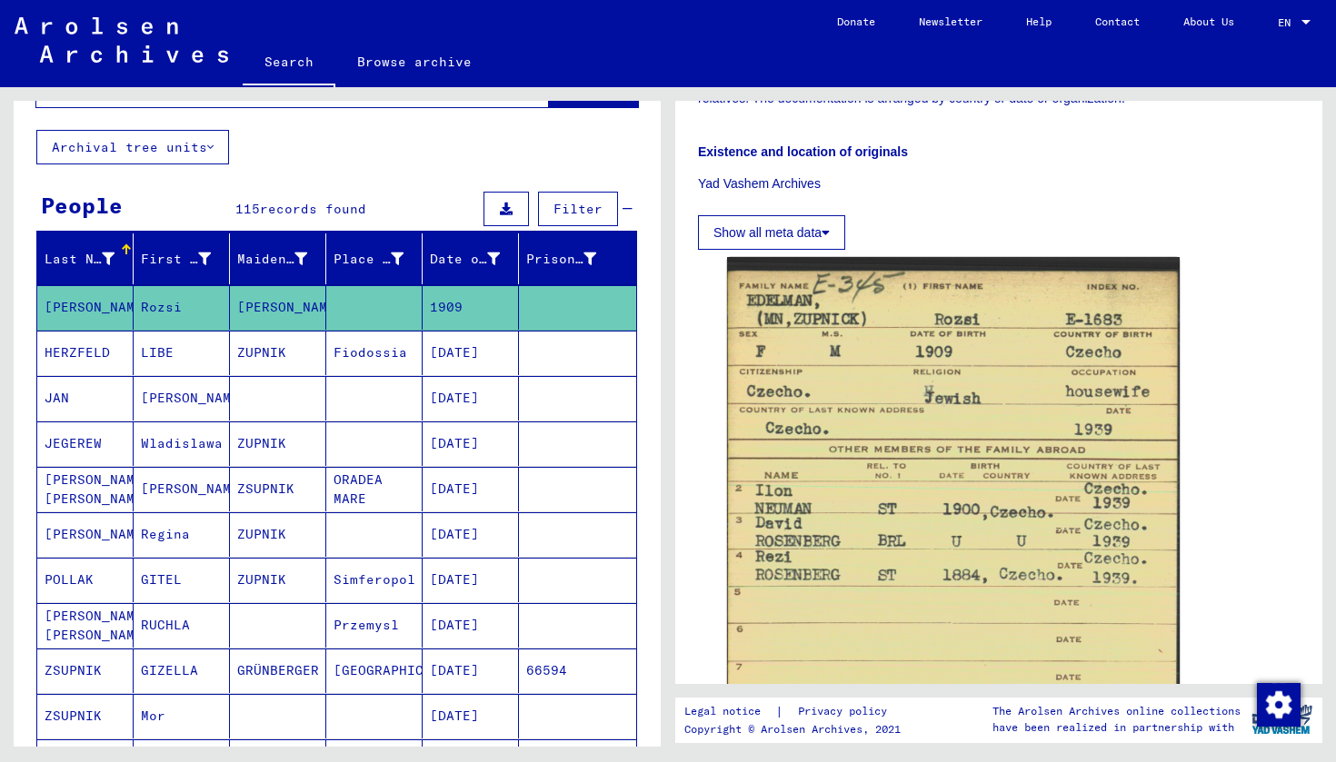
click at [70, 448] on mat-cell "JEGEREW" at bounding box center [85, 444] width 96 height 45
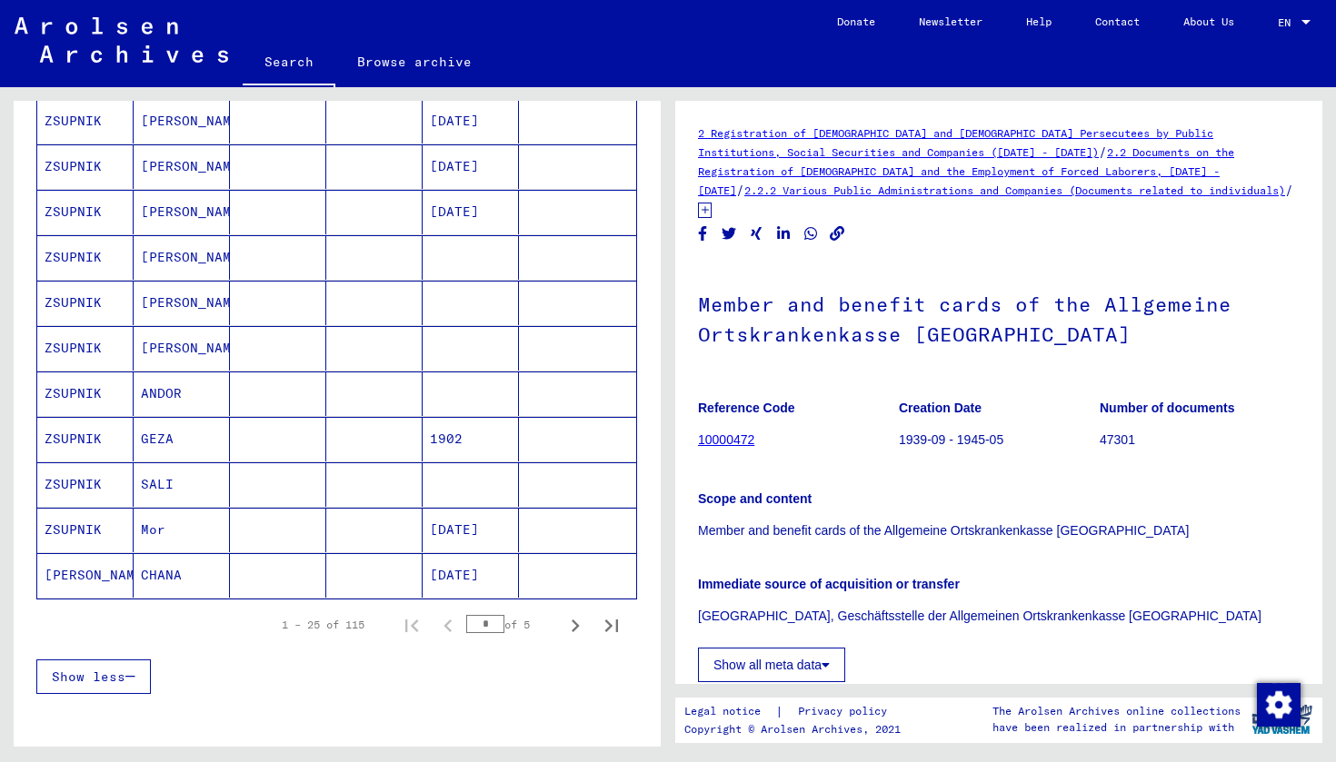
scroll to position [907, 0]
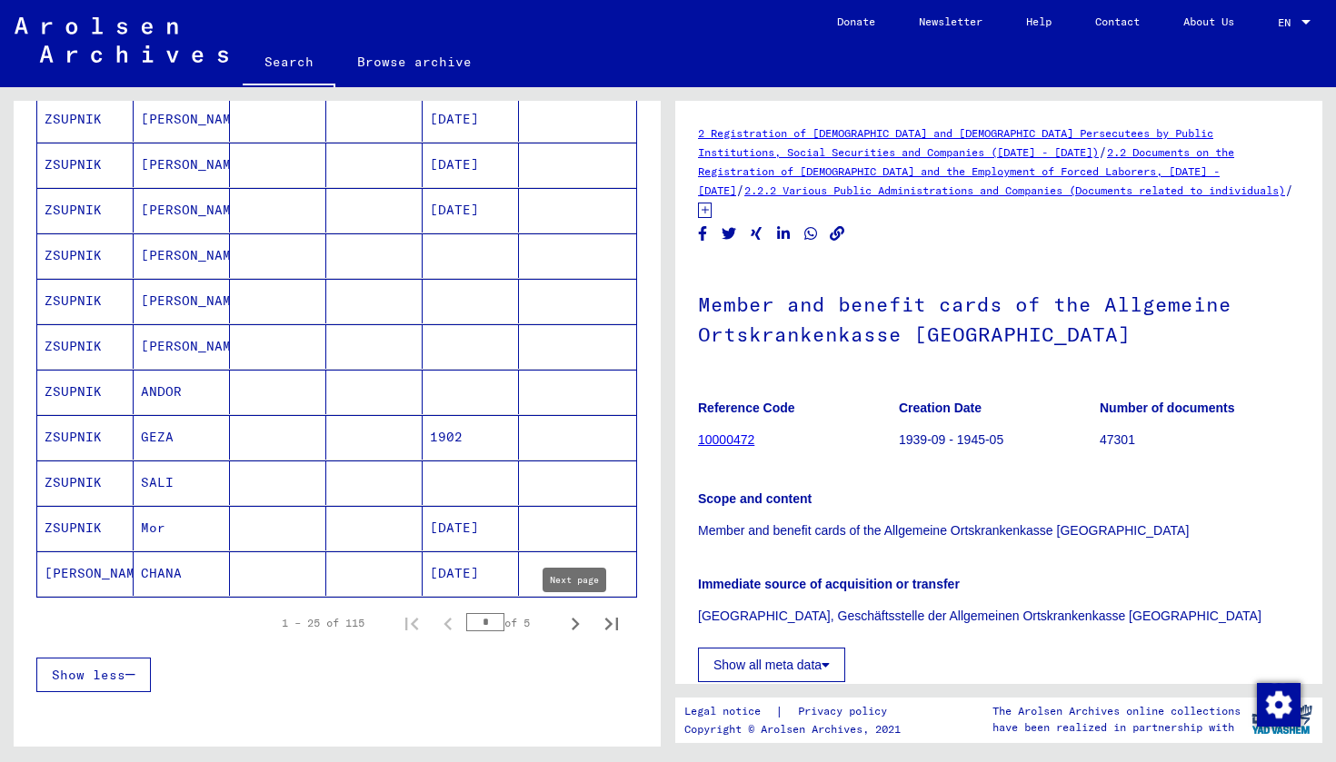
click at [575, 625] on icon "Next page" at bounding box center [575, 624] width 25 height 25
type input "*"
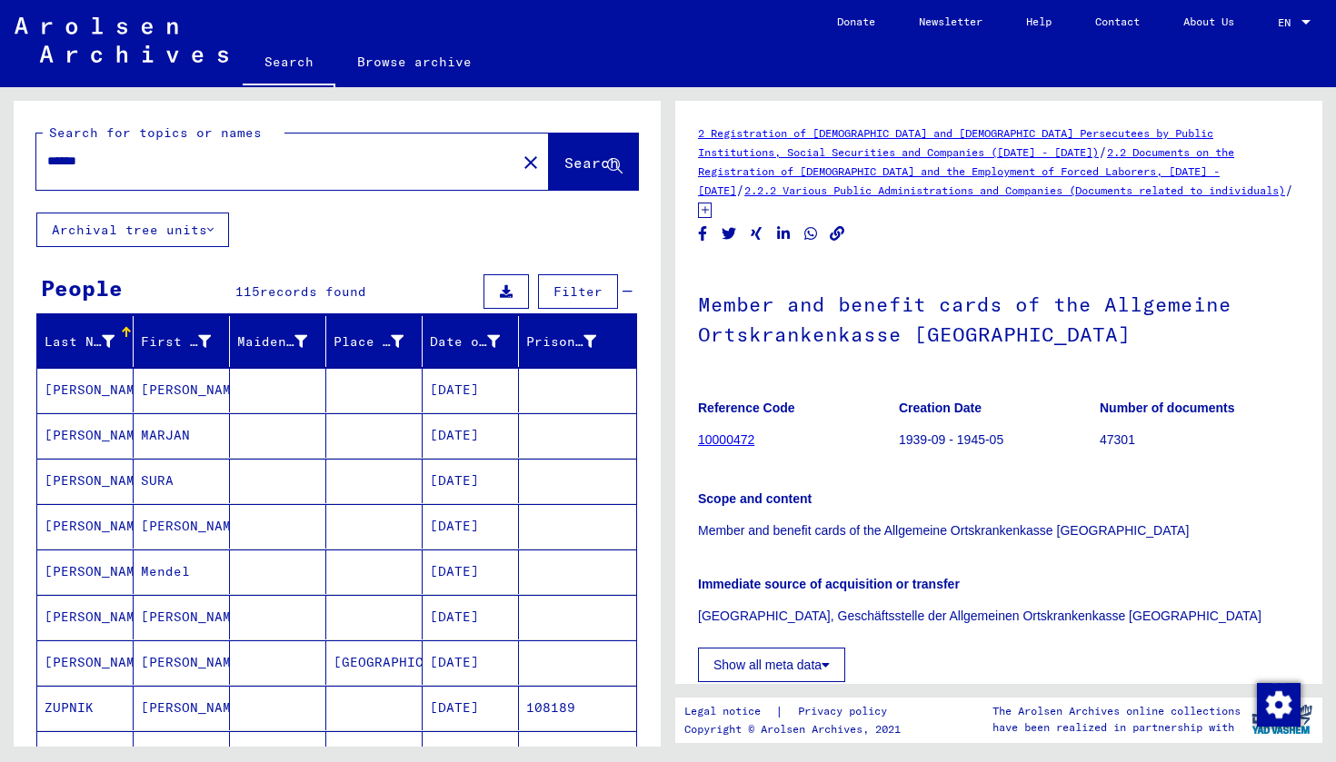
scroll to position [0, 0]
click at [223, 157] on input "******" at bounding box center [276, 161] width 458 height 19
click at [580, 169] on span "Search" at bounding box center [591, 163] width 55 height 18
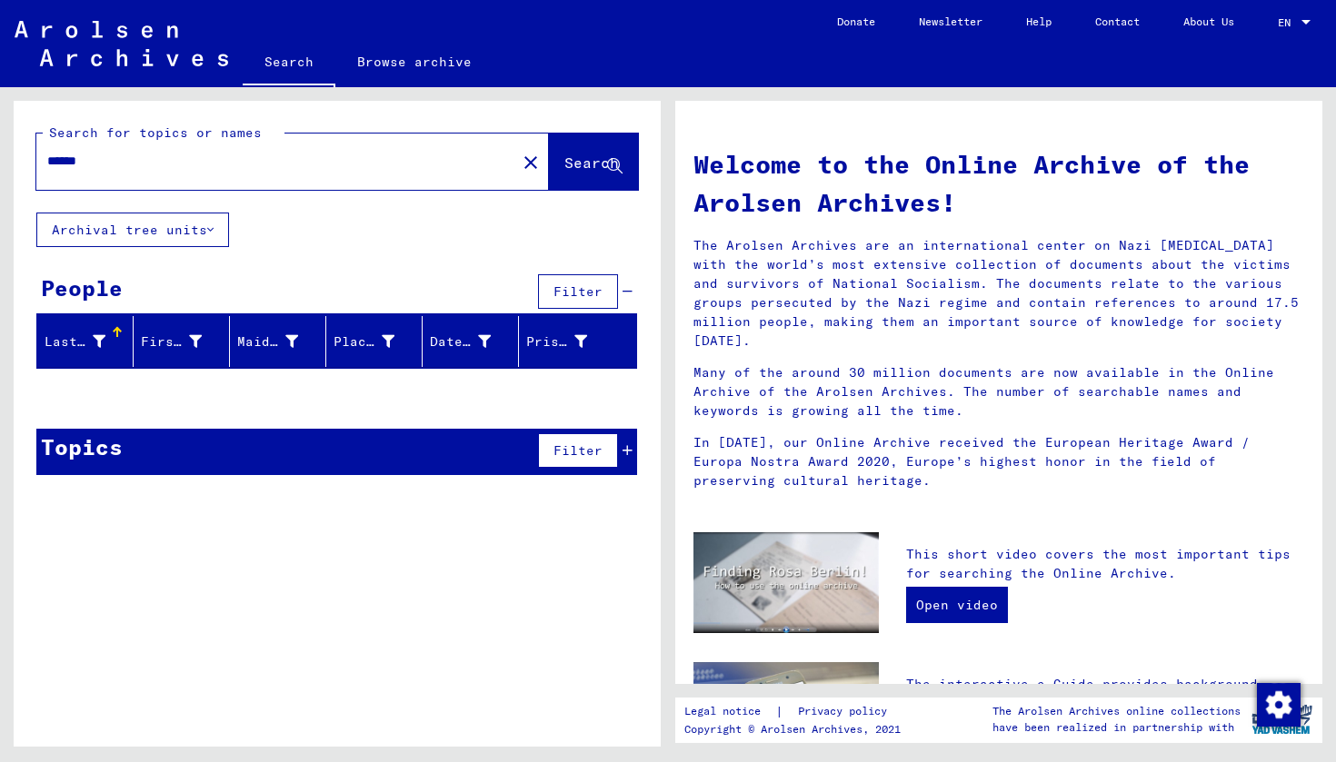
drag, startPoint x: 169, startPoint y: 163, endPoint x: 65, endPoint y: 165, distance: 103.6
click at [65, 165] on input "******" at bounding box center [270, 161] width 447 height 19
type input "******"
click at [554, 174] on button "Search" at bounding box center [593, 162] width 89 height 56
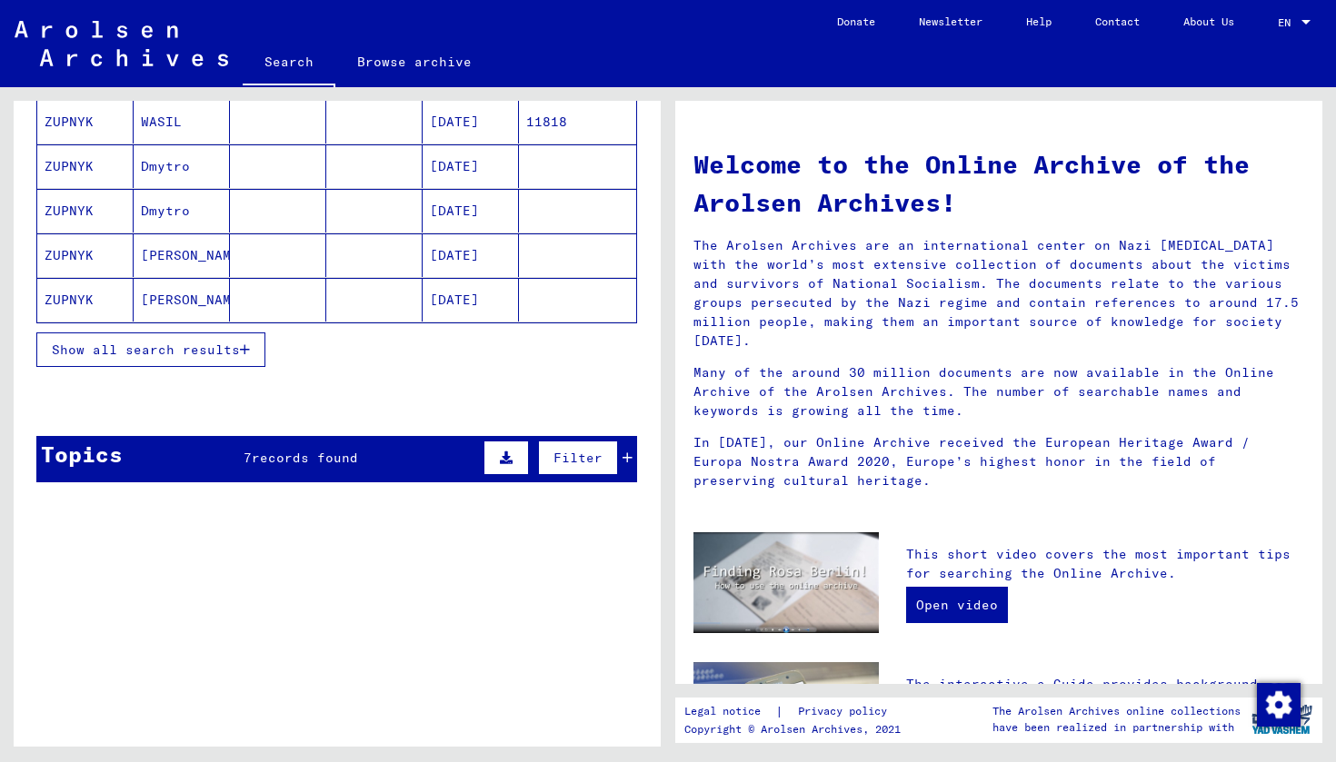
scroll to position [298, 0]
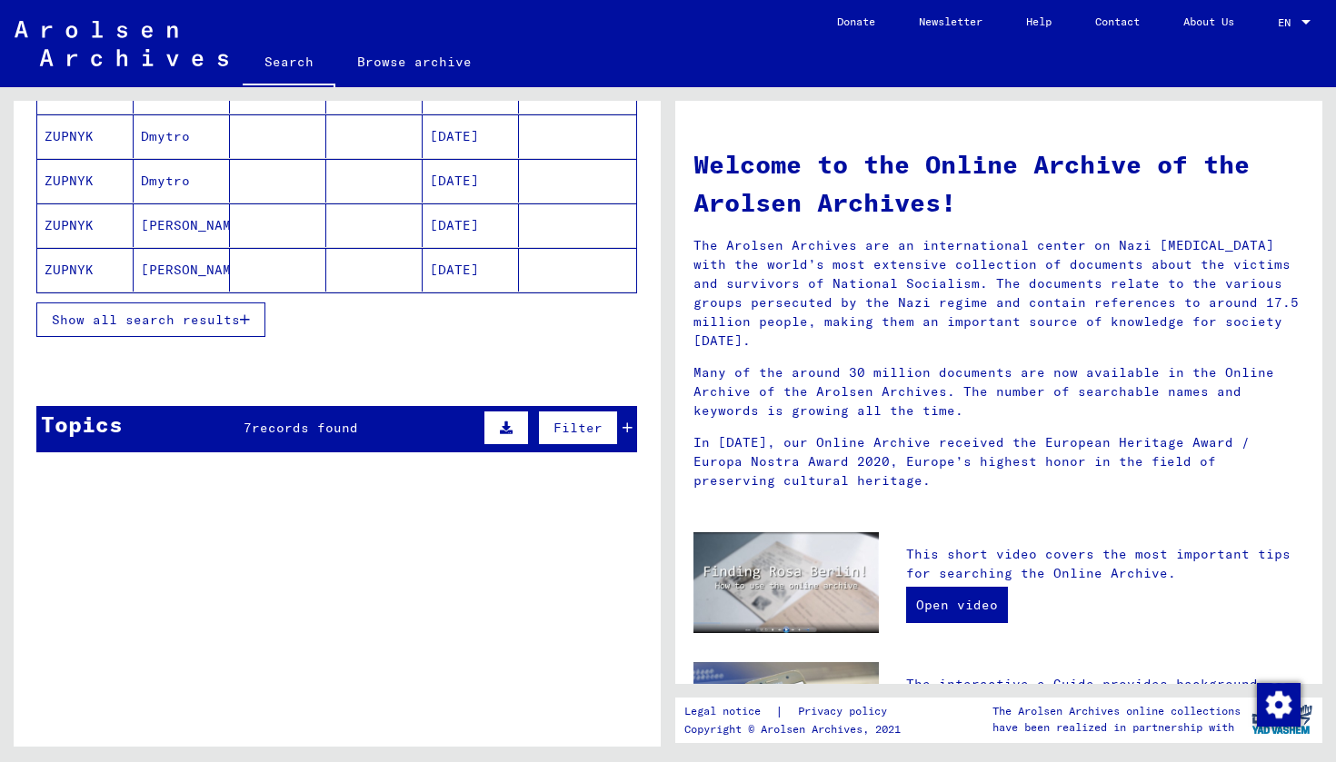
click at [179, 320] on span "Show all search results" at bounding box center [146, 320] width 188 height 16
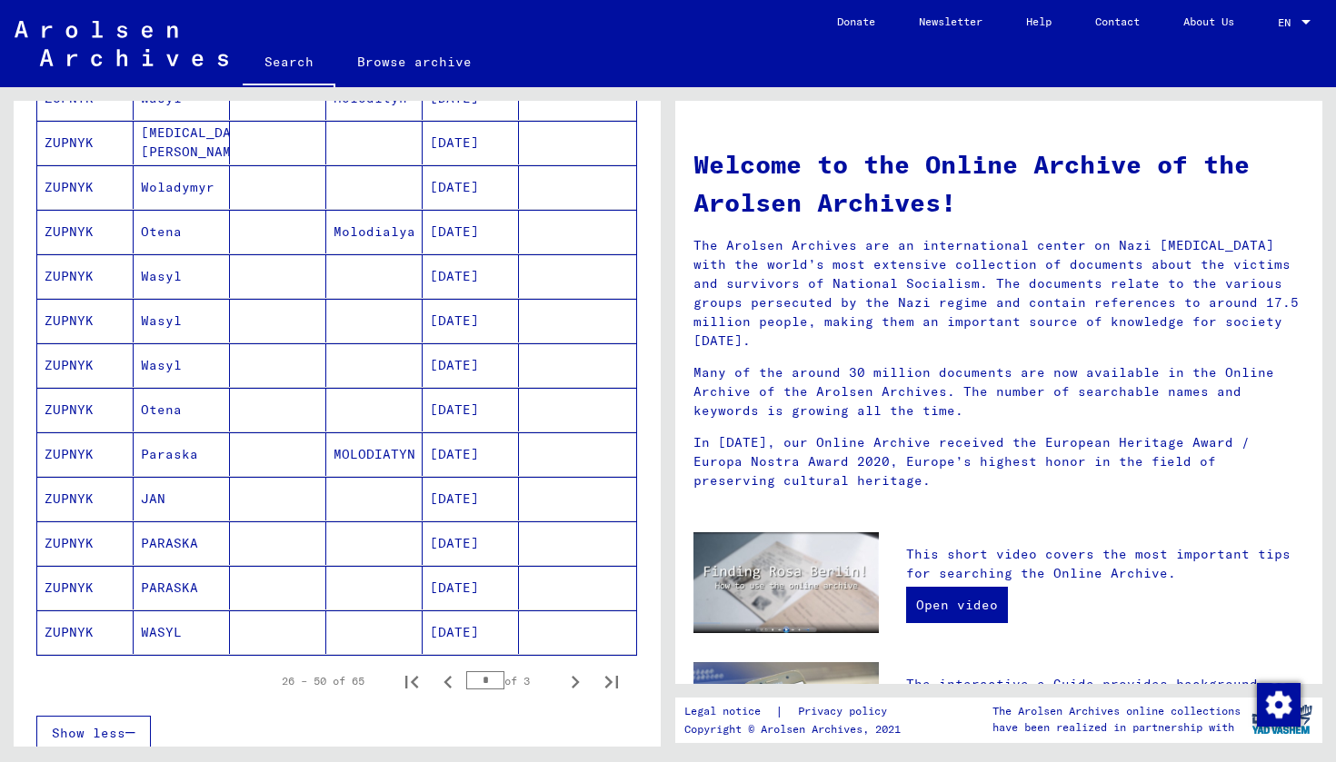
scroll to position [827, 0]
click at [574, 683] on icon "Next page" at bounding box center [575, 681] width 25 height 25
type input "*"
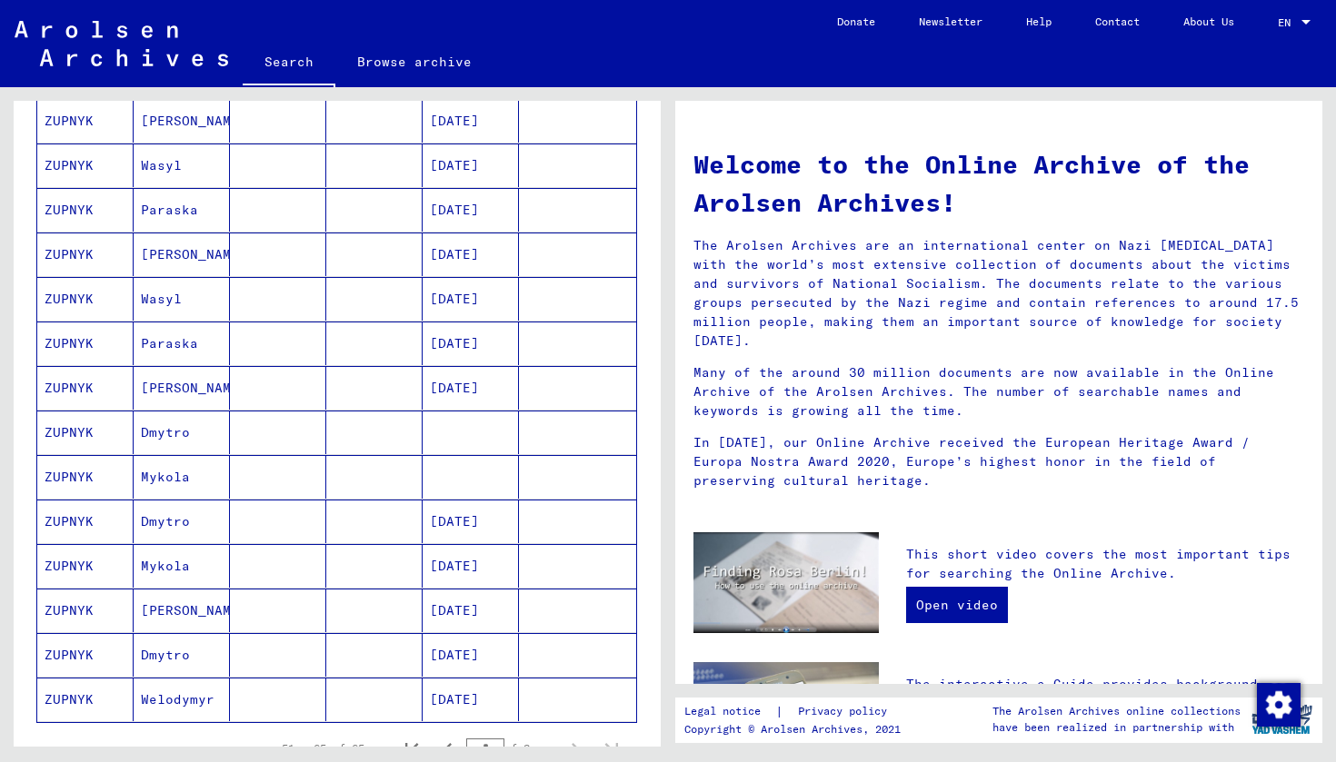
scroll to position [322, 0]
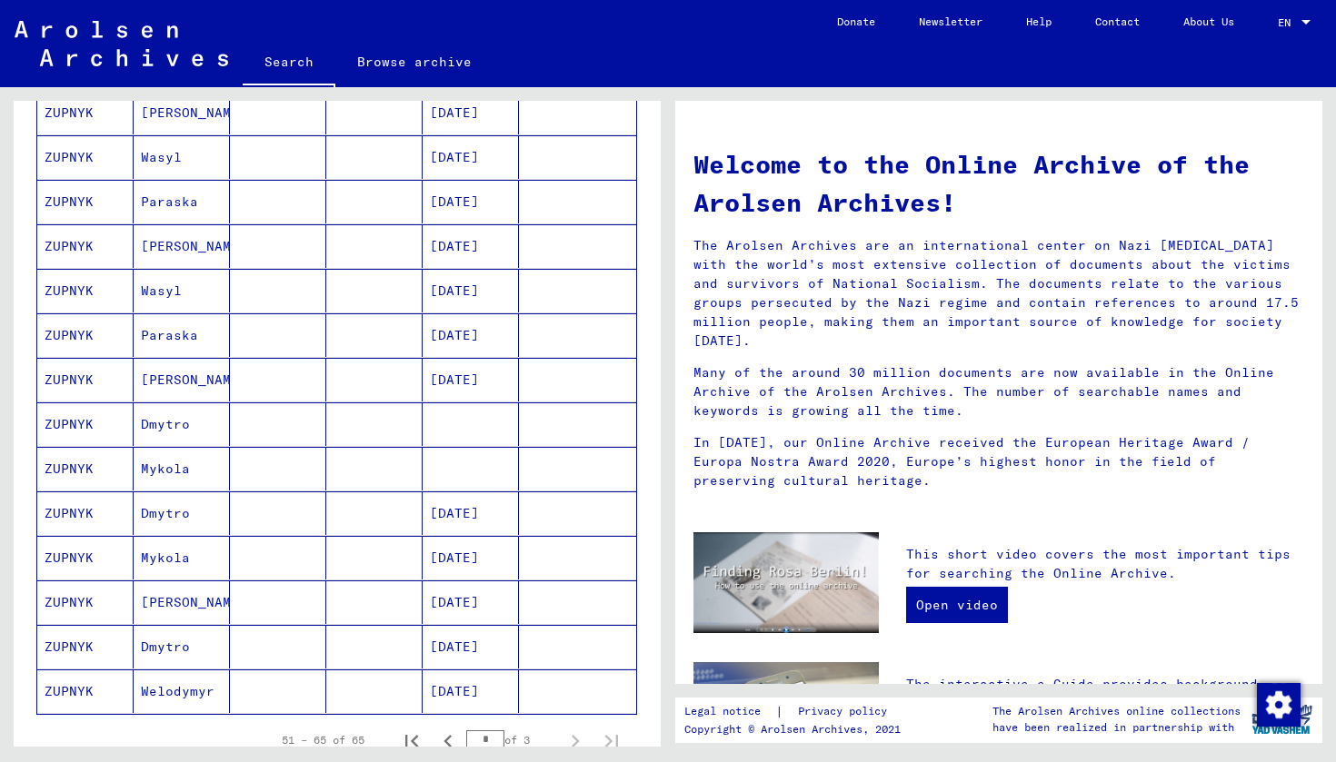
click at [65, 418] on mat-cell "ZUPNYK" at bounding box center [85, 425] width 96 height 44
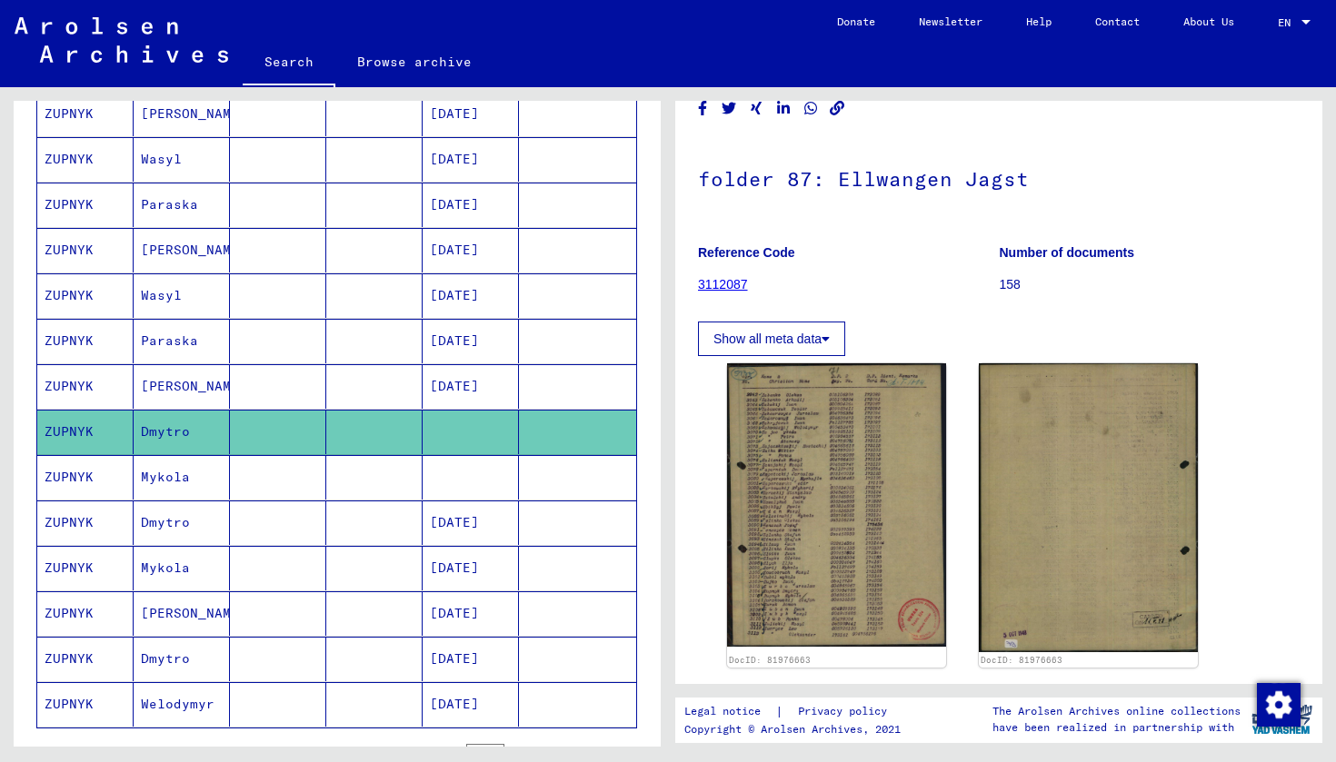
scroll to position [69, 0]
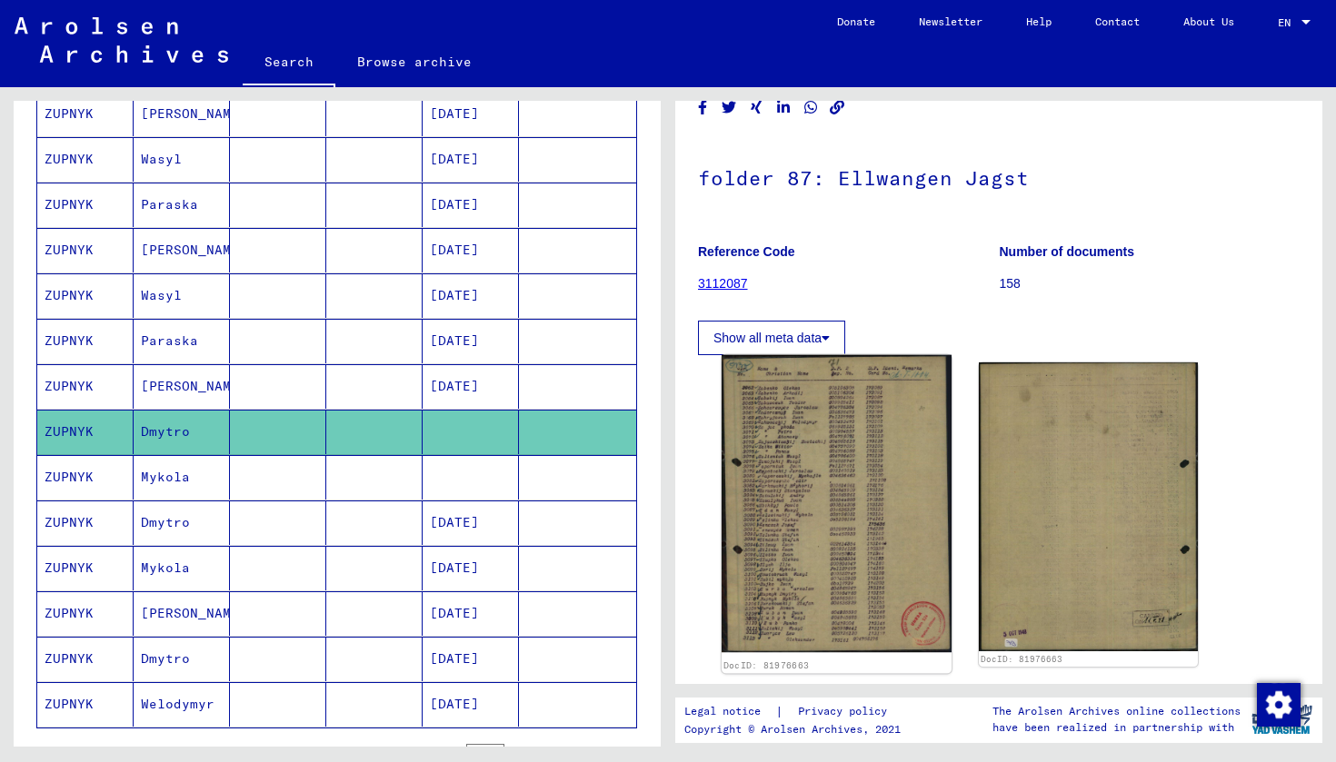
click at [852, 469] on img at bounding box center [837, 504] width 230 height 298
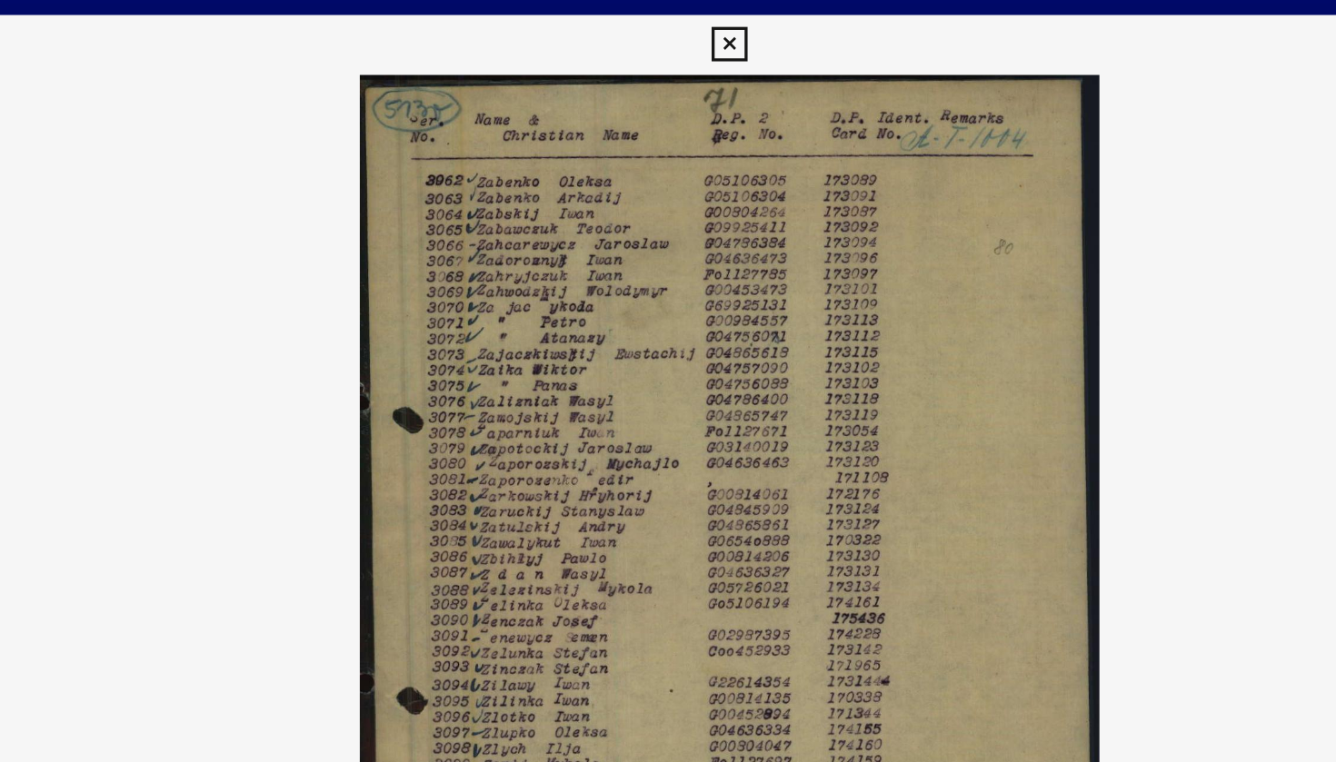
scroll to position [0, 0]
click at [195, 115] on img at bounding box center [667, 335] width 945 height 581
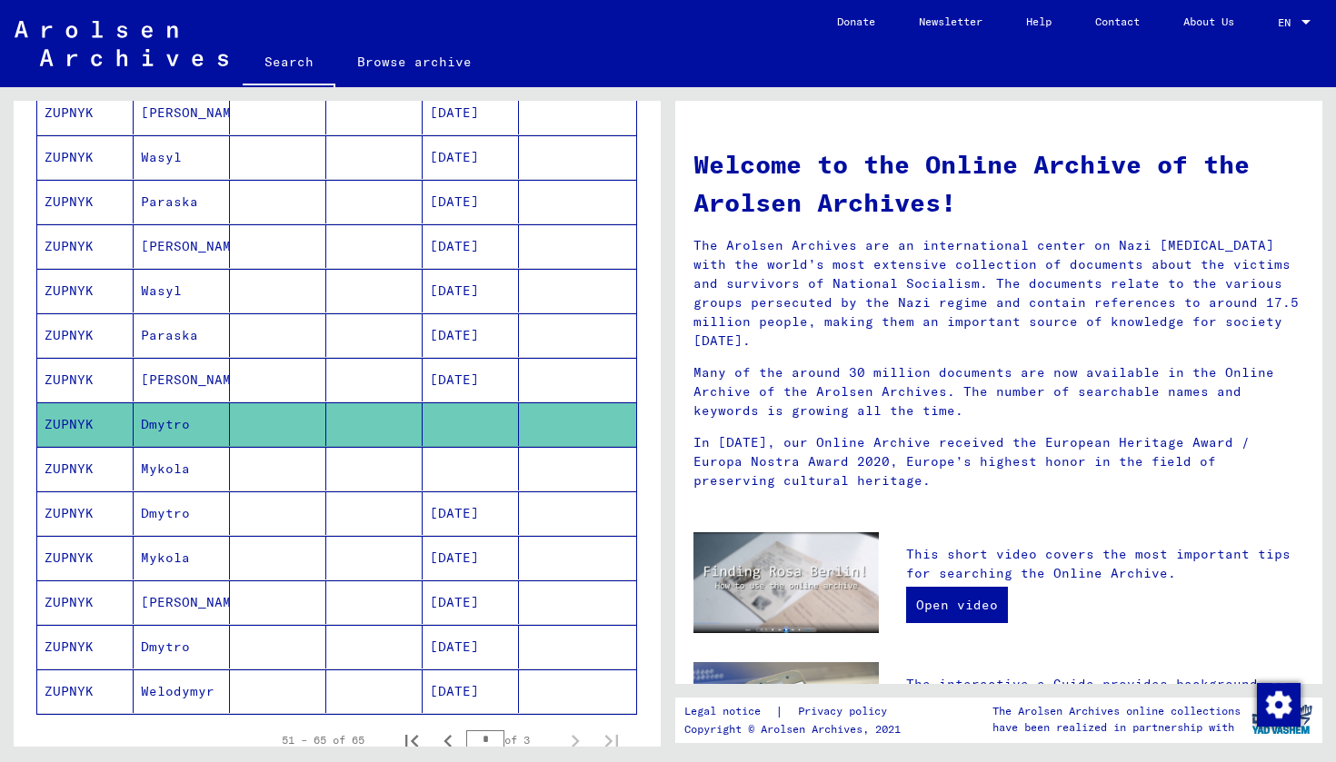
click at [172, 512] on mat-cell "Dmytro" at bounding box center [182, 514] width 96 height 44
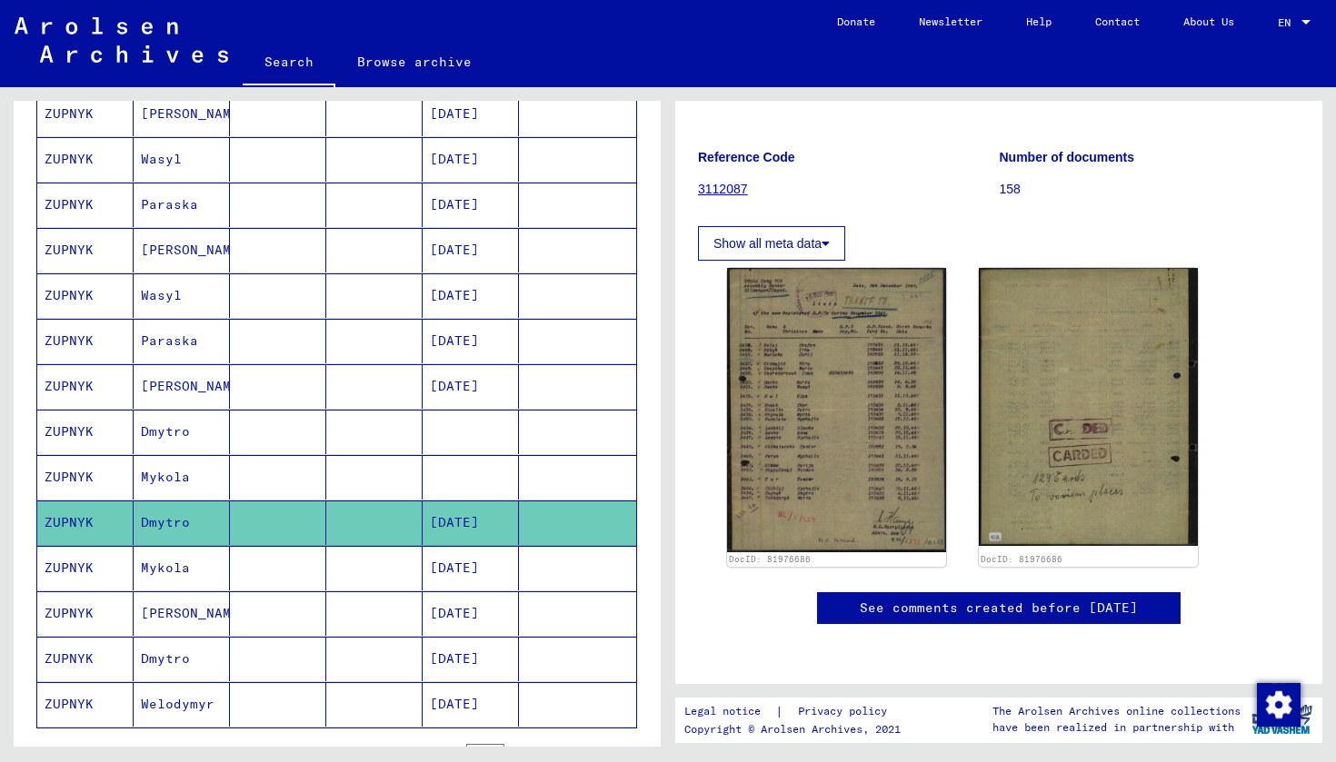
scroll to position [213, 0]
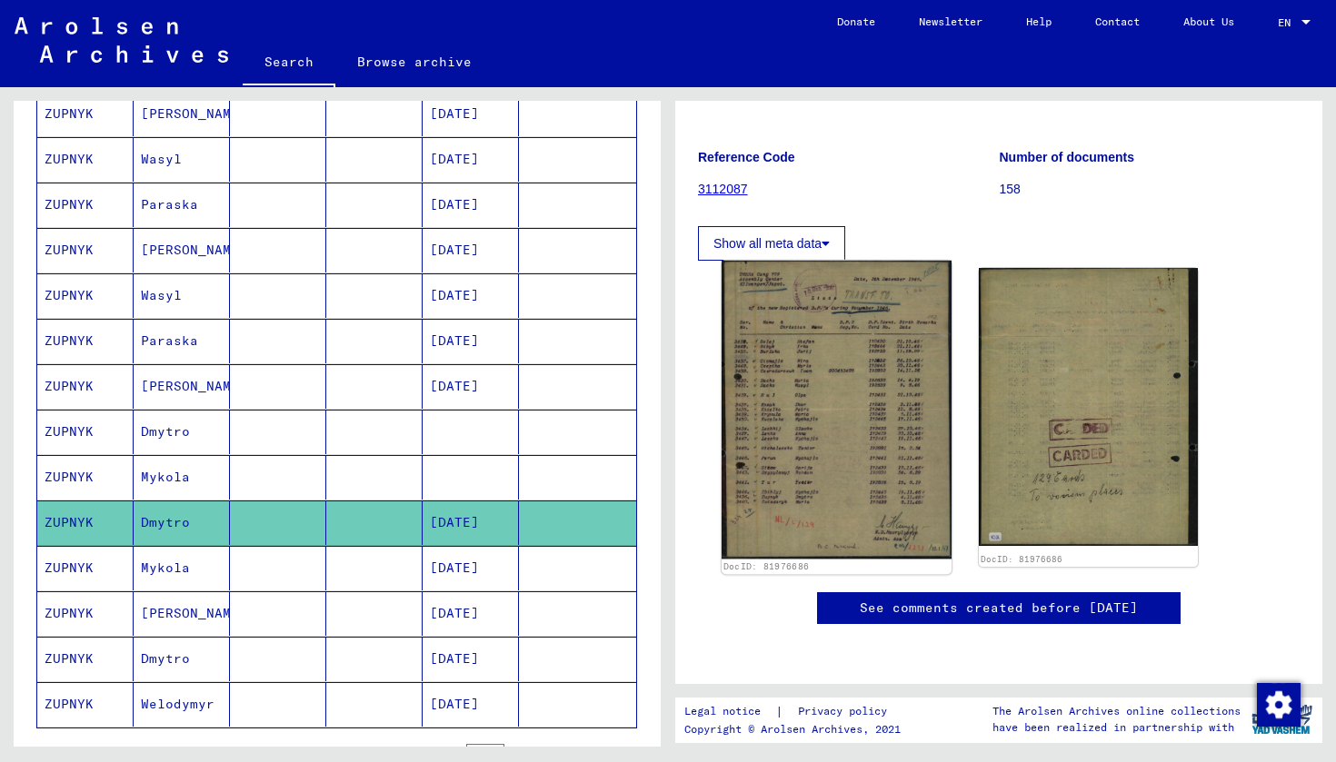
click at [814, 411] on img at bounding box center [837, 410] width 230 height 298
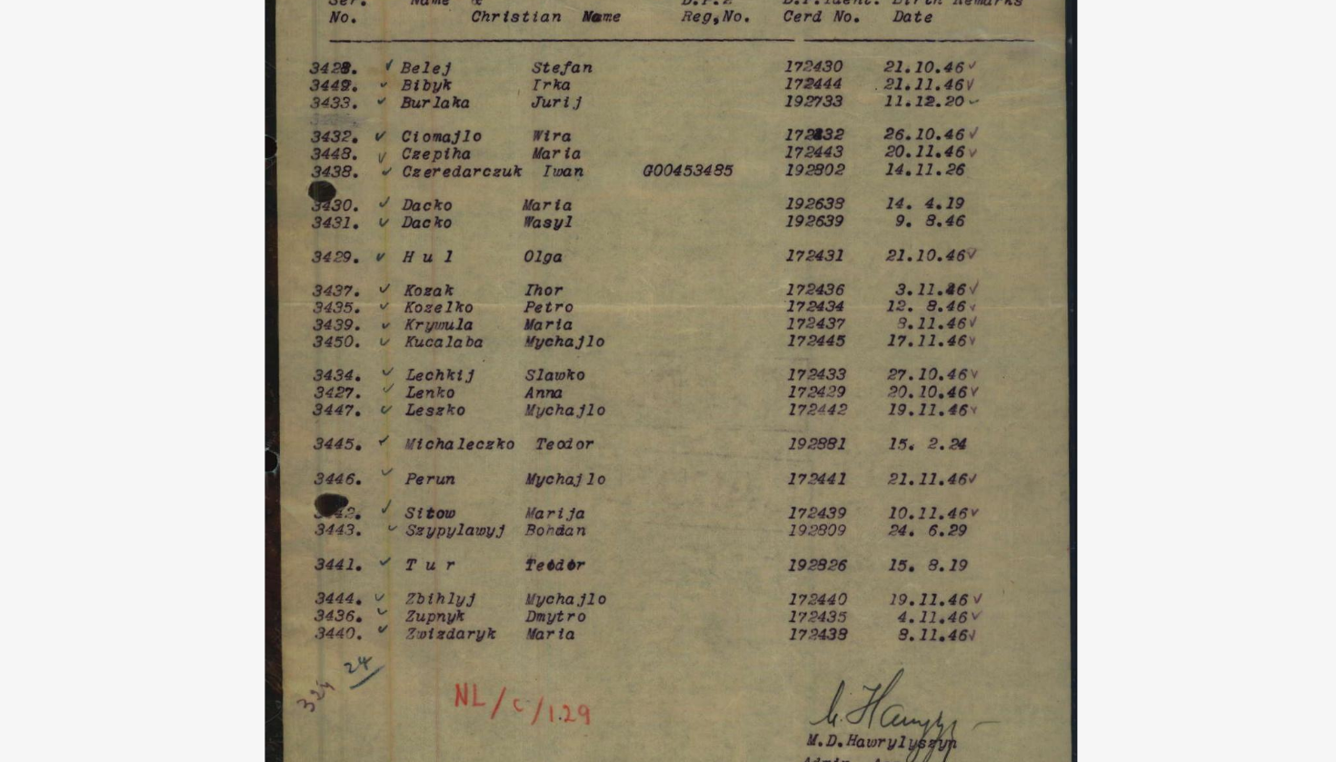
click at [399, 141] on img at bounding box center [667, 335] width 945 height 581
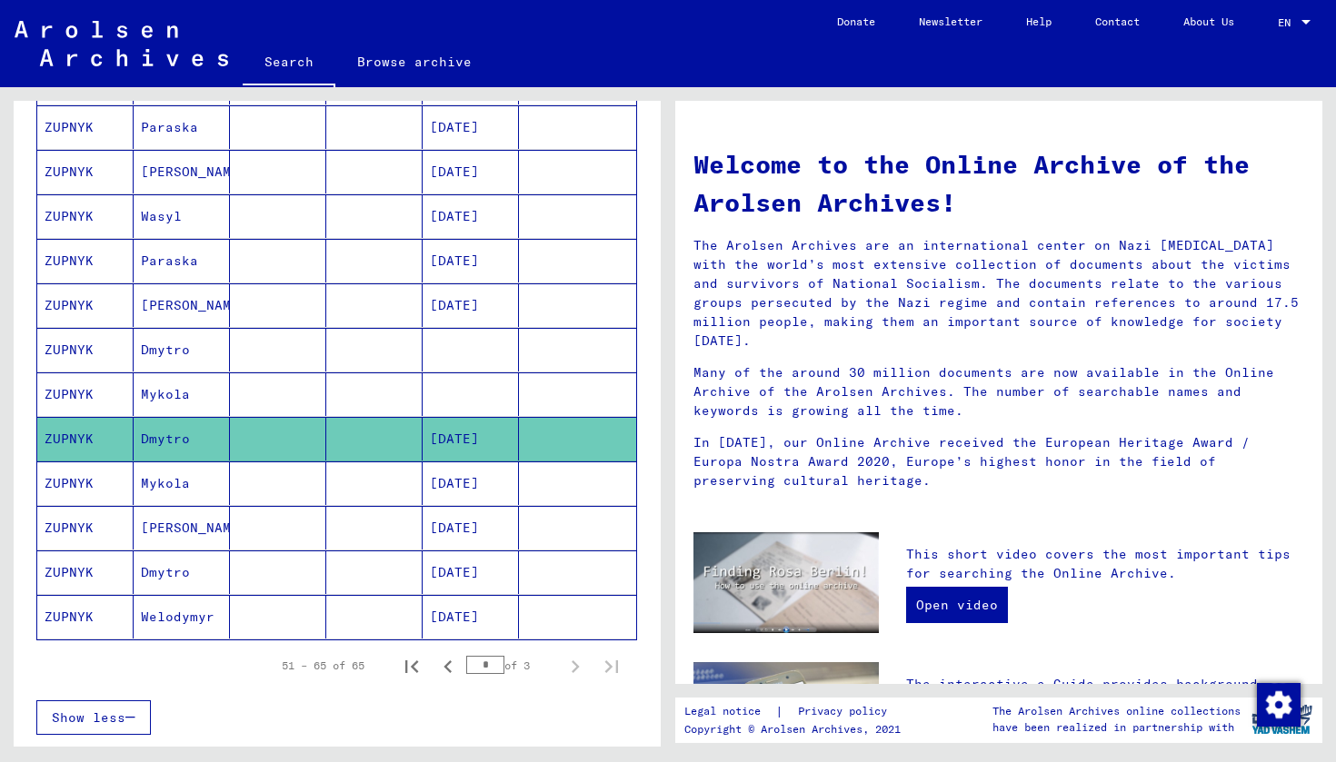
scroll to position [397, 0]
click at [154, 564] on mat-cell "Dmytro" at bounding box center [182, 572] width 96 height 44
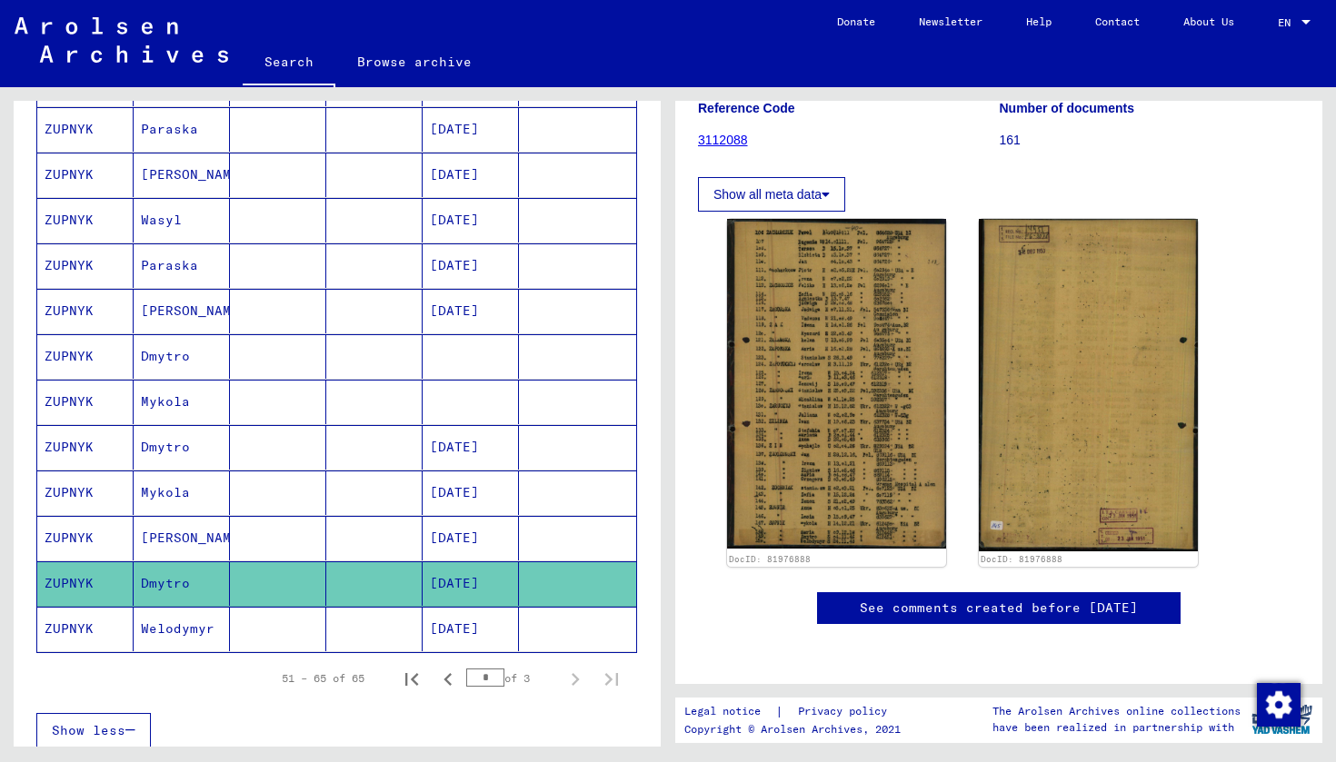
scroll to position [262, 0]
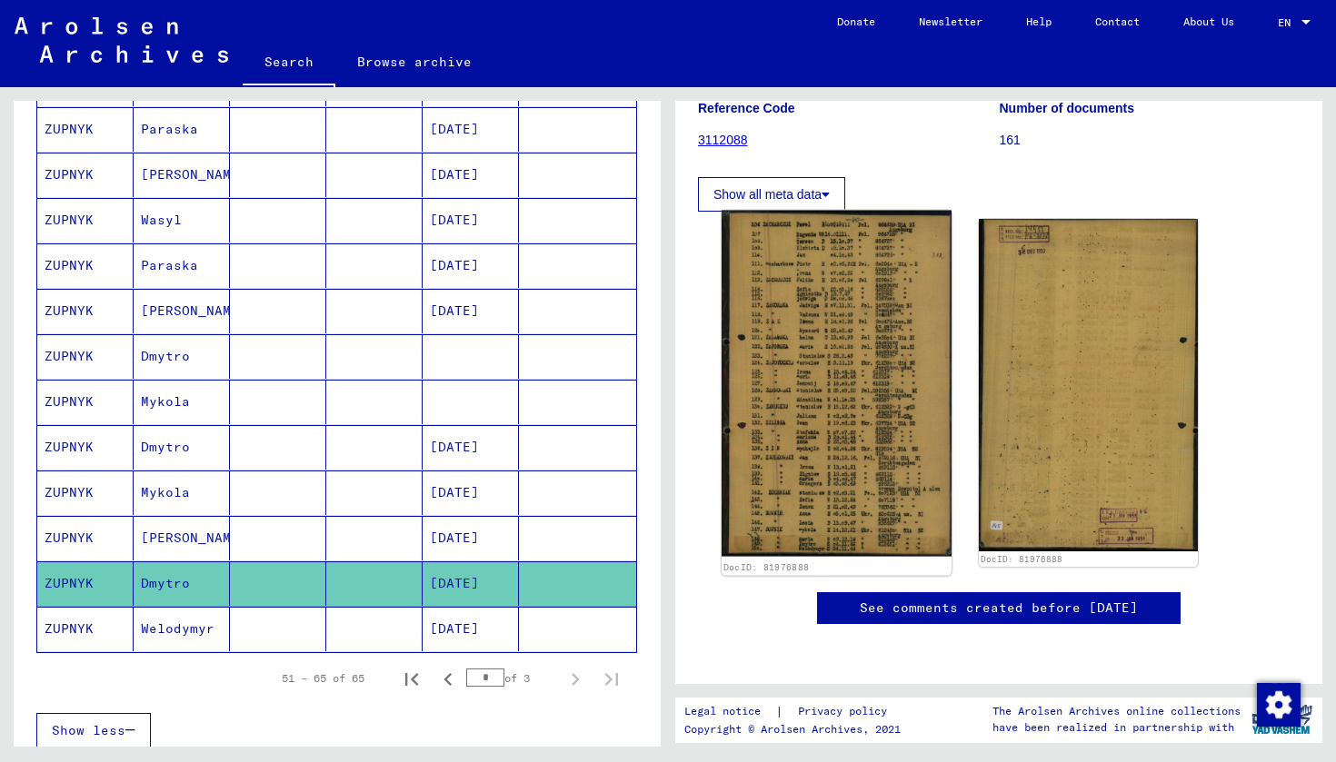
click at [811, 396] on img at bounding box center [837, 384] width 230 height 346
